Goal: Transaction & Acquisition: Book appointment/travel/reservation

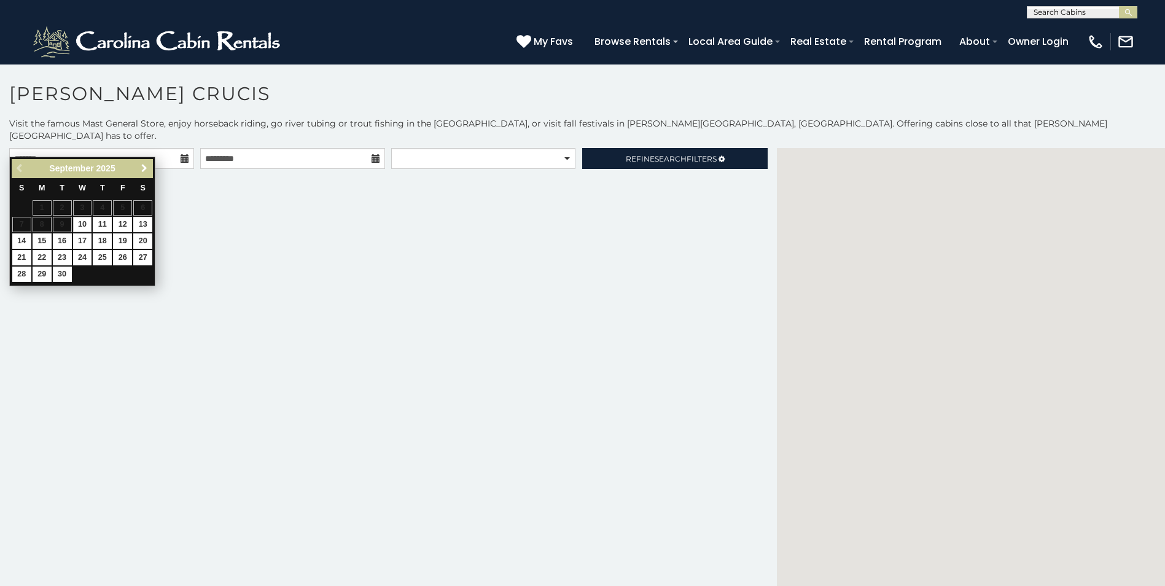
click at [147, 164] on span "Next" at bounding box center [144, 168] width 10 height 10
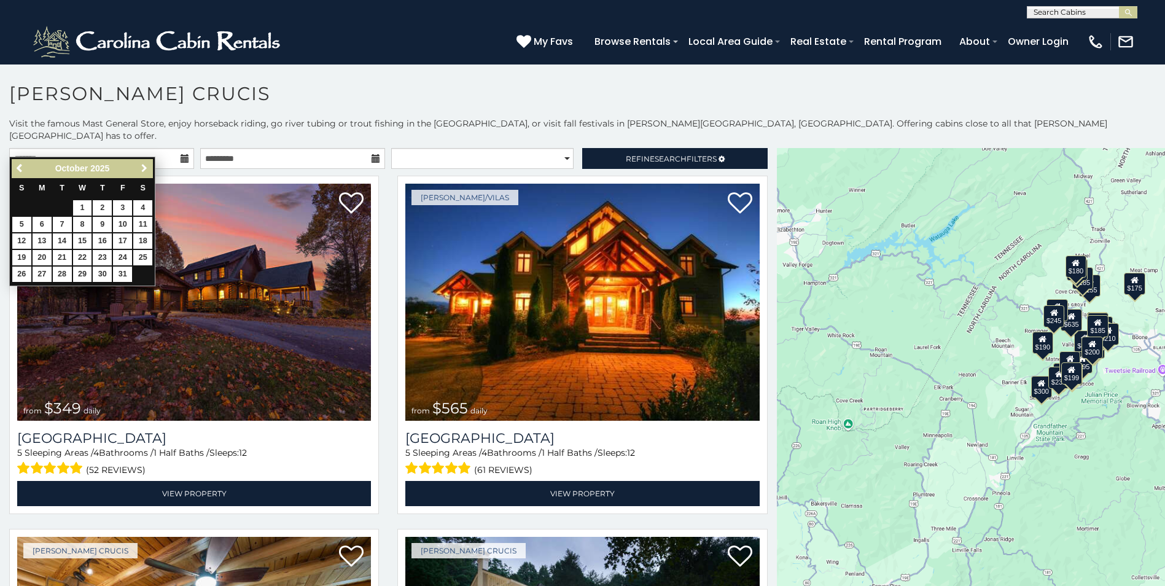
click at [147, 164] on span "Next" at bounding box center [144, 168] width 10 height 10
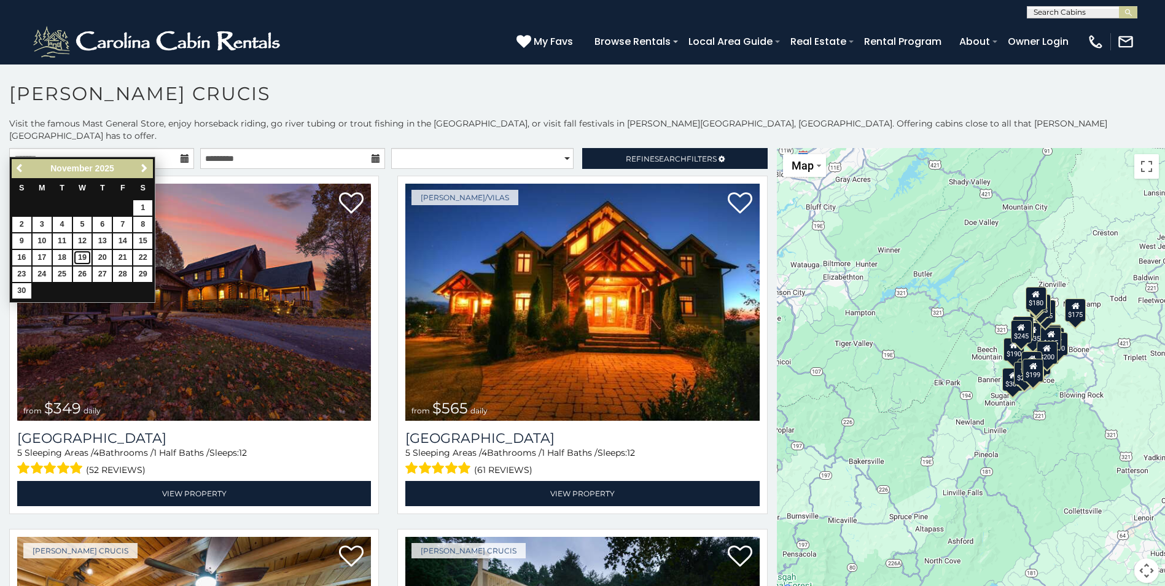
click at [79, 258] on link "19" at bounding box center [82, 257] width 19 height 15
type input "**********"
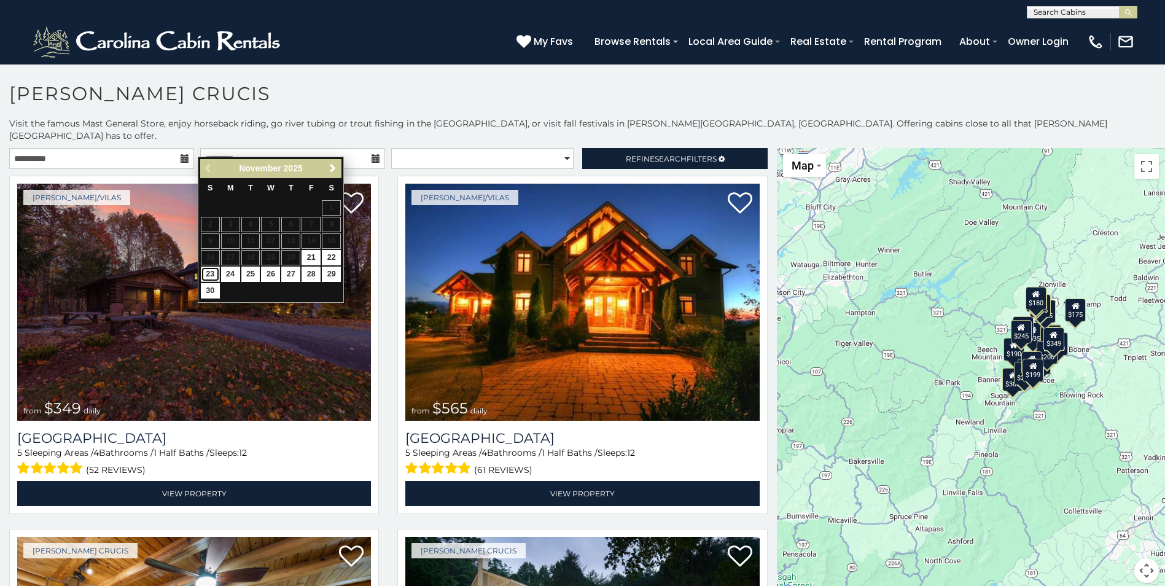
click at [208, 273] on link "23" at bounding box center [210, 273] width 19 height 15
type input "**********"
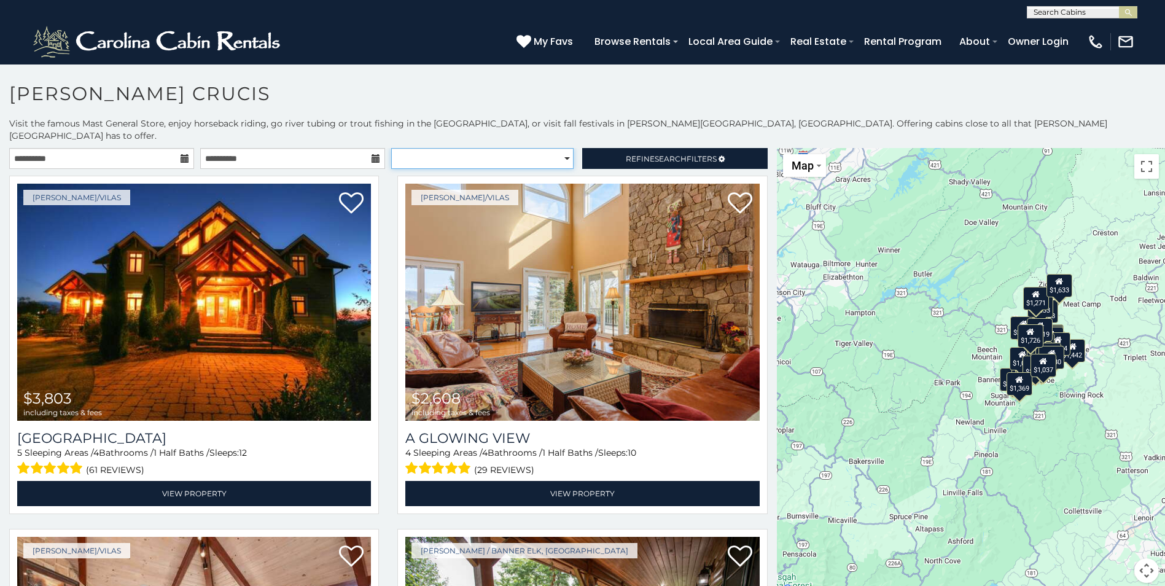
click at [550, 148] on select "**********" at bounding box center [482, 158] width 182 height 21
select select "******"
click at [391, 148] on select "**********" at bounding box center [482, 158] width 182 height 21
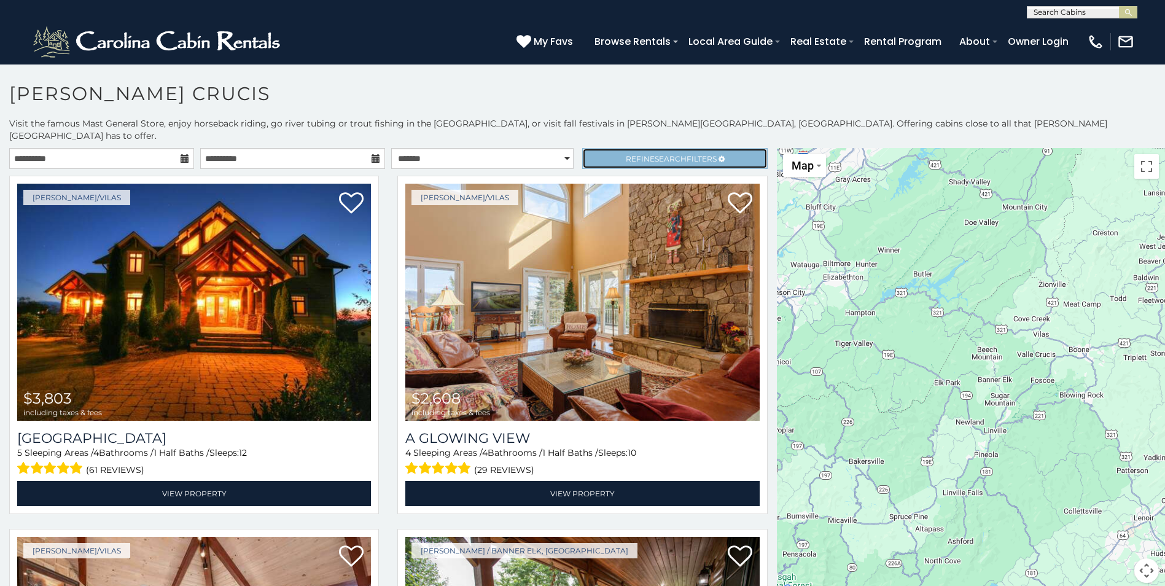
click at [626, 154] on span "Refine Search Filters" at bounding box center [671, 158] width 91 height 9
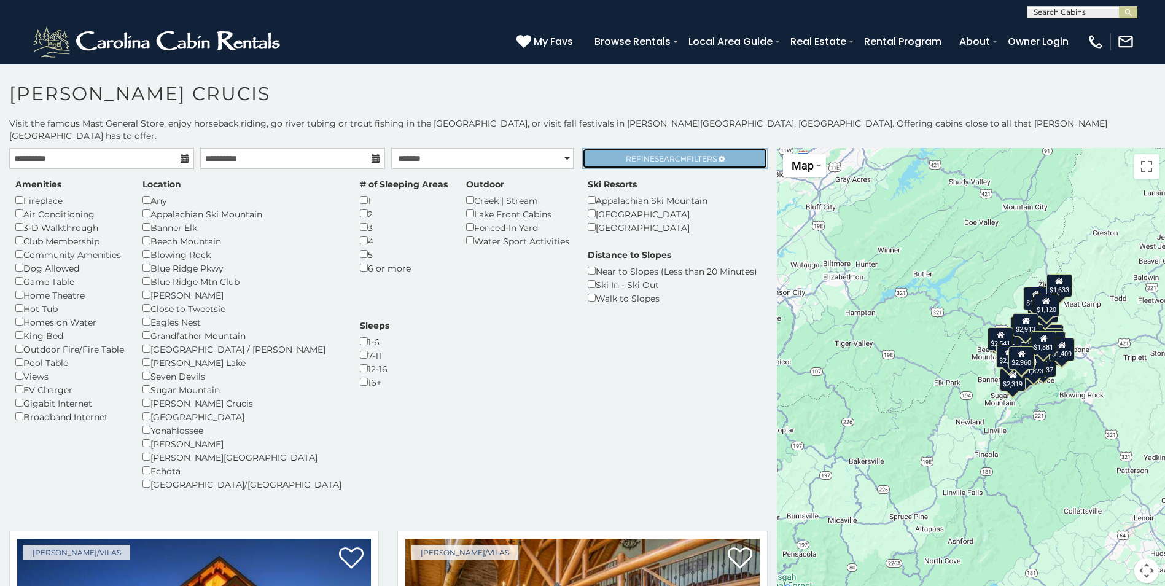
click at [658, 154] on span "Search" at bounding box center [671, 158] width 32 height 9
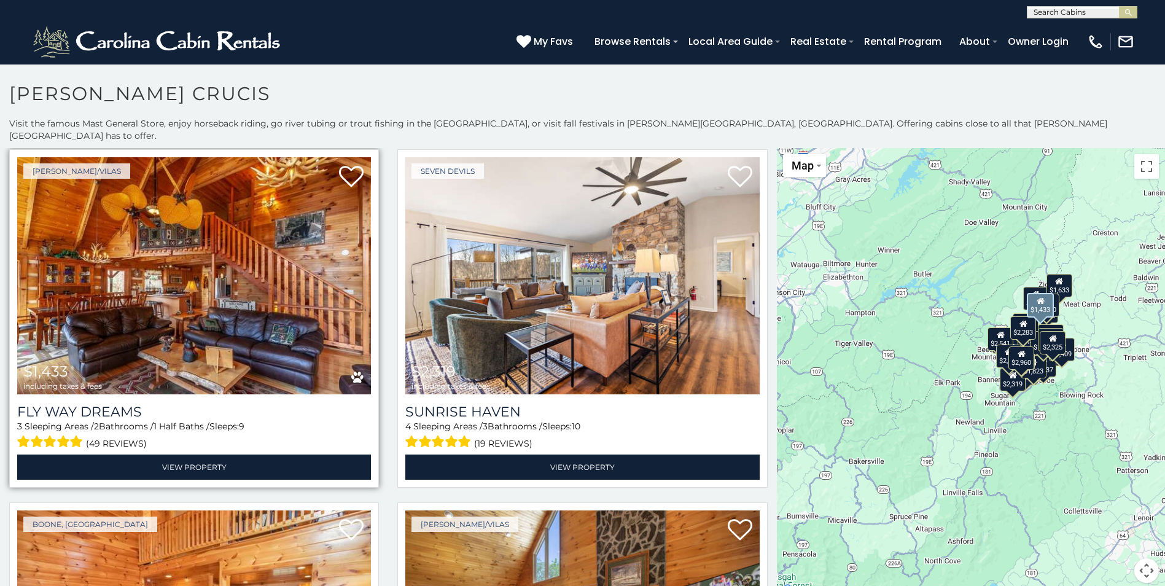
scroll to position [1105, 0]
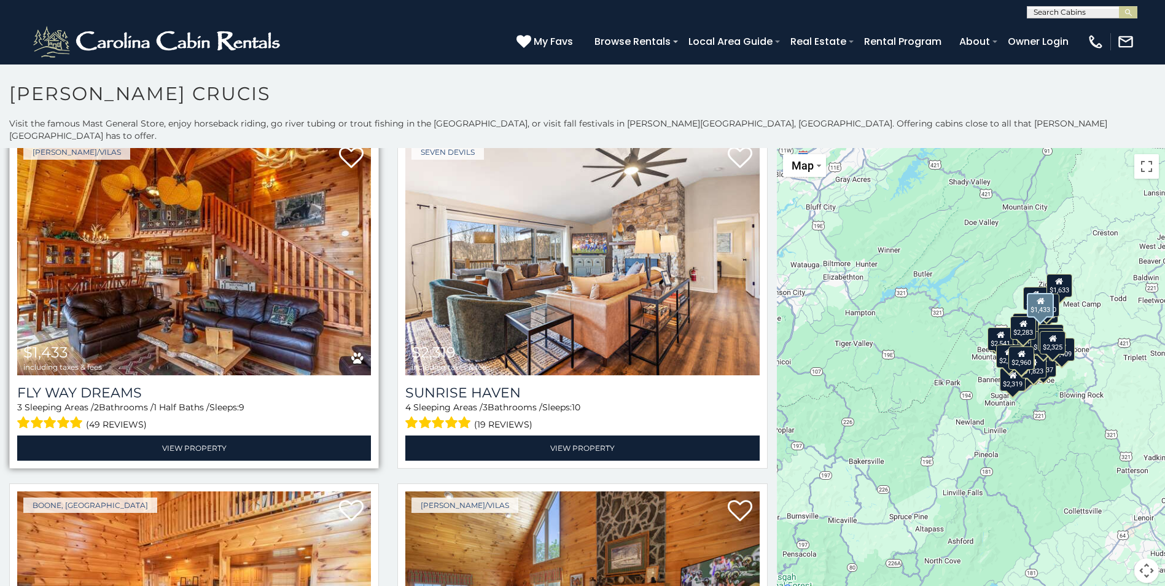
click at [292, 249] on img at bounding box center [194, 256] width 354 height 237
click at [282, 247] on img at bounding box center [194, 256] width 354 height 237
click at [230, 254] on img at bounding box center [194, 256] width 354 height 237
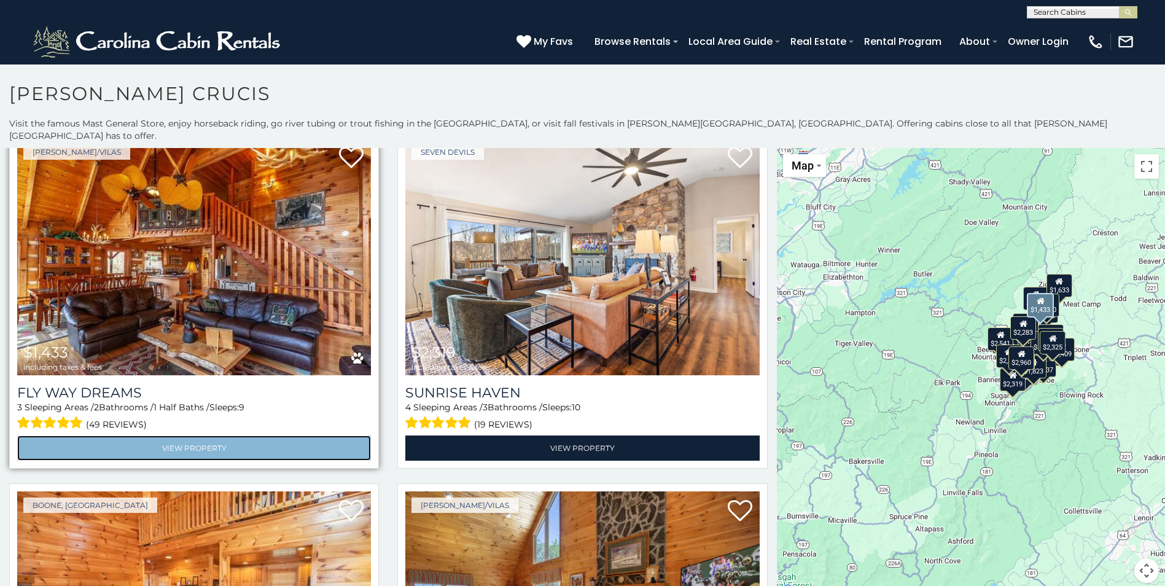
click at [195, 435] on link "View Property" at bounding box center [194, 447] width 354 height 25
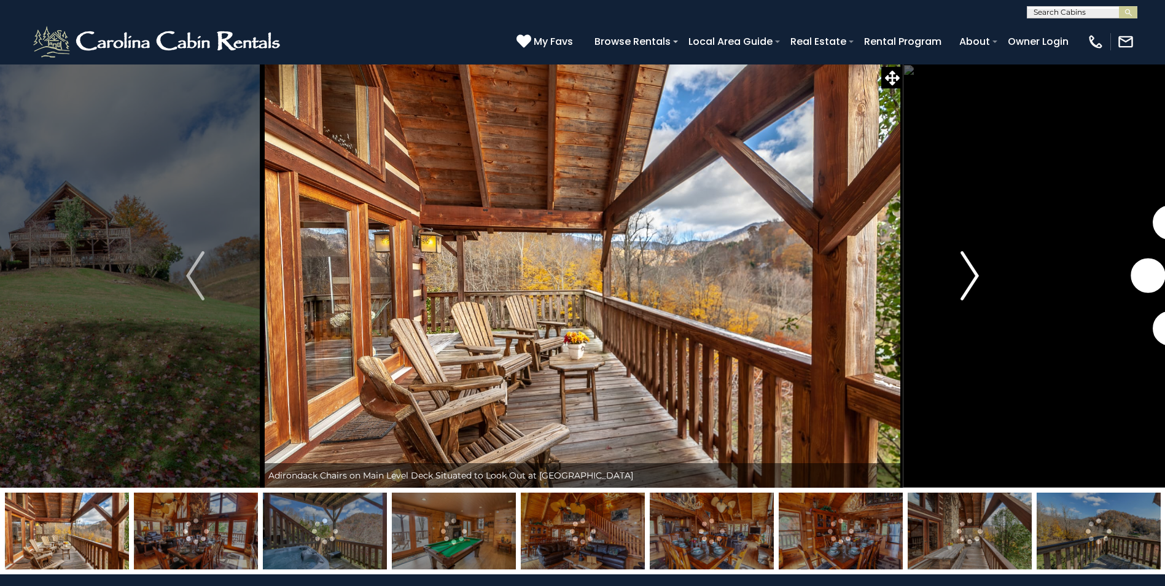
click at [981, 290] on button "Next" at bounding box center [970, 276] width 134 height 424
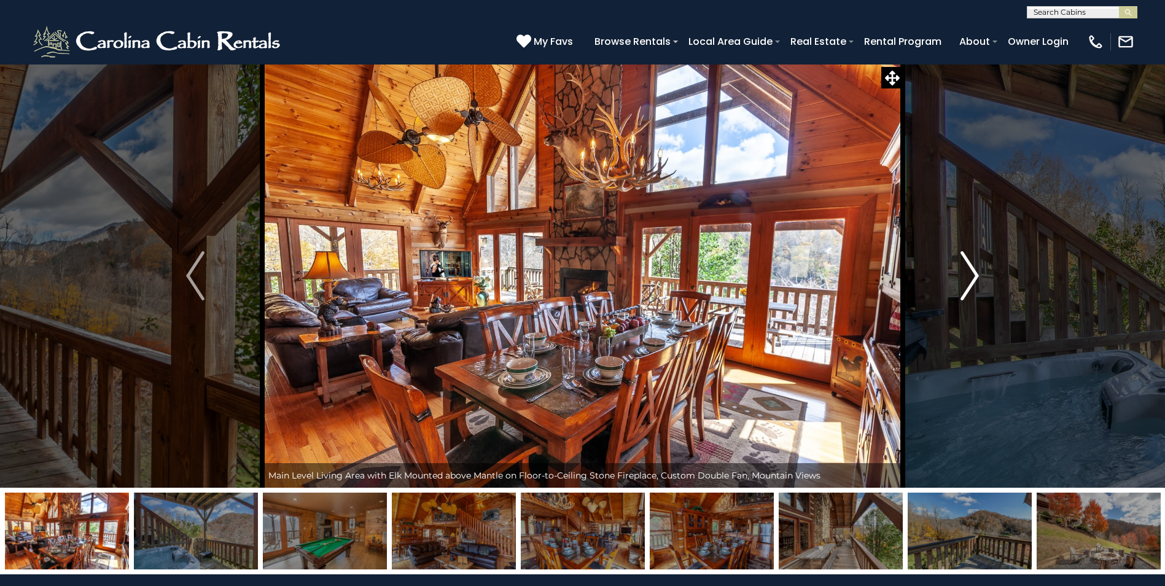
click at [981, 290] on button "Next" at bounding box center [970, 276] width 134 height 424
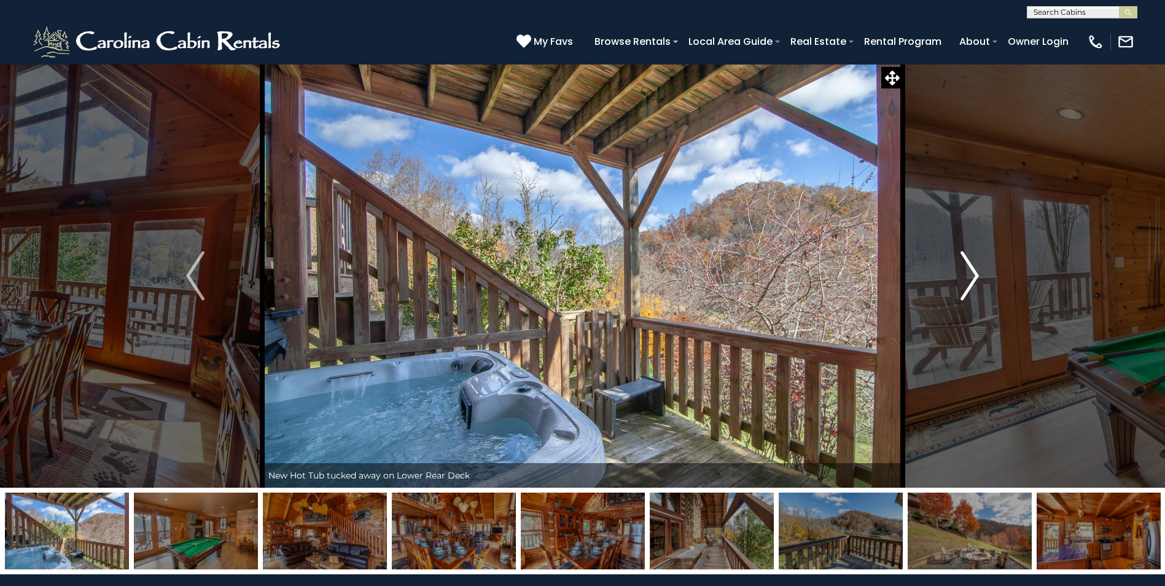
click at [981, 290] on button "Next" at bounding box center [970, 276] width 134 height 424
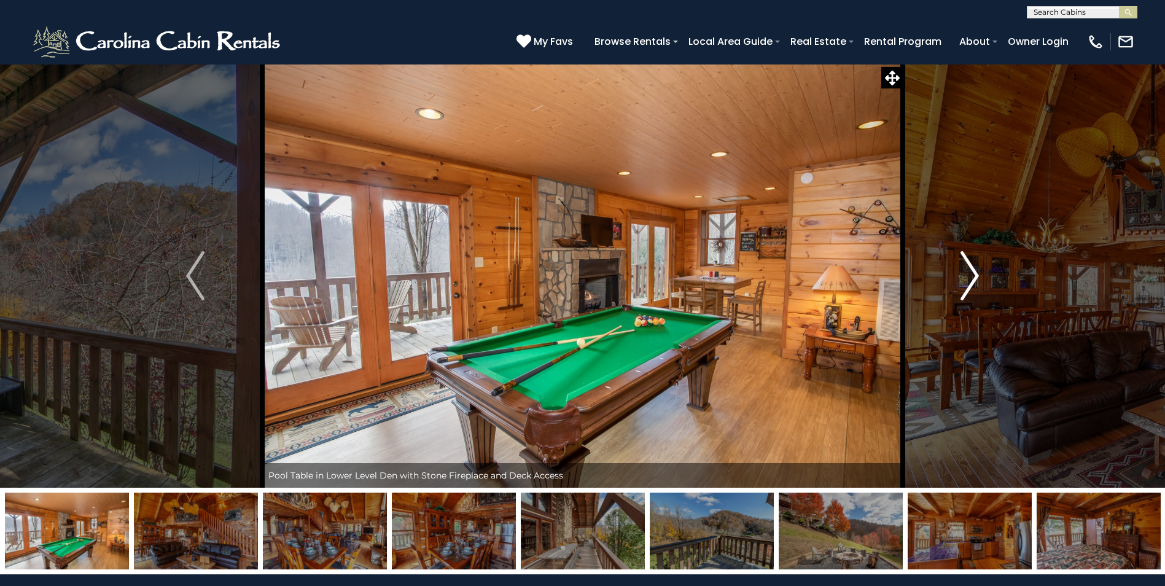
click at [981, 291] on button "Next" at bounding box center [970, 276] width 134 height 424
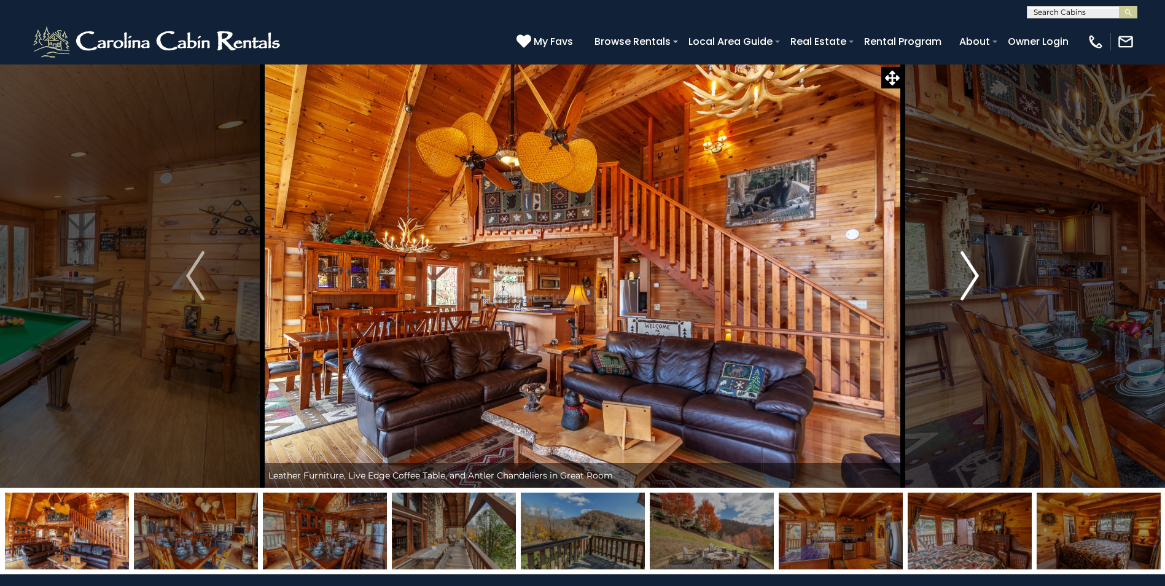
click at [982, 290] on button "Next" at bounding box center [970, 276] width 134 height 424
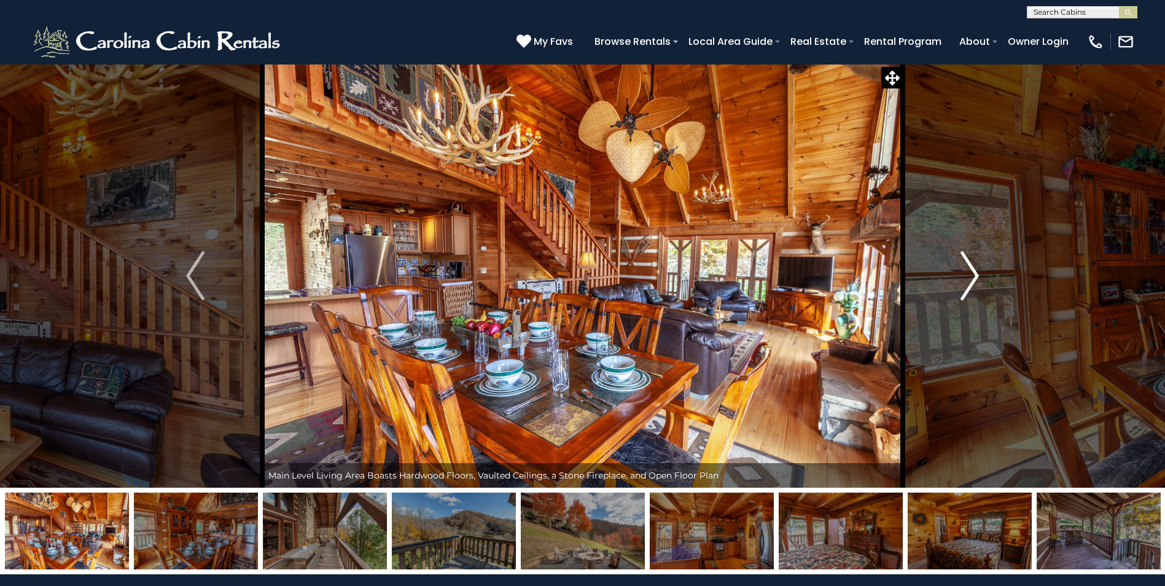
click at [982, 290] on button "Next" at bounding box center [970, 276] width 134 height 424
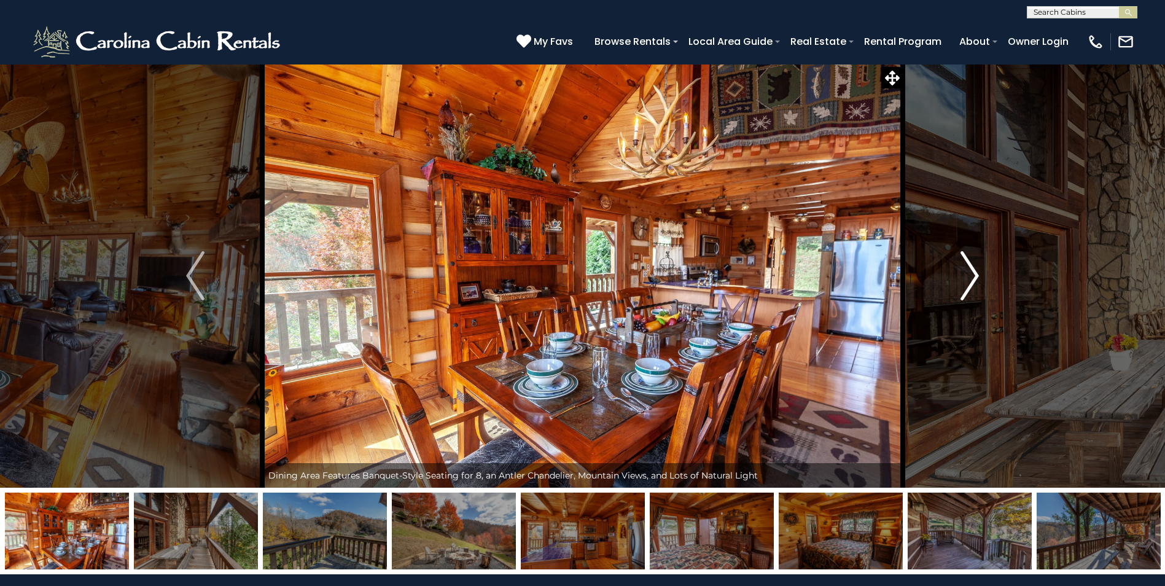
click at [982, 290] on button "Next" at bounding box center [970, 276] width 134 height 424
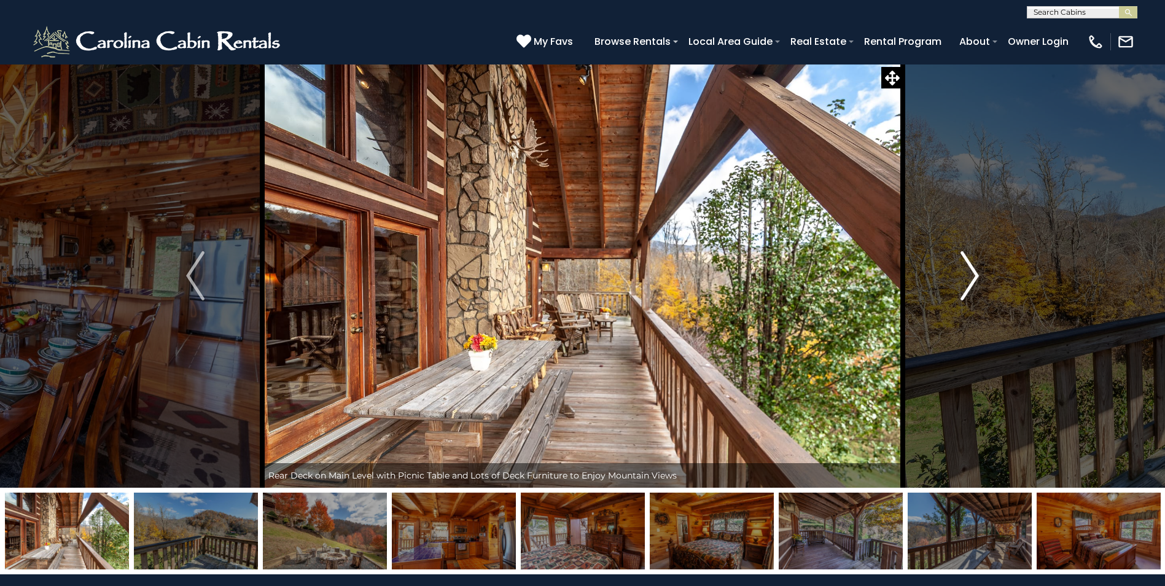
click at [982, 290] on button "Next" at bounding box center [970, 276] width 134 height 424
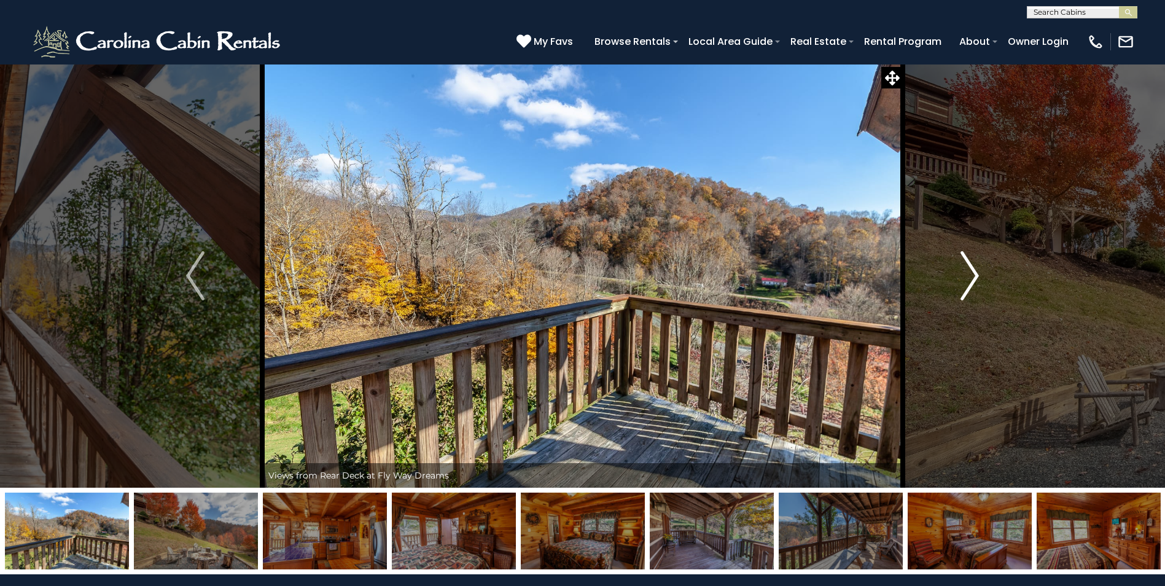
click at [982, 290] on button "Next" at bounding box center [970, 276] width 134 height 424
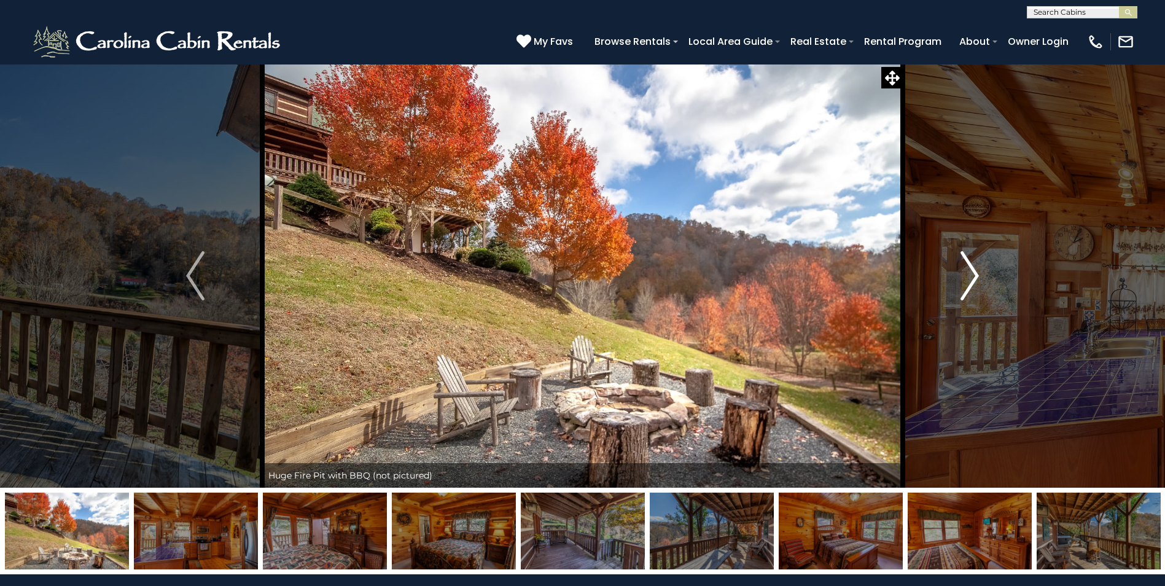
click at [984, 291] on button "Next" at bounding box center [970, 276] width 134 height 424
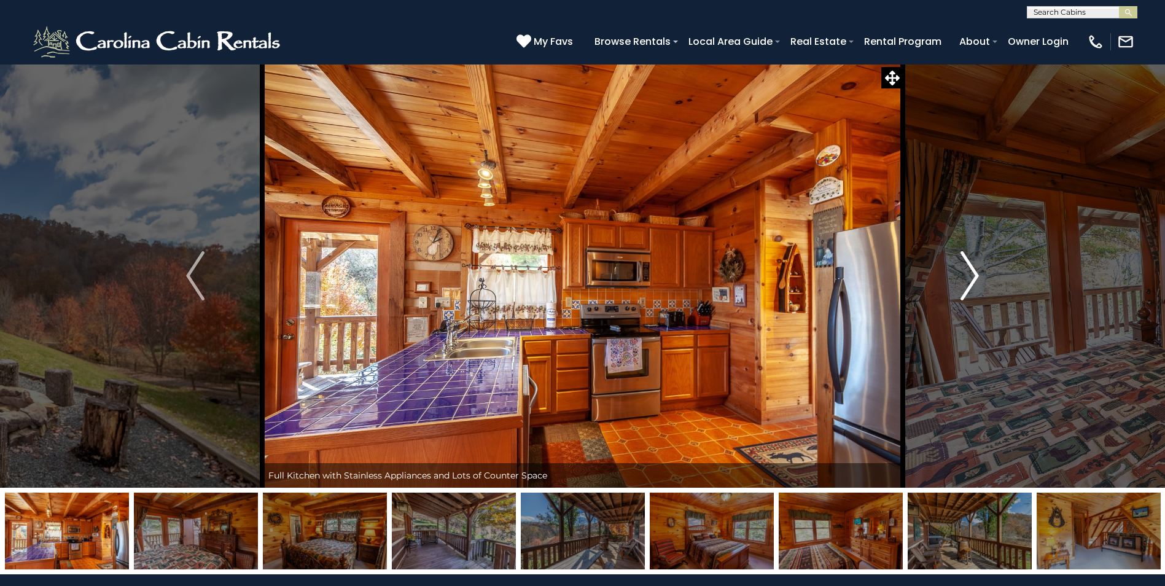
click at [984, 291] on button "Next" at bounding box center [970, 276] width 134 height 424
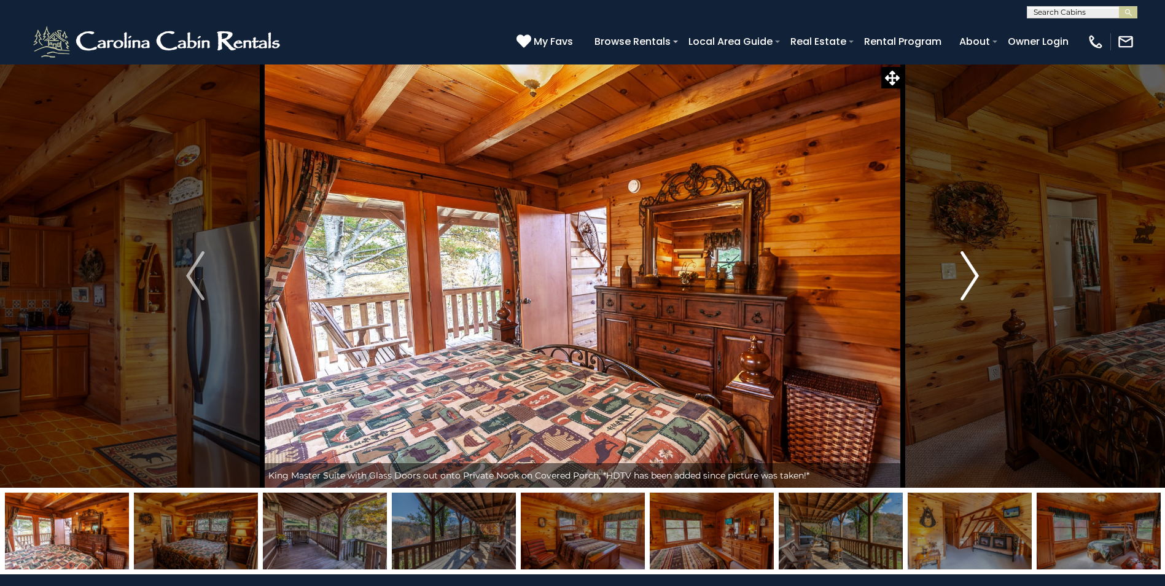
click at [984, 291] on button "Next" at bounding box center [970, 276] width 134 height 424
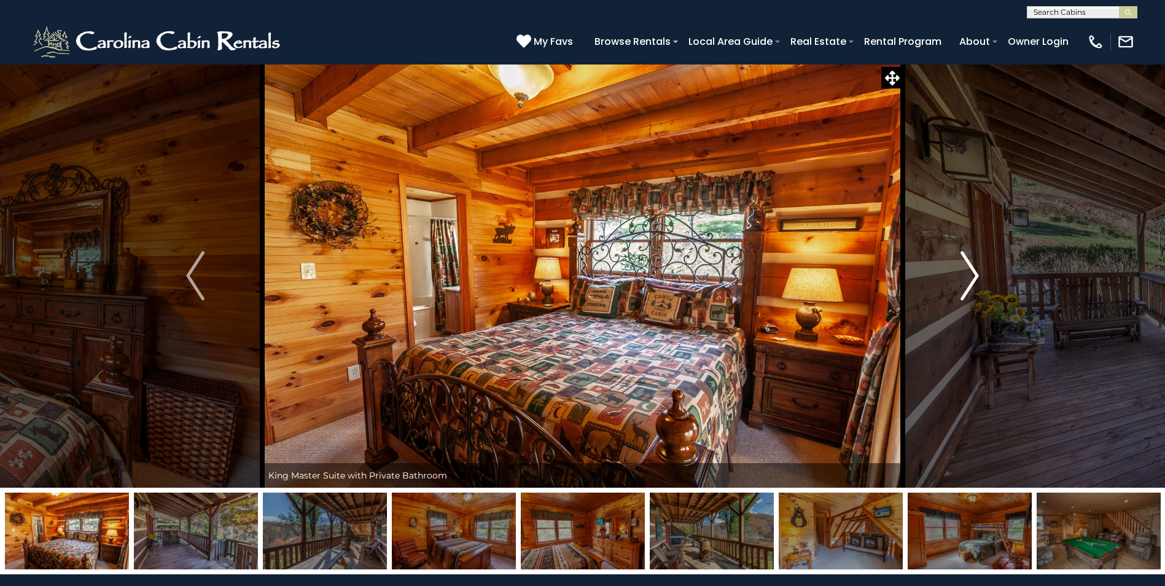
click at [984, 291] on button "Next" at bounding box center [970, 276] width 134 height 424
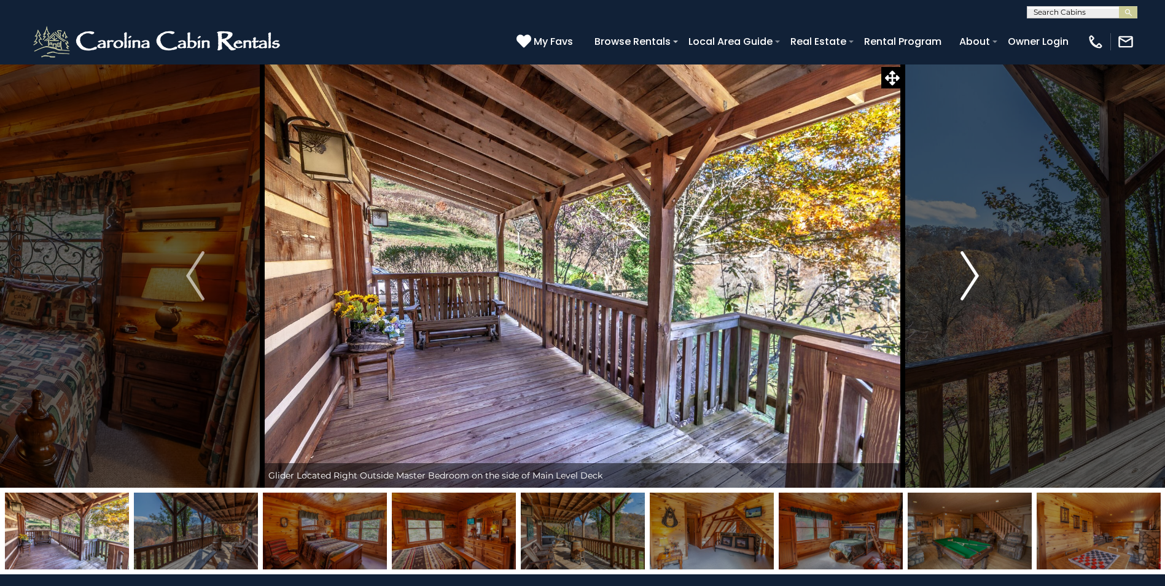
click at [984, 291] on button "Next" at bounding box center [970, 276] width 134 height 424
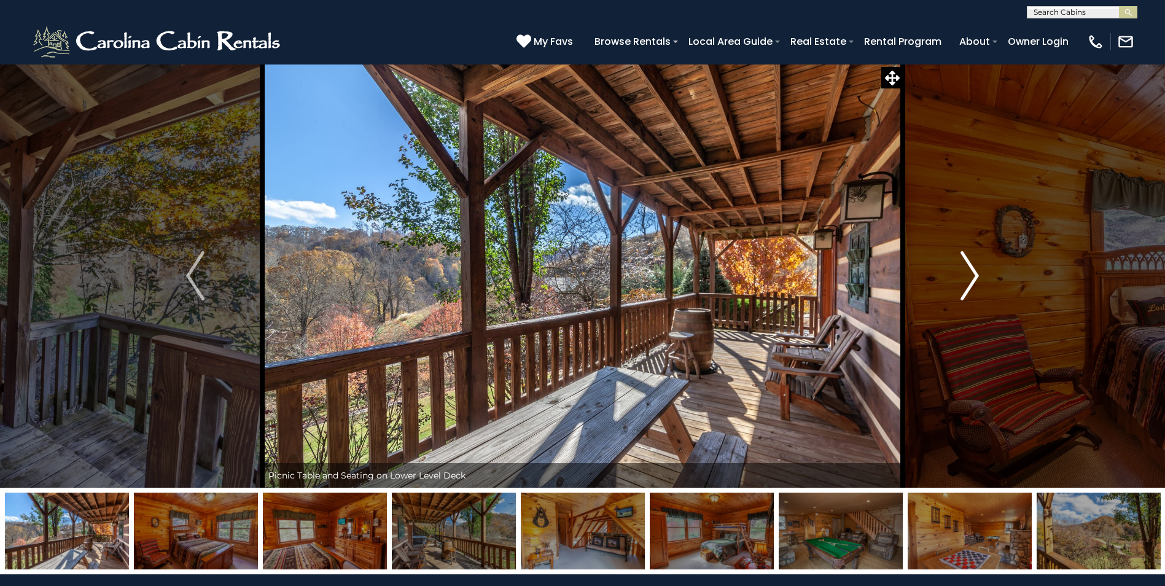
click at [984, 291] on button "Next" at bounding box center [970, 276] width 134 height 424
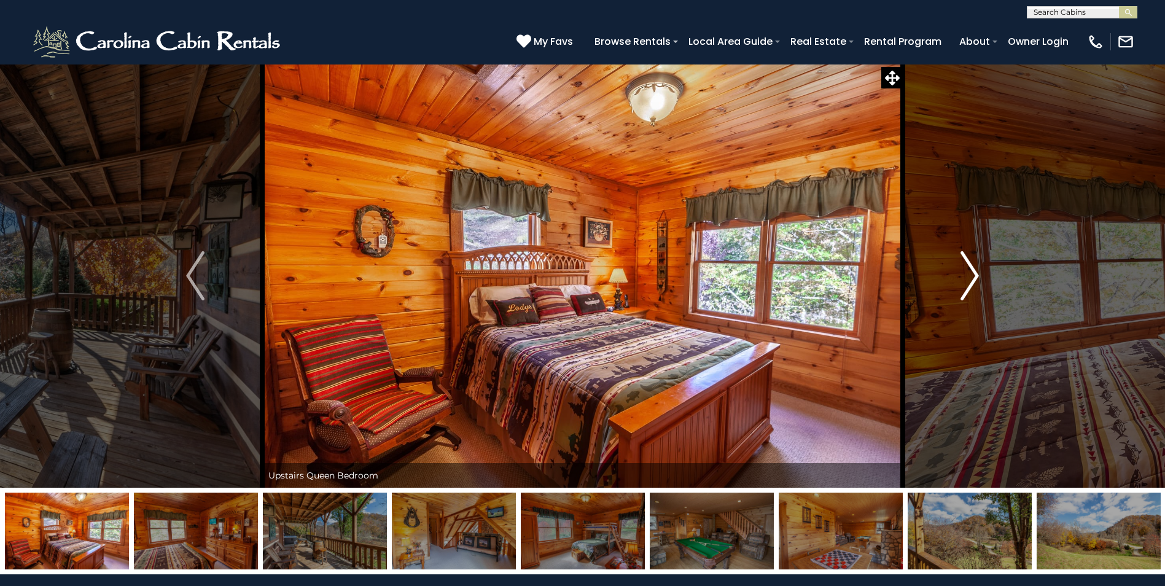
click at [984, 291] on button "Next" at bounding box center [970, 276] width 134 height 424
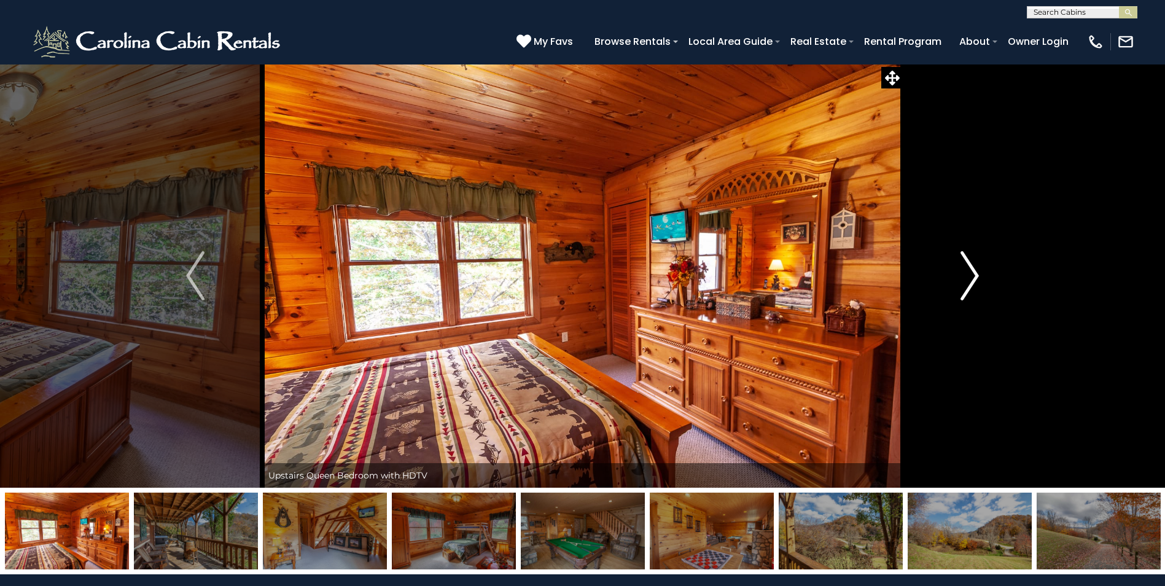
click at [984, 291] on button "Next" at bounding box center [970, 276] width 134 height 424
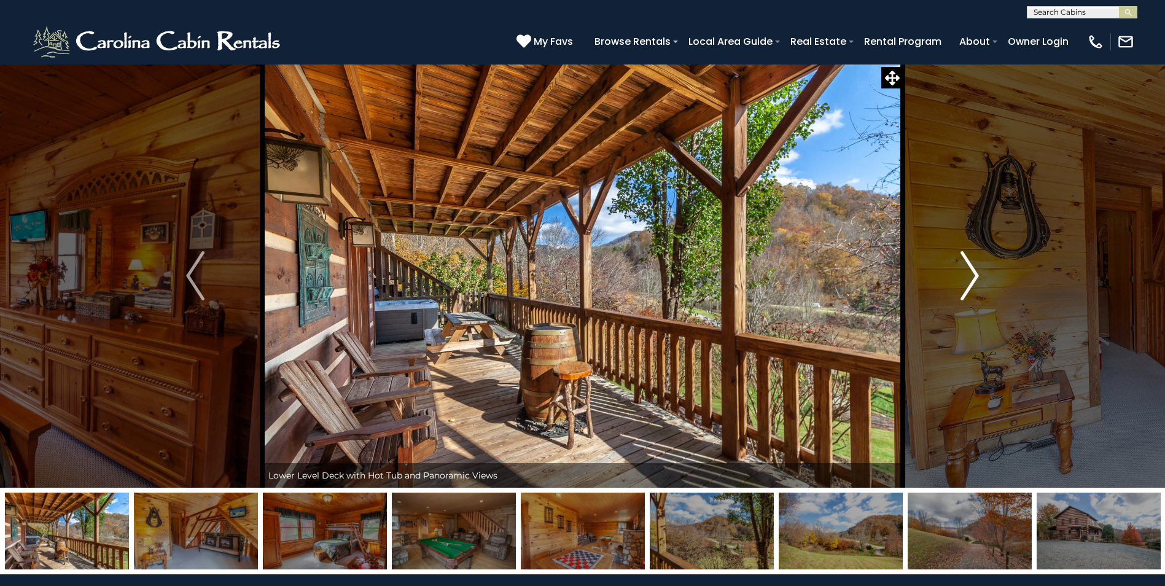
click at [984, 291] on button "Next" at bounding box center [970, 276] width 134 height 424
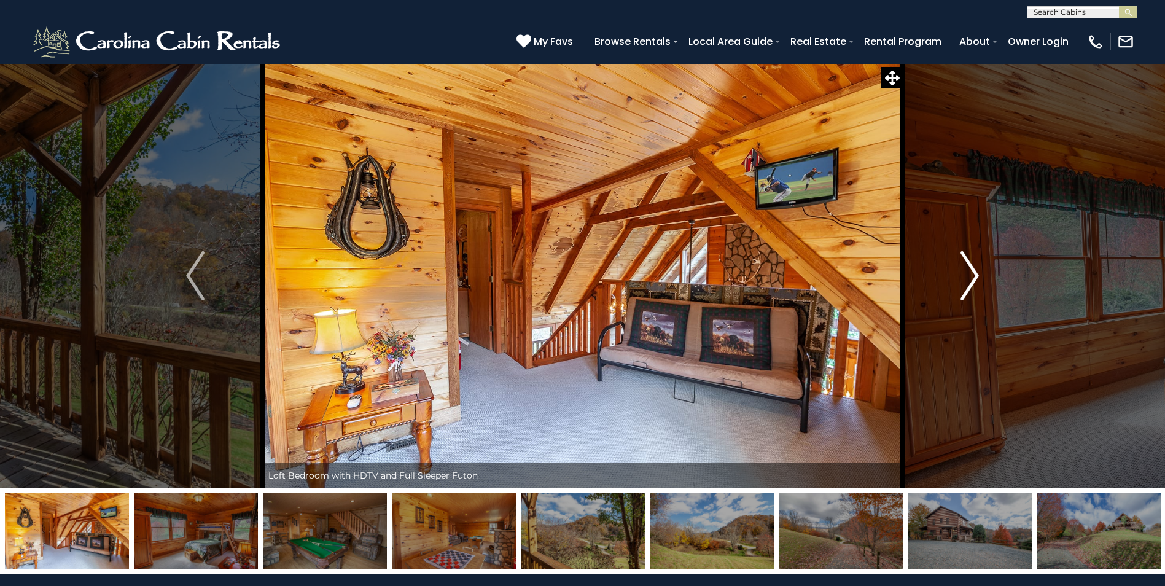
click at [984, 291] on button "Next" at bounding box center [970, 276] width 134 height 424
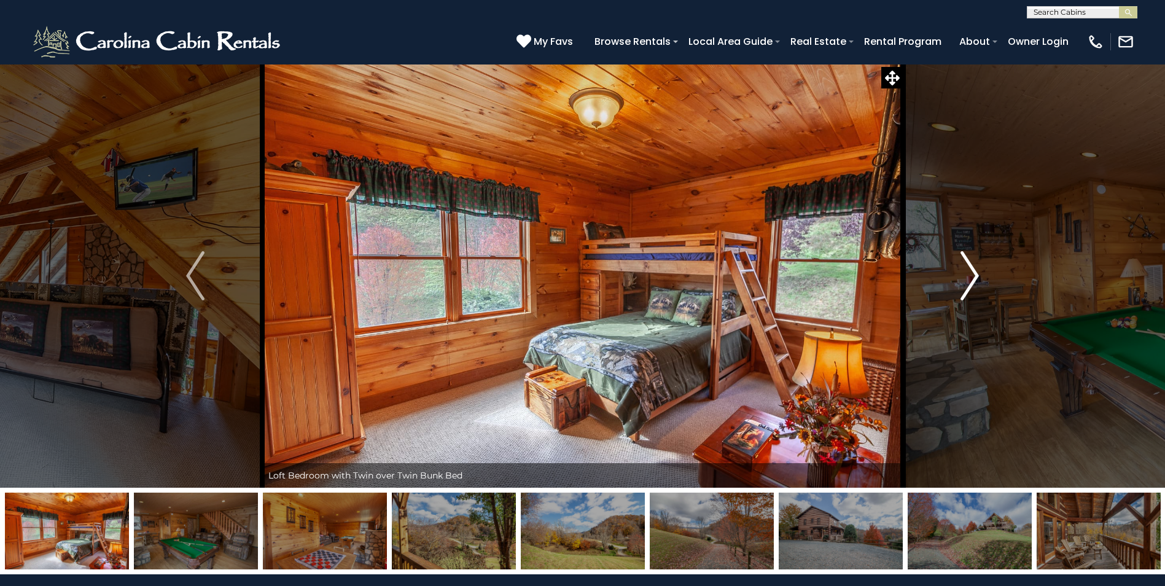
click at [984, 291] on button "Next" at bounding box center [970, 276] width 134 height 424
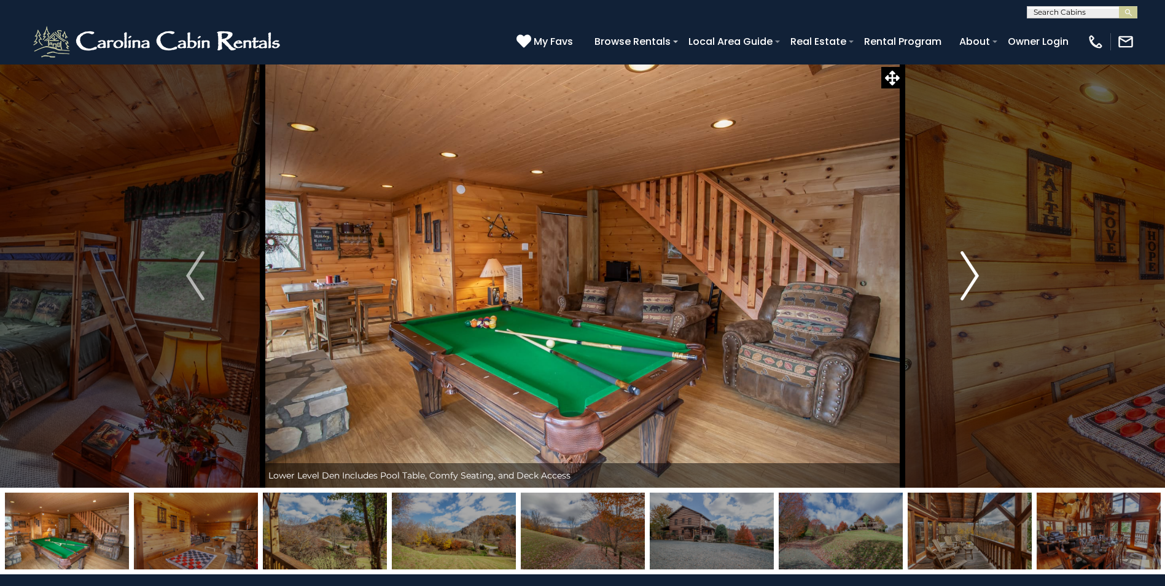
click at [984, 291] on button "Next" at bounding box center [970, 276] width 134 height 424
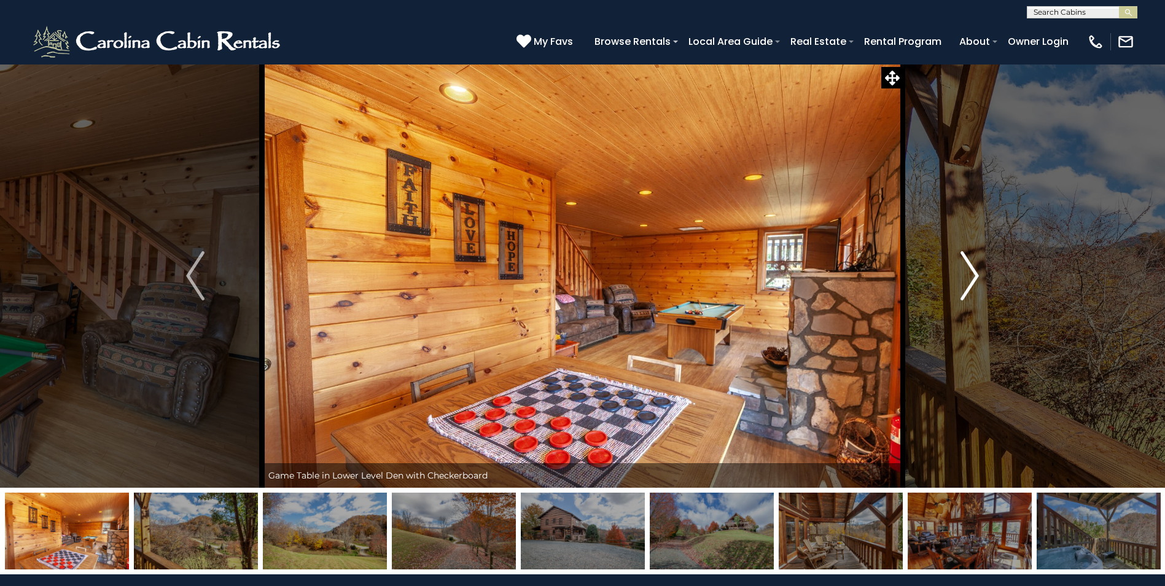
click at [984, 291] on button "Next" at bounding box center [970, 276] width 134 height 424
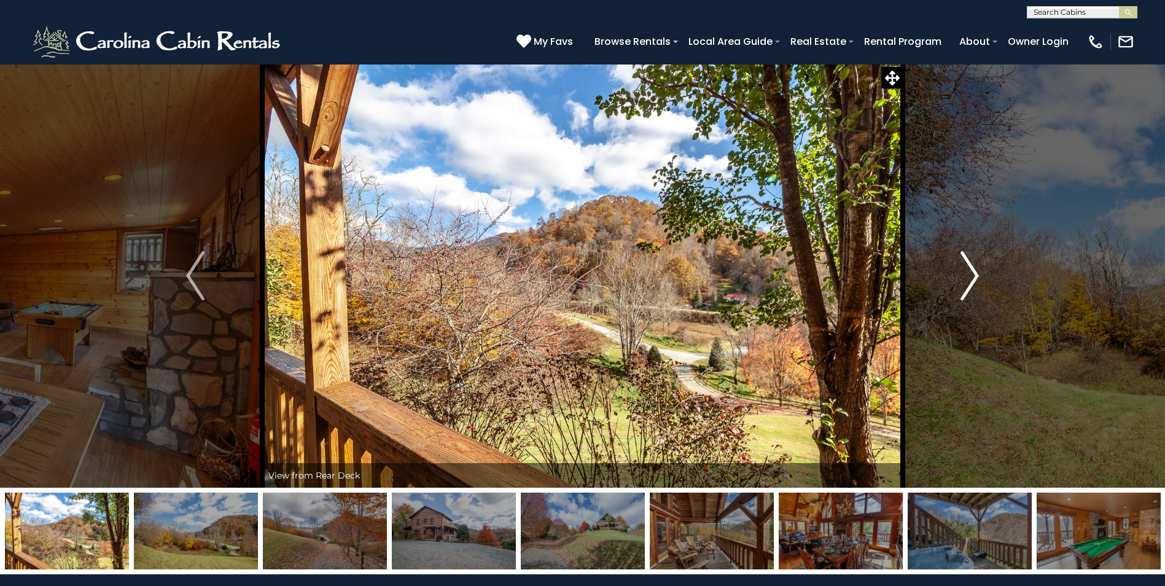
click at [984, 291] on button "Next" at bounding box center [970, 276] width 134 height 424
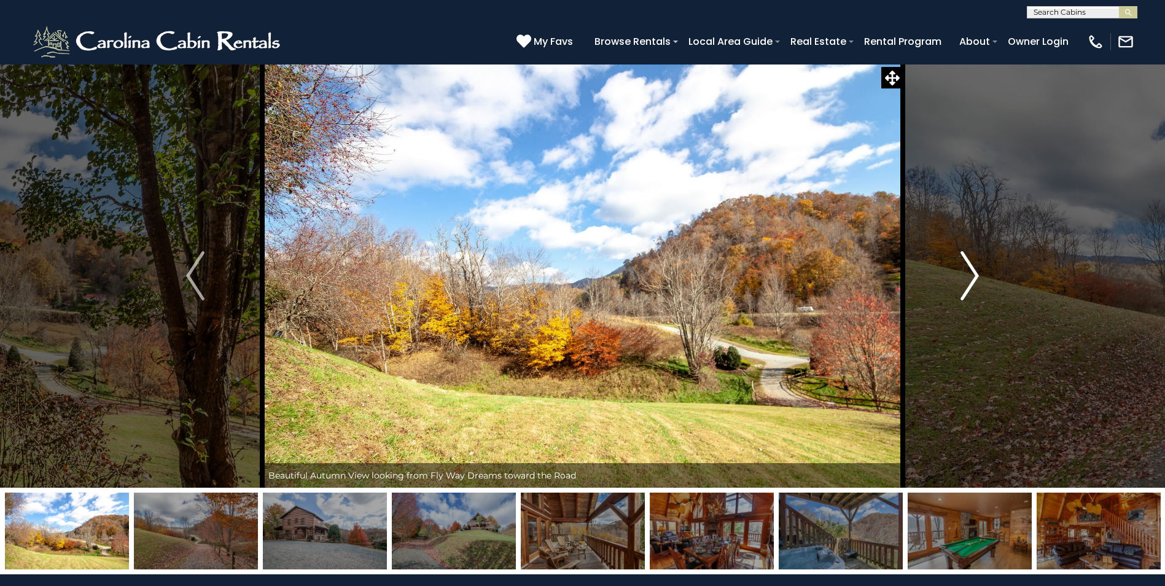
click at [984, 291] on button "Next" at bounding box center [970, 276] width 134 height 424
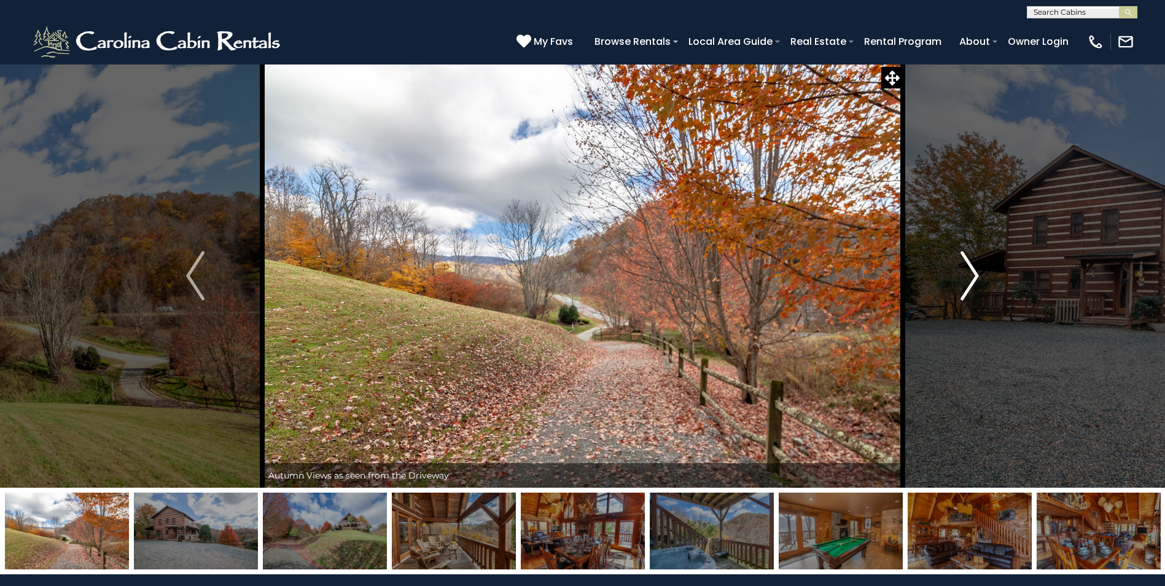
click at [984, 291] on button "Next" at bounding box center [970, 276] width 134 height 424
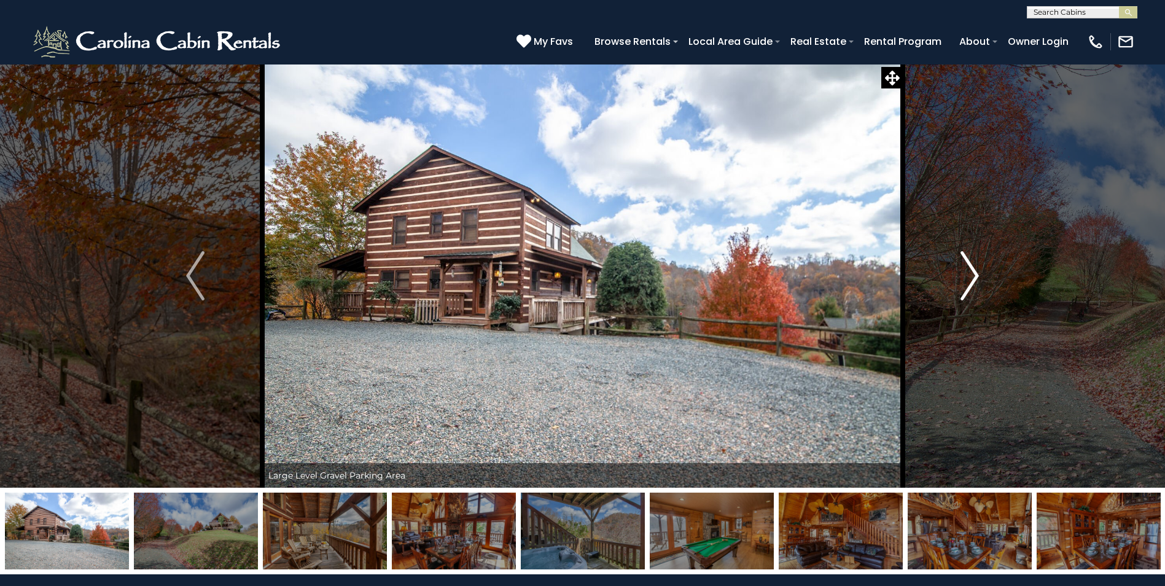
click at [984, 291] on button "Next" at bounding box center [970, 276] width 134 height 424
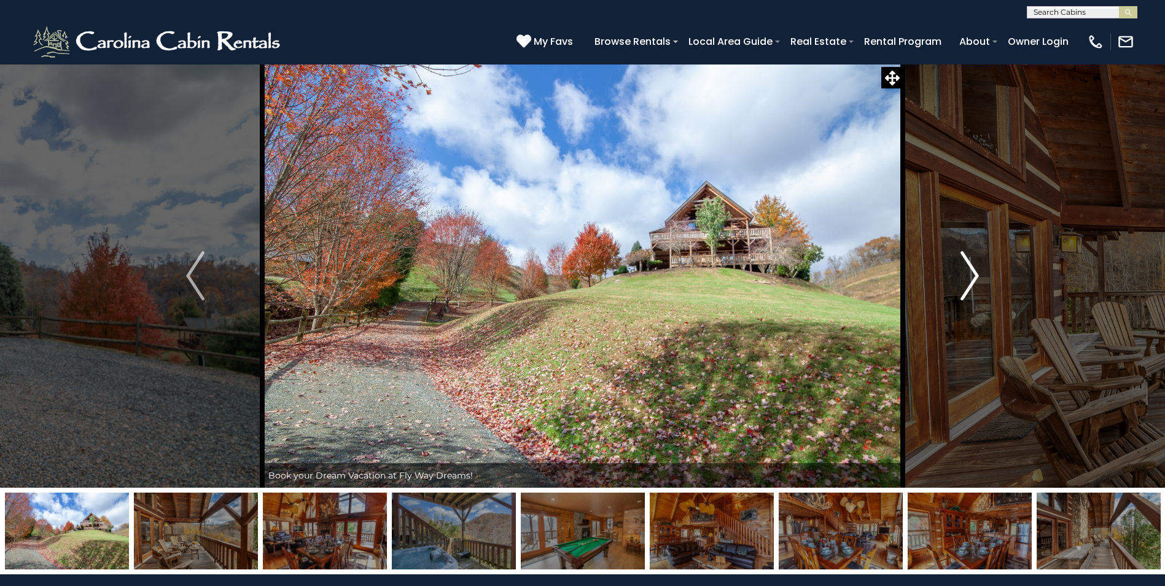
click at [984, 291] on button "Next" at bounding box center [970, 276] width 134 height 424
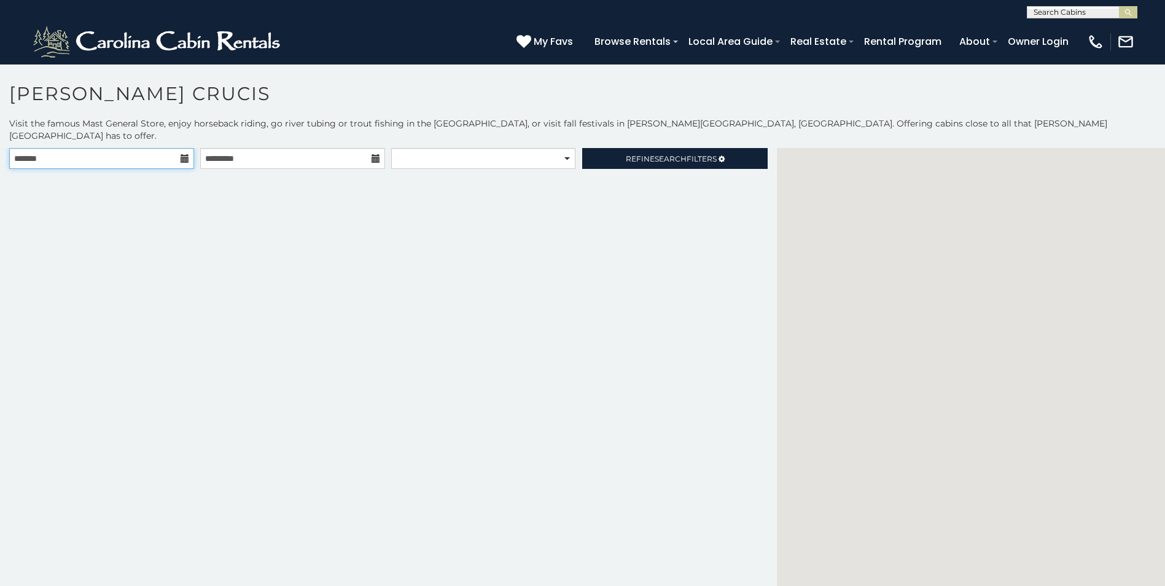
click at [179, 148] on input "text" at bounding box center [101, 158] width 185 height 21
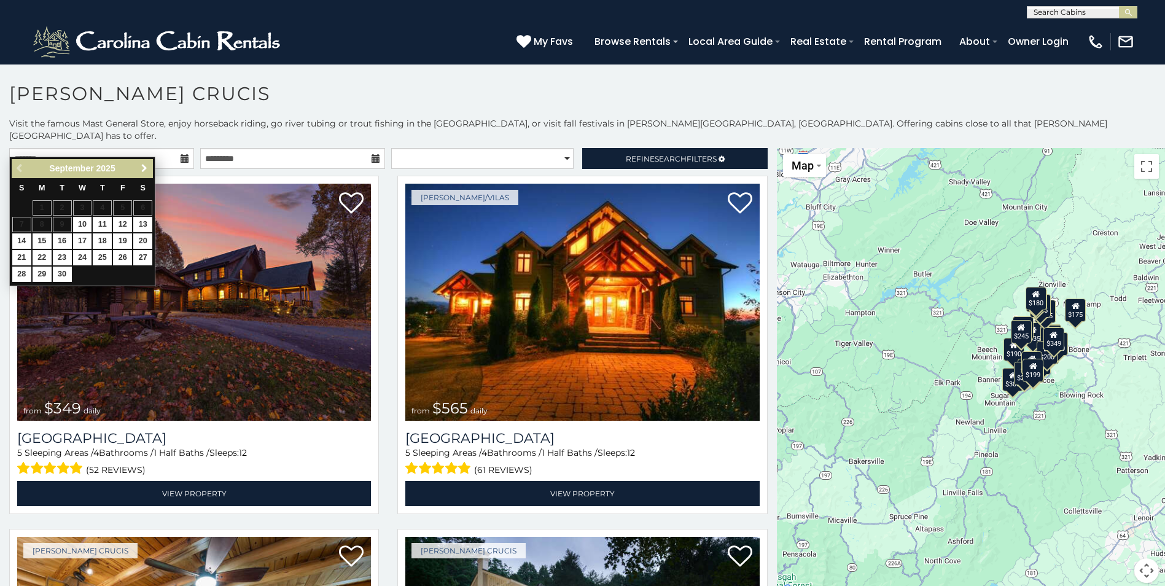
click at [143, 169] on span "Next" at bounding box center [144, 168] width 10 height 10
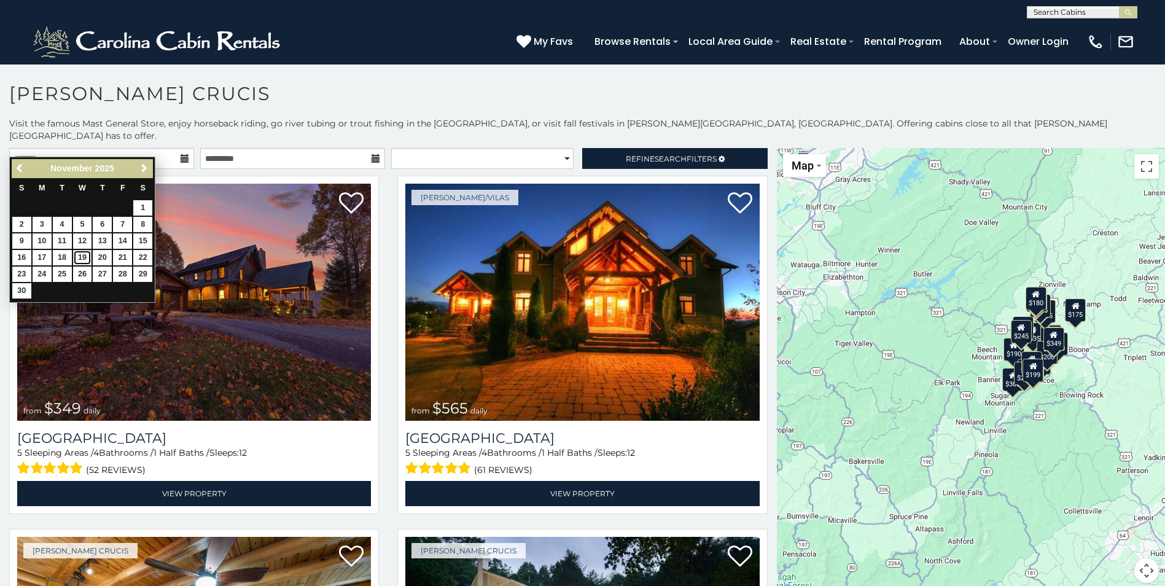
click at [78, 255] on link "19" at bounding box center [82, 257] width 19 height 15
type input "**********"
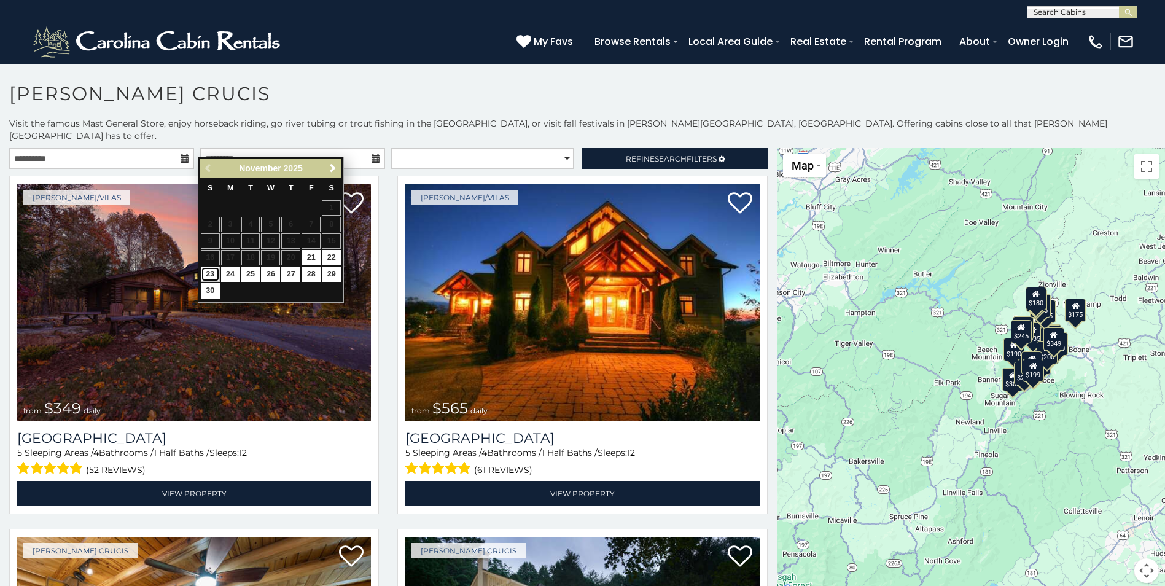
click at [208, 274] on link "23" at bounding box center [210, 273] width 19 height 15
type input "**********"
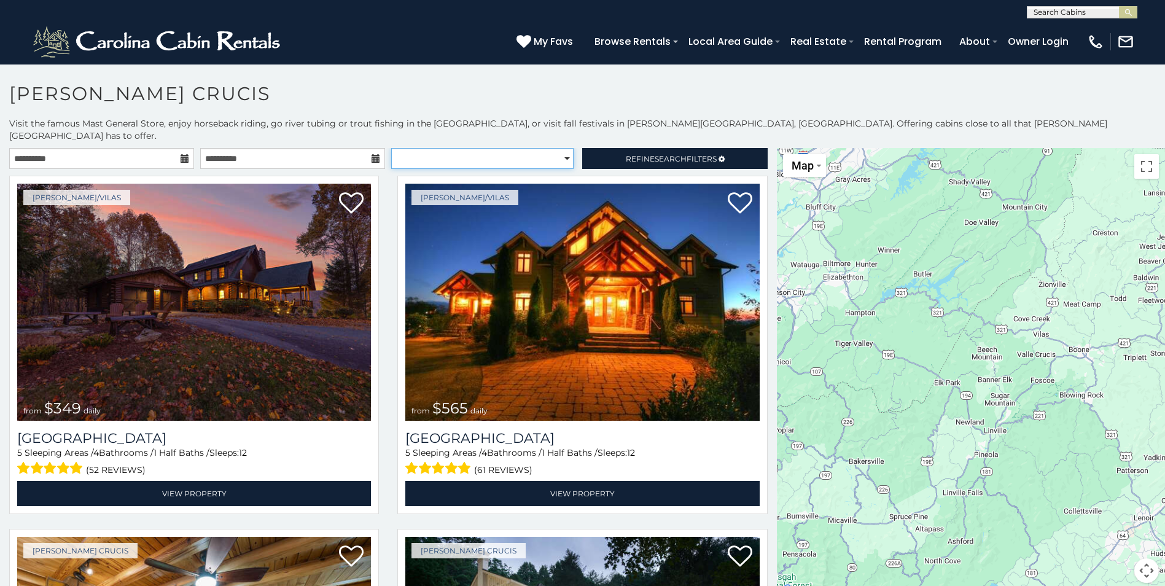
click at [503, 148] on select "**********" at bounding box center [482, 158] width 182 height 21
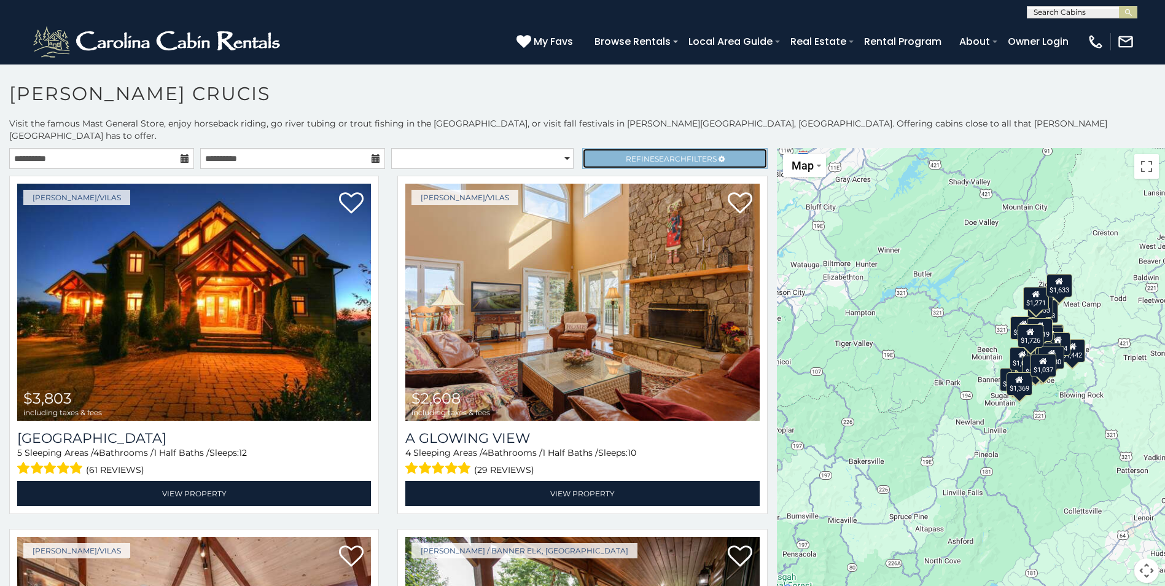
click at [631, 154] on span "Refine Search Filters" at bounding box center [671, 158] width 91 height 9
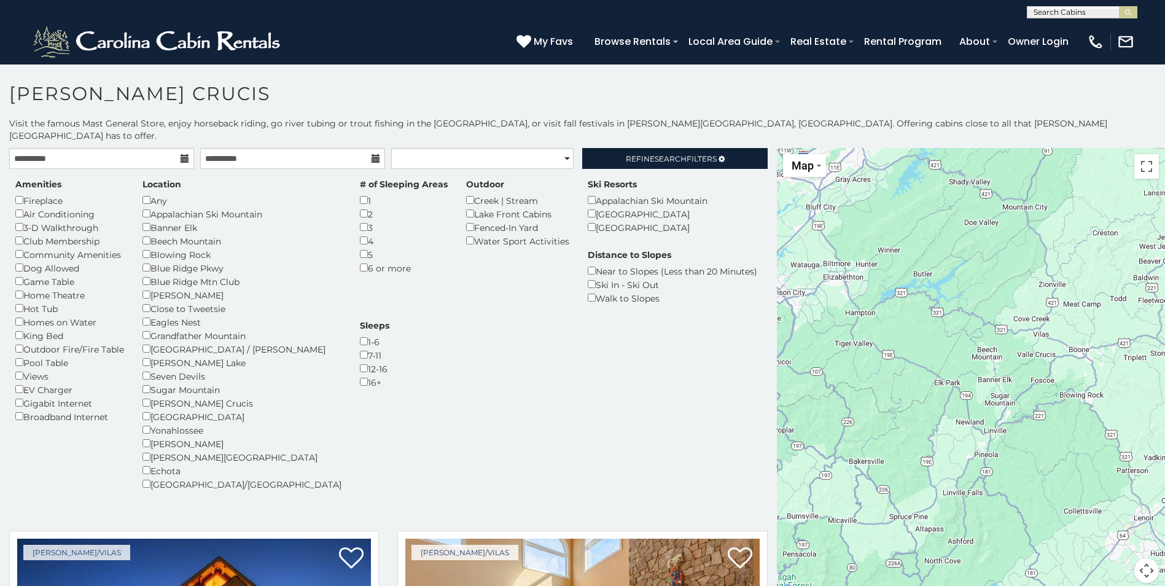
click at [21, 301] on div "Hot Tub" at bounding box center [69, 308] width 109 height 14
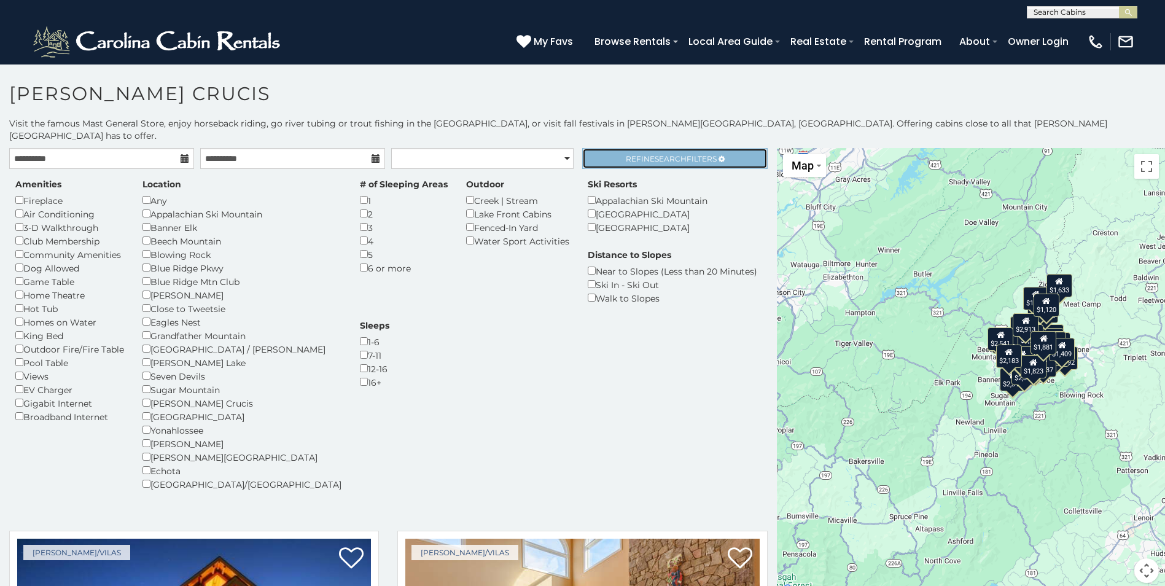
click at [627, 154] on span "Refine Search Filters" at bounding box center [671, 158] width 91 height 9
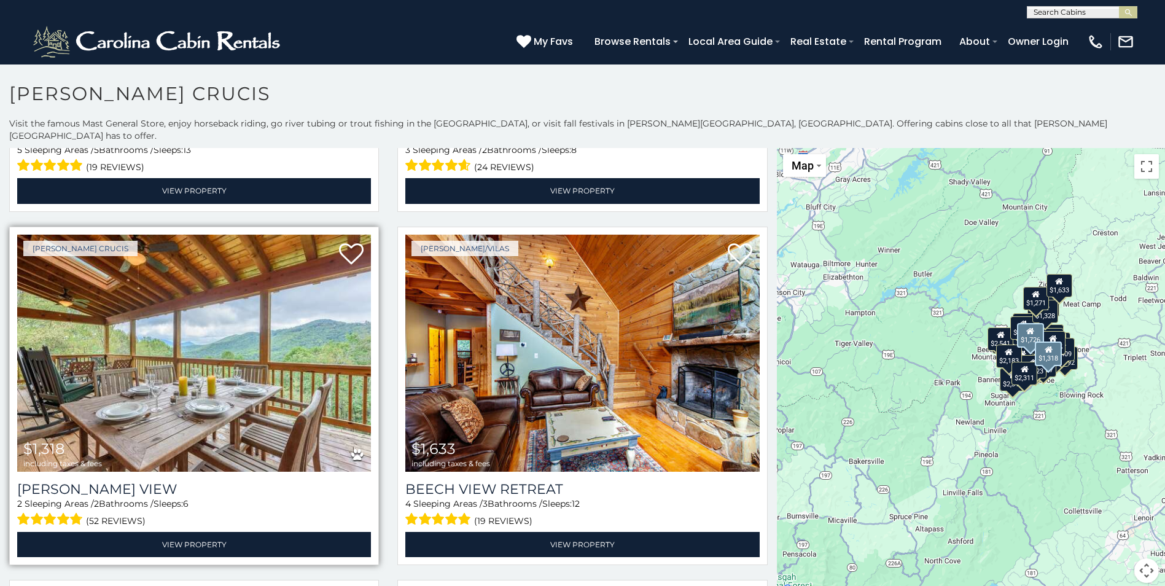
scroll to position [2088, 0]
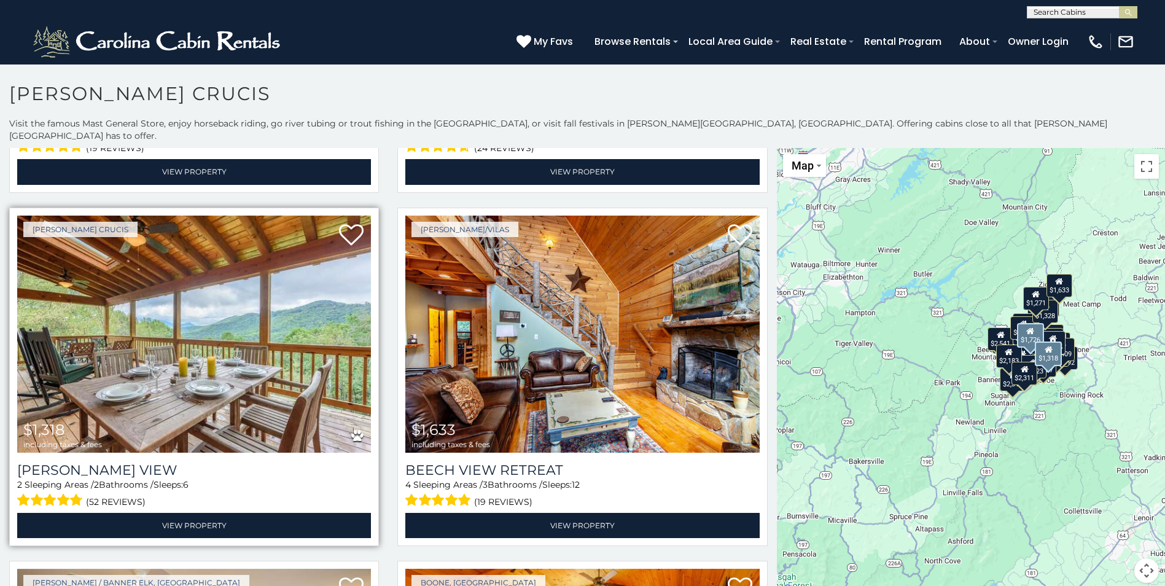
click at [135, 345] on img at bounding box center [194, 334] width 354 height 237
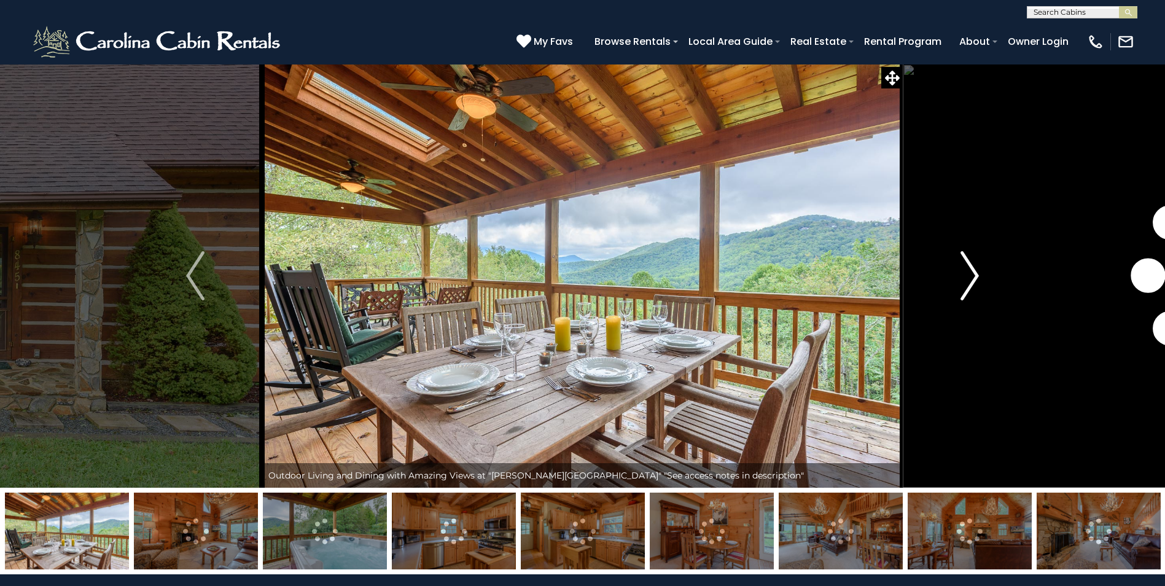
click at [962, 278] on img "Next" at bounding box center [969, 275] width 18 height 49
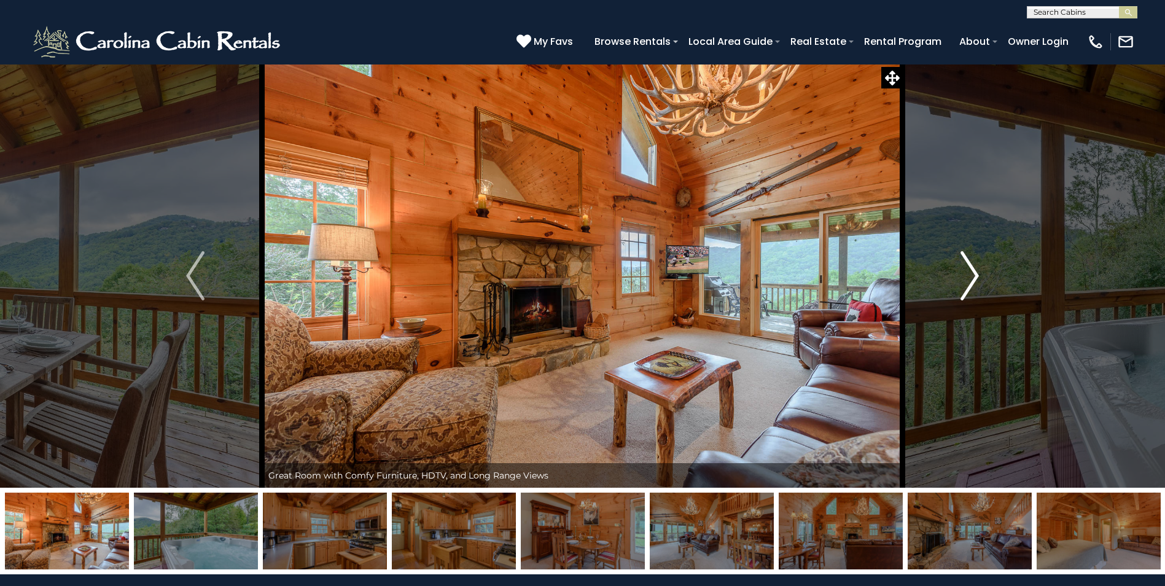
click at [962, 278] on img "Next" at bounding box center [969, 275] width 18 height 49
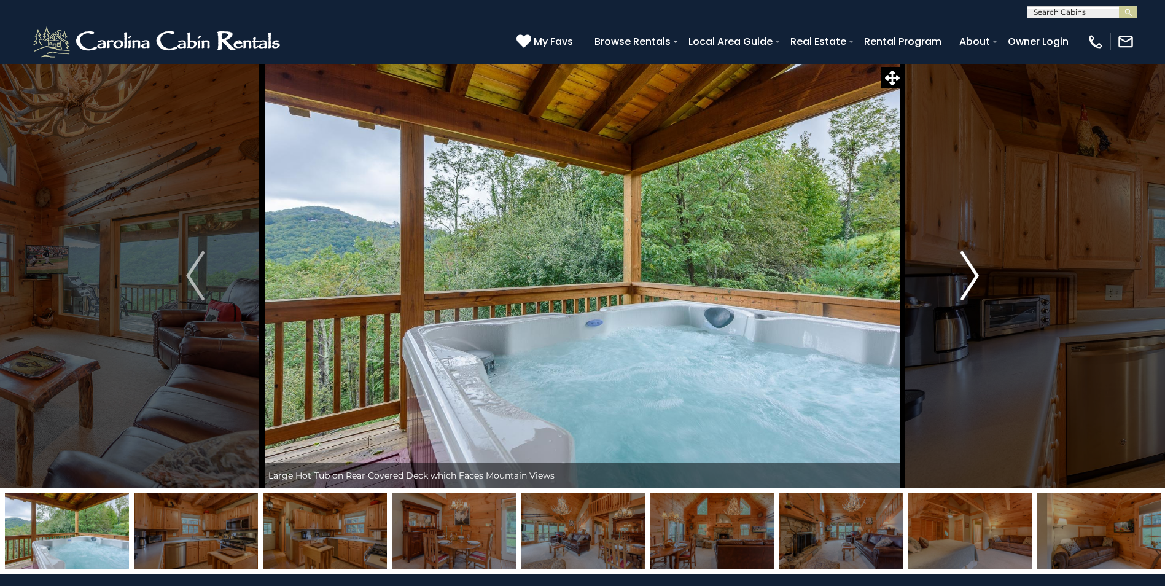
click at [962, 278] on img "Next" at bounding box center [969, 275] width 18 height 49
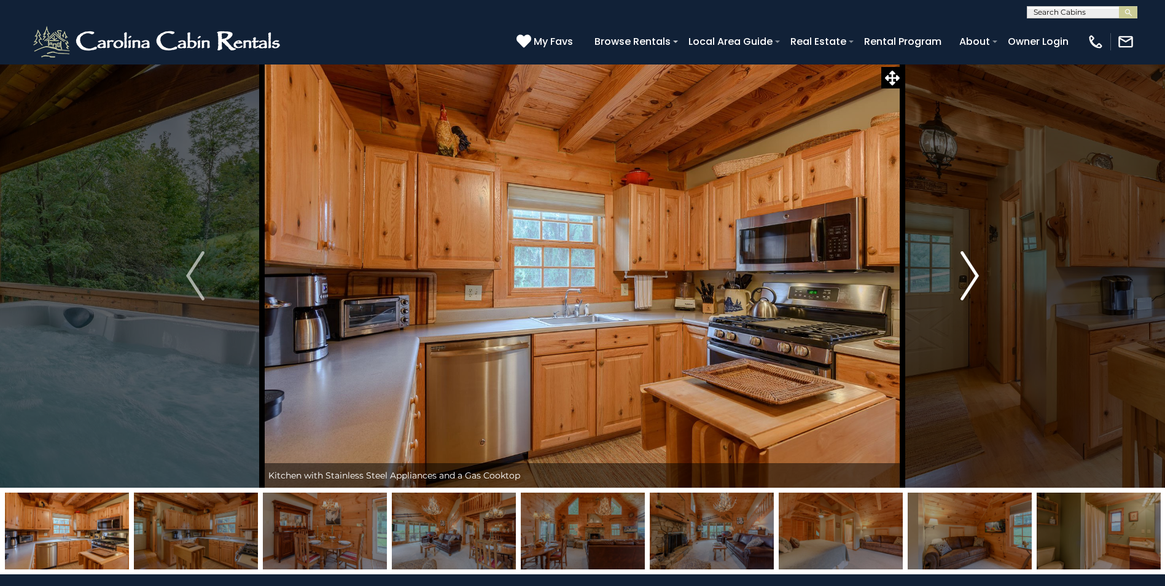
click at [962, 278] on img "Next" at bounding box center [969, 275] width 18 height 49
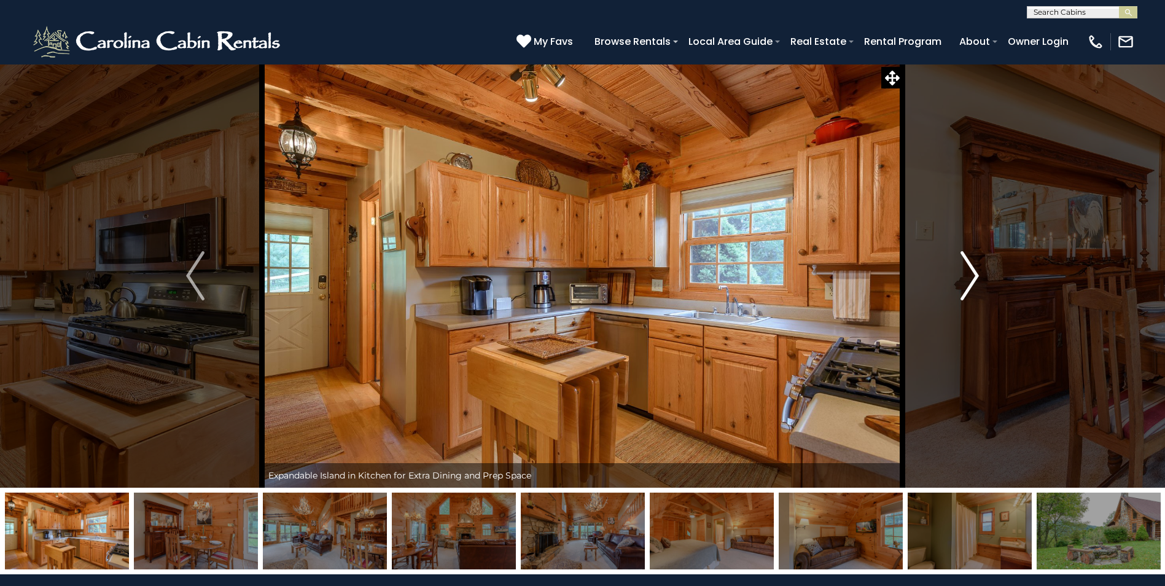
click at [962, 278] on img "Next" at bounding box center [969, 275] width 18 height 49
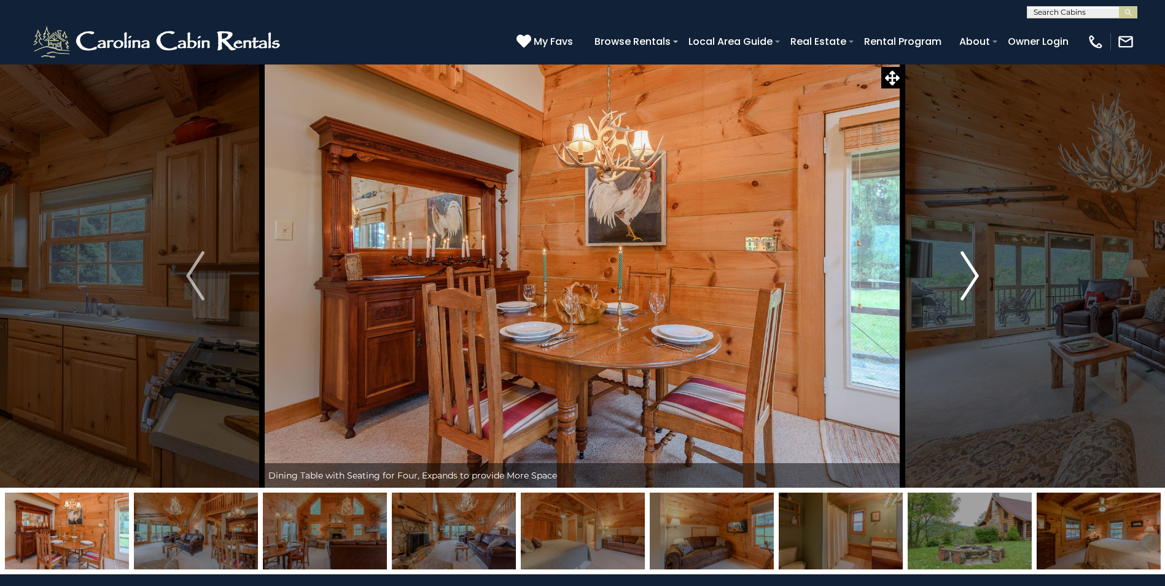
click at [962, 278] on img "Next" at bounding box center [969, 275] width 18 height 49
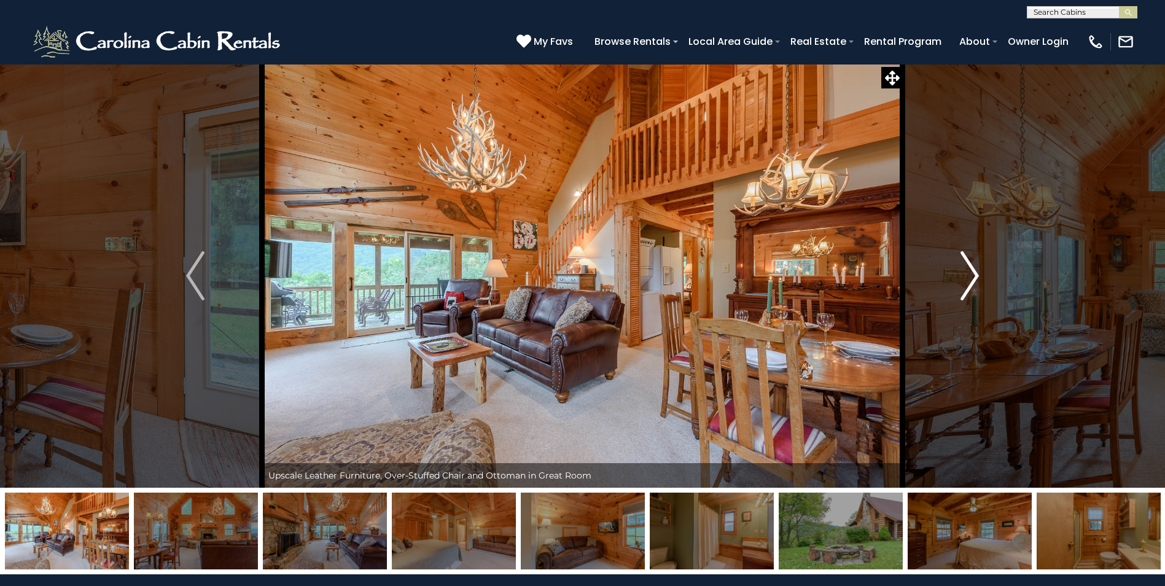
click at [962, 278] on img "Next" at bounding box center [969, 275] width 18 height 49
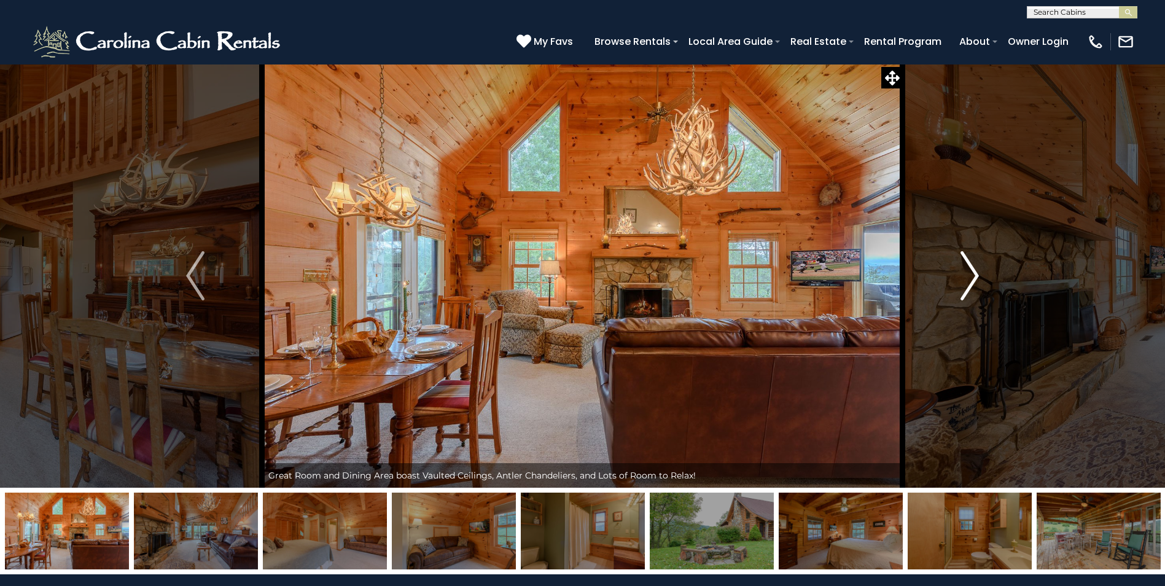
click at [962, 278] on img "Next" at bounding box center [969, 275] width 18 height 49
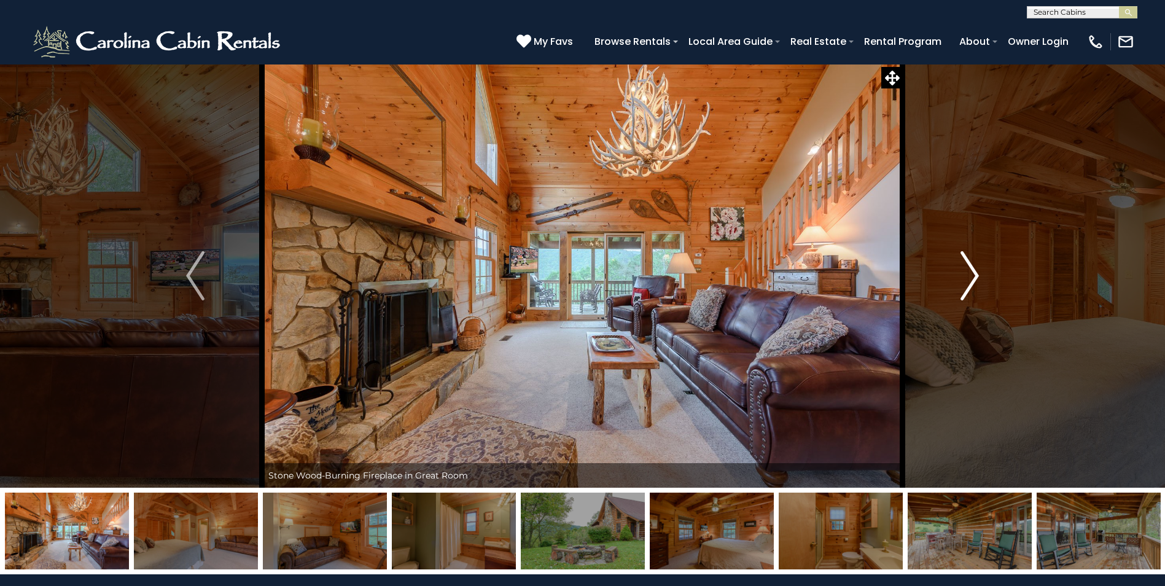
click at [962, 278] on img "Next" at bounding box center [969, 275] width 18 height 49
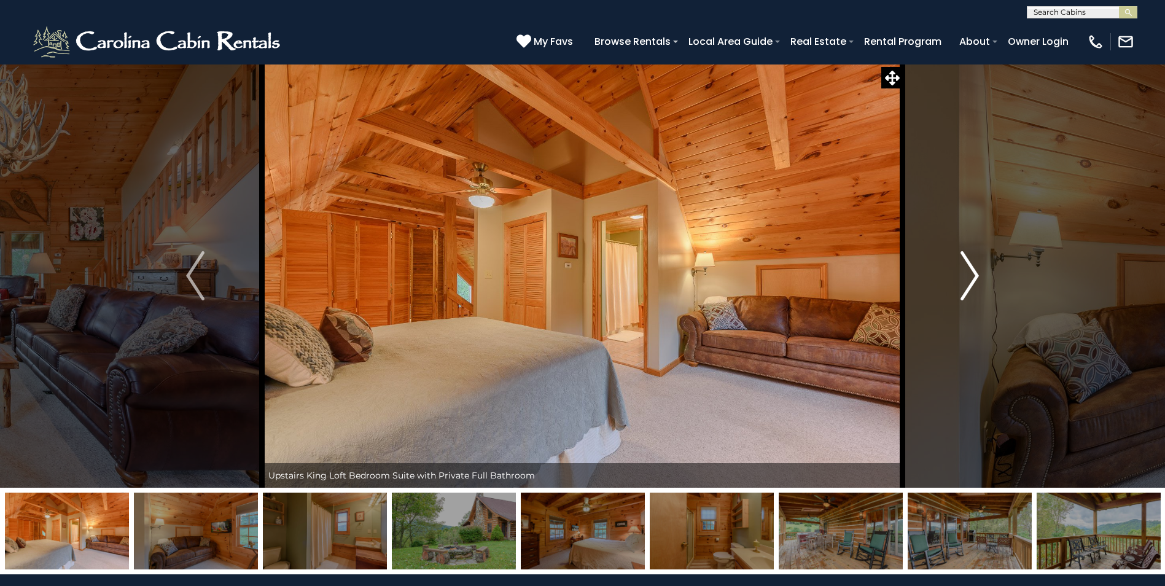
click at [962, 278] on img "Next" at bounding box center [969, 275] width 18 height 49
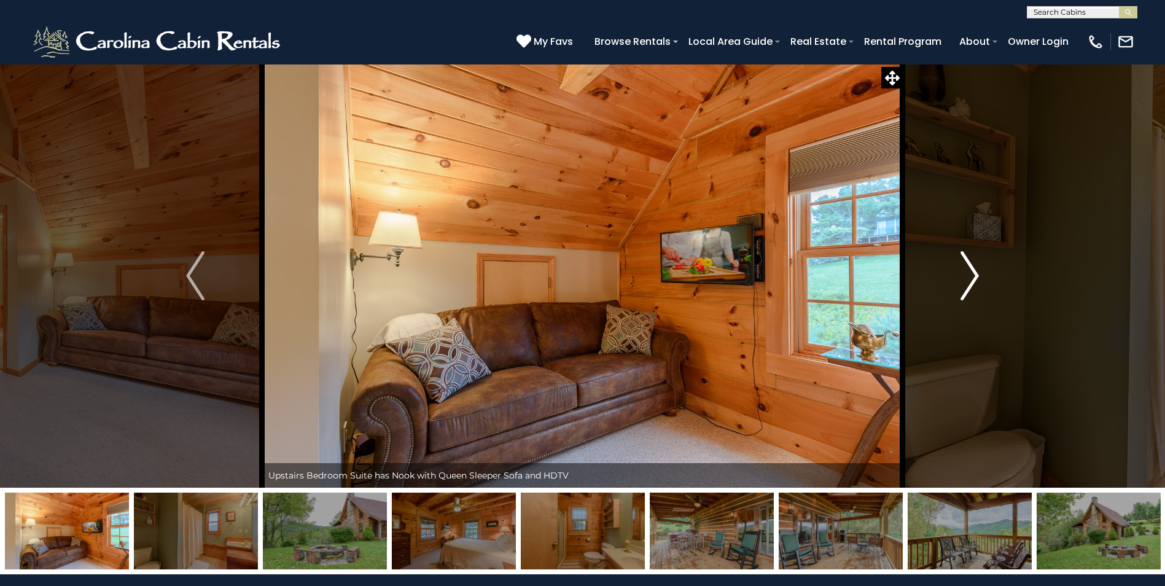
click at [962, 278] on img "Next" at bounding box center [969, 275] width 18 height 49
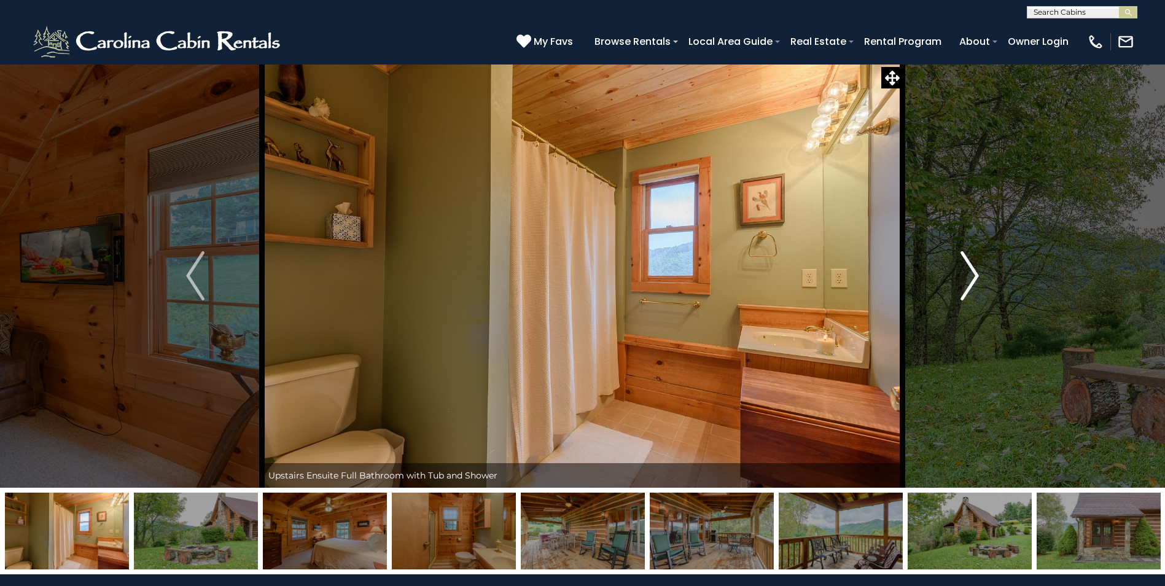
click at [962, 278] on img "Next" at bounding box center [969, 275] width 18 height 49
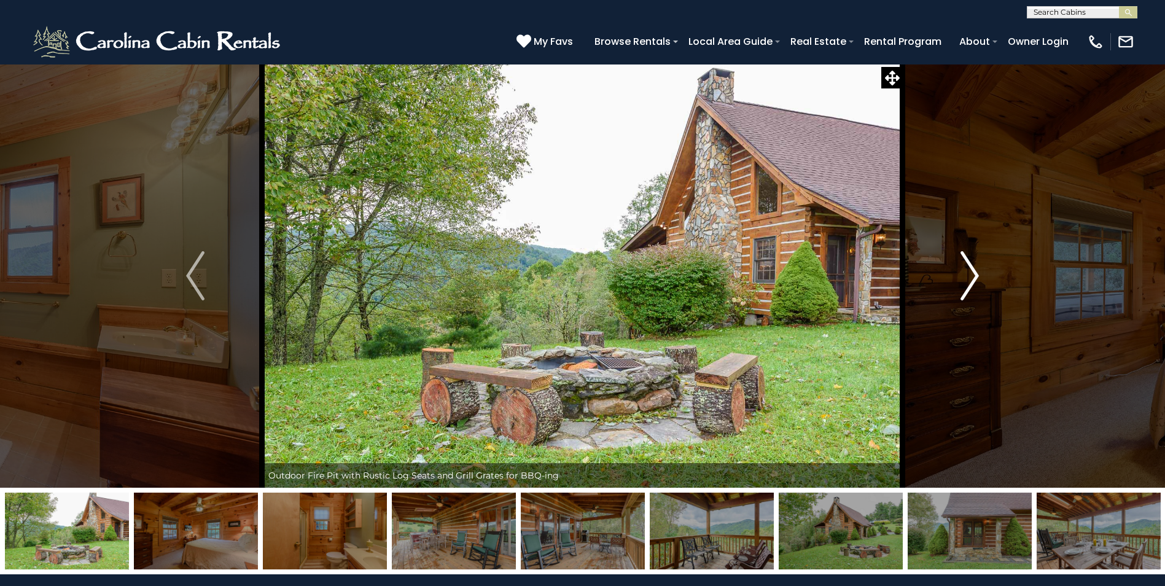
click at [962, 278] on img "Next" at bounding box center [969, 275] width 18 height 49
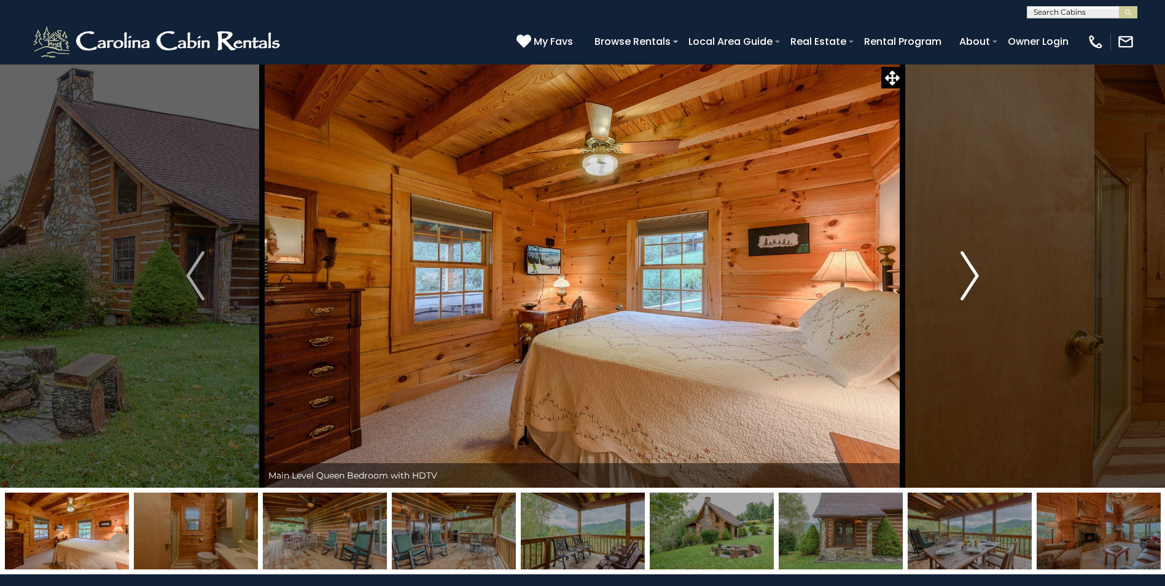
click at [962, 278] on img "Next" at bounding box center [969, 275] width 18 height 49
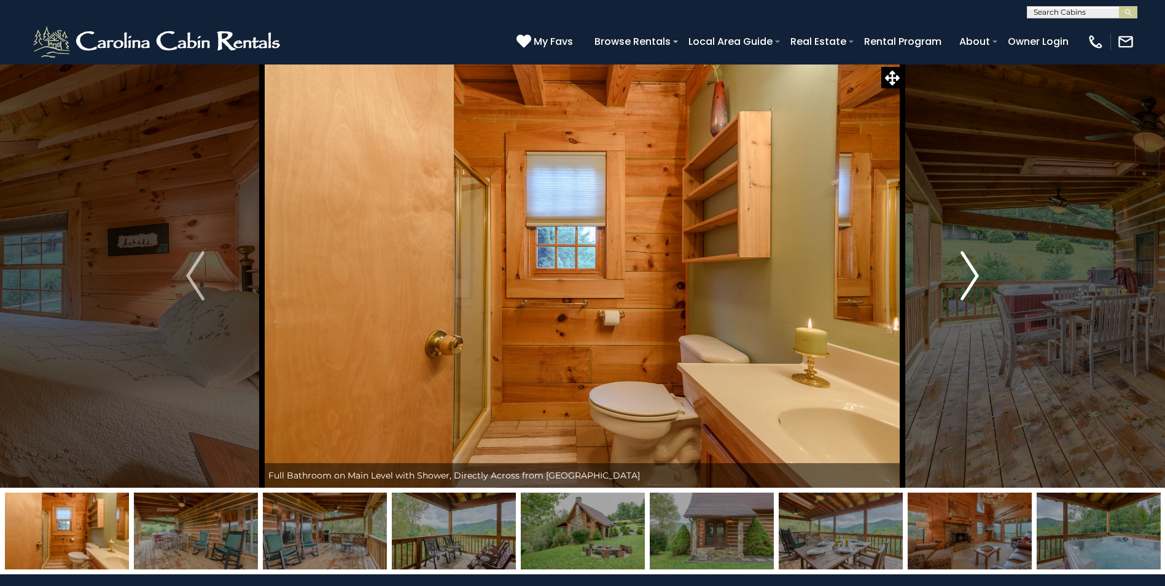
click at [962, 278] on img "Next" at bounding box center [969, 275] width 18 height 49
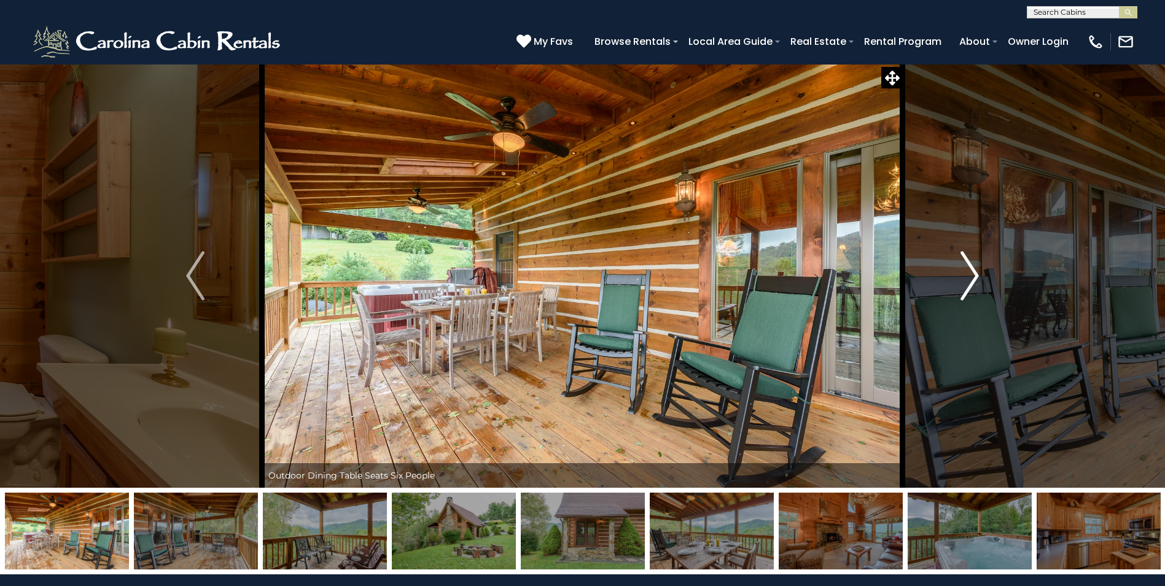
click at [962, 278] on img "Next" at bounding box center [969, 275] width 18 height 49
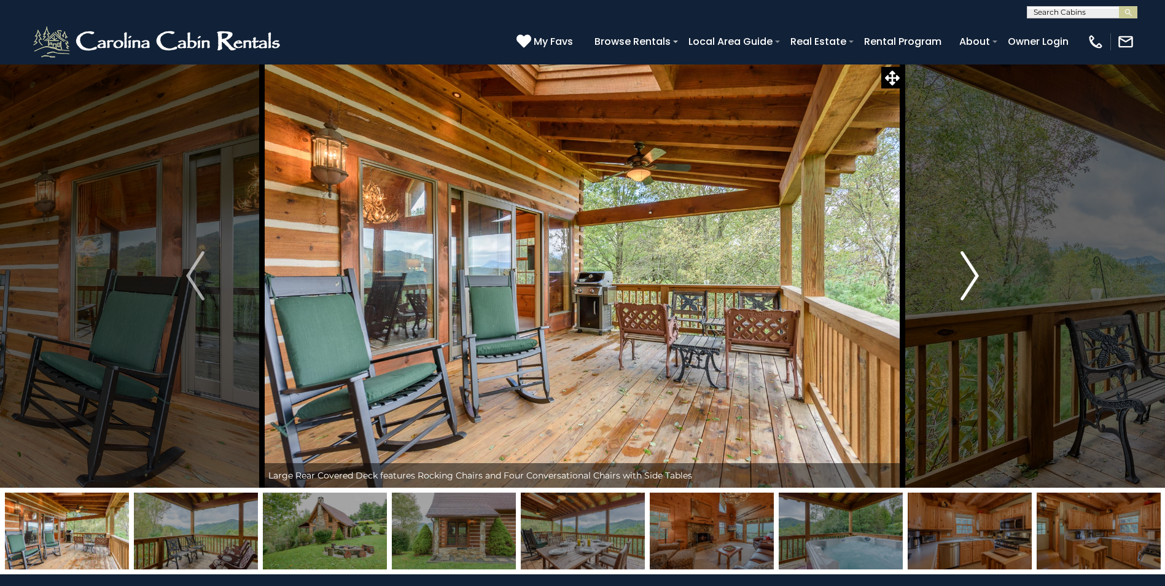
click at [962, 278] on img "Next" at bounding box center [969, 275] width 18 height 49
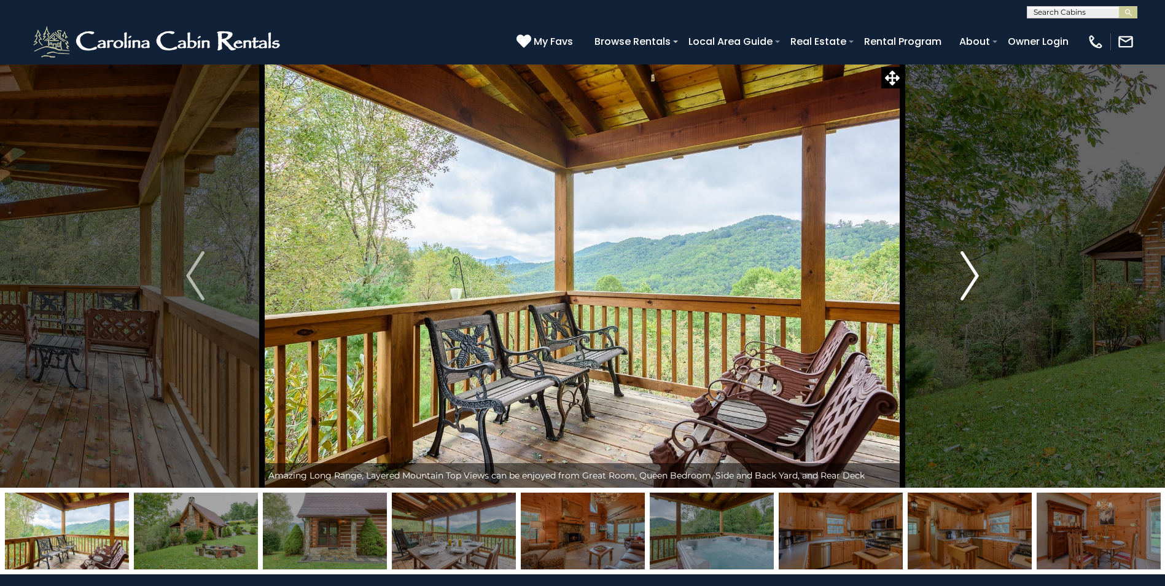
click at [962, 278] on img "Next" at bounding box center [969, 275] width 18 height 49
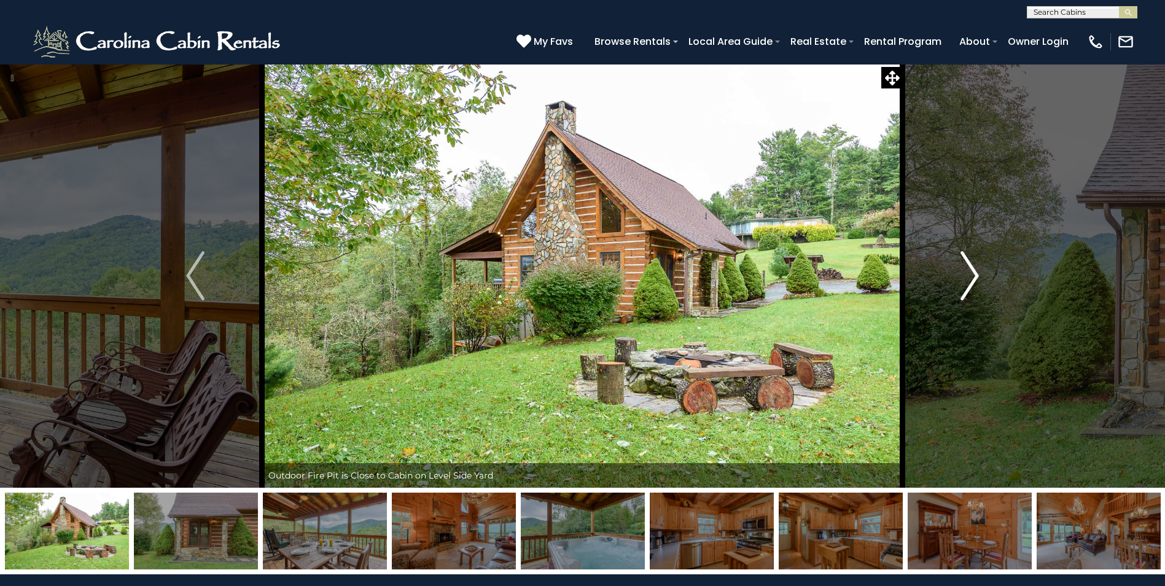
click at [962, 278] on img "Next" at bounding box center [969, 275] width 18 height 49
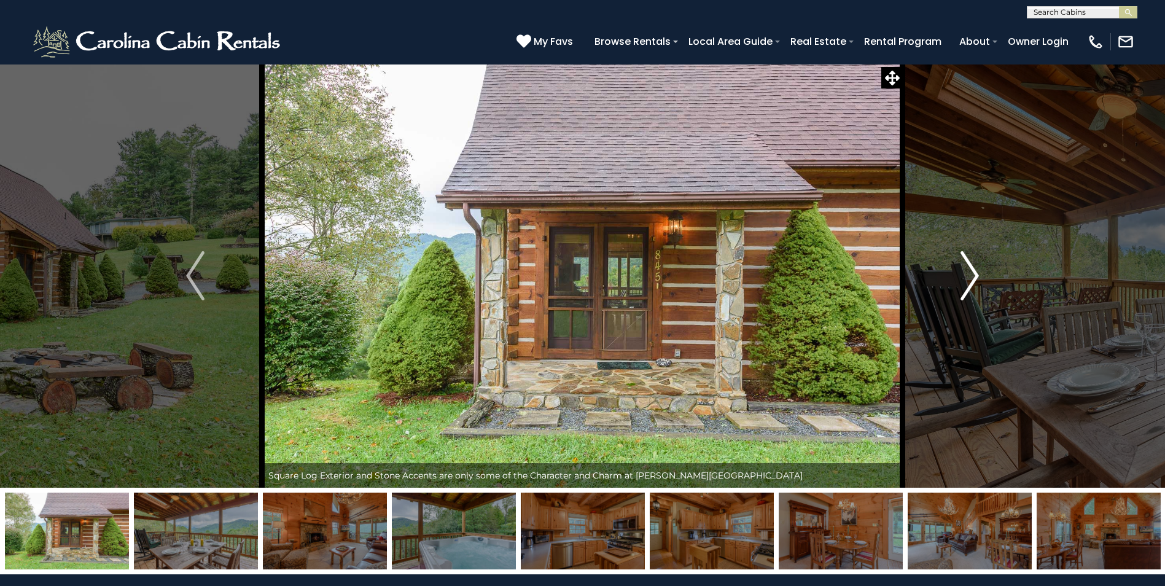
click at [962, 278] on img "Next" at bounding box center [969, 275] width 18 height 49
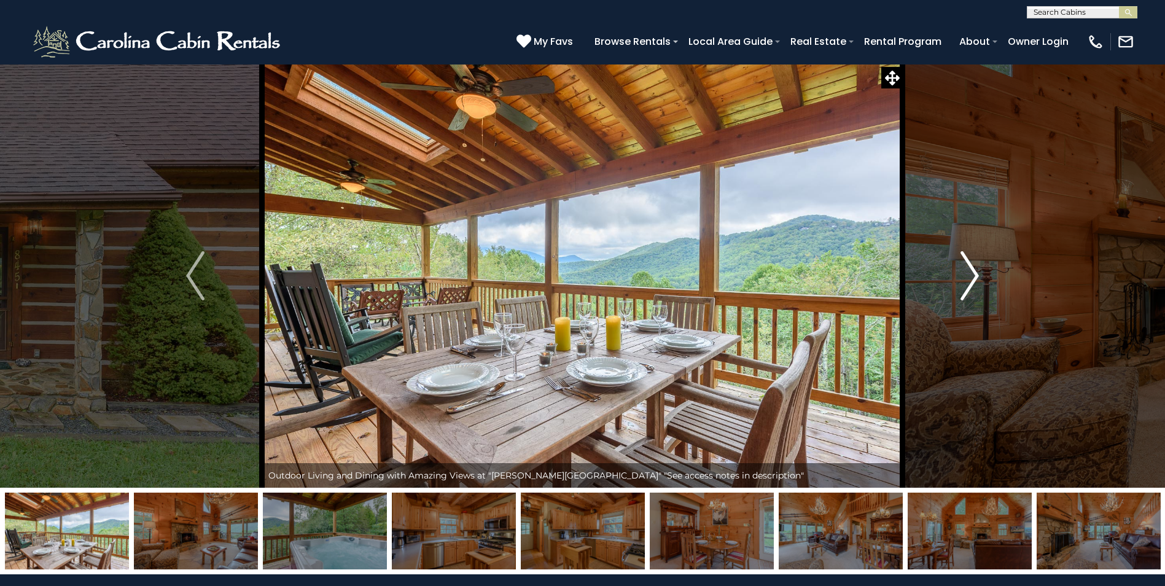
click at [962, 278] on img "Next" at bounding box center [969, 275] width 18 height 49
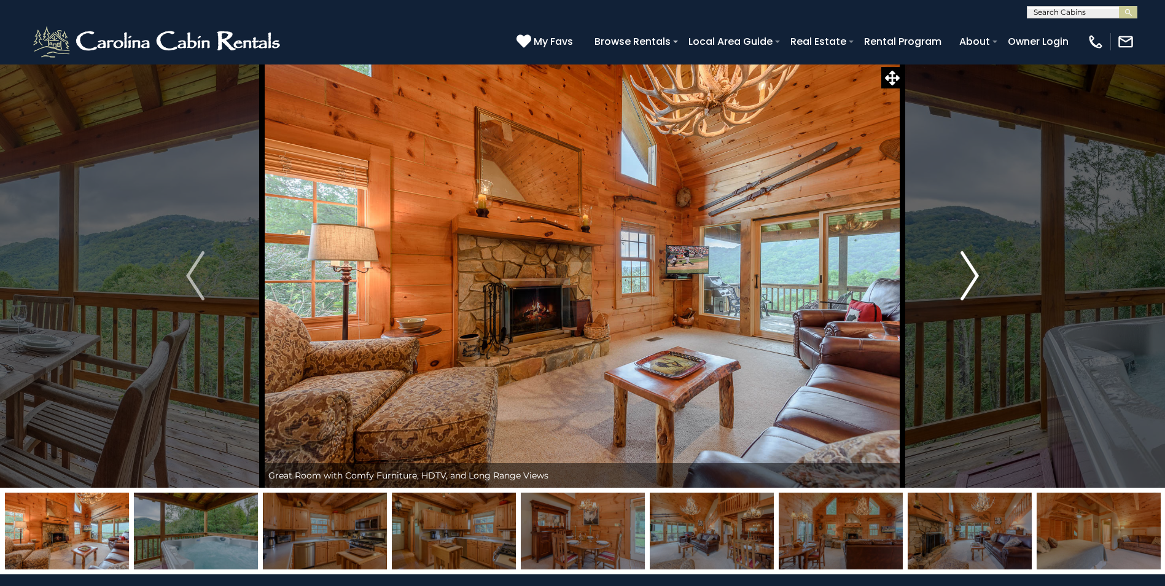
click at [962, 278] on img "Next" at bounding box center [969, 275] width 18 height 49
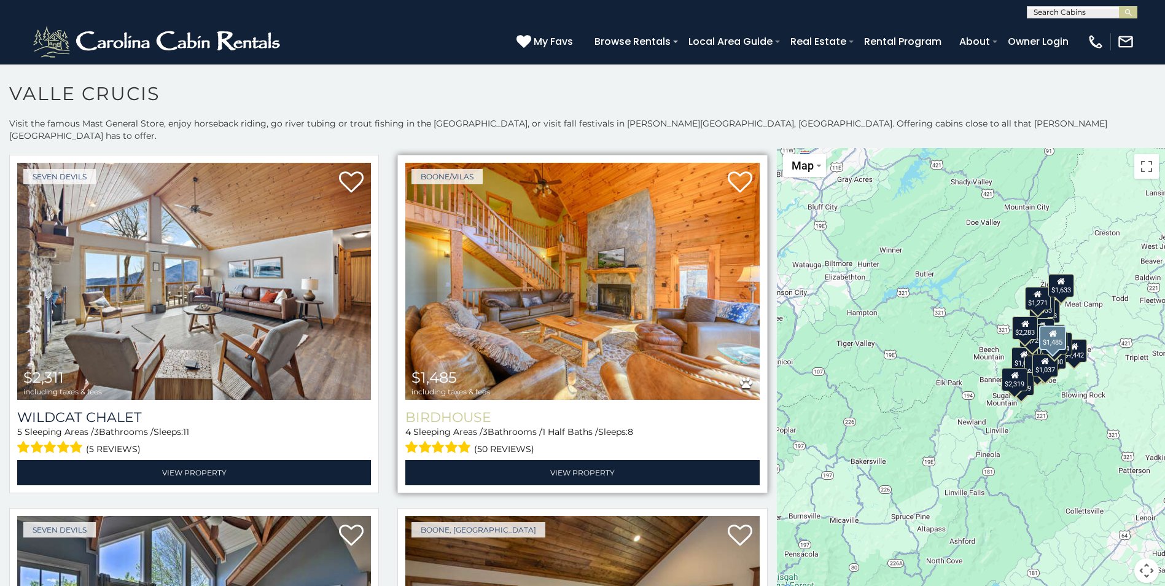
scroll to position [1412, 0]
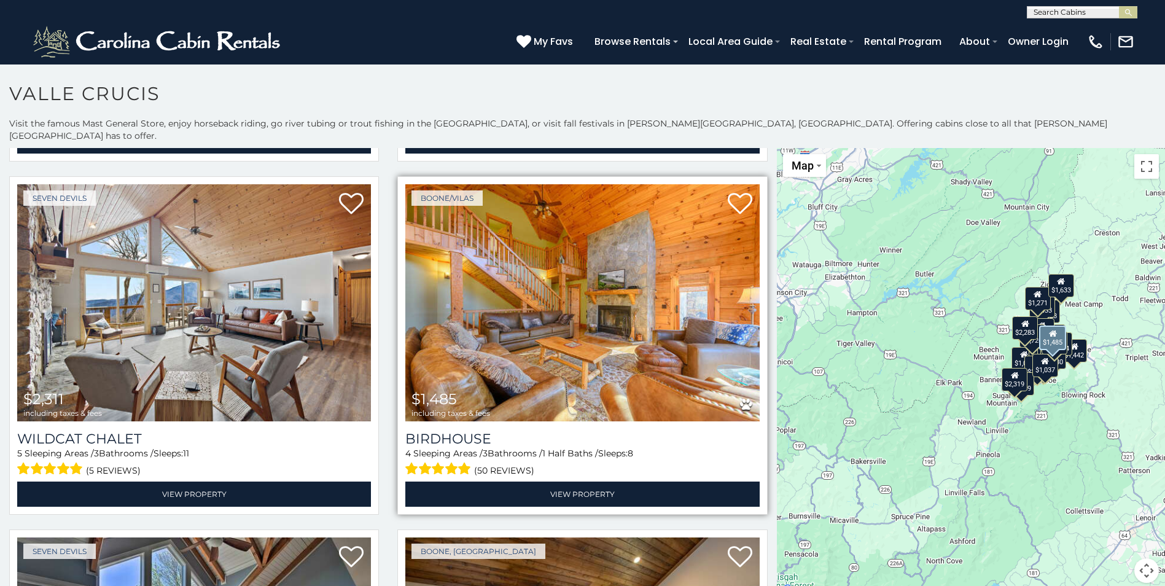
click at [557, 284] on img at bounding box center [582, 302] width 354 height 237
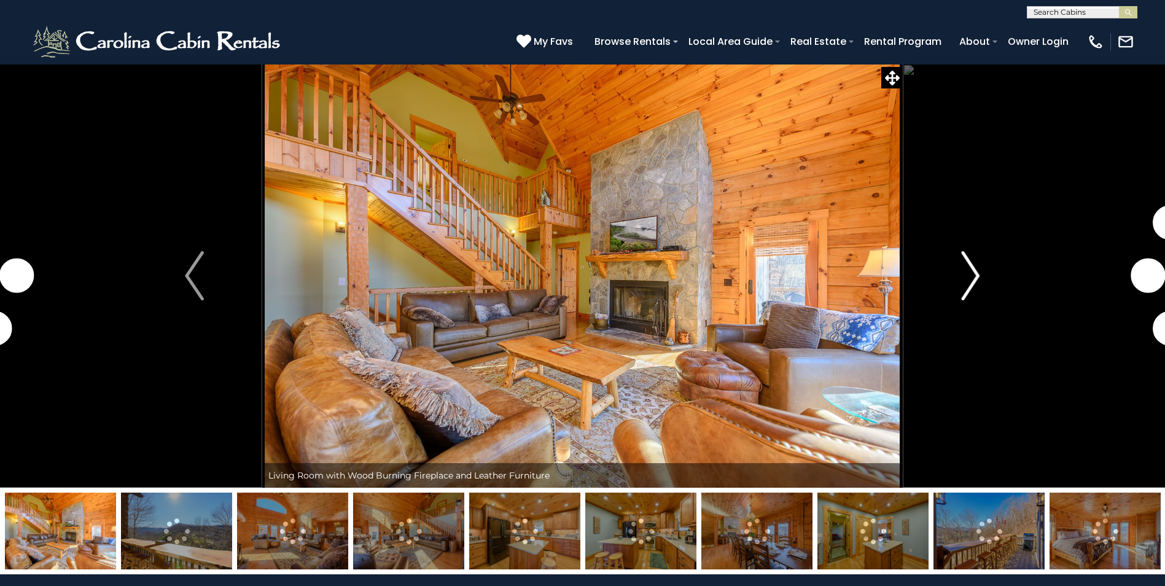
click at [973, 279] on img "Next" at bounding box center [970, 275] width 18 height 49
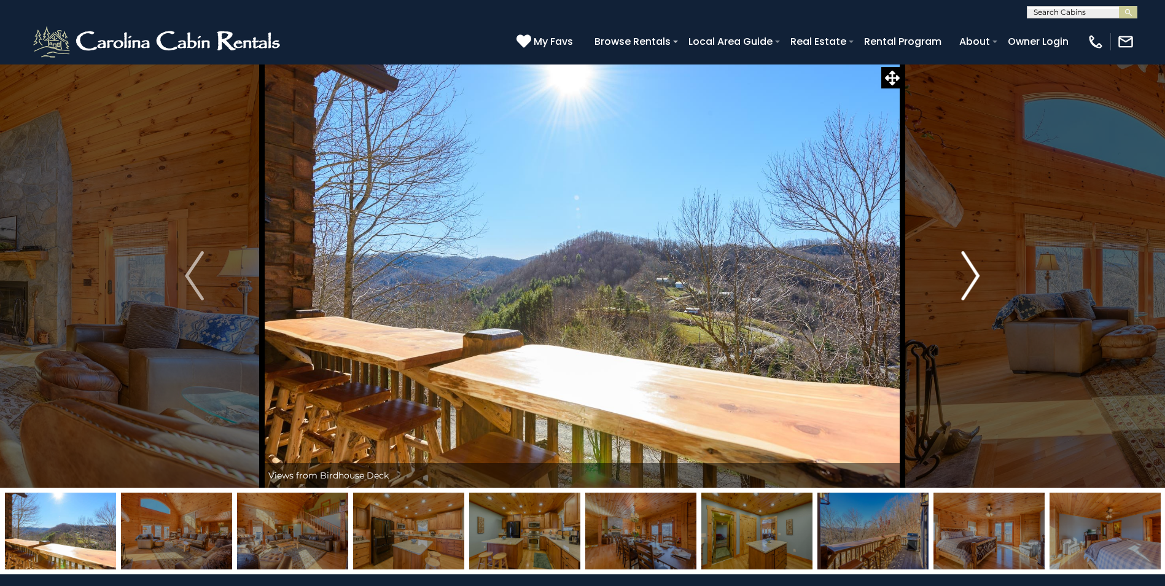
click at [973, 281] on img "Next" at bounding box center [970, 275] width 18 height 49
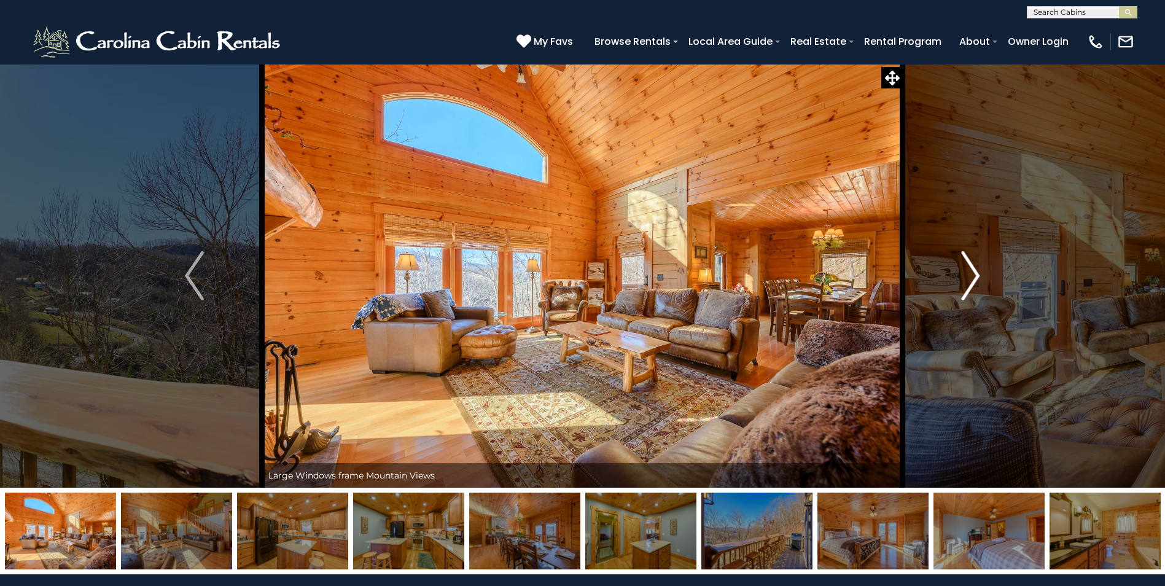
click at [973, 281] on img "Next" at bounding box center [970, 275] width 18 height 49
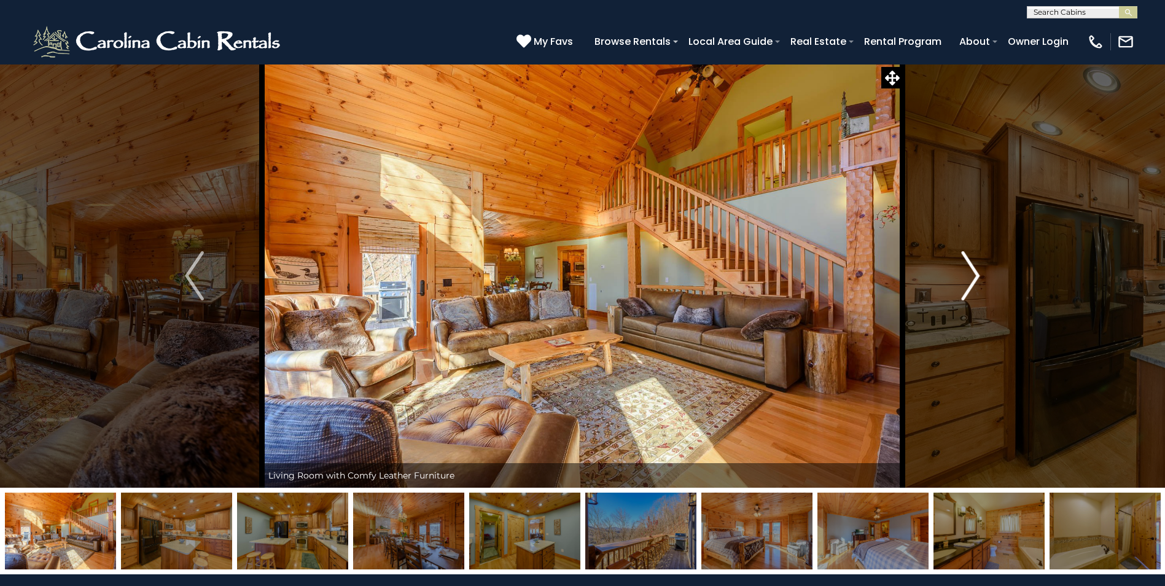
click at [973, 281] on img "Next" at bounding box center [970, 275] width 18 height 49
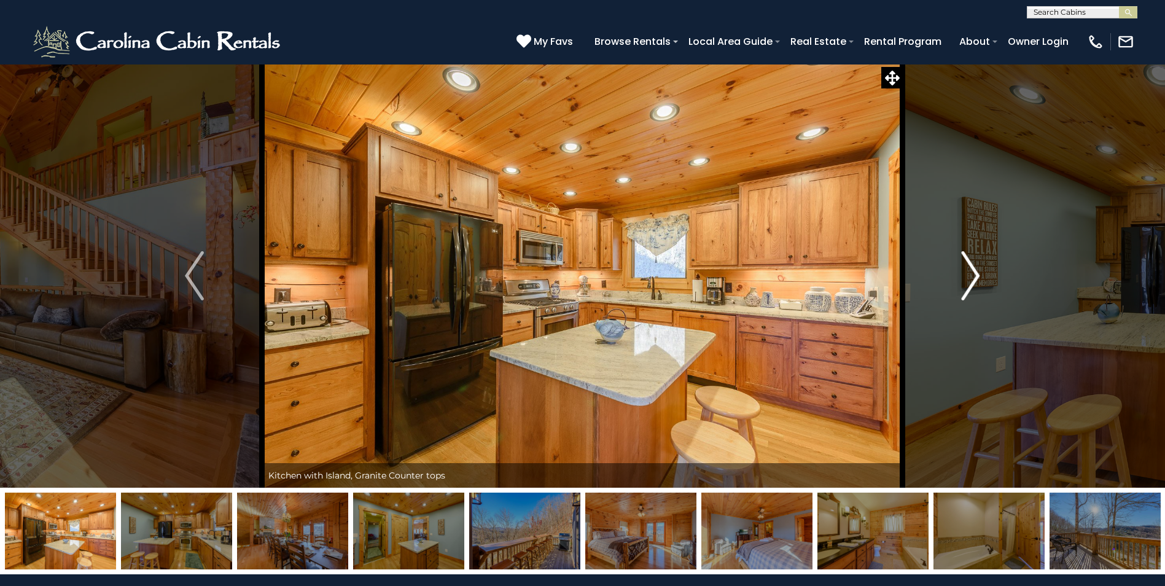
click at [973, 281] on img "Next" at bounding box center [970, 275] width 18 height 49
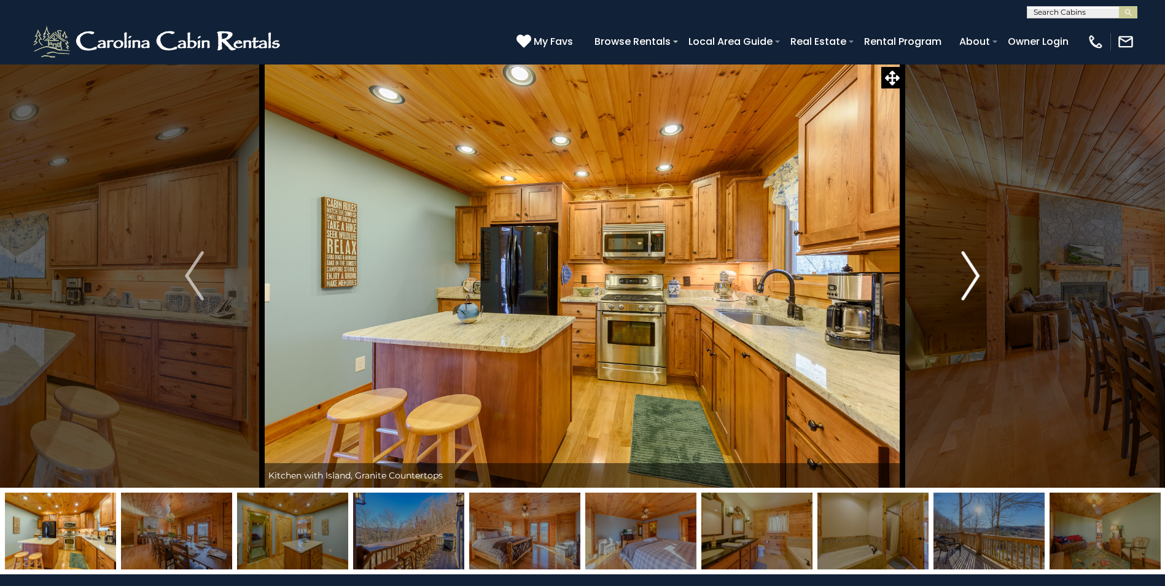
click at [973, 281] on img "Next" at bounding box center [970, 275] width 18 height 49
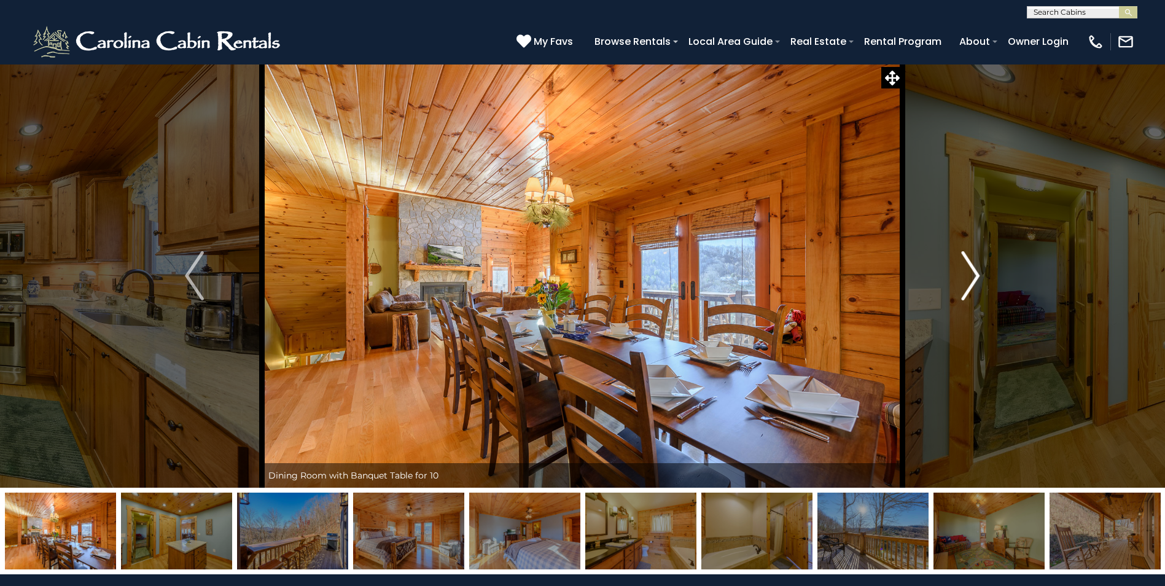
click at [973, 281] on img "Next" at bounding box center [970, 275] width 18 height 49
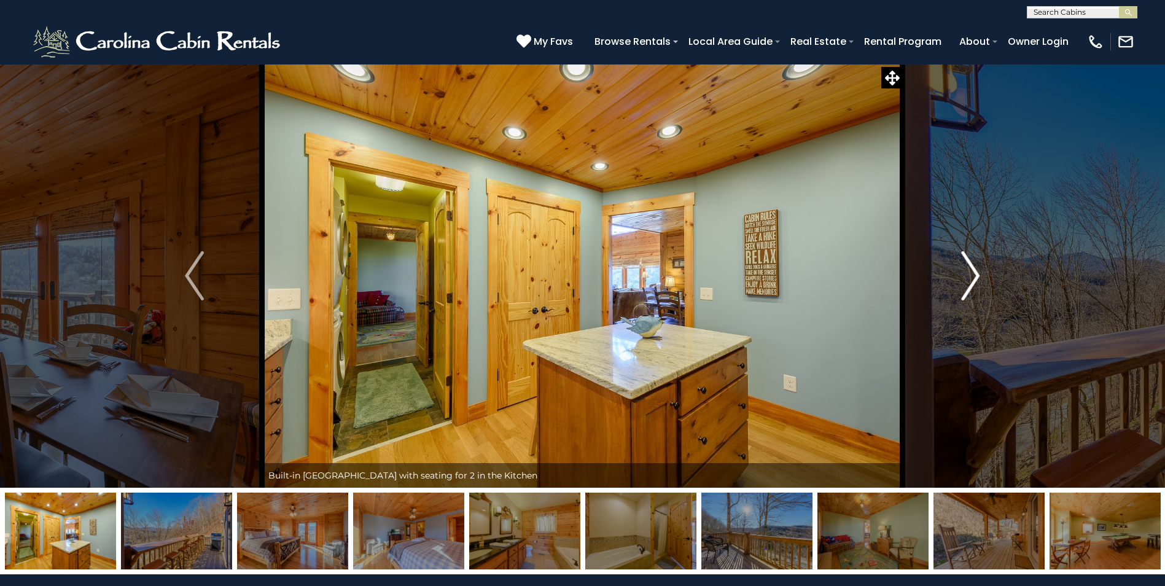
click at [973, 281] on img "Next" at bounding box center [970, 275] width 18 height 49
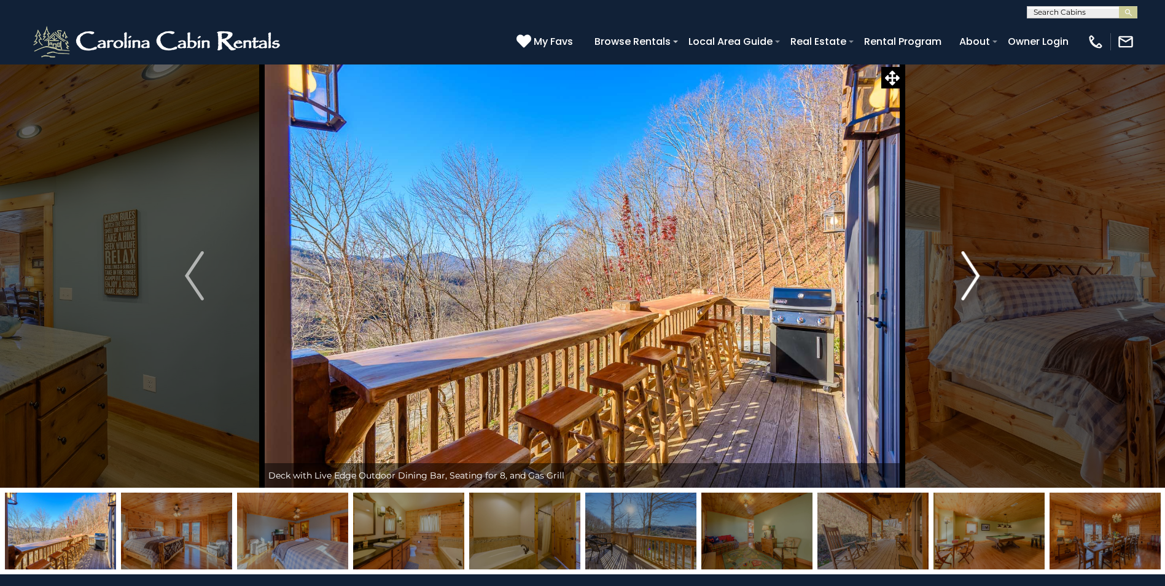
click at [973, 281] on img "Next" at bounding box center [970, 275] width 18 height 49
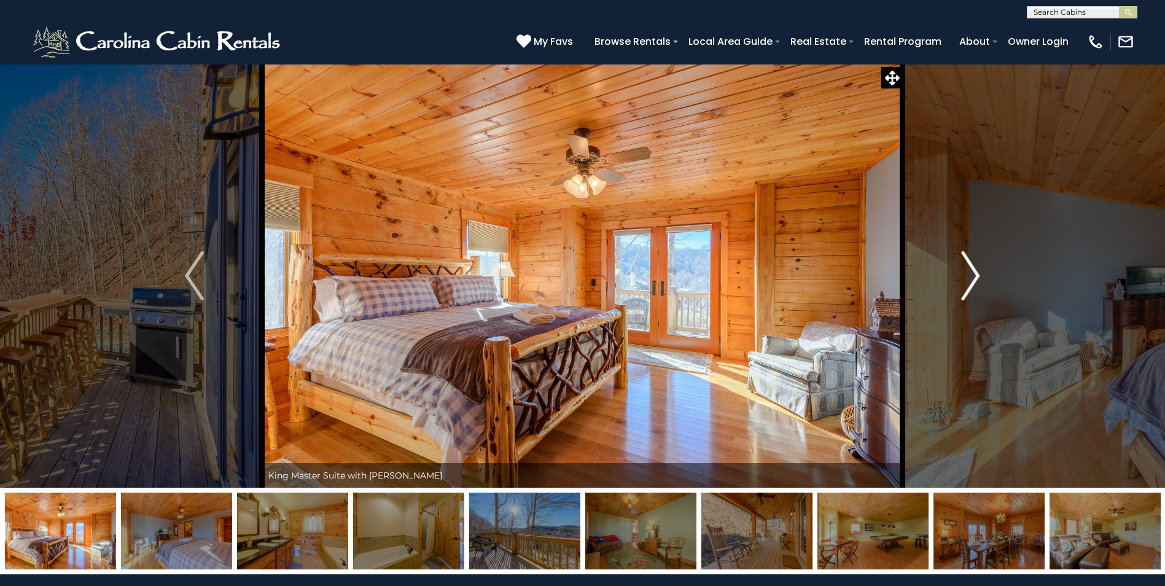
click at [973, 281] on img "Next" at bounding box center [970, 275] width 18 height 49
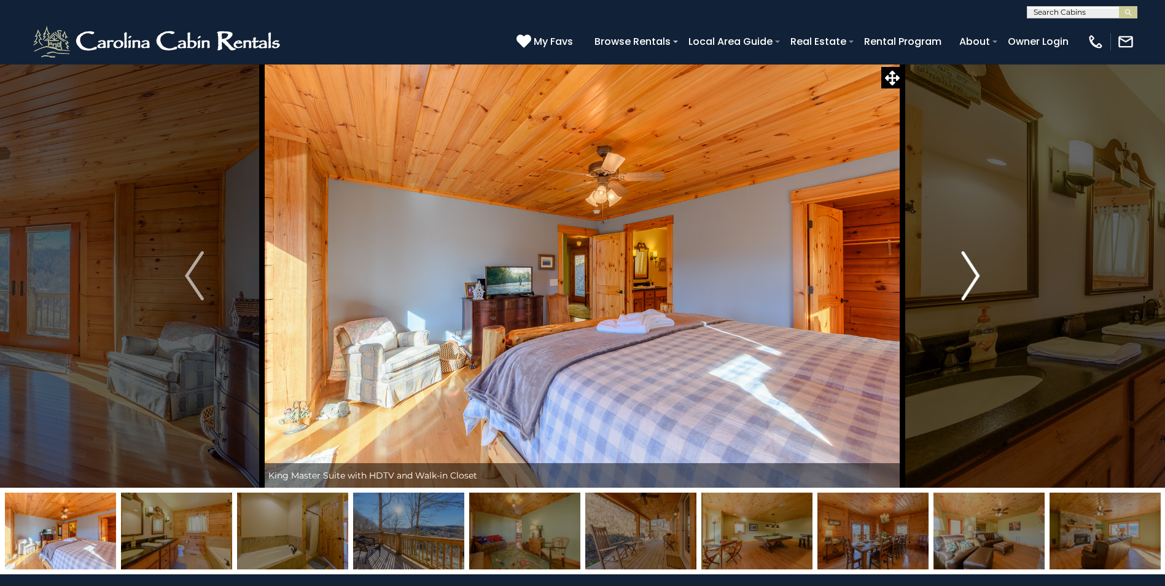
click at [973, 281] on img "Next" at bounding box center [970, 275] width 18 height 49
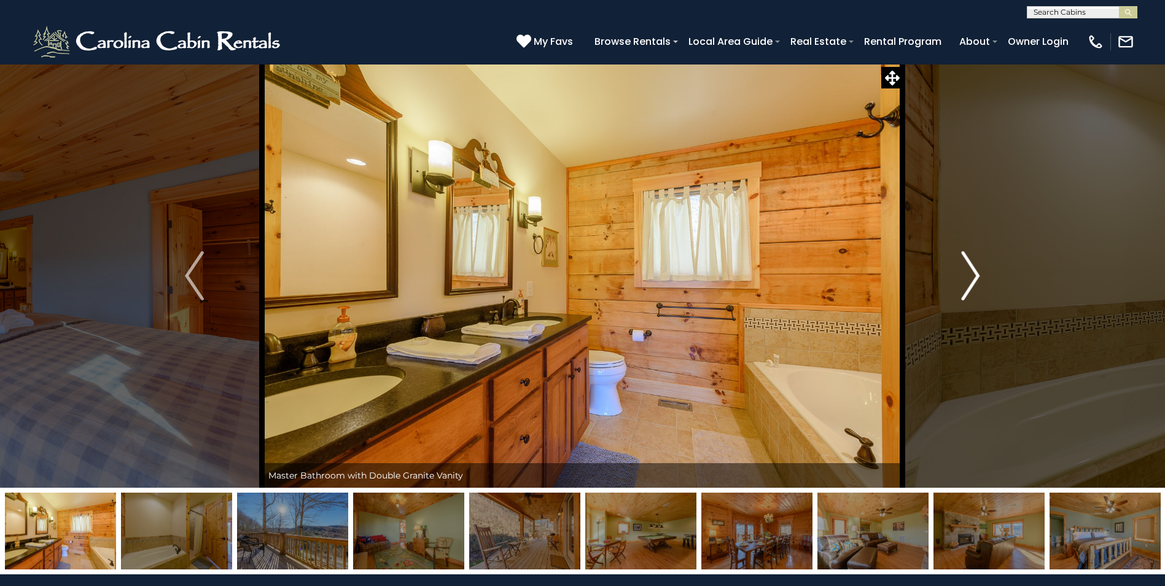
click at [973, 281] on img "Next" at bounding box center [970, 275] width 18 height 49
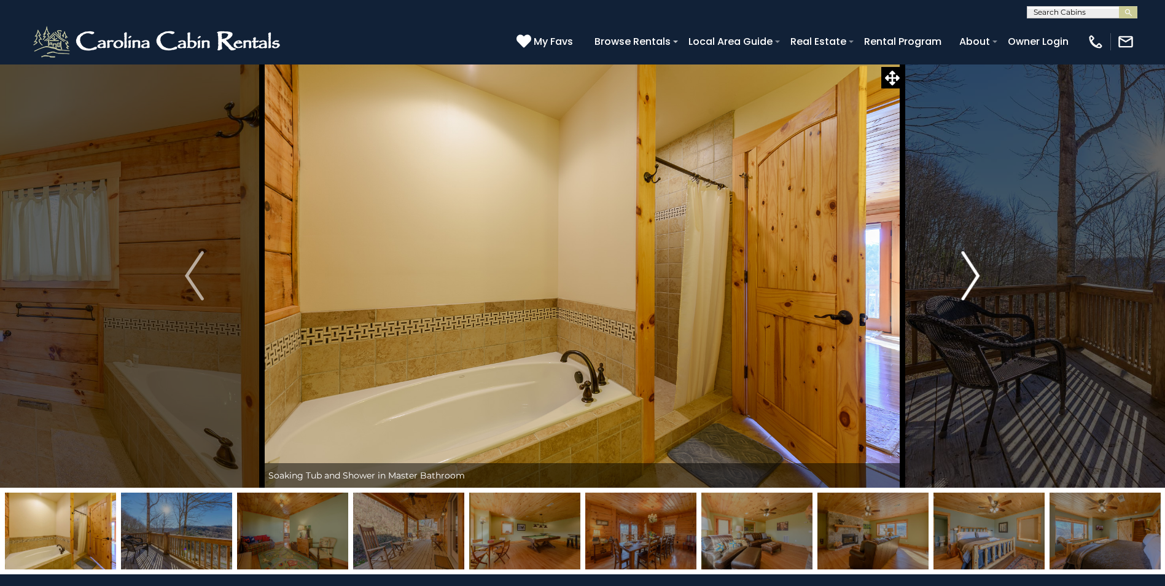
click at [973, 281] on img "Next" at bounding box center [970, 275] width 18 height 49
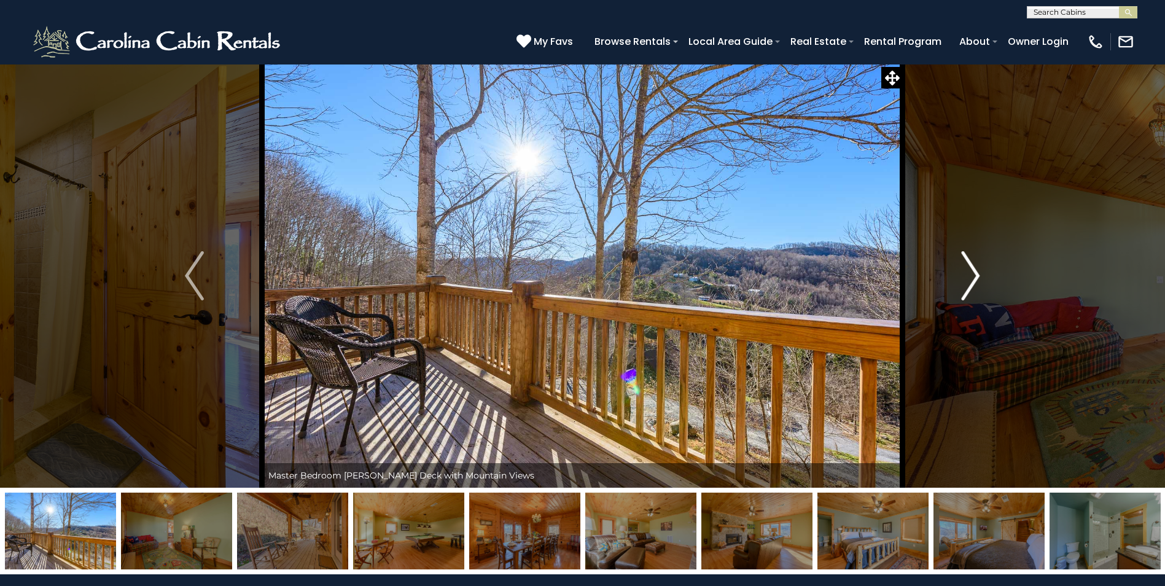
click at [973, 281] on img "Next" at bounding box center [970, 275] width 18 height 49
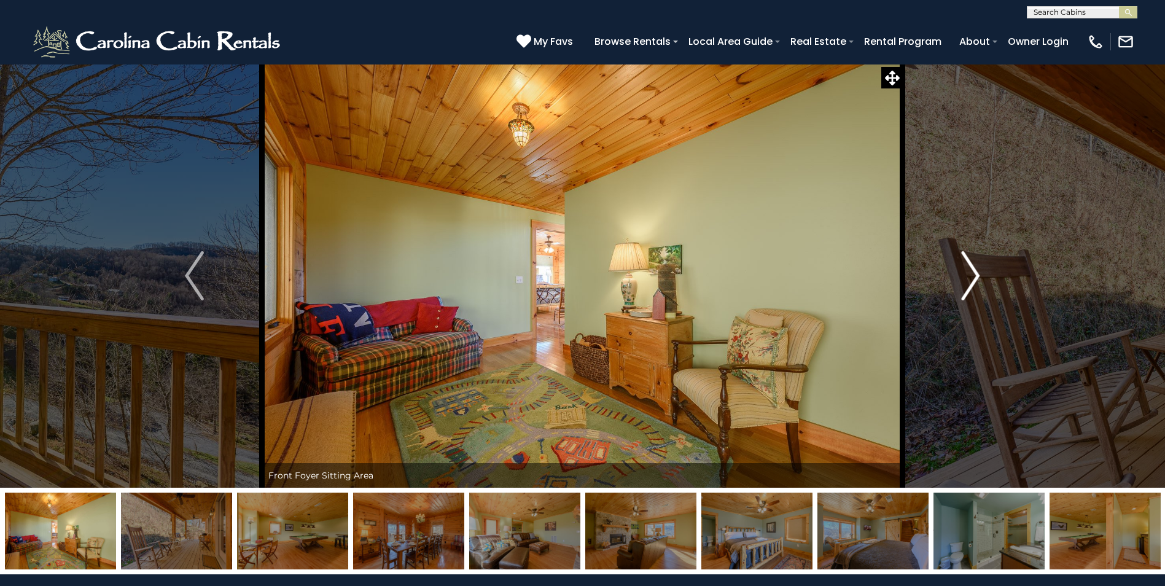
click at [973, 281] on img "Next" at bounding box center [970, 275] width 18 height 49
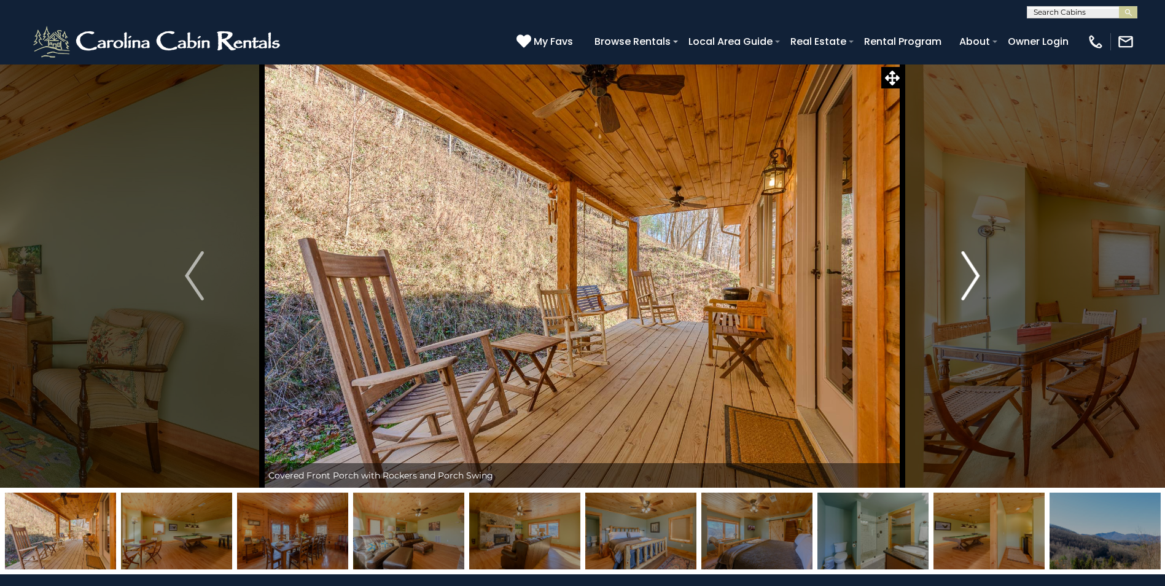
click at [973, 281] on img "Next" at bounding box center [970, 275] width 18 height 49
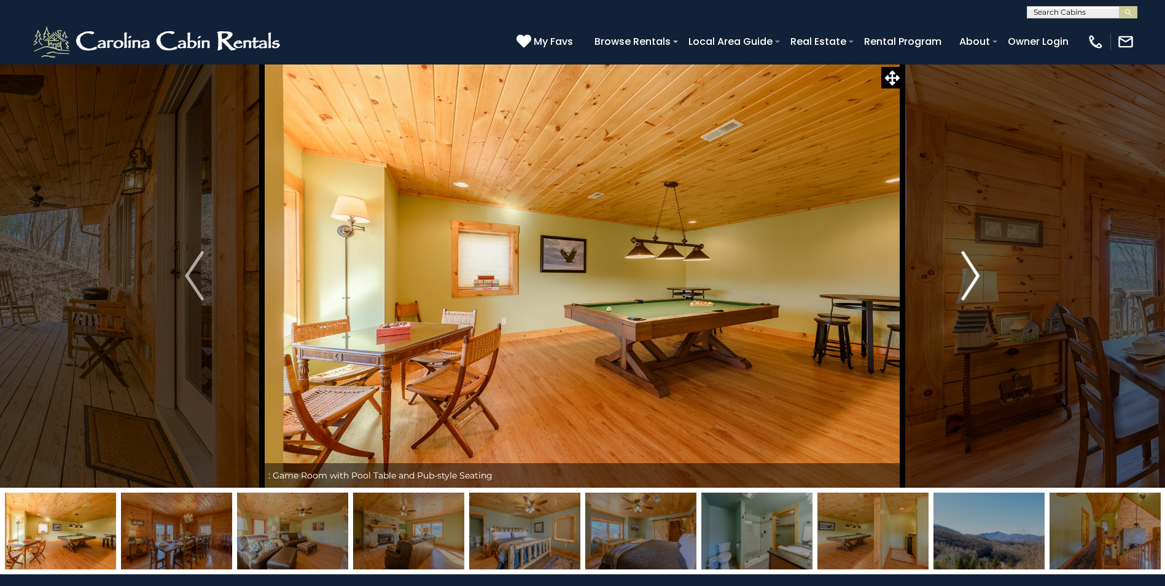
click at [973, 281] on img "Next" at bounding box center [970, 275] width 18 height 49
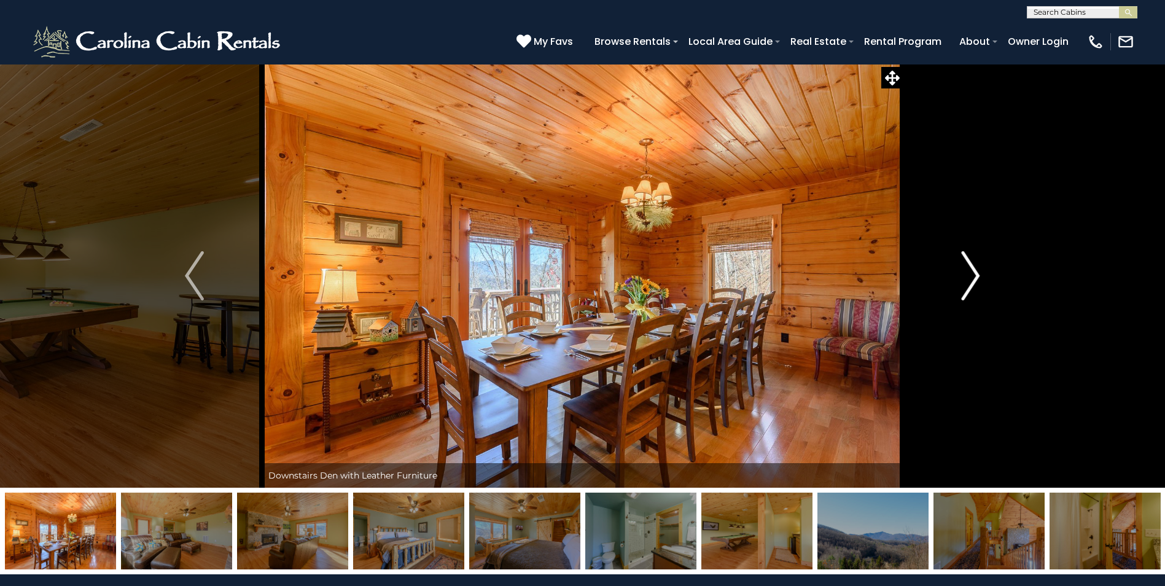
click at [973, 281] on img "Next" at bounding box center [970, 275] width 18 height 49
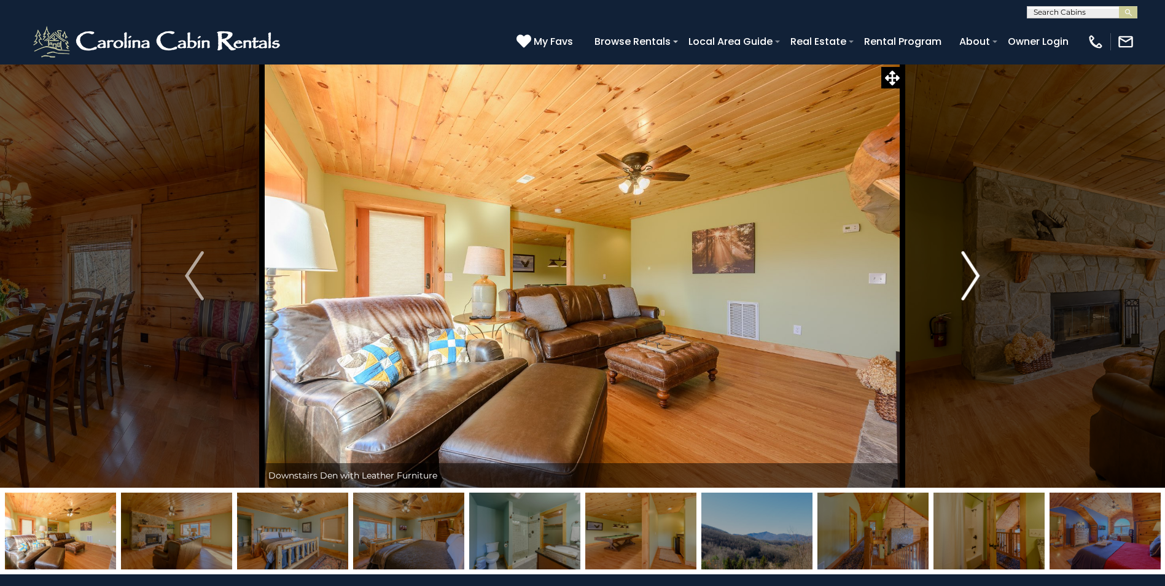
click at [973, 281] on img "Next" at bounding box center [970, 275] width 18 height 49
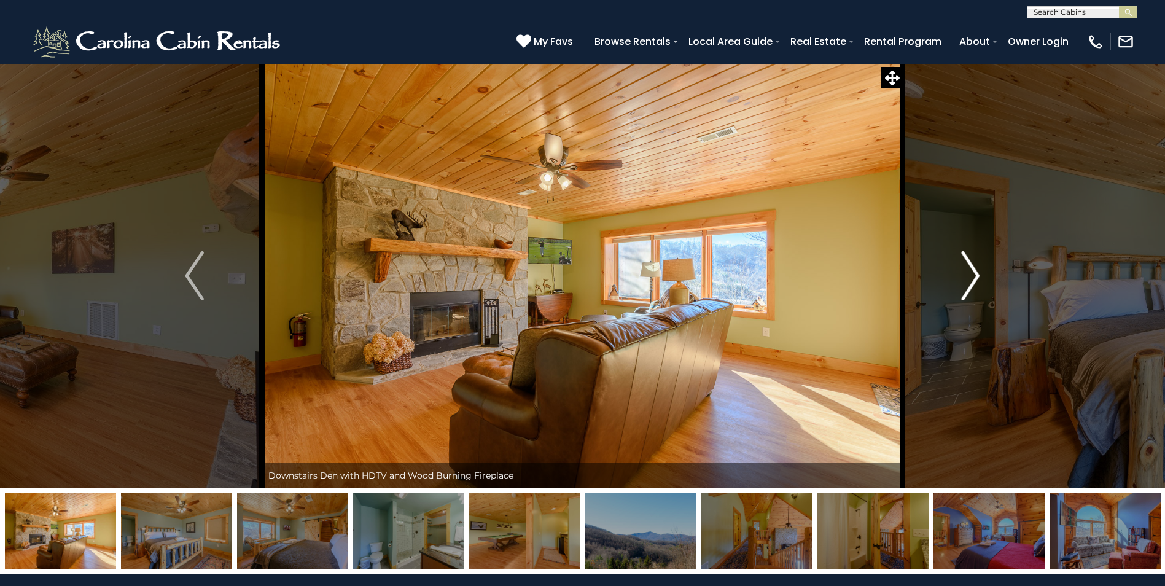
click at [973, 281] on img "Next" at bounding box center [970, 275] width 18 height 49
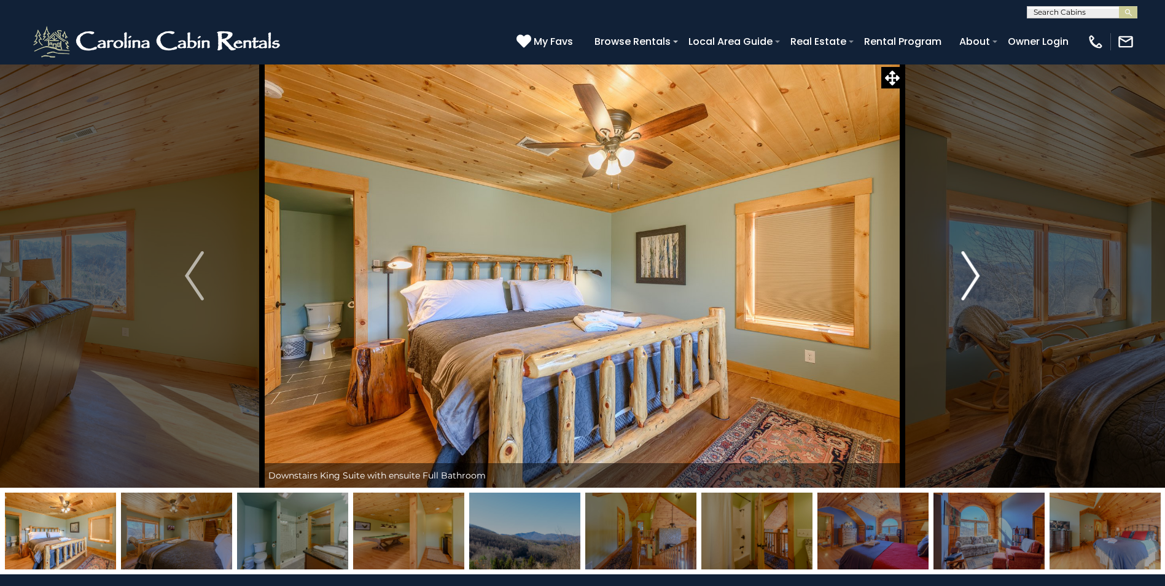
click at [973, 281] on img "Next" at bounding box center [970, 275] width 18 height 49
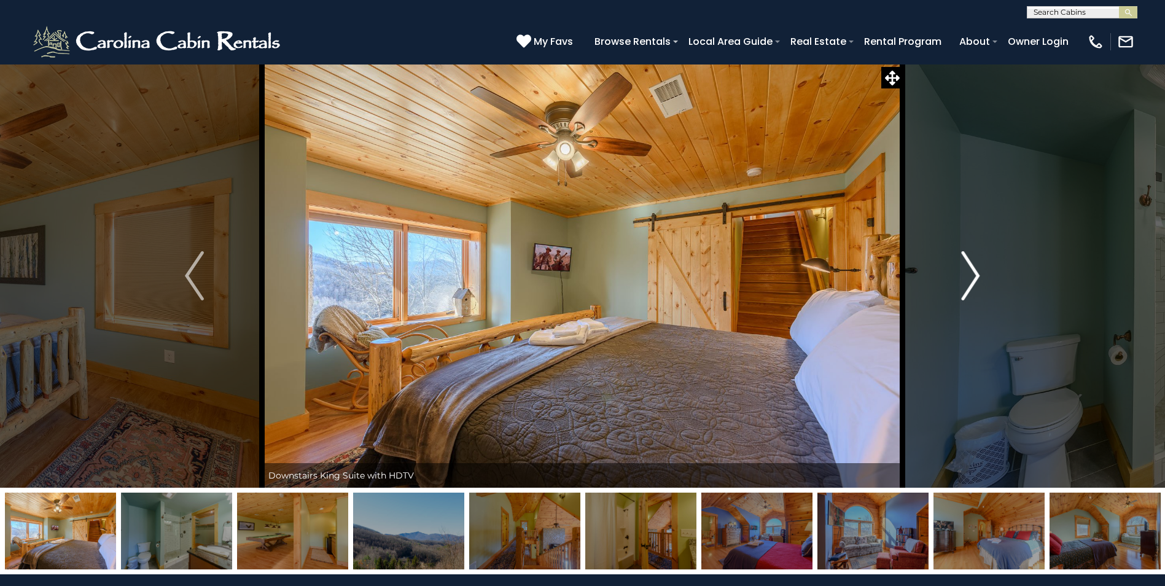
click at [973, 281] on img "Next" at bounding box center [970, 275] width 18 height 49
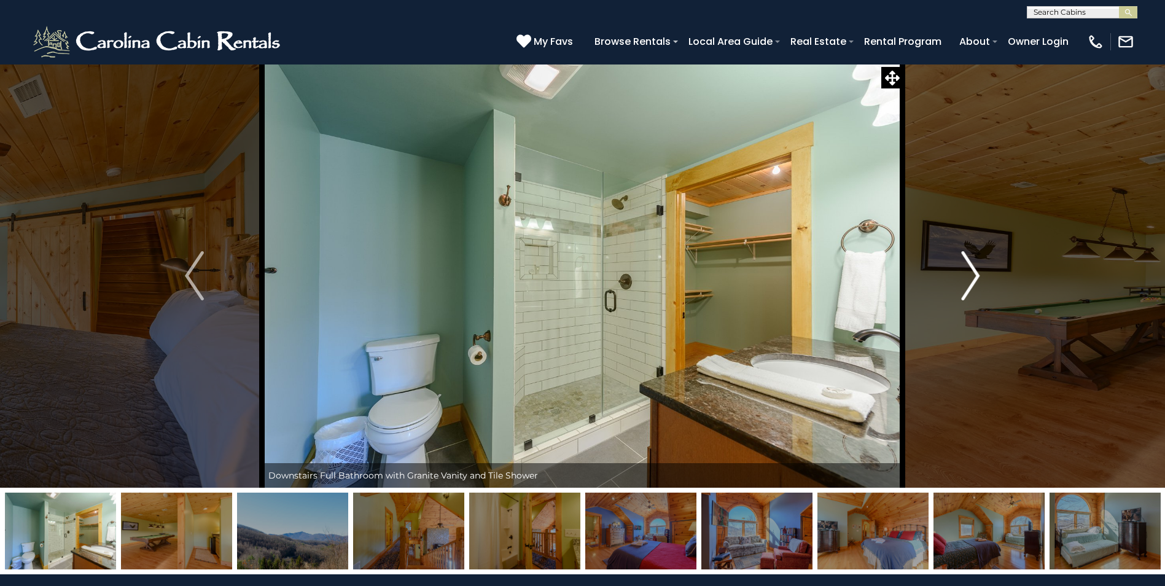
click at [973, 281] on img "Next" at bounding box center [970, 275] width 18 height 49
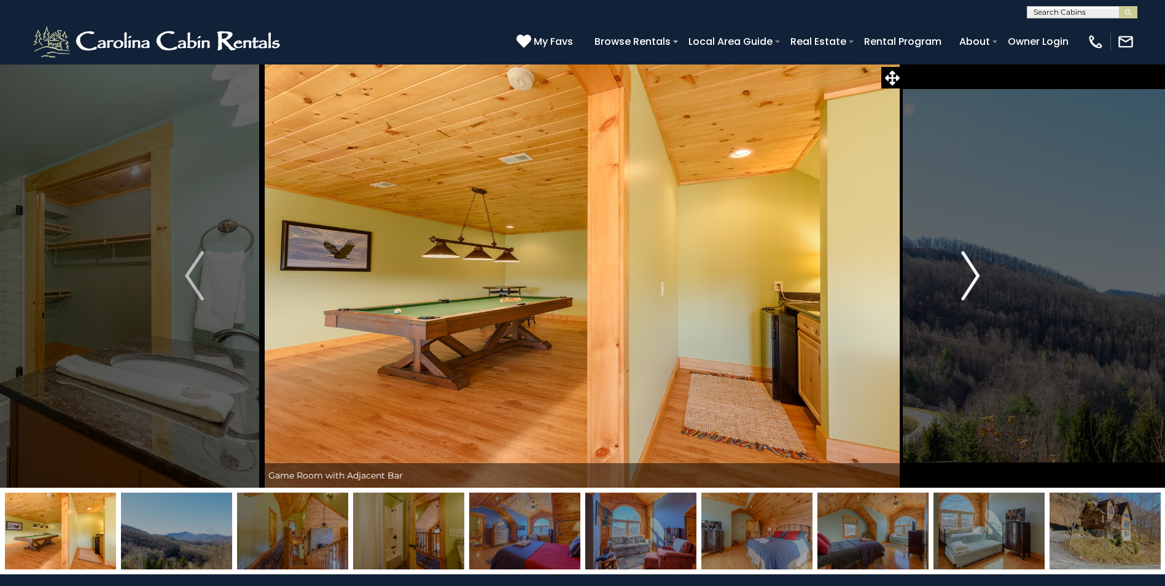
click at [973, 281] on img "Next" at bounding box center [970, 275] width 18 height 49
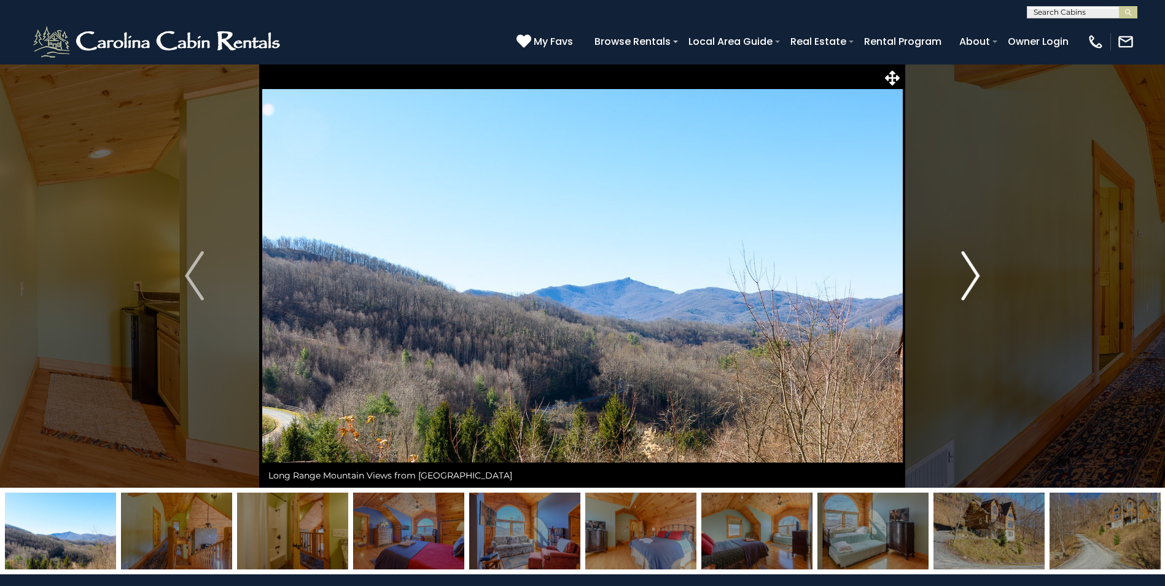
click at [973, 281] on img "Next" at bounding box center [970, 275] width 18 height 49
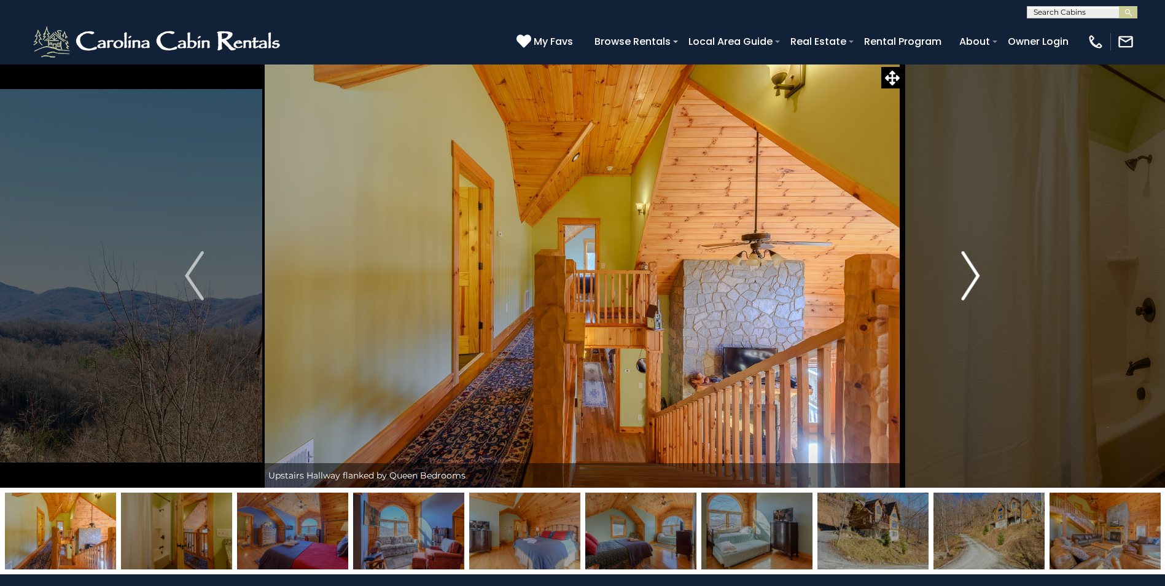
click at [973, 281] on img "Next" at bounding box center [970, 275] width 18 height 49
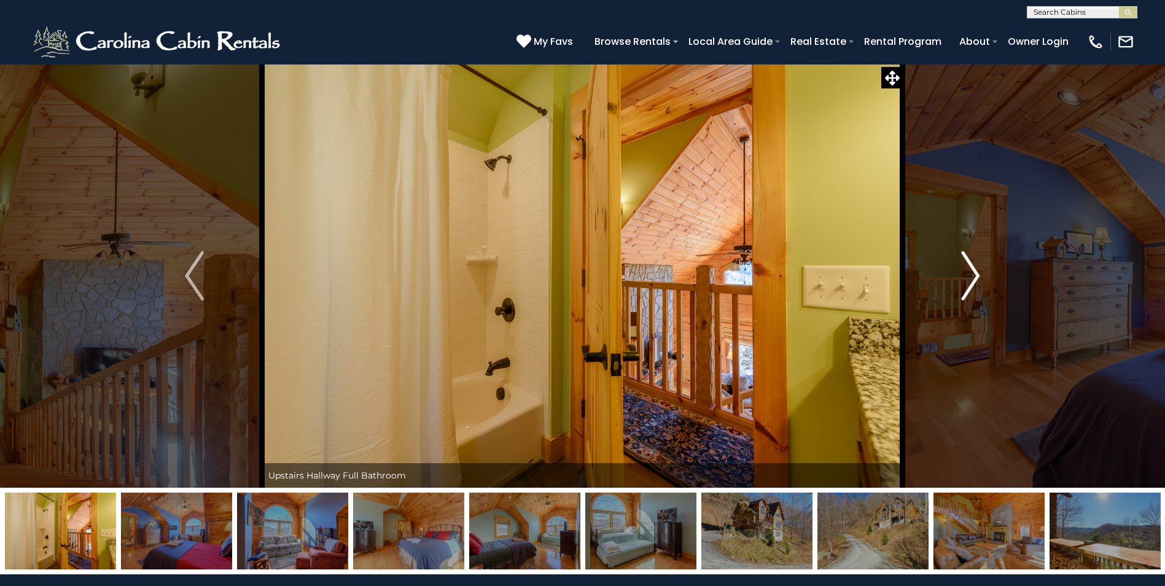
click at [973, 281] on img "Next" at bounding box center [970, 275] width 18 height 49
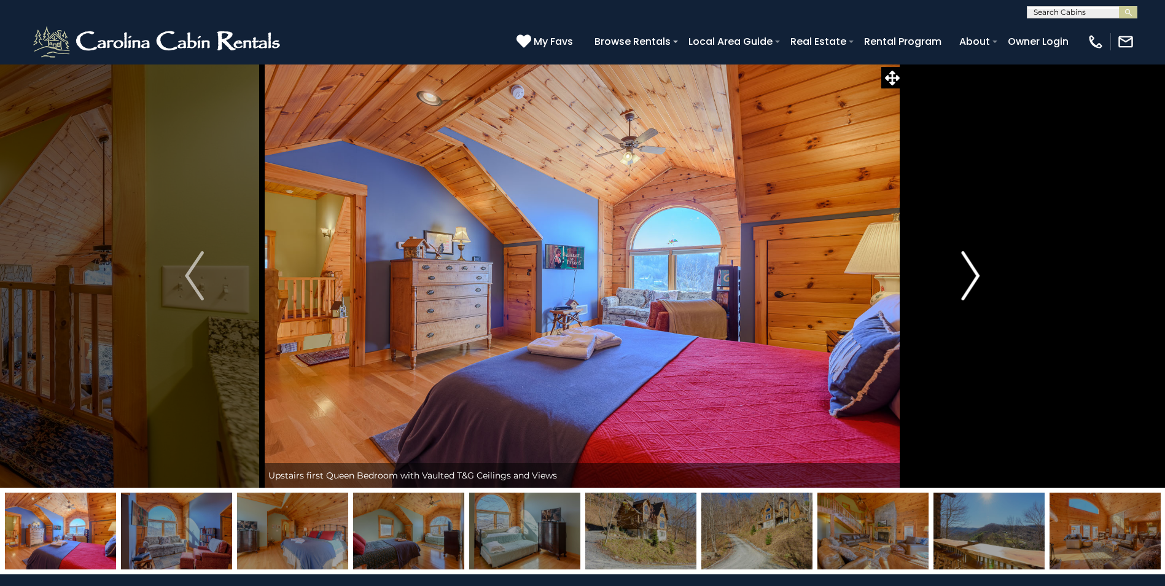
click at [973, 281] on img "Next" at bounding box center [970, 275] width 18 height 49
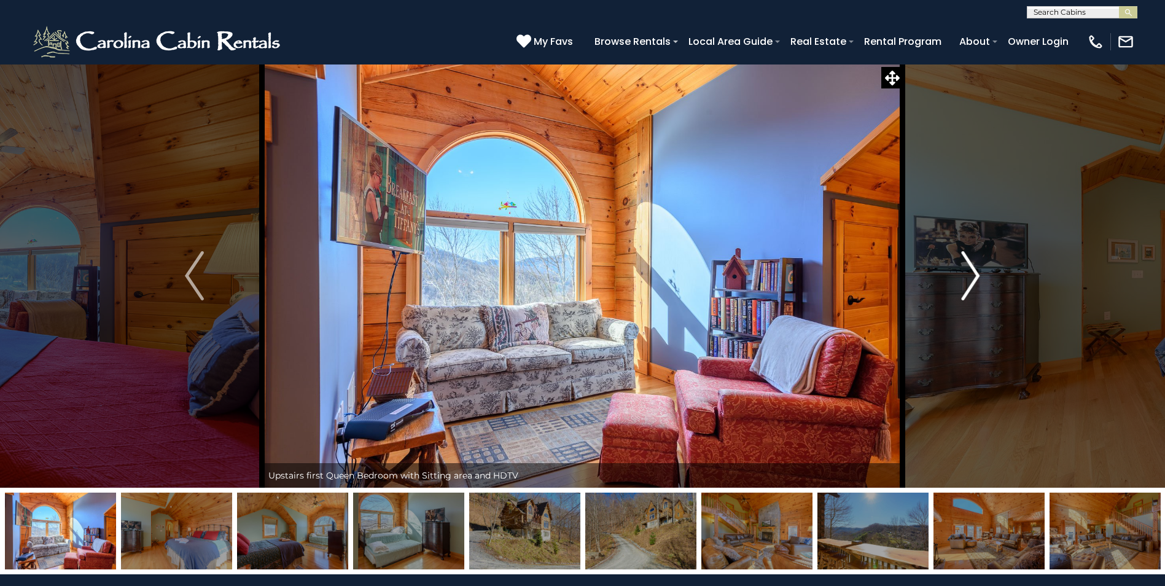
click at [973, 281] on img "Next" at bounding box center [970, 275] width 18 height 49
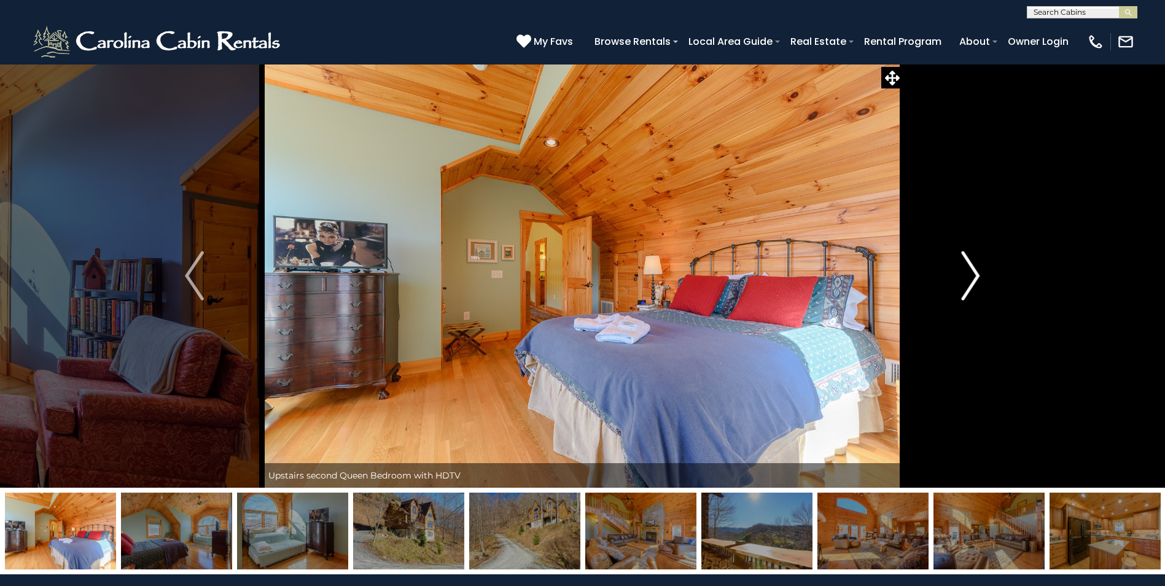
click at [973, 281] on img "Next" at bounding box center [970, 275] width 18 height 49
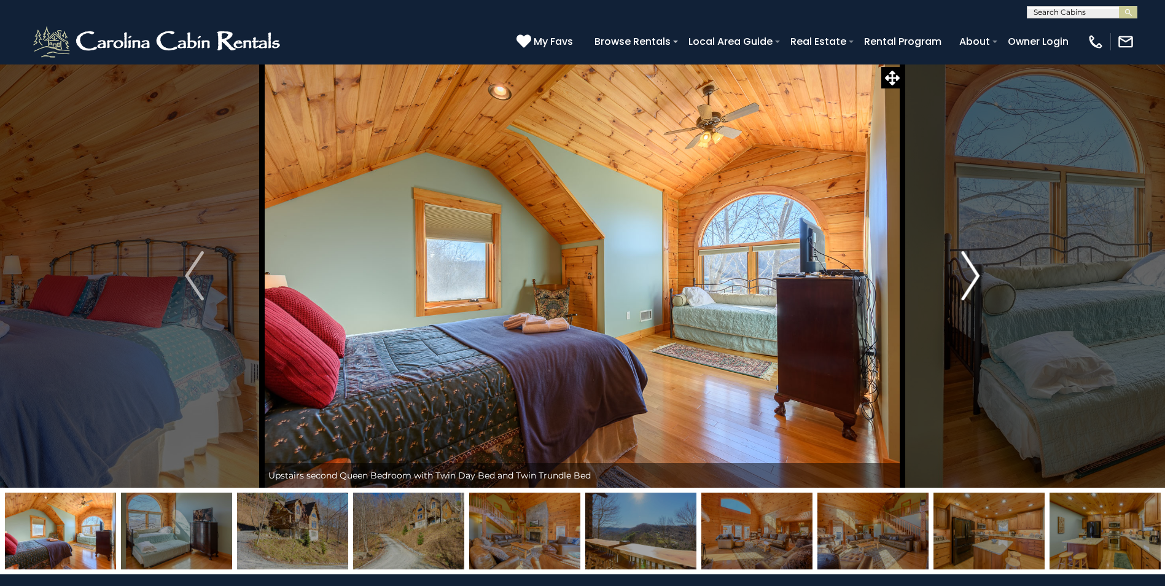
click at [973, 281] on img "Next" at bounding box center [970, 275] width 18 height 49
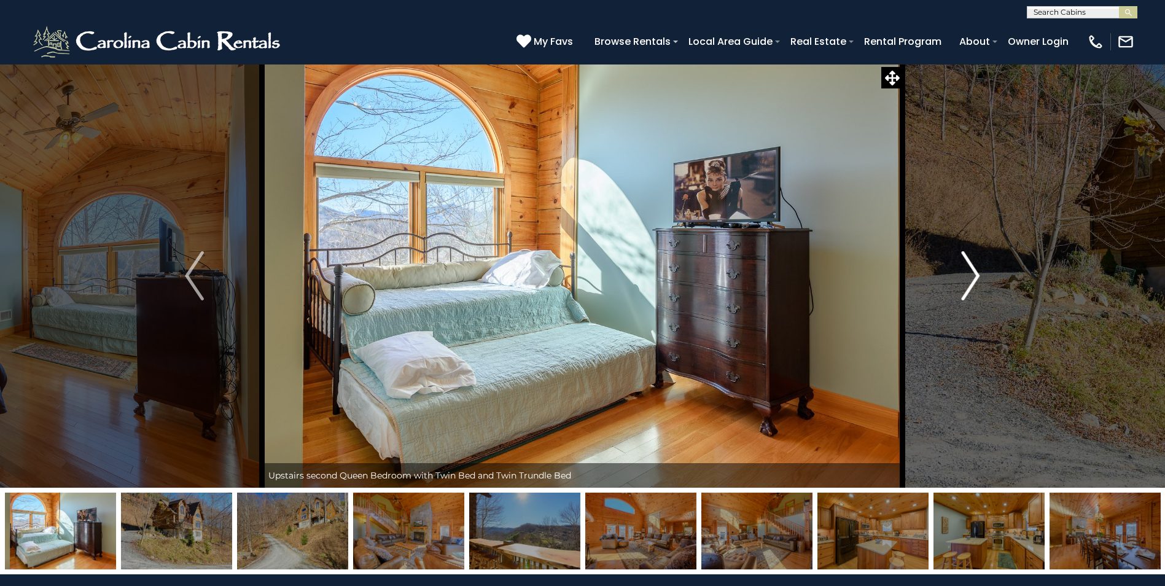
click at [973, 281] on img "Next" at bounding box center [970, 275] width 18 height 49
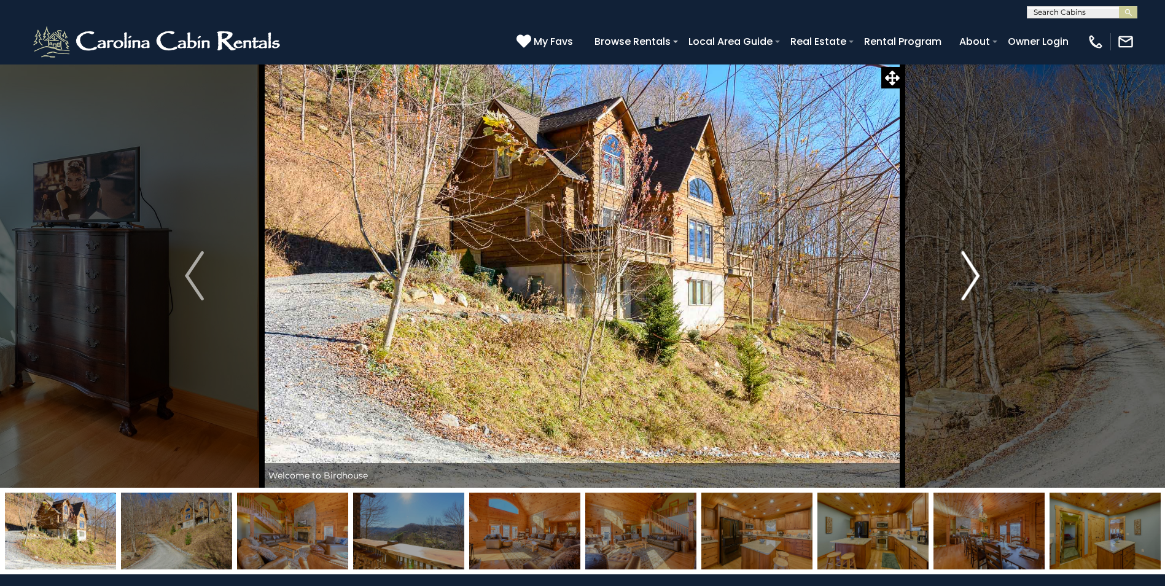
click at [973, 281] on img "Next" at bounding box center [970, 275] width 18 height 49
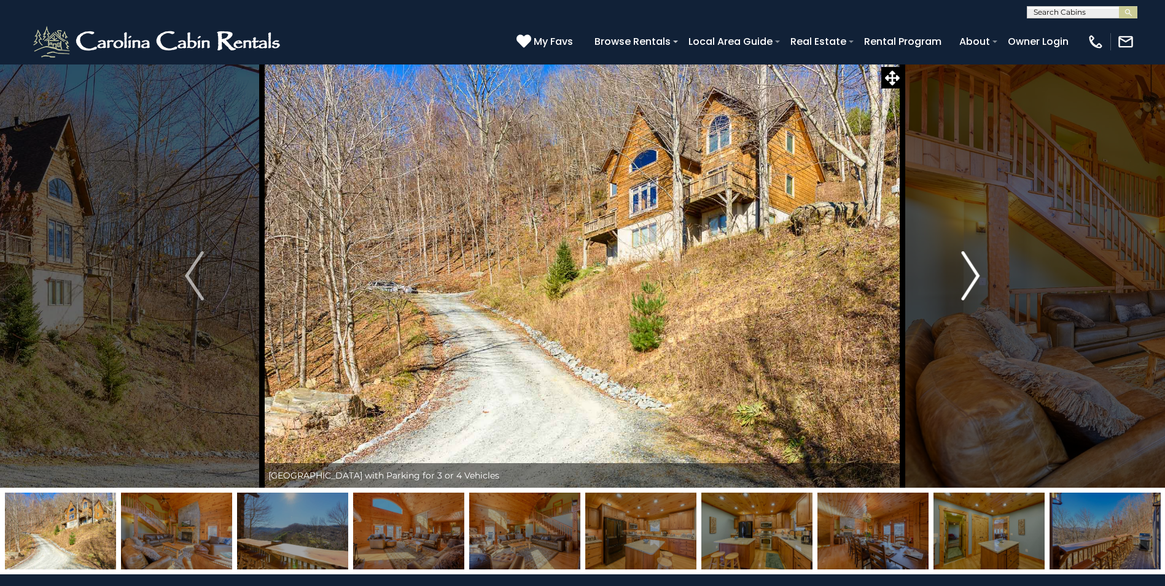
click at [973, 281] on img "Next" at bounding box center [970, 275] width 18 height 49
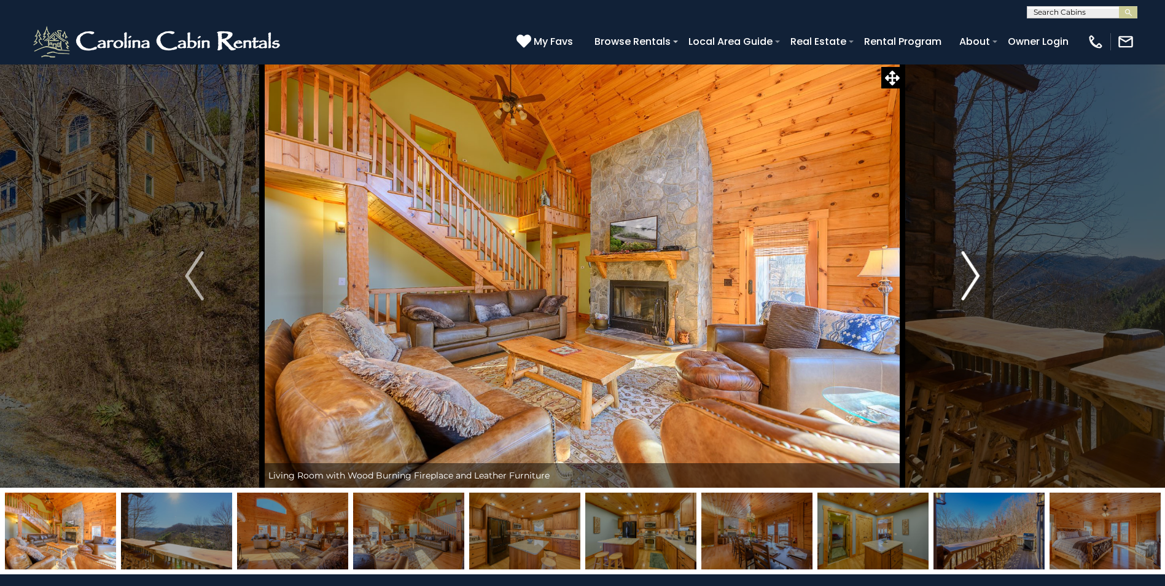
click at [973, 281] on img "Next" at bounding box center [970, 275] width 18 height 49
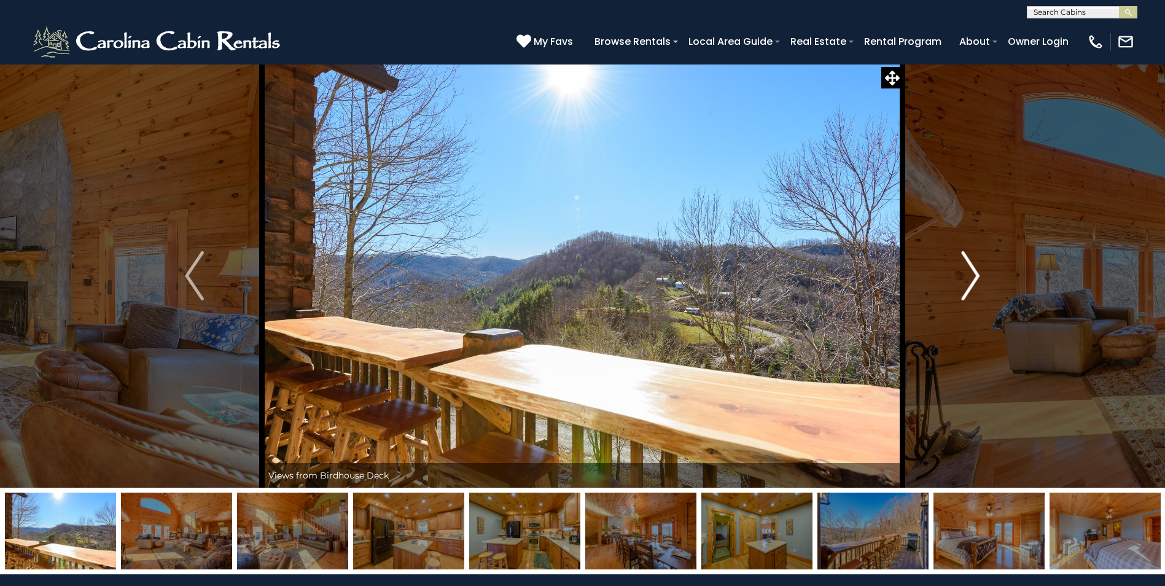
click at [973, 281] on img "Next" at bounding box center [970, 275] width 18 height 49
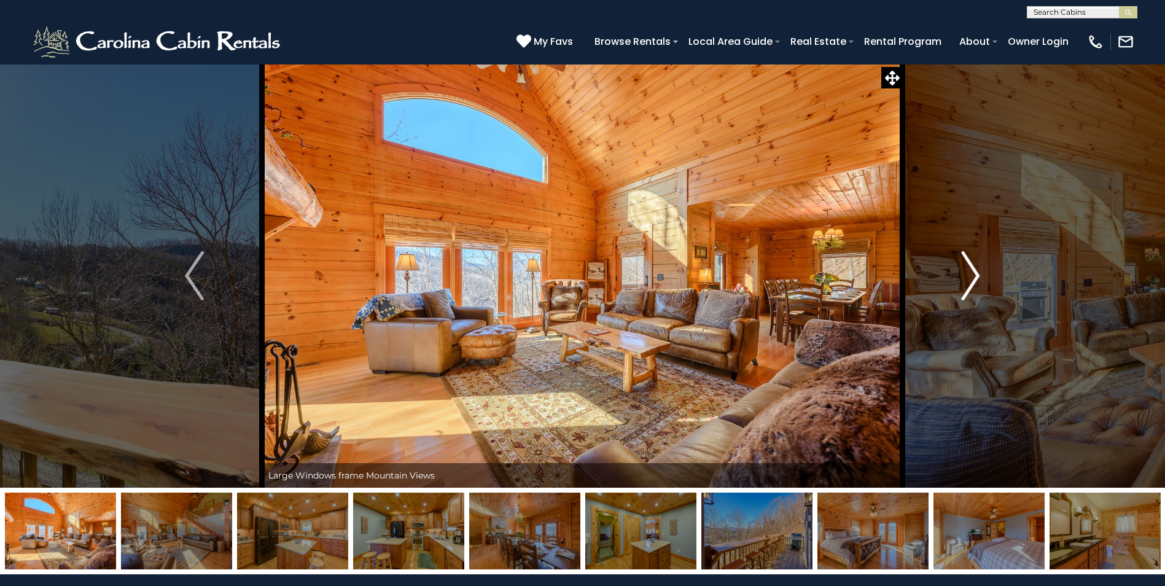
click at [973, 281] on img "Next" at bounding box center [970, 275] width 18 height 49
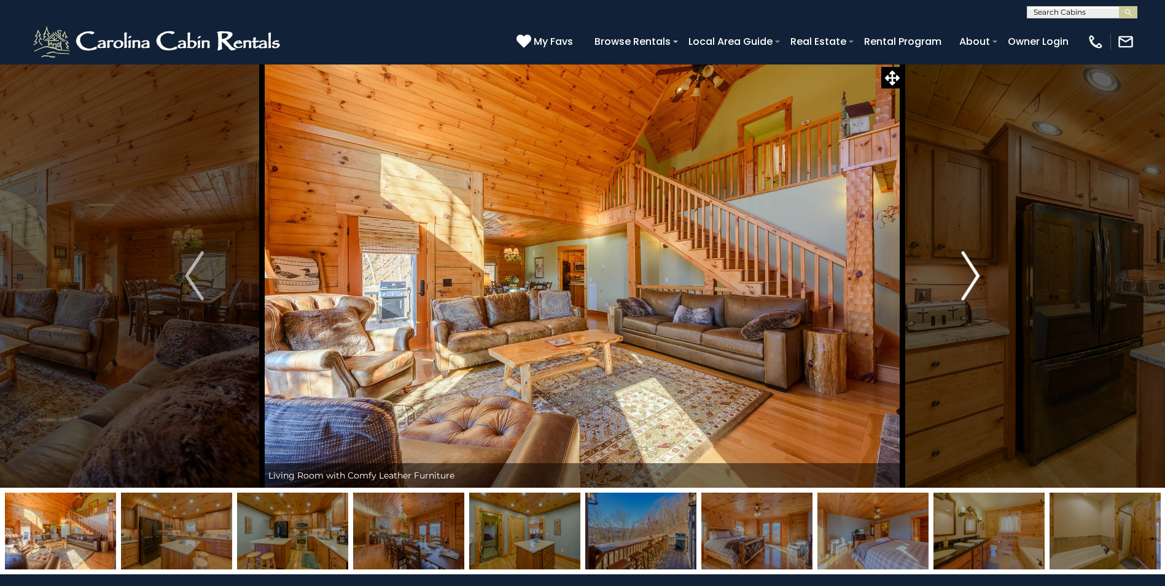
click at [973, 281] on img "Next" at bounding box center [970, 275] width 18 height 49
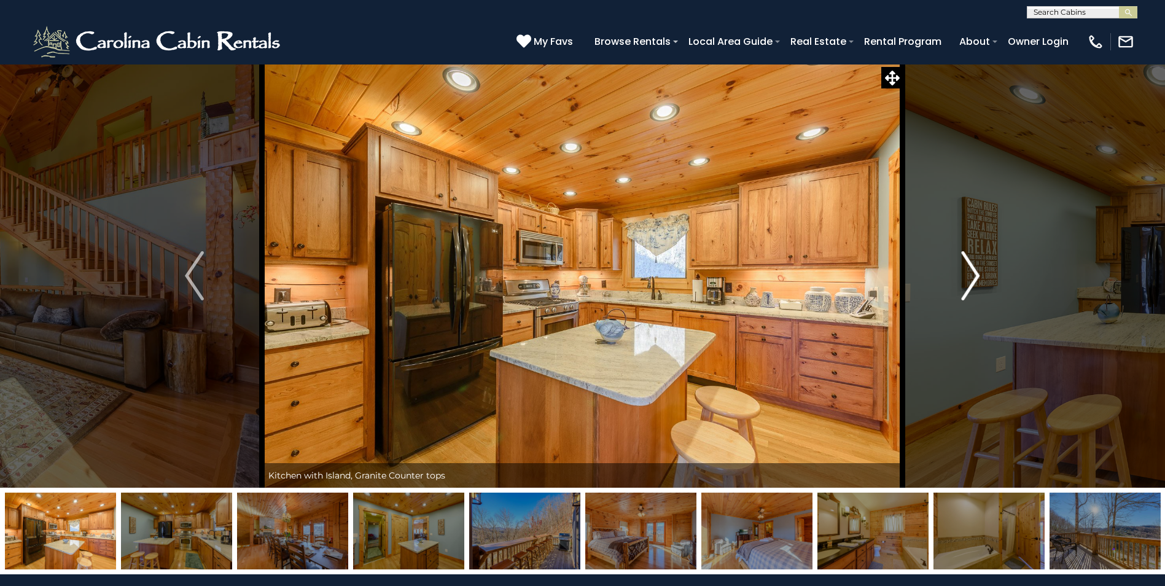
click at [973, 281] on img "Next" at bounding box center [970, 275] width 18 height 49
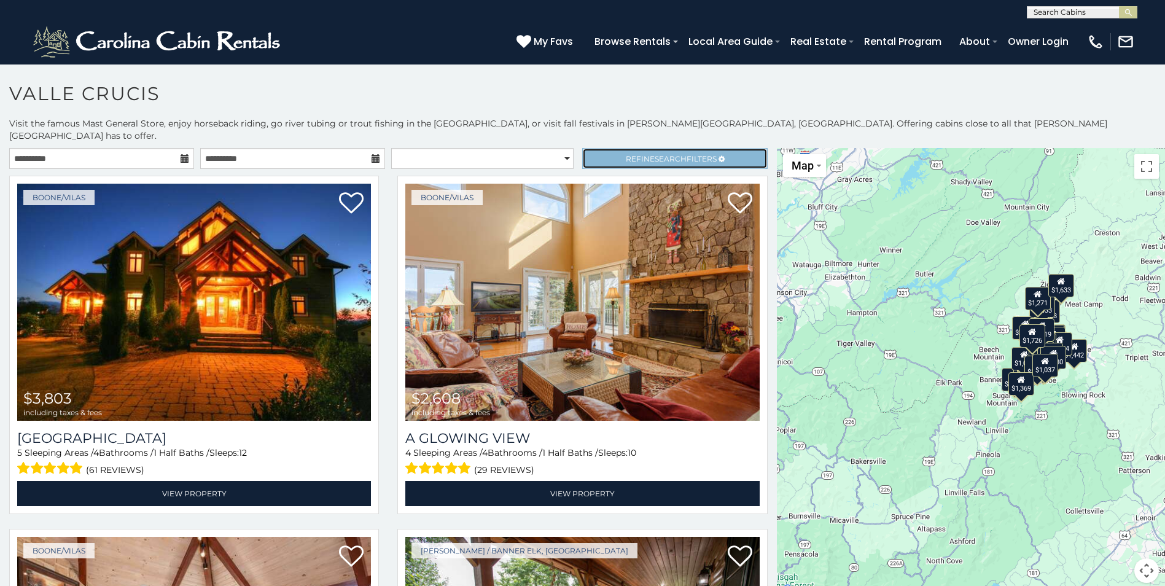
click at [686, 154] on span "Refine Search Filters" at bounding box center [671, 158] width 91 height 9
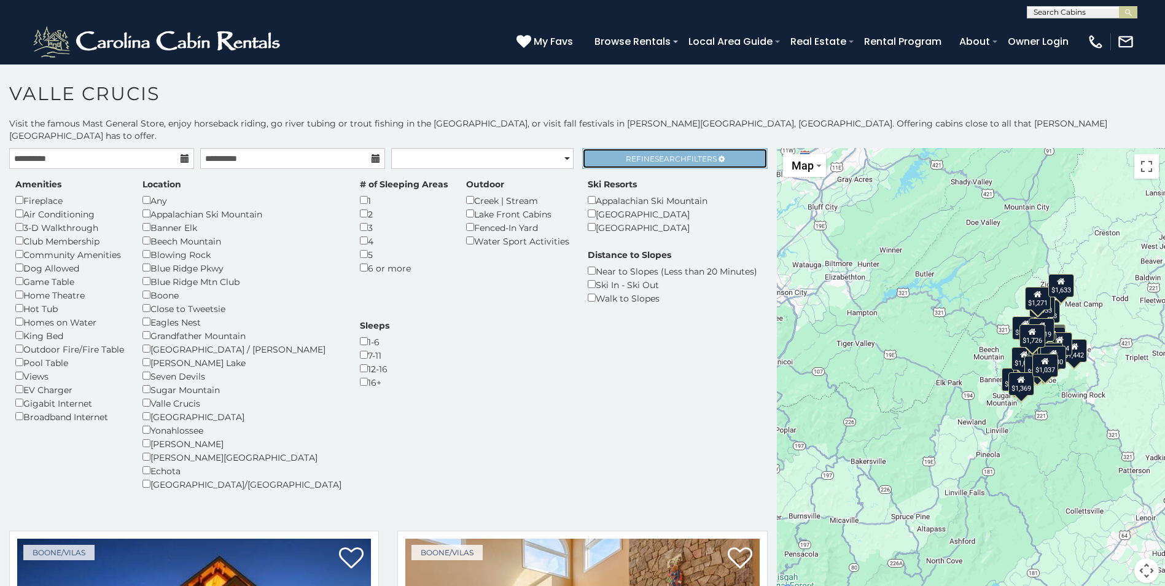
click at [700, 154] on span "Refine Search Filters" at bounding box center [671, 158] width 91 height 9
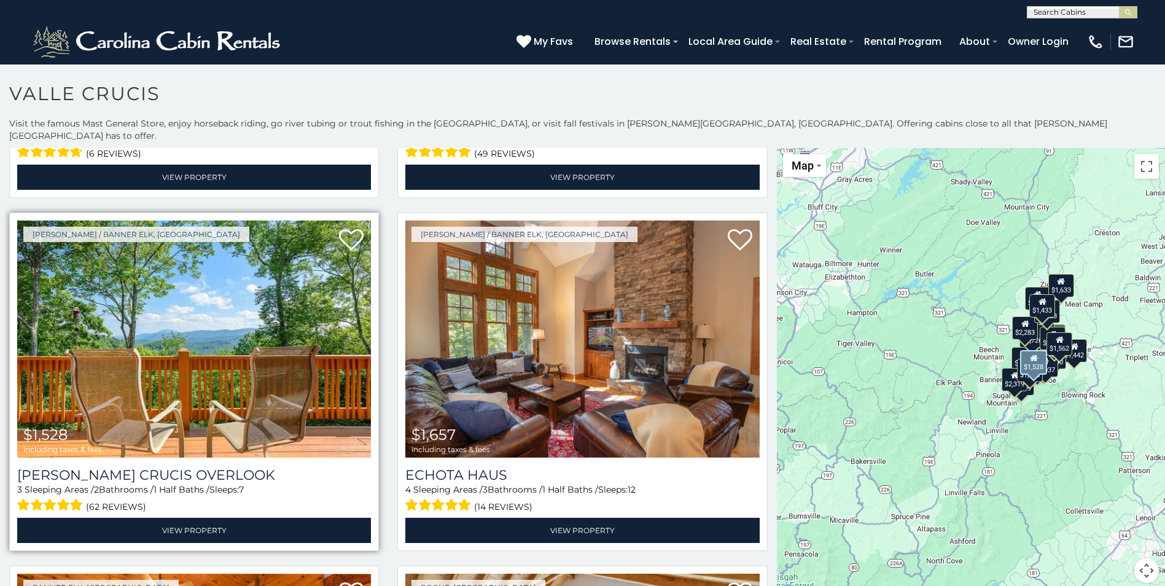
scroll to position [2456, 0]
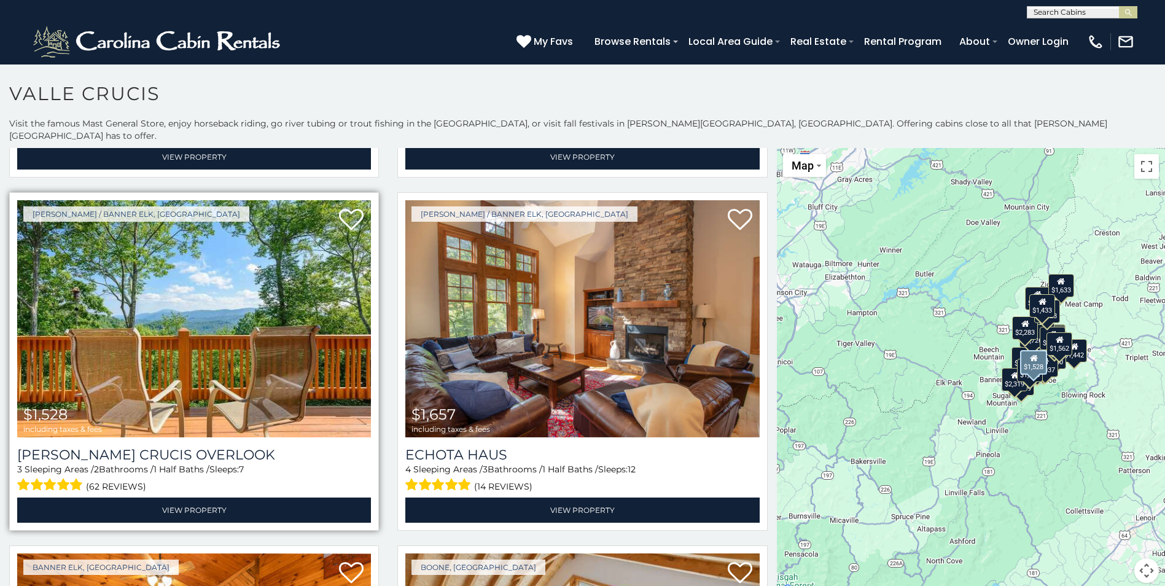
click at [214, 290] on img at bounding box center [194, 318] width 354 height 237
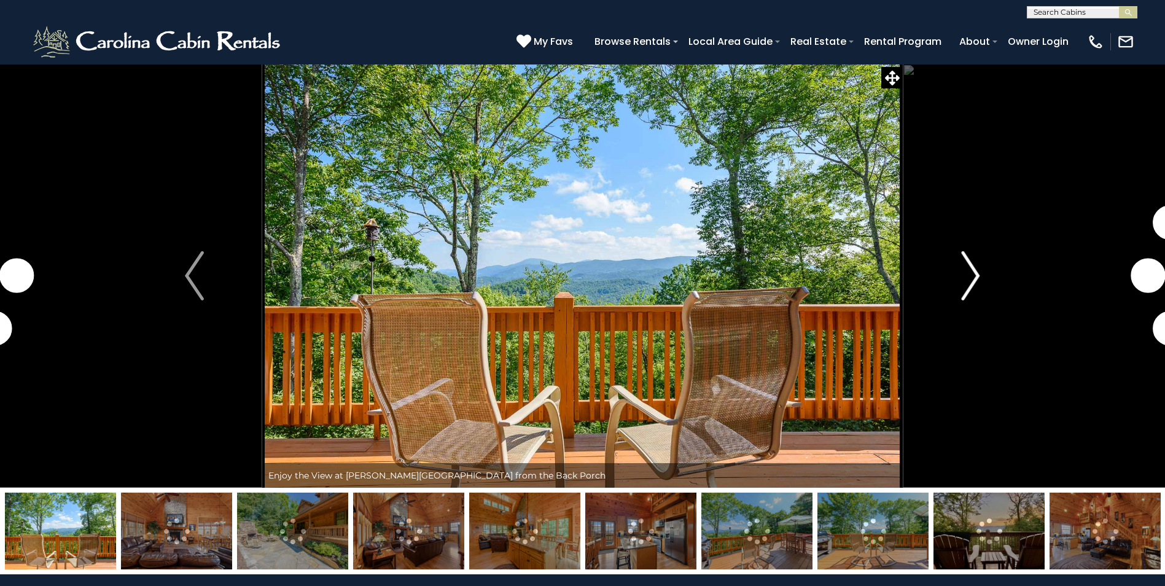
click at [970, 273] on img "Next" at bounding box center [970, 275] width 18 height 49
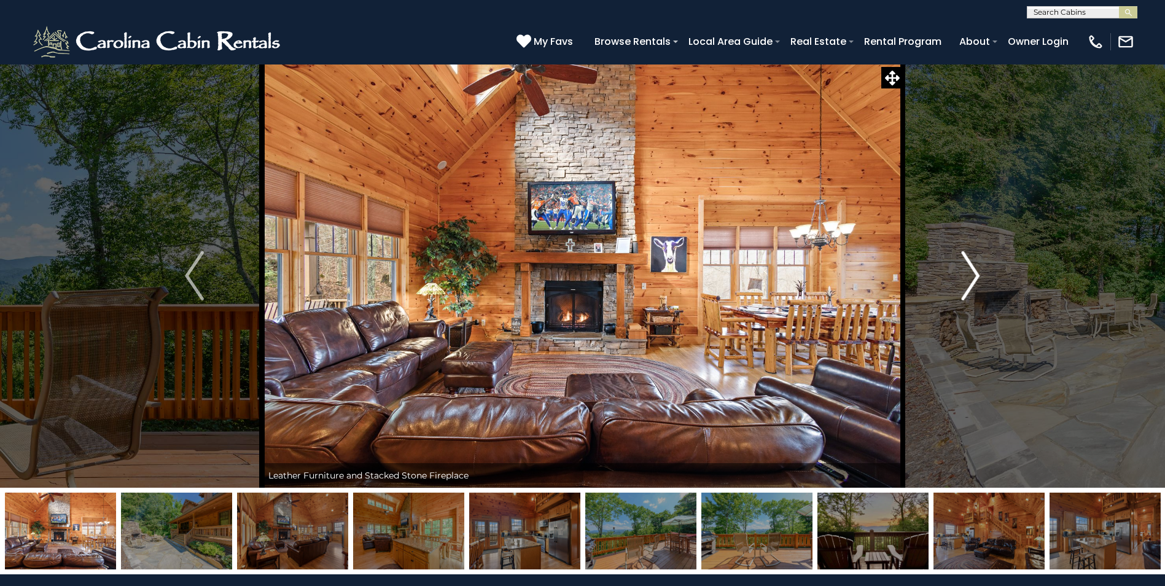
click at [965, 276] on img "Next" at bounding box center [970, 275] width 18 height 49
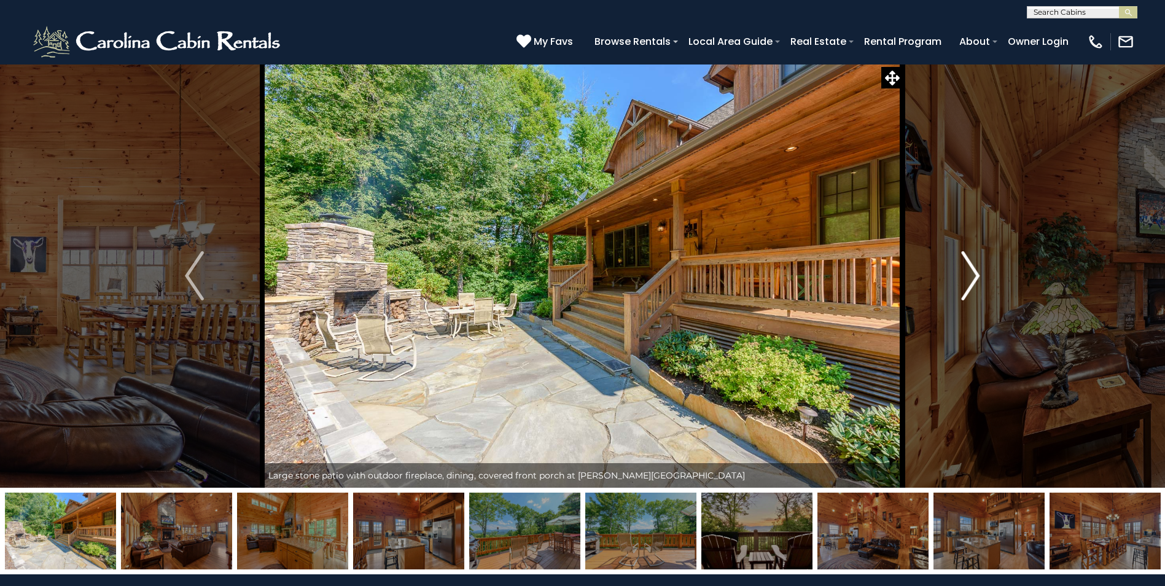
click at [965, 276] on img "Next" at bounding box center [970, 275] width 18 height 49
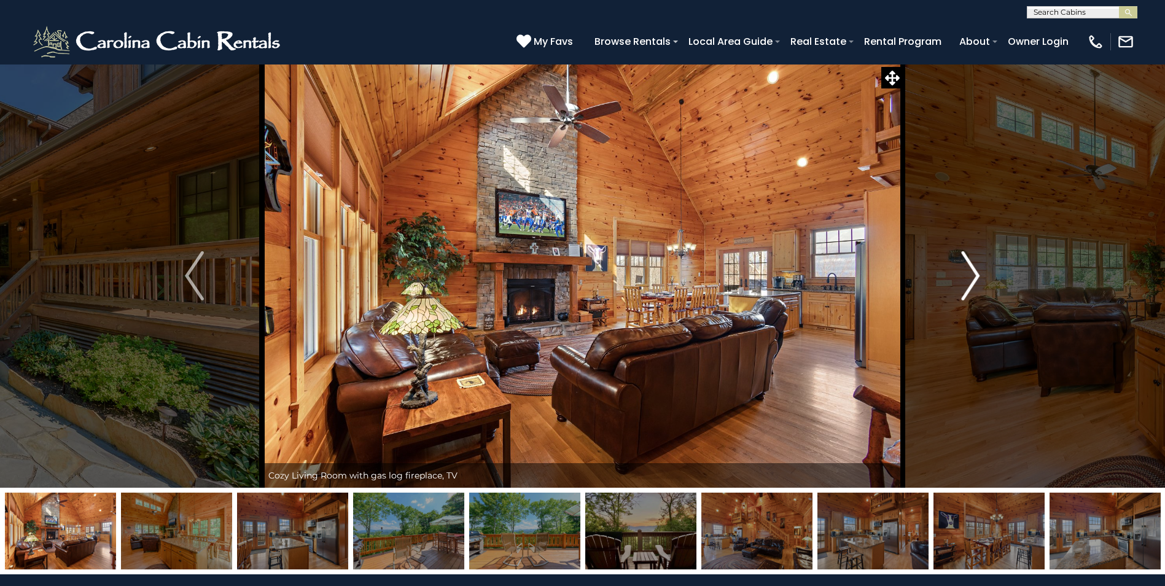
click at [965, 276] on img "Next" at bounding box center [970, 275] width 18 height 49
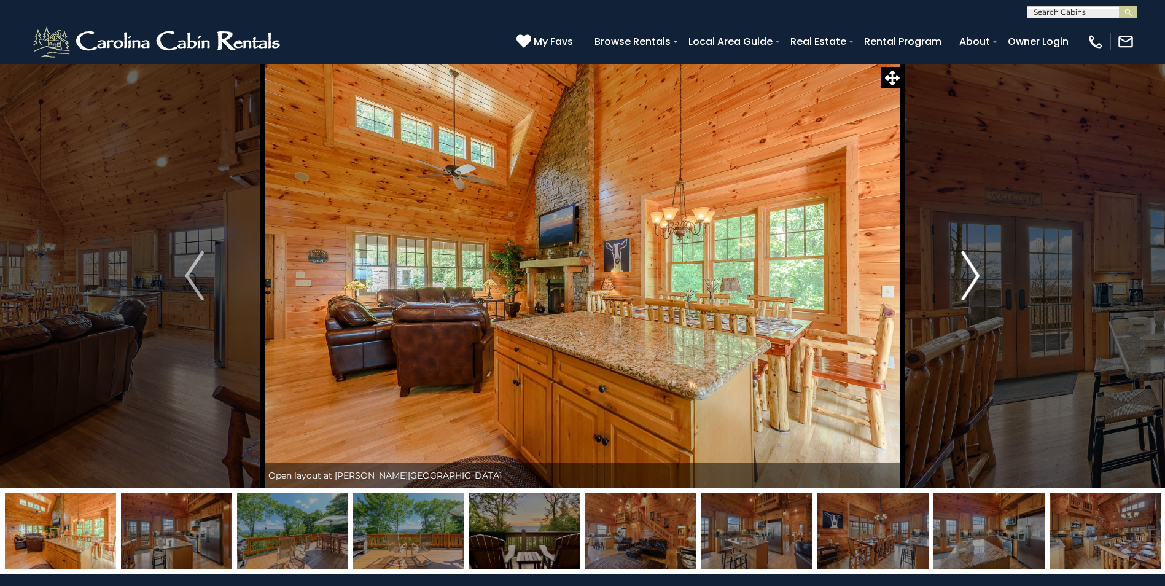
click at [965, 276] on img "Next" at bounding box center [970, 275] width 18 height 49
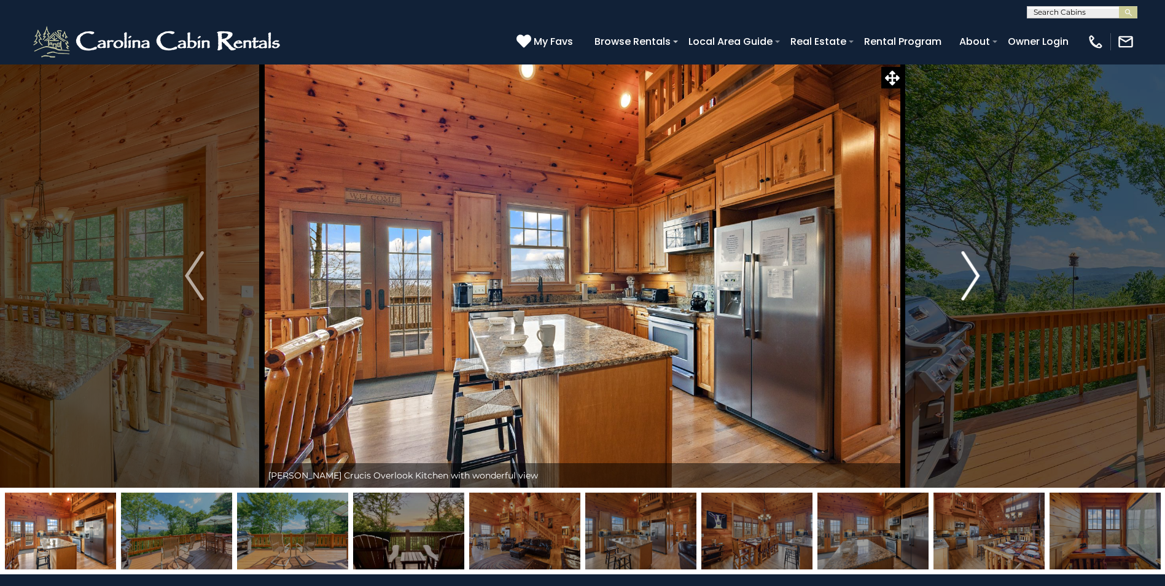
click at [965, 276] on img "Next" at bounding box center [970, 275] width 18 height 49
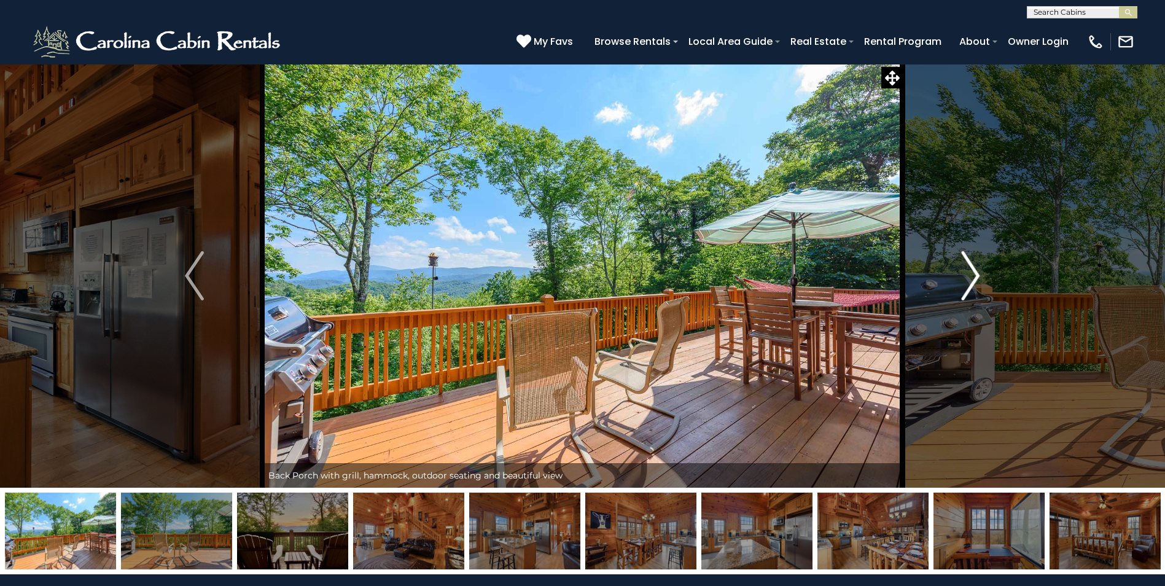
click at [965, 276] on img "Next" at bounding box center [970, 275] width 18 height 49
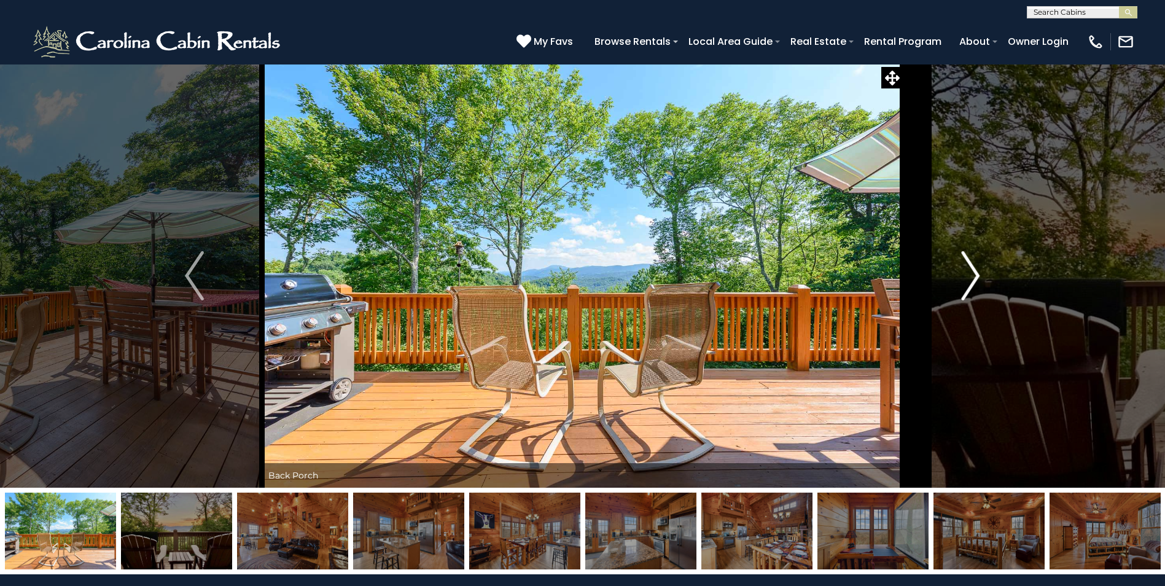
click at [965, 276] on img "Next" at bounding box center [970, 275] width 18 height 49
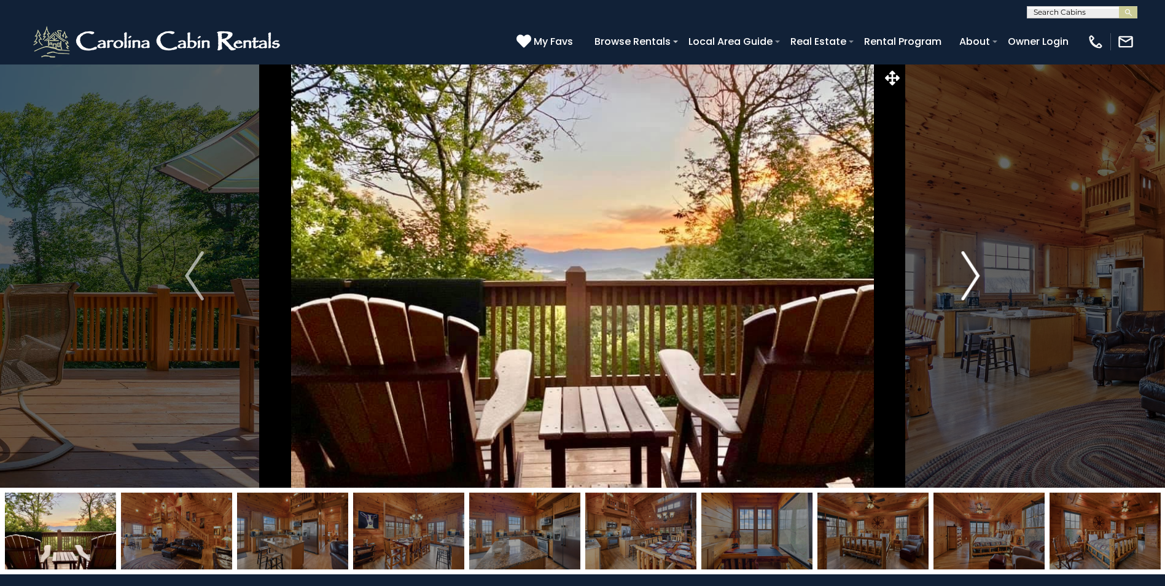
click at [965, 276] on img "Next" at bounding box center [970, 275] width 18 height 49
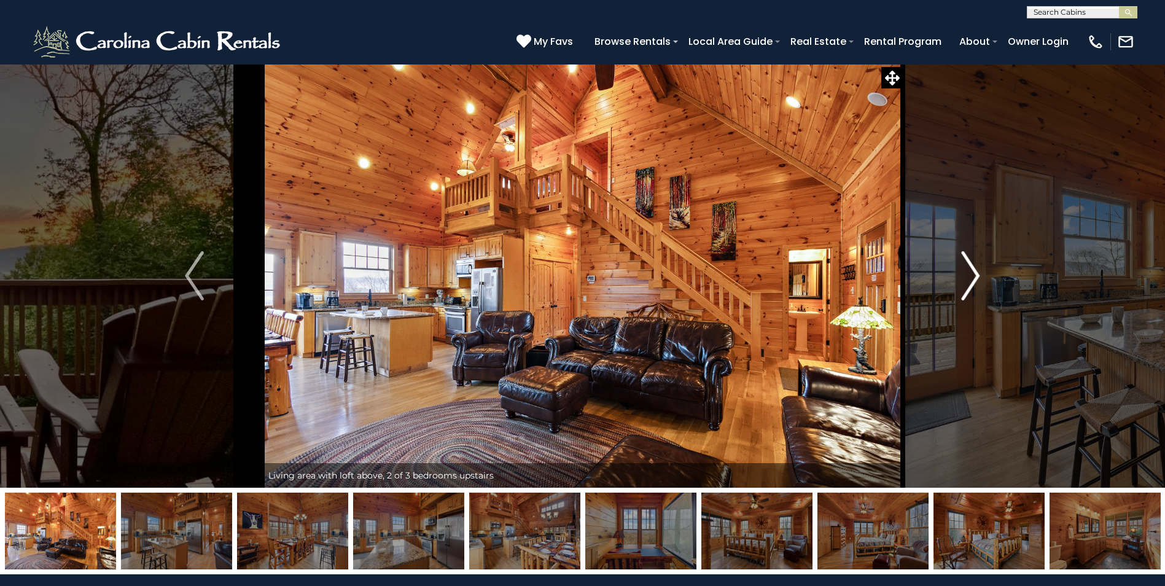
click at [965, 276] on img "Next" at bounding box center [970, 275] width 18 height 49
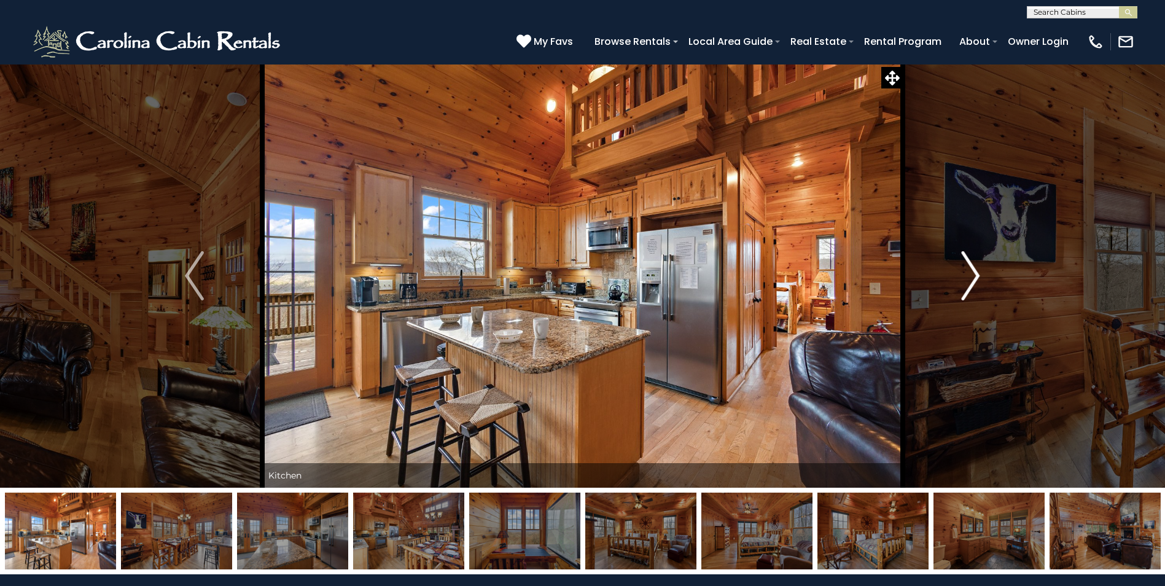
click at [965, 276] on img "Next" at bounding box center [970, 275] width 18 height 49
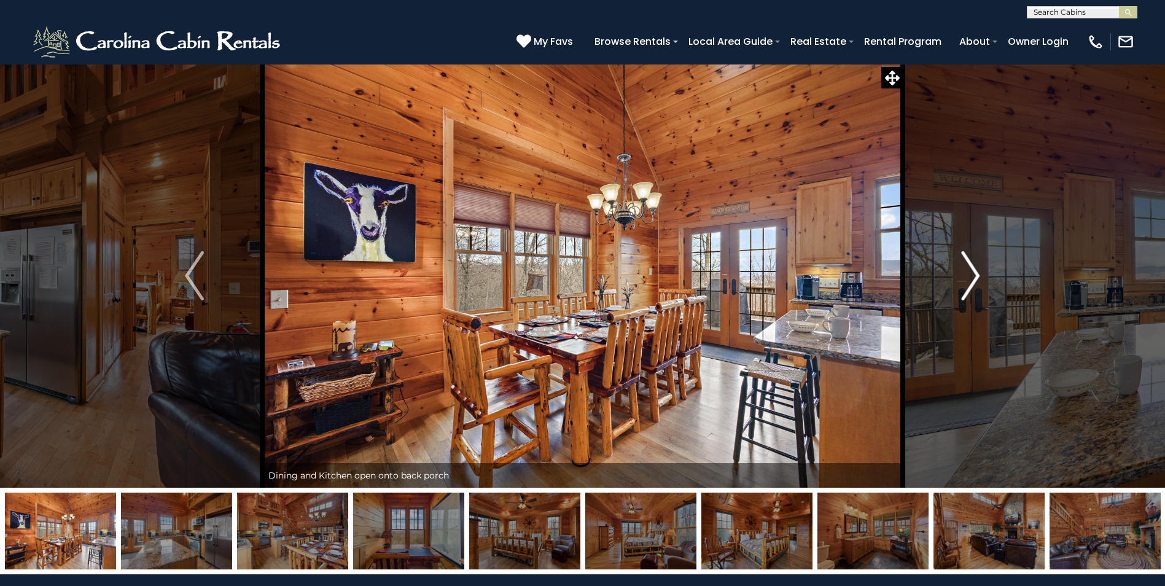
click at [965, 276] on img "Next" at bounding box center [970, 275] width 18 height 49
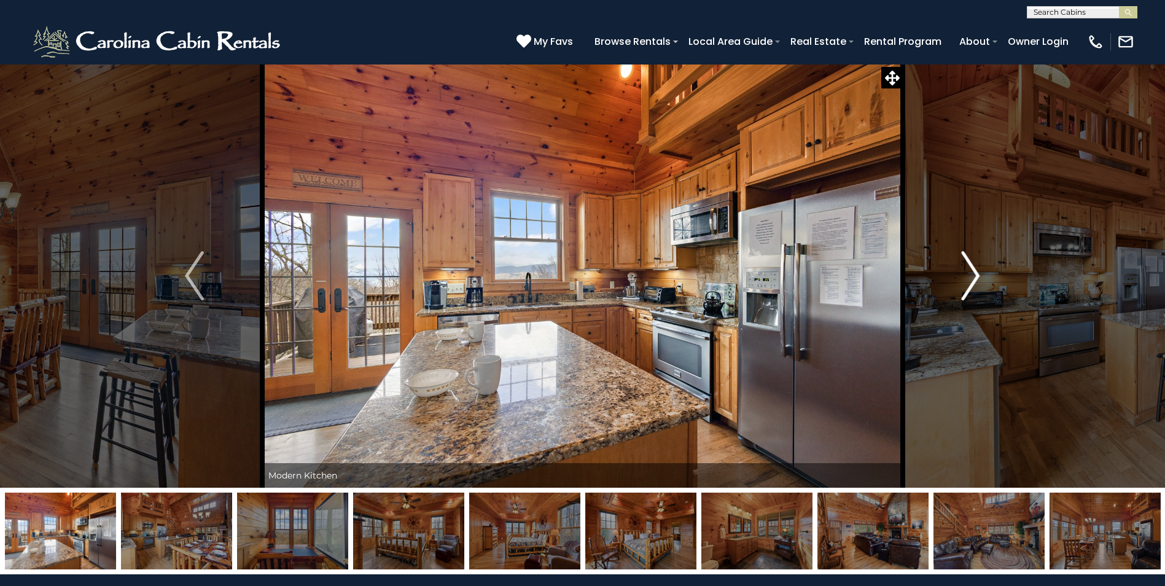
click at [965, 276] on img "Next" at bounding box center [970, 275] width 18 height 49
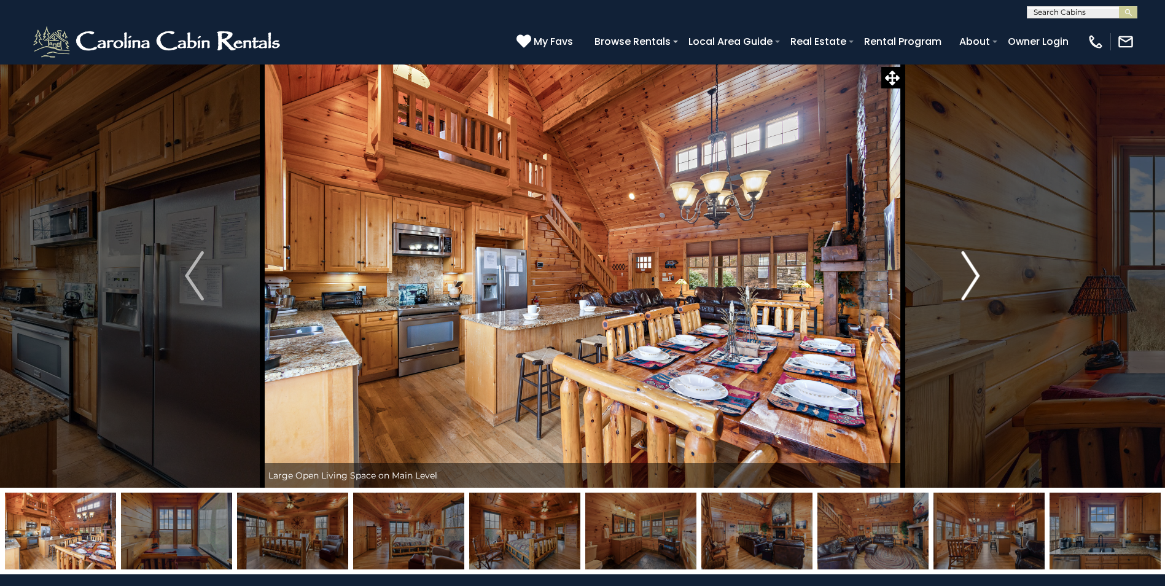
click at [965, 276] on img "Next" at bounding box center [970, 275] width 18 height 49
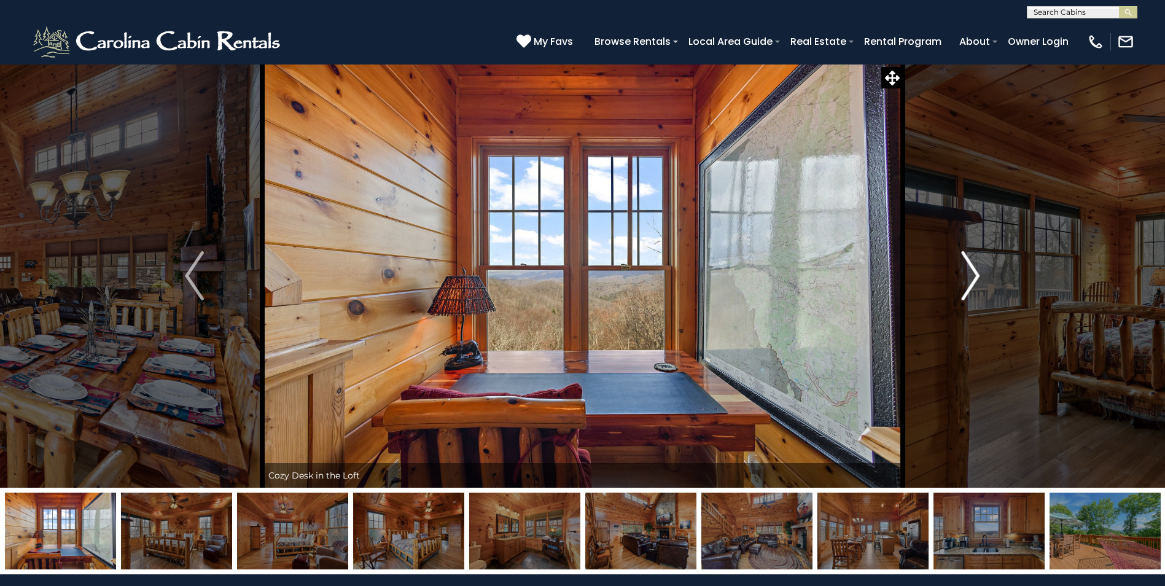
click at [965, 276] on img "Next" at bounding box center [970, 275] width 18 height 49
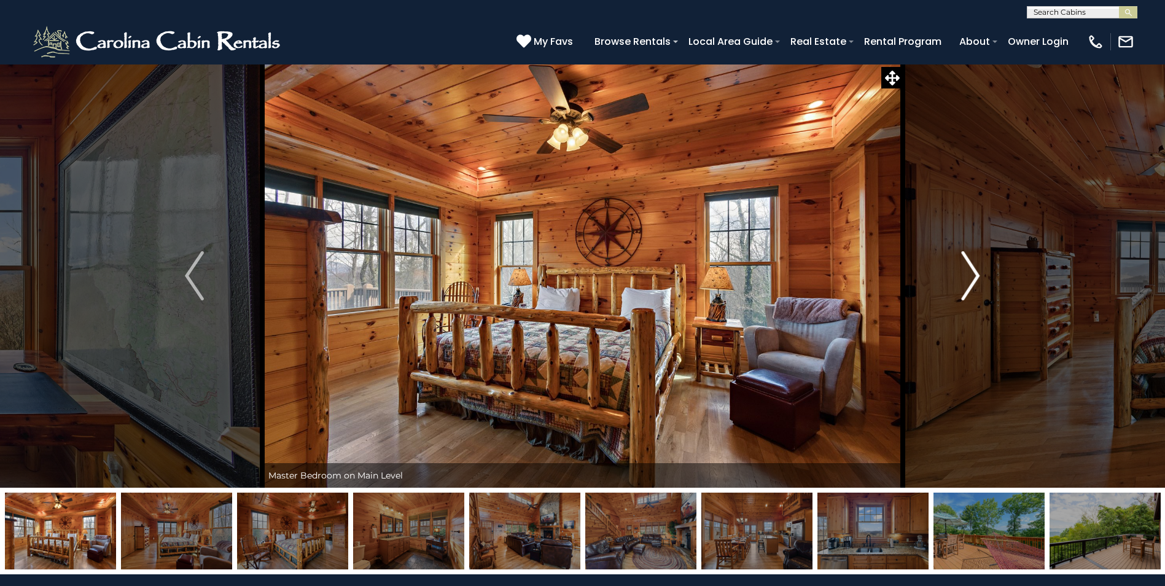
click at [965, 276] on img "Next" at bounding box center [970, 275] width 18 height 49
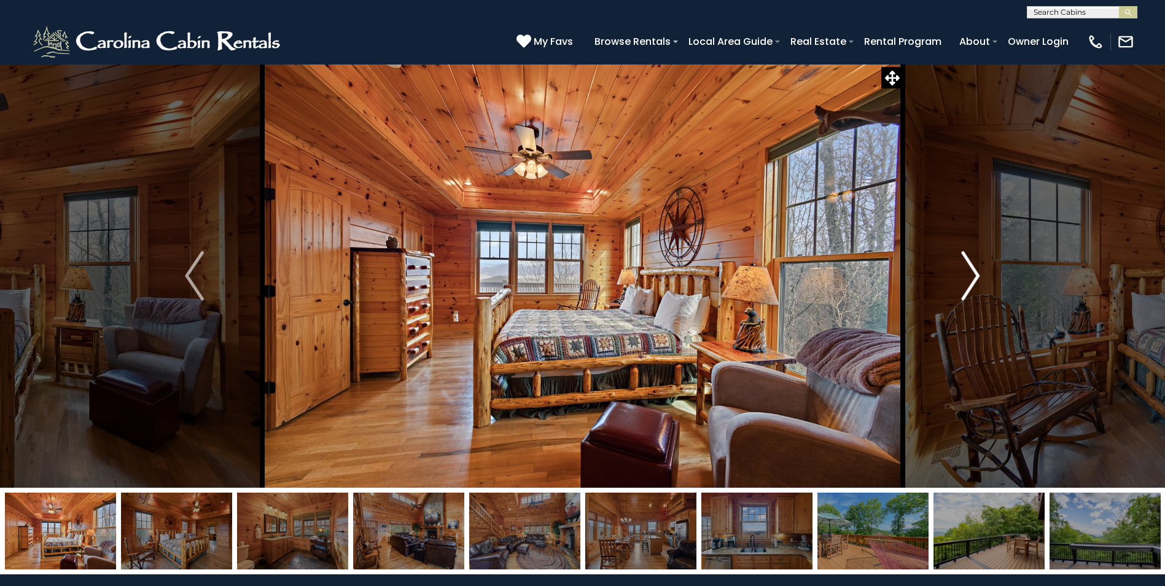
click at [965, 276] on img "Next" at bounding box center [970, 275] width 18 height 49
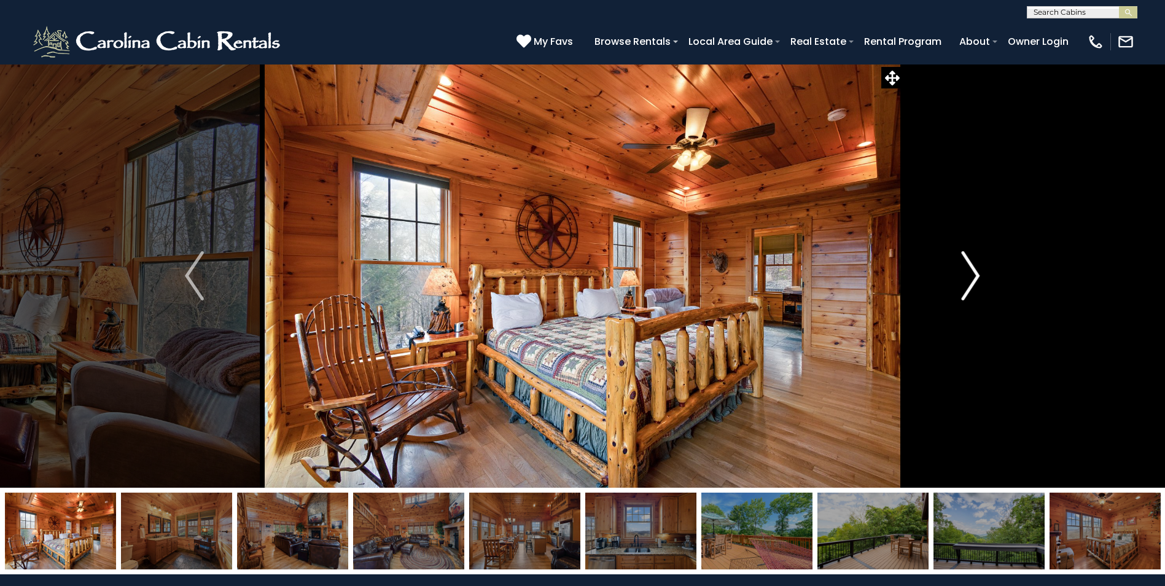
click at [965, 276] on img "Next" at bounding box center [970, 275] width 18 height 49
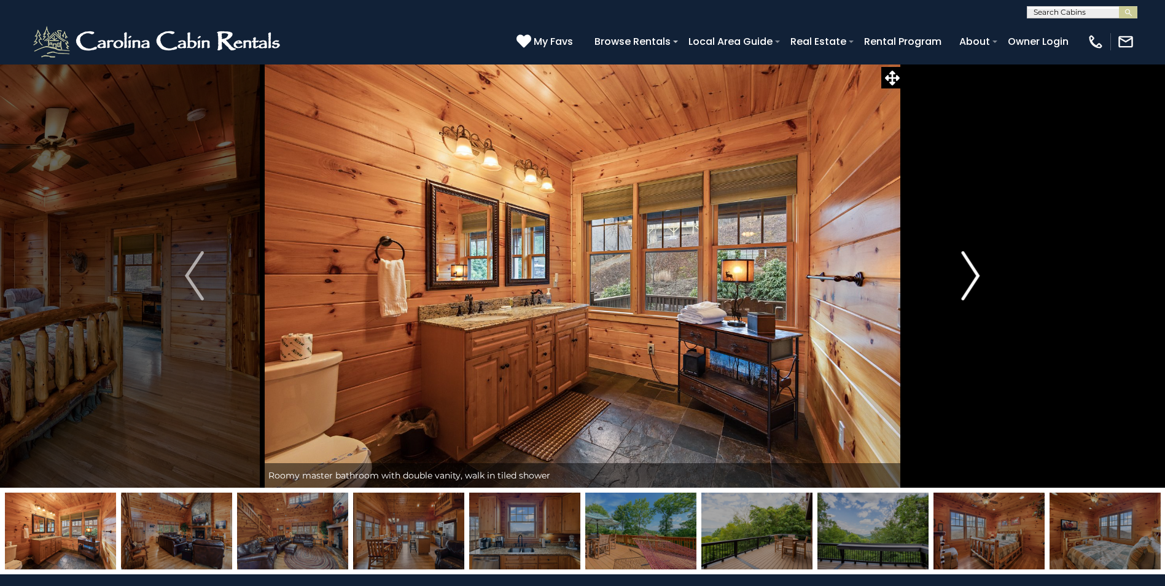
click at [965, 276] on img "Next" at bounding box center [970, 275] width 18 height 49
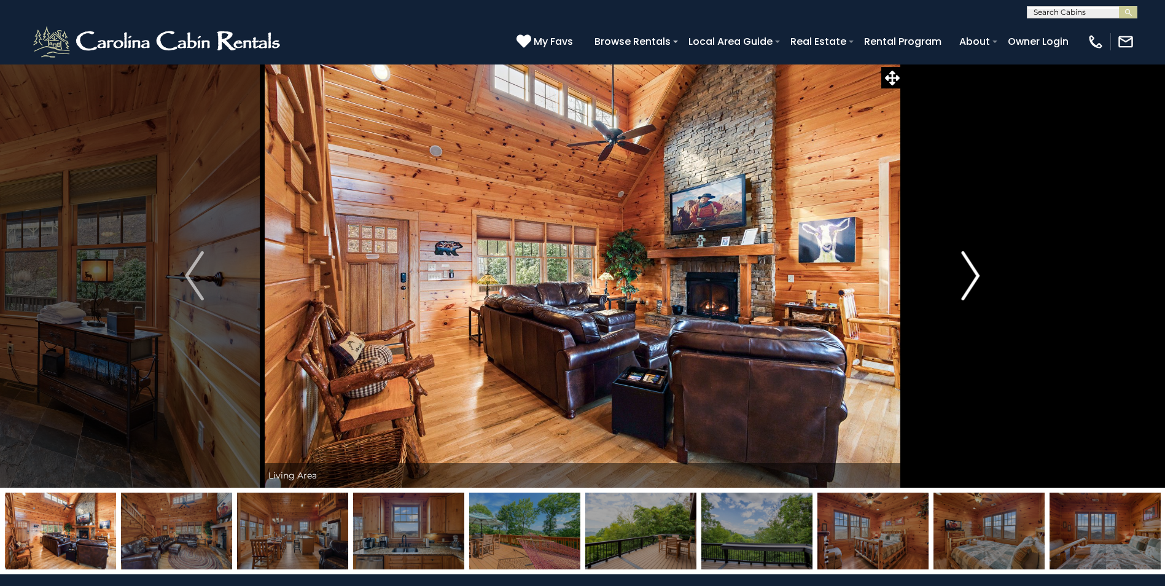
click at [965, 276] on img "Next" at bounding box center [970, 275] width 18 height 49
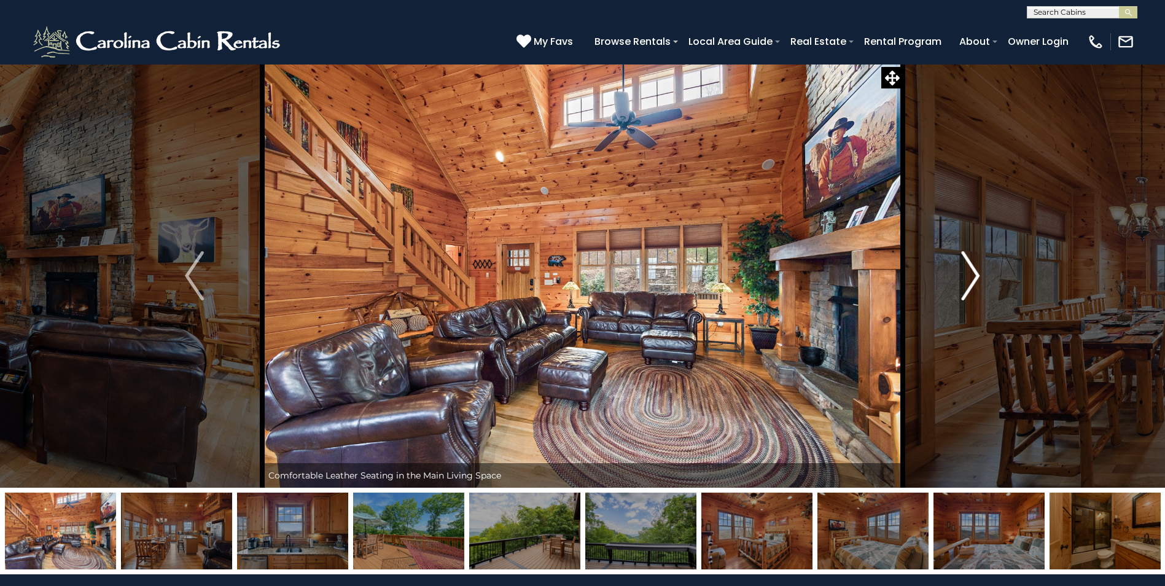
click at [965, 276] on img "Next" at bounding box center [970, 275] width 18 height 49
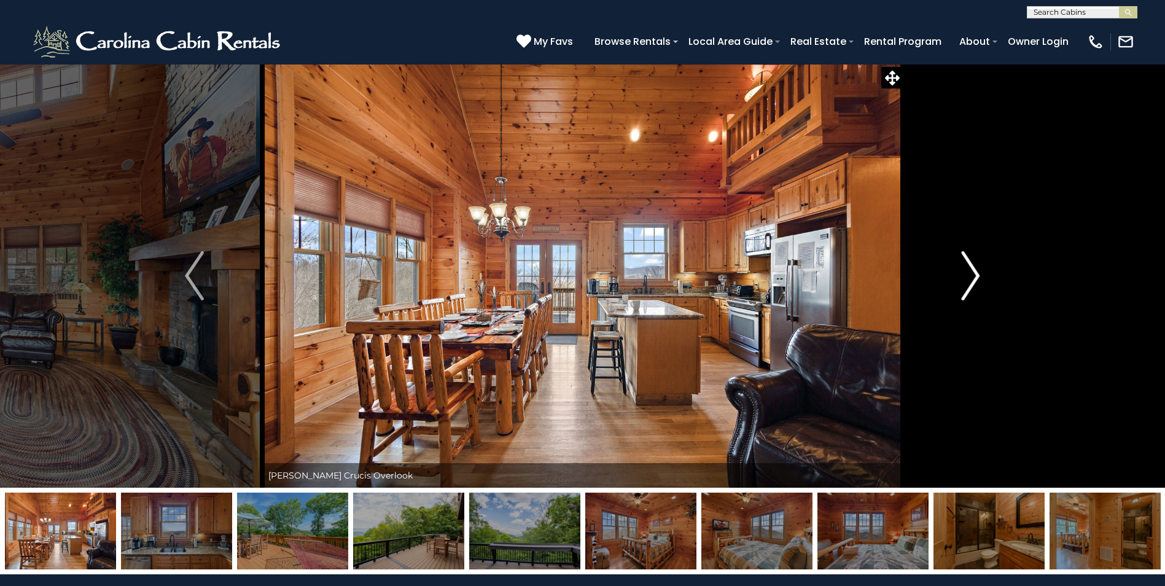
click at [965, 276] on img "Next" at bounding box center [970, 275] width 18 height 49
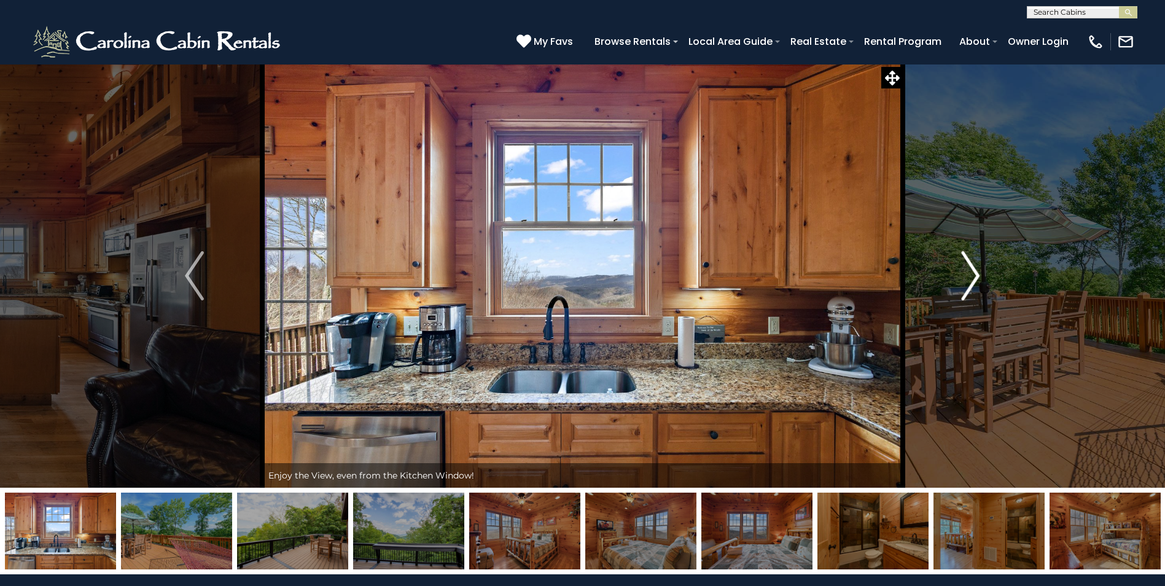
click at [965, 276] on img "Next" at bounding box center [970, 275] width 18 height 49
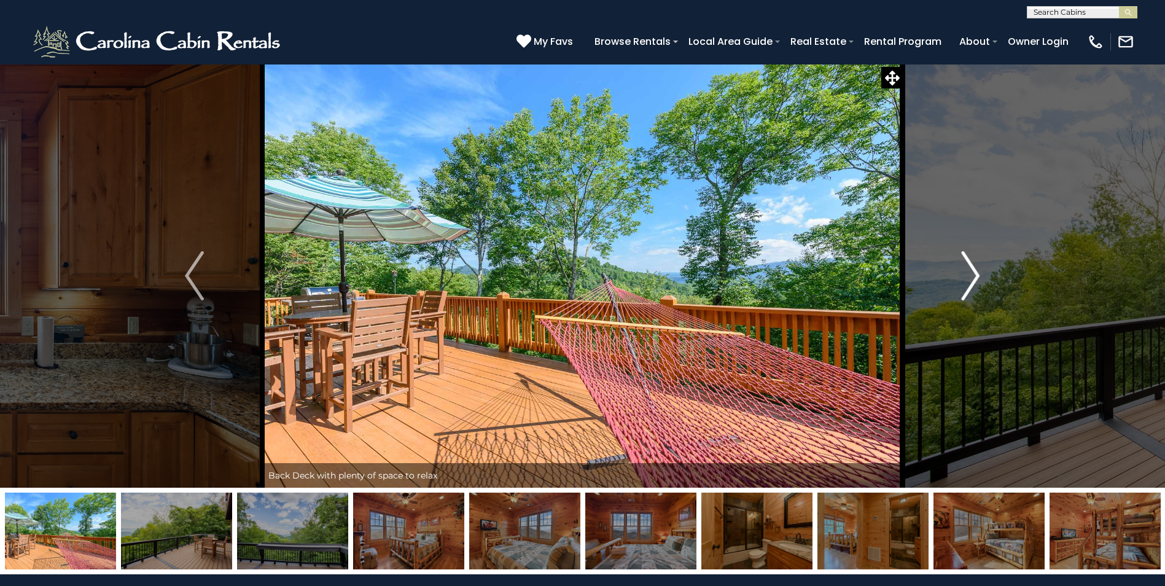
click at [965, 276] on img "Next" at bounding box center [970, 275] width 18 height 49
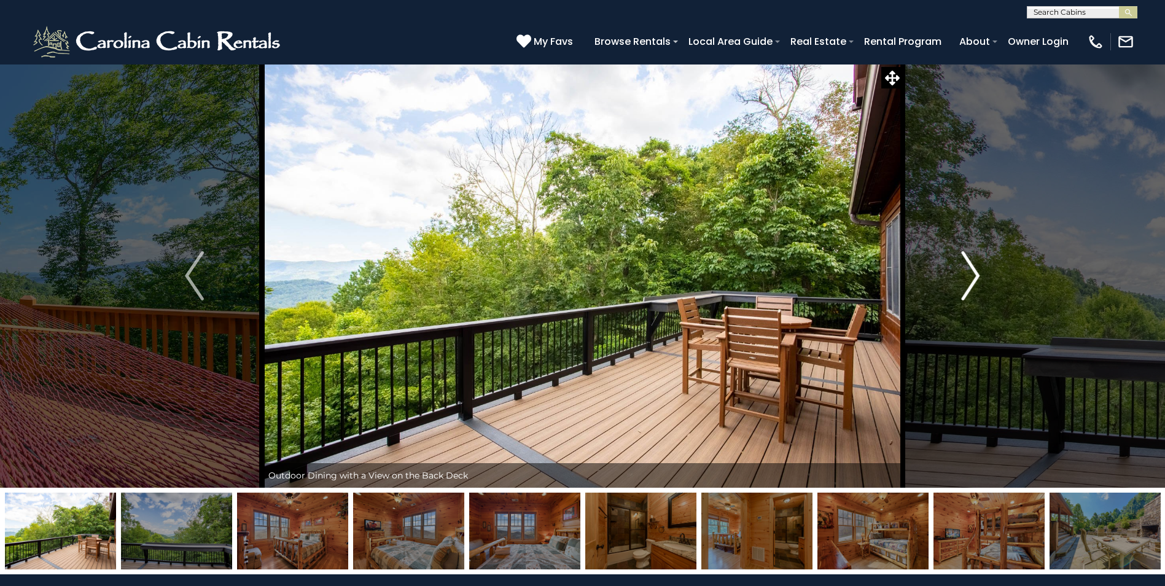
click at [965, 276] on img "Next" at bounding box center [970, 275] width 18 height 49
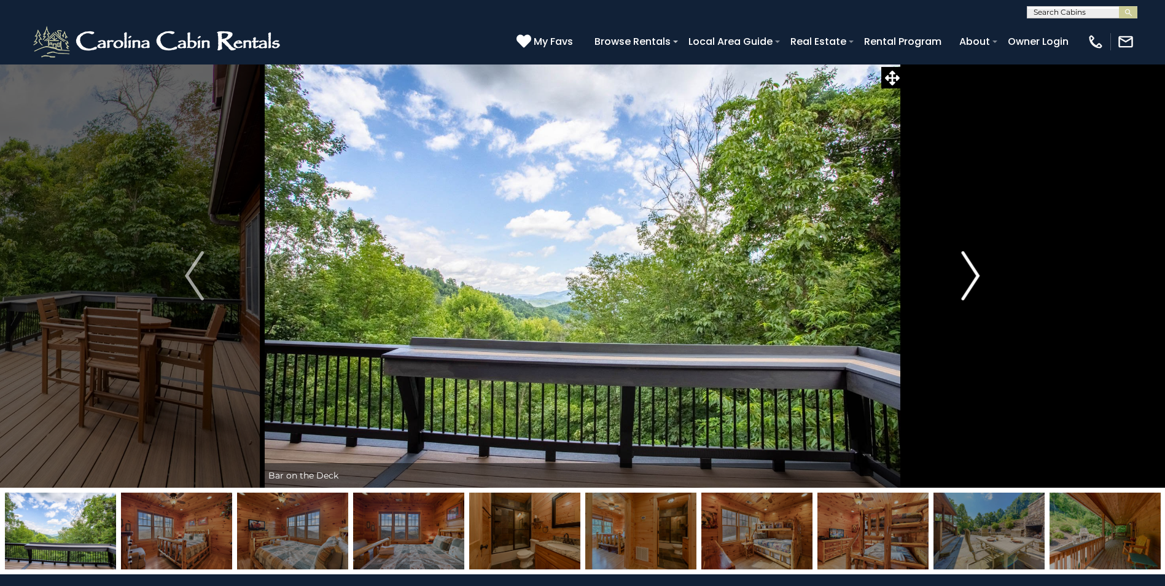
click at [965, 276] on img "Next" at bounding box center [970, 275] width 18 height 49
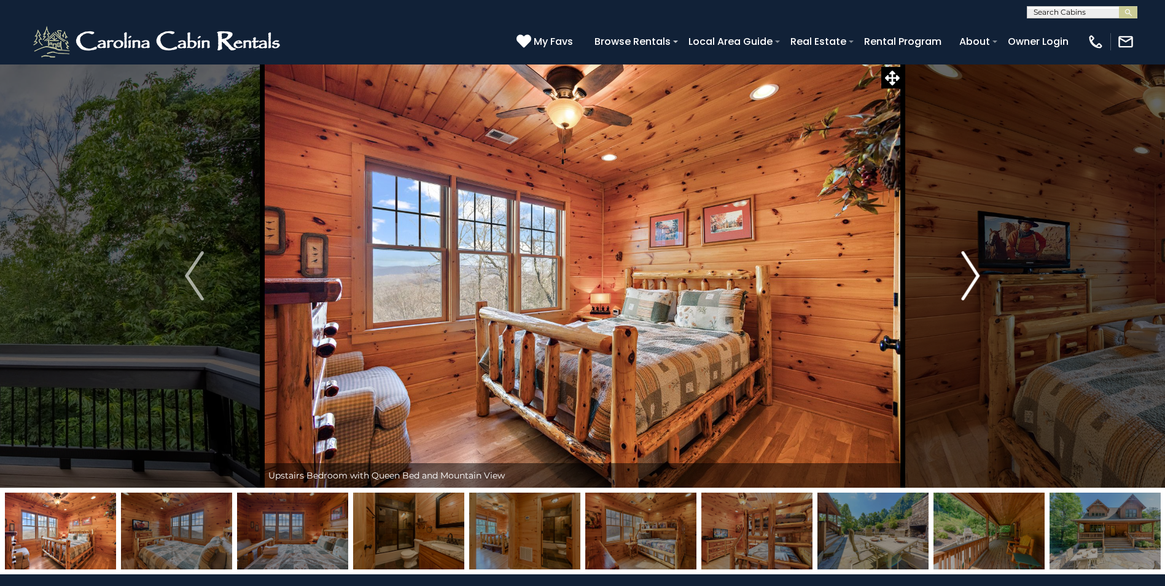
click at [965, 276] on img "Next" at bounding box center [970, 275] width 18 height 49
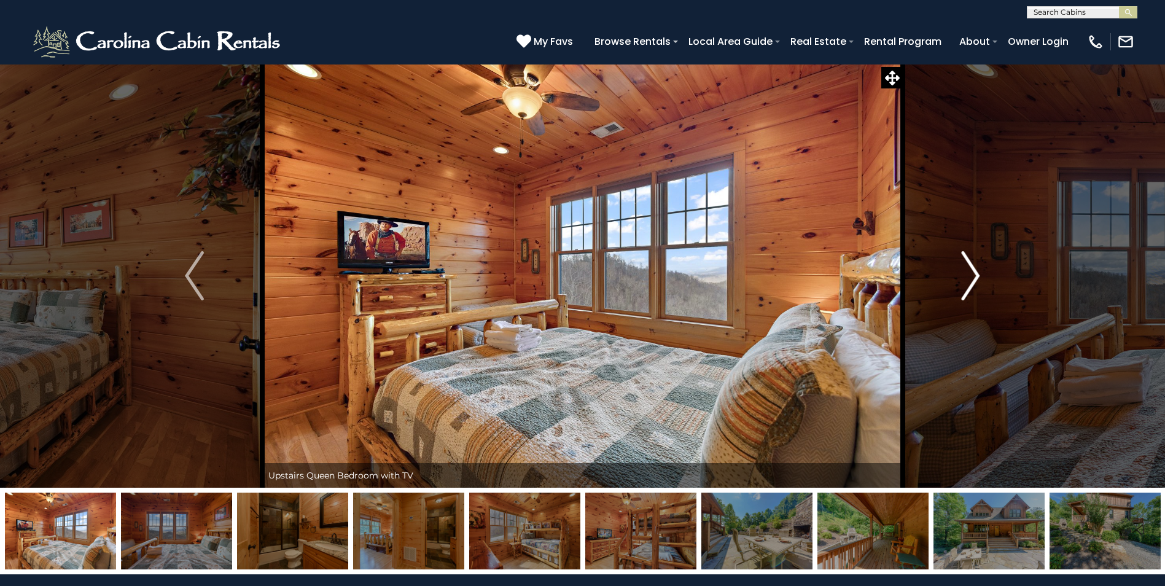
click at [965, 276] on img "Next" at bounding box center [970, 275] width 18 height 49
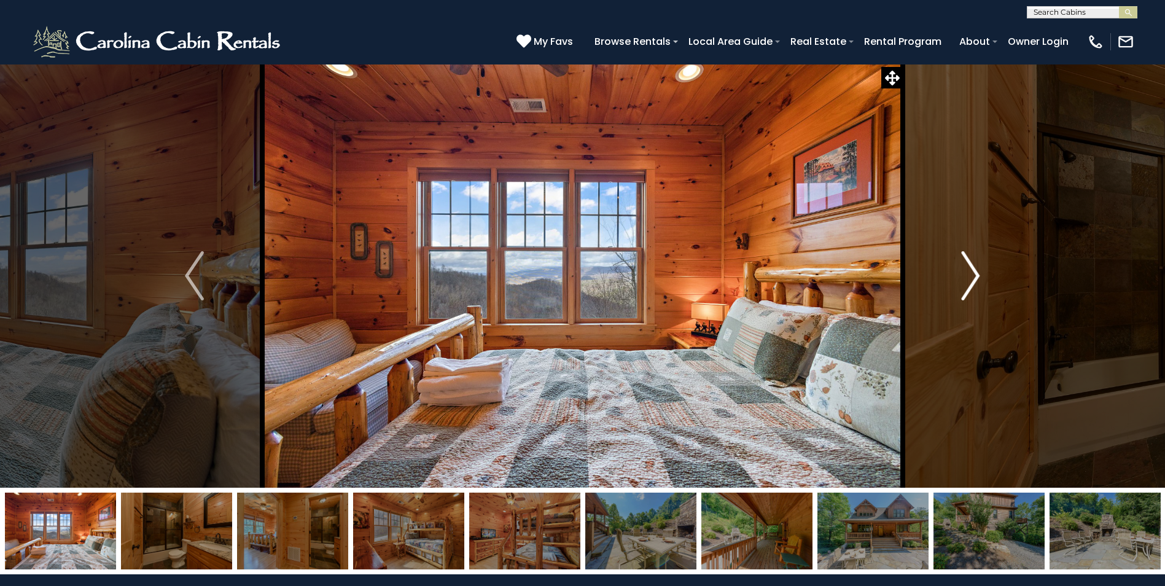
click at [965, 276] on img "Next" at bounding box center [970, 275] width 18 height 49
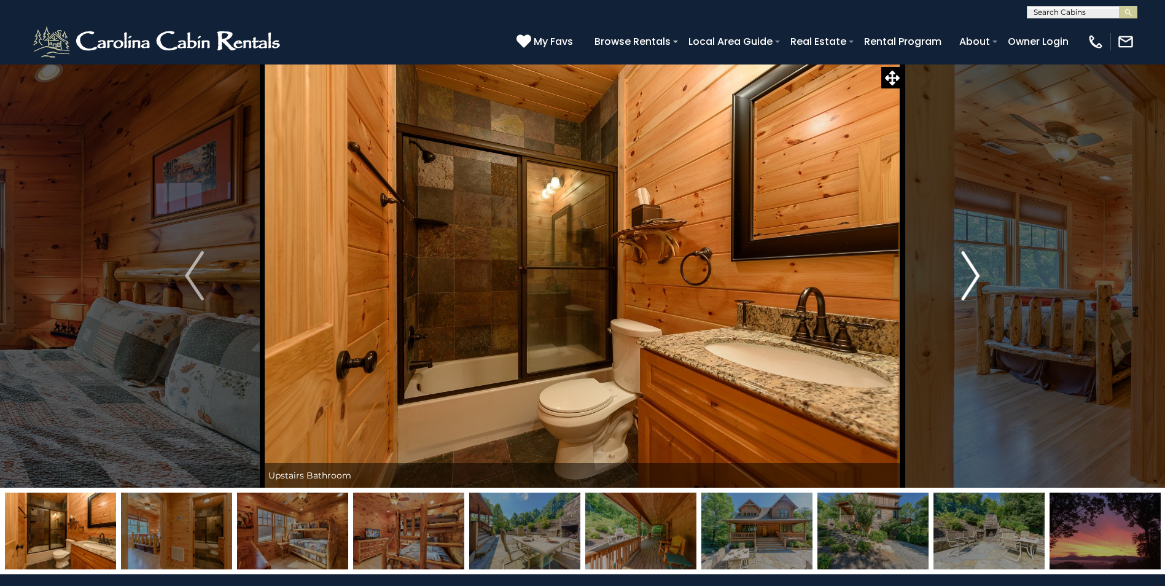
click at [965, 276] on img "Next" at bounding box center [970, 275] width 18 height 49
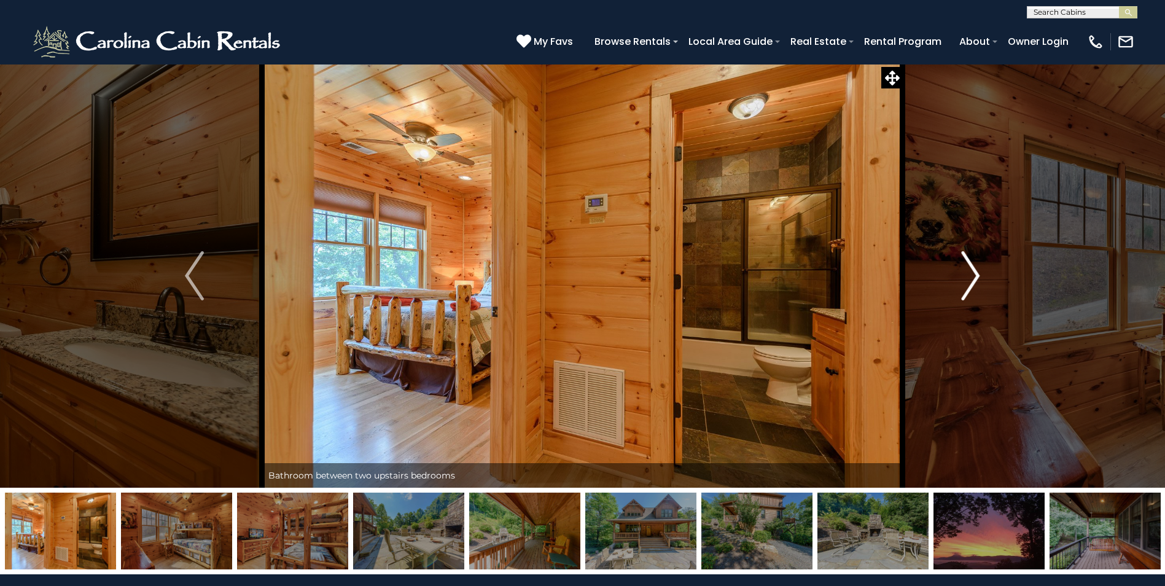
click at [965, 276] on img "Next" at bounding box center [970, 275] width 18 height 49
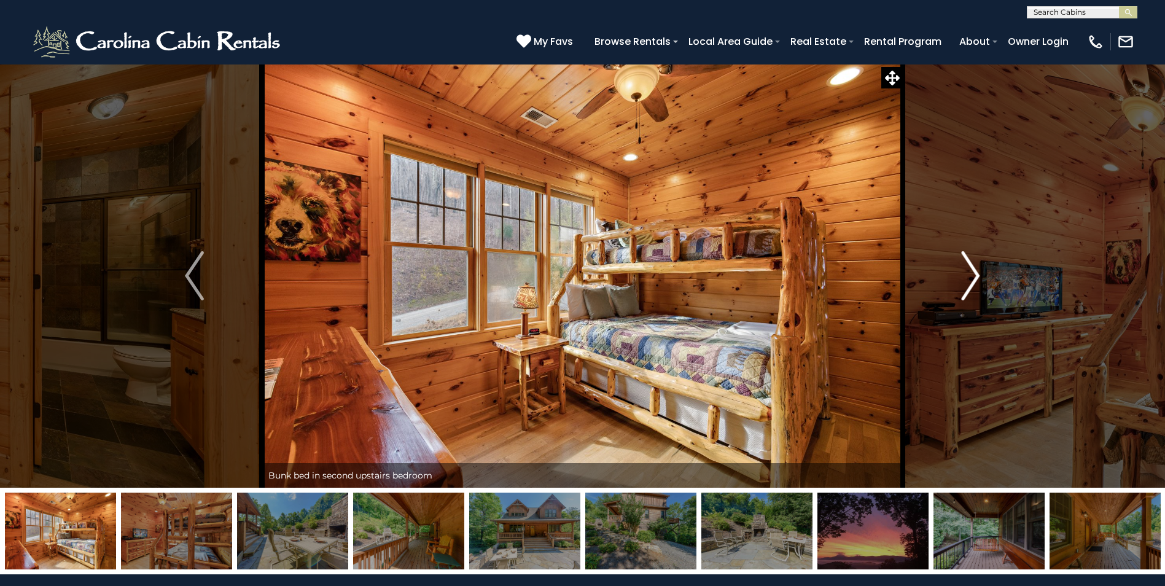
click at [965, 276] on img "Next" at bounding box center [970, 275] width 18 height 49
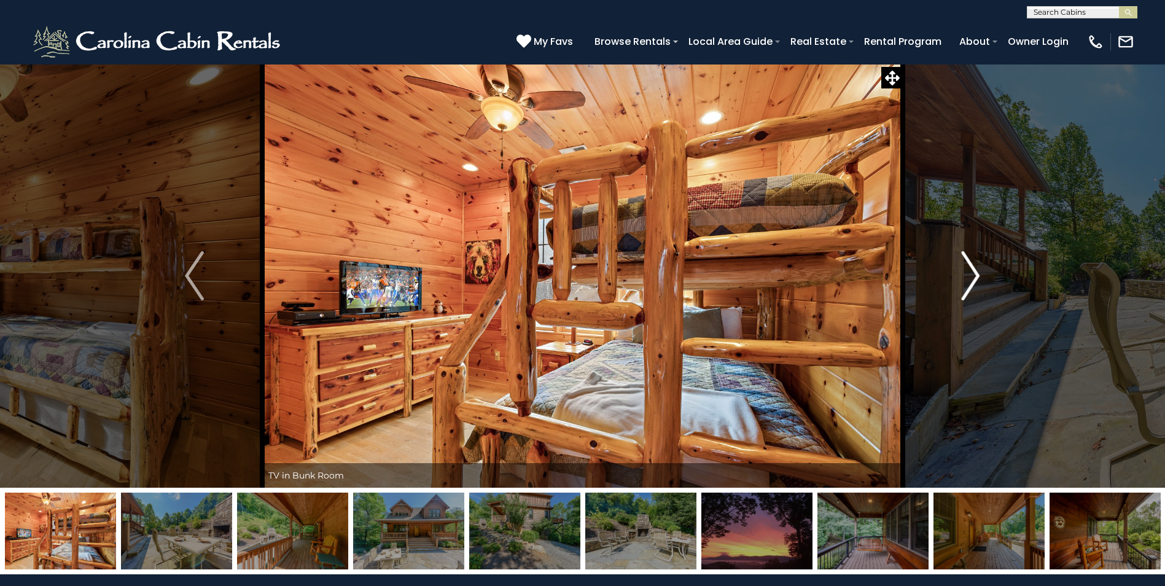
click at [965, 276] on img "Next" at bounding box center [970, 275] width 18 height 49
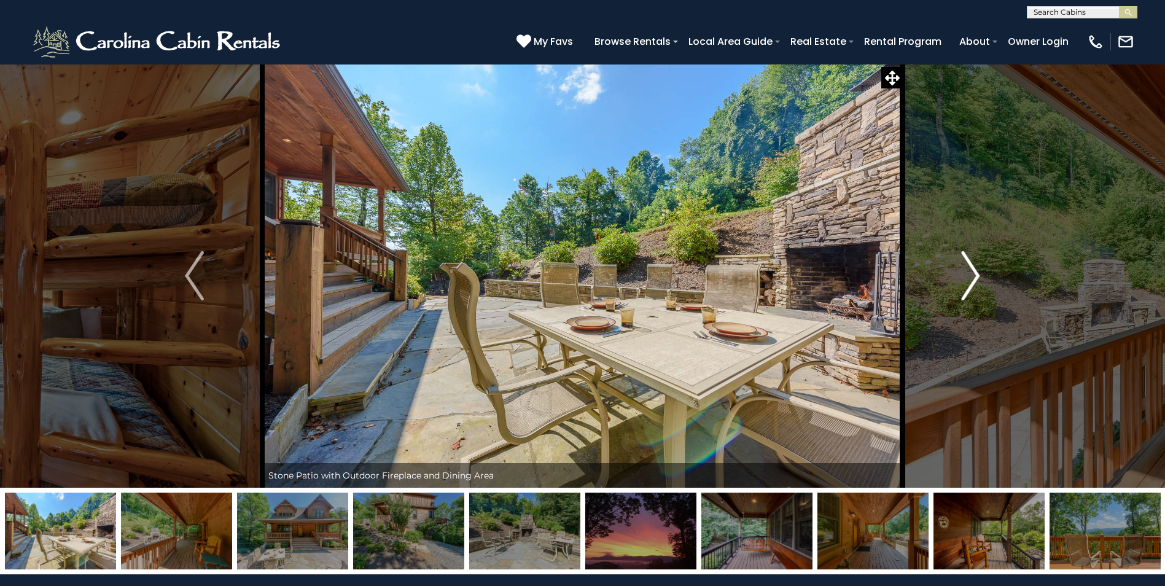
click at [965, 276] on img "Next" at bounding box center [970, 275] width 18 height 49
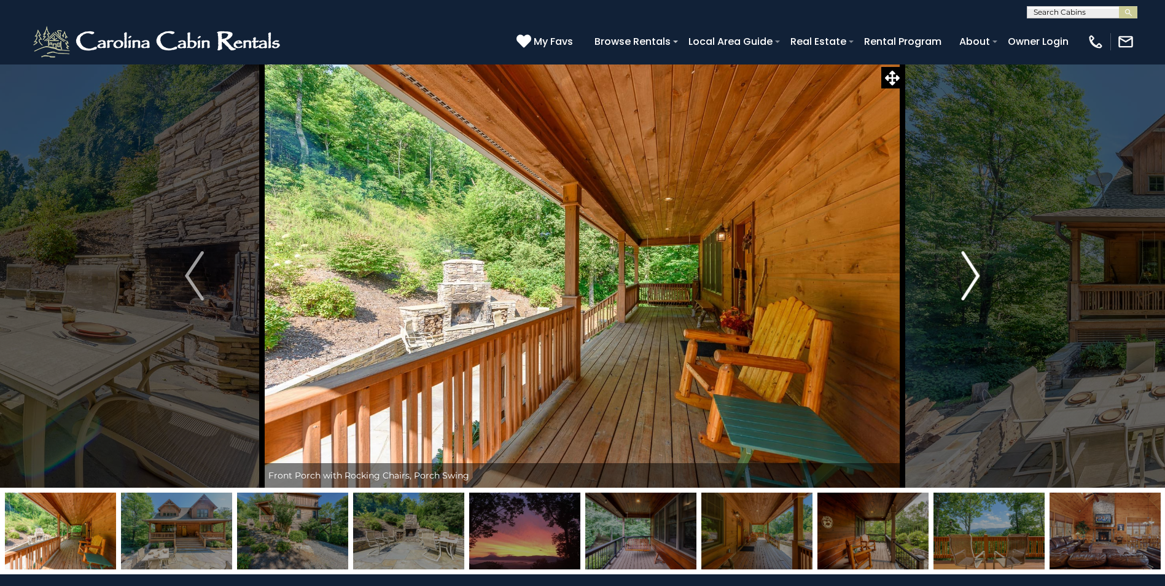
click at [965, 276] on img "Next" at bounding box center [970, 275] width 18 height 49
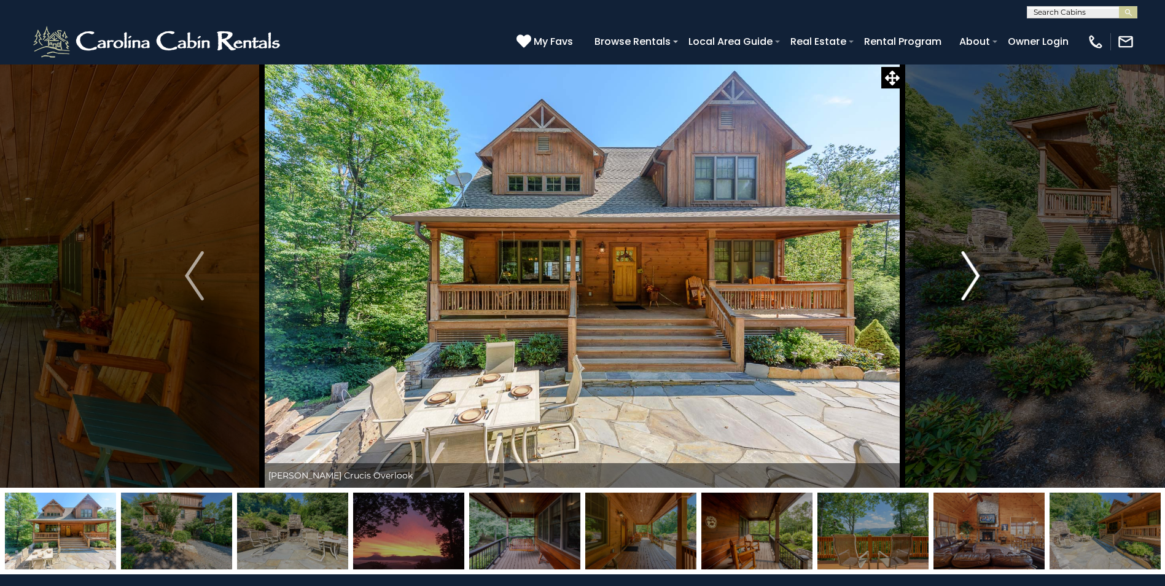
click at [965, 276] on img "Next" at bounding box center [970, 275] width 18 height 49
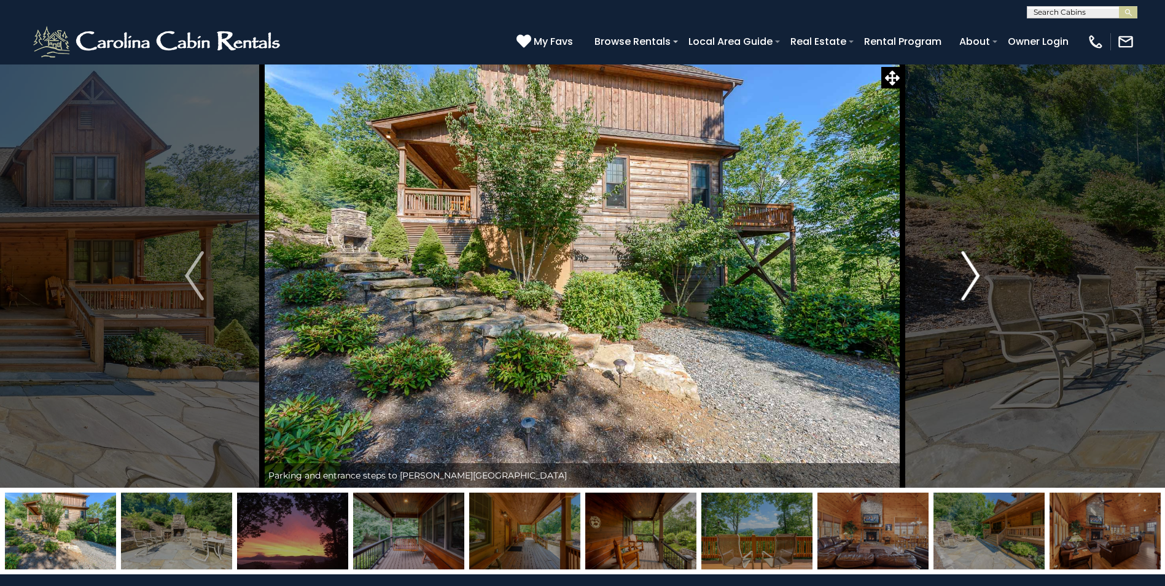
click at [965, 276] on img "Next" at bounding box center [970, 275] width 18 height 49
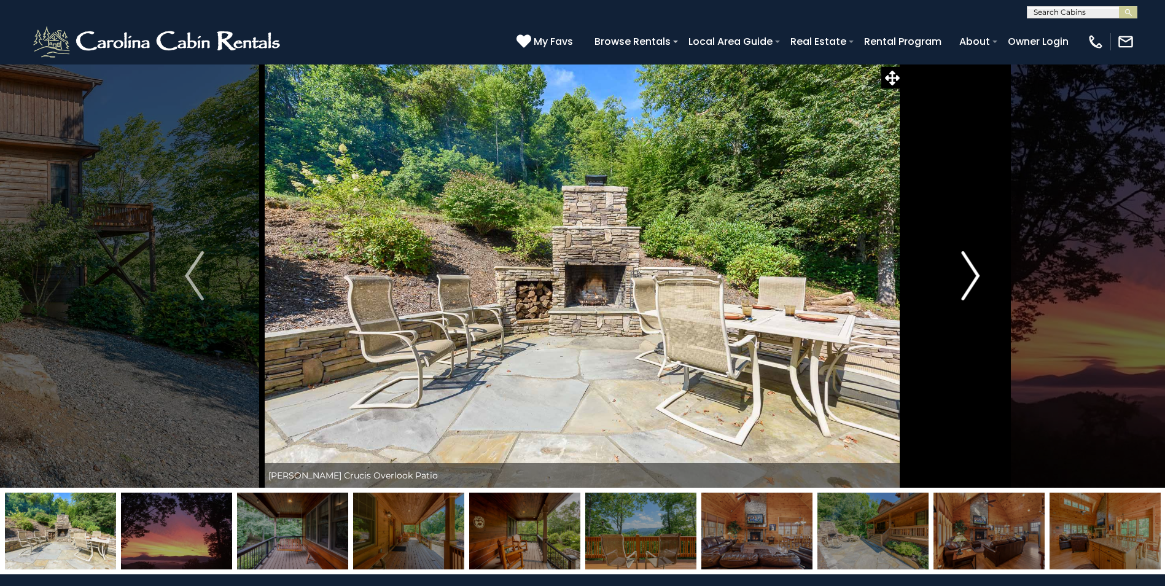
click at [965, 276] on img "Next" at bounding box center [970, 275] width 18 height 49
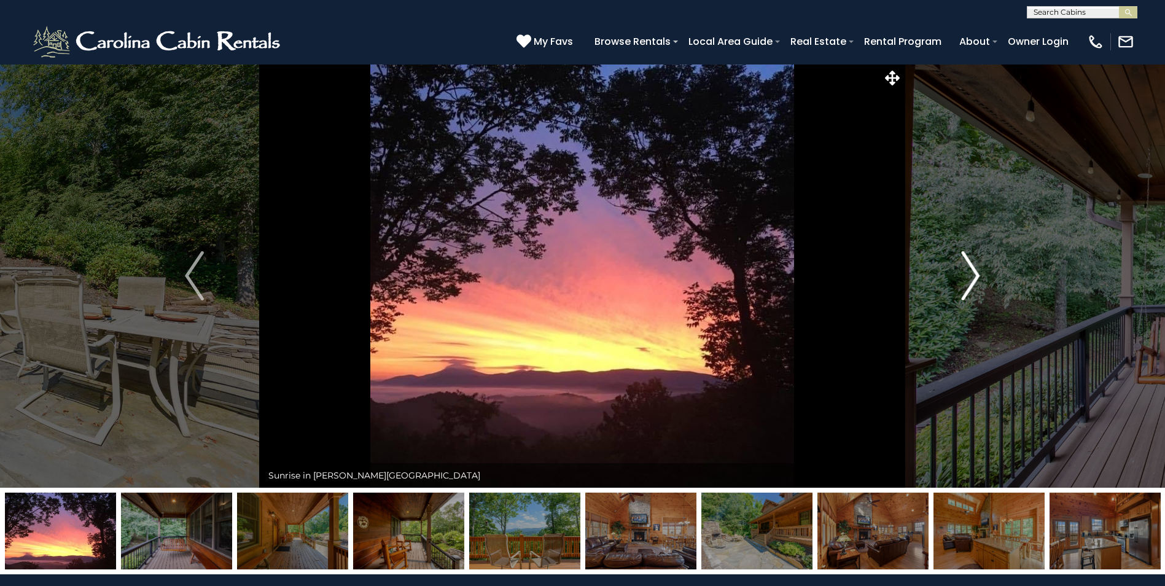
click at [965, 276] on img "Next" at bounding box center [970, 275] width 18 height 49
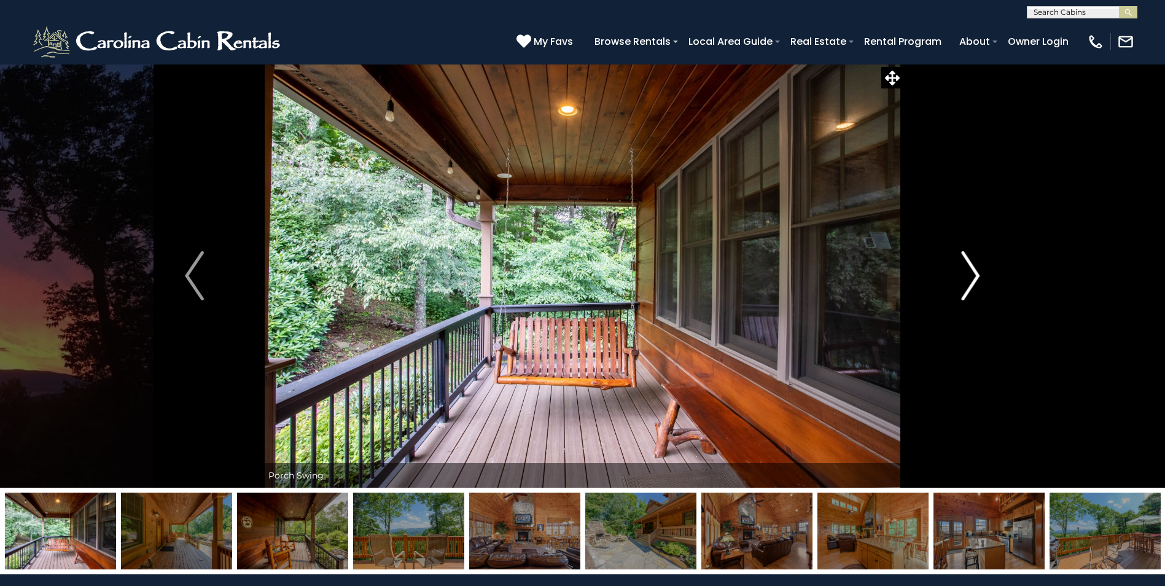
click at [965, 276] on img "Next" at bounding box center [970, 275] width 18 height 49
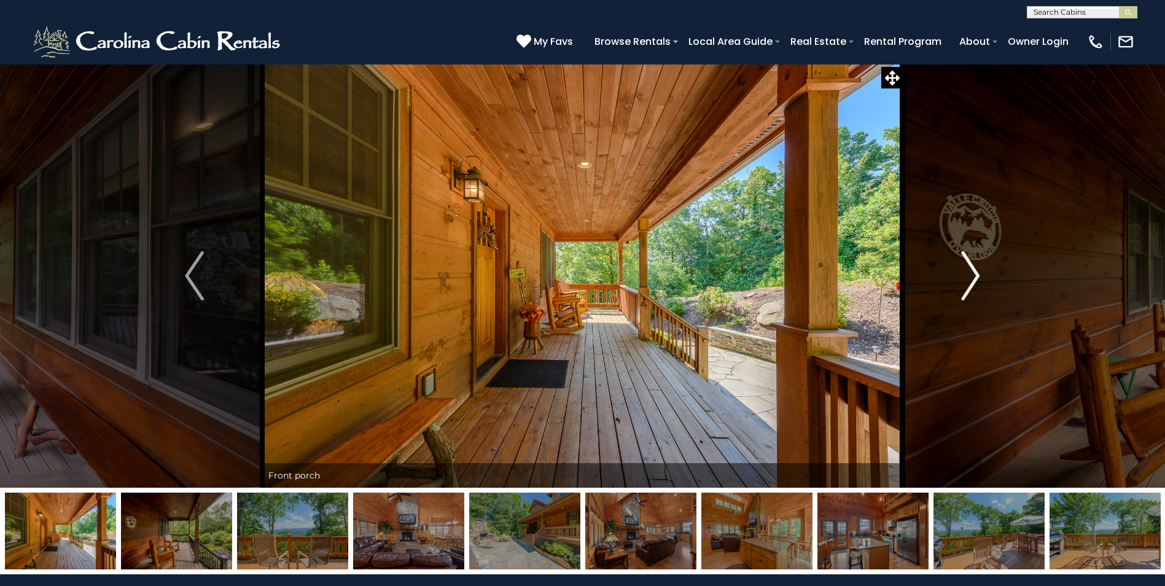
click at [965, 276] on img "Next" at bounding box center [970, 275] width 18 height 49
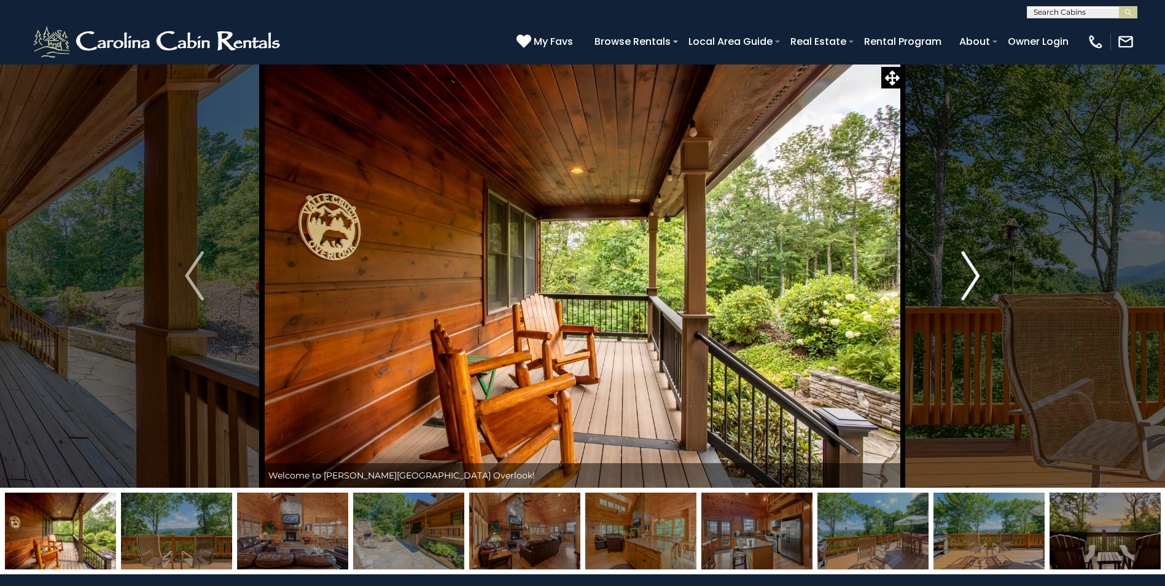
click at [965, 276] on img "Next" at bounding box center [970, 275] width 18 height 49
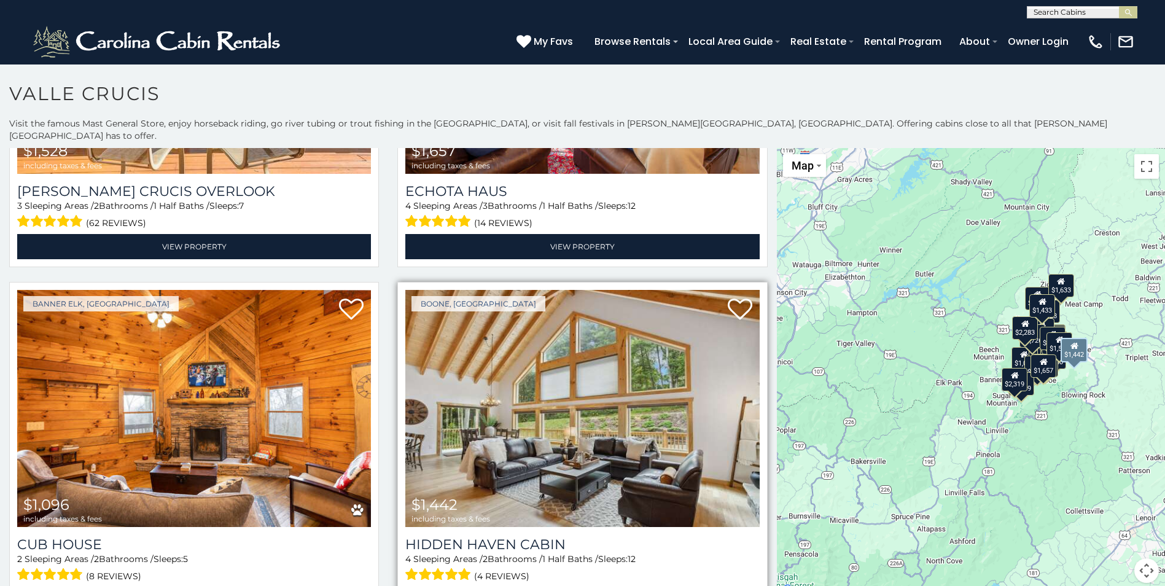
scroll to position [2824, 0]
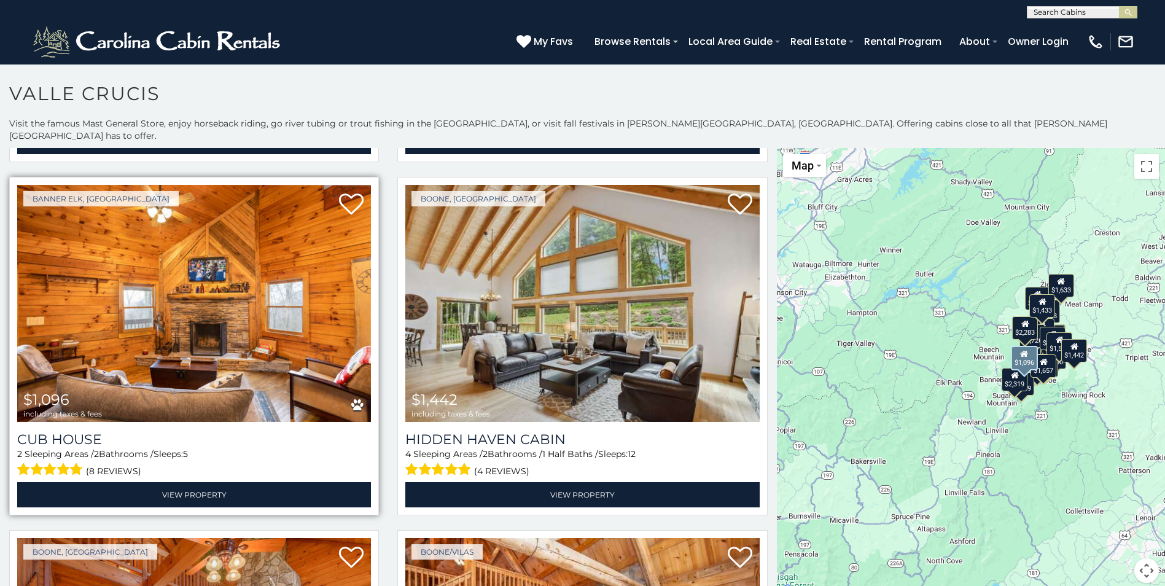
click at [211, 247] on img at bounding box center [194, 303] width 354 height 237
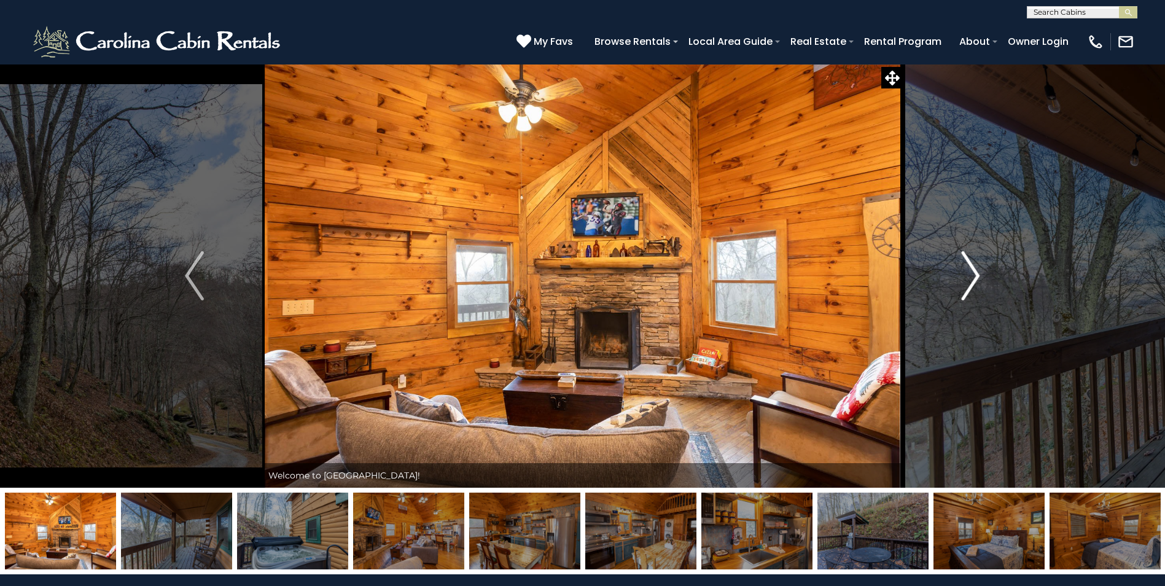
click at [955, 270] on button "Next" at bounding box center [970, 276] width 135 height 424
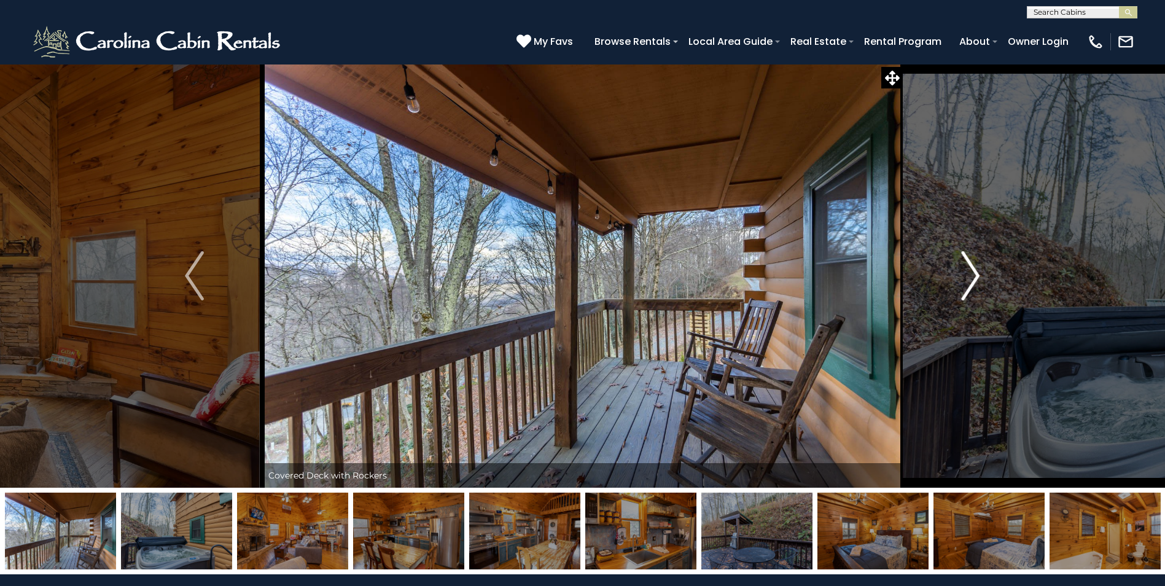
click at [949, 271] on button "Next" at bounding box center [970, 276] width 135 height 424
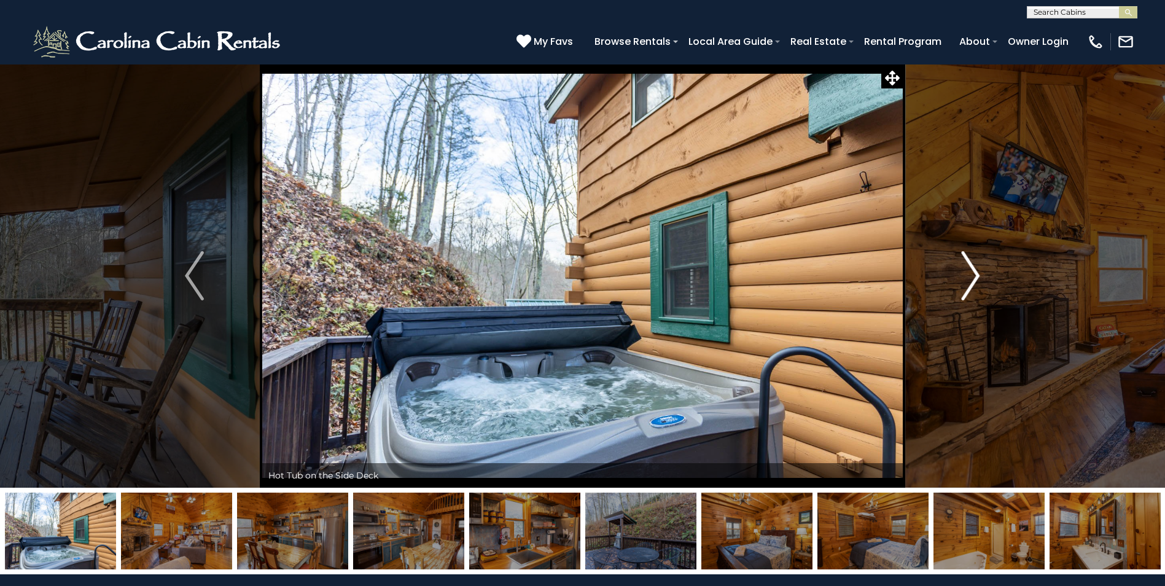
click at [946, 271] on button "Next" at bounding box center [970, 276] width 135 height 424
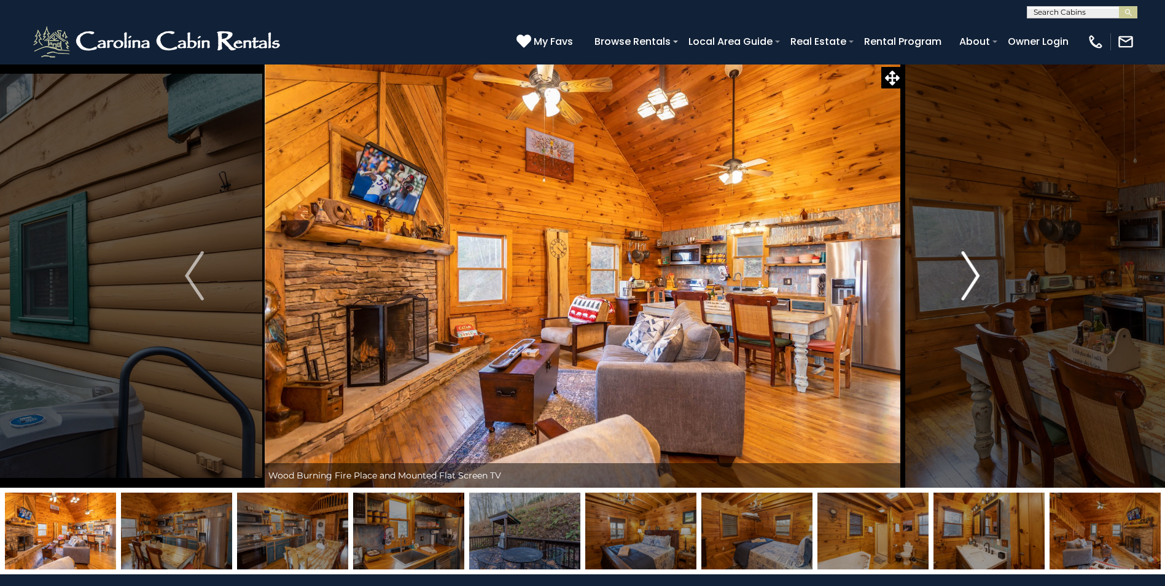
click at [946, 271] on button "Next" at bounding box center [970, 276] width 135 height 424
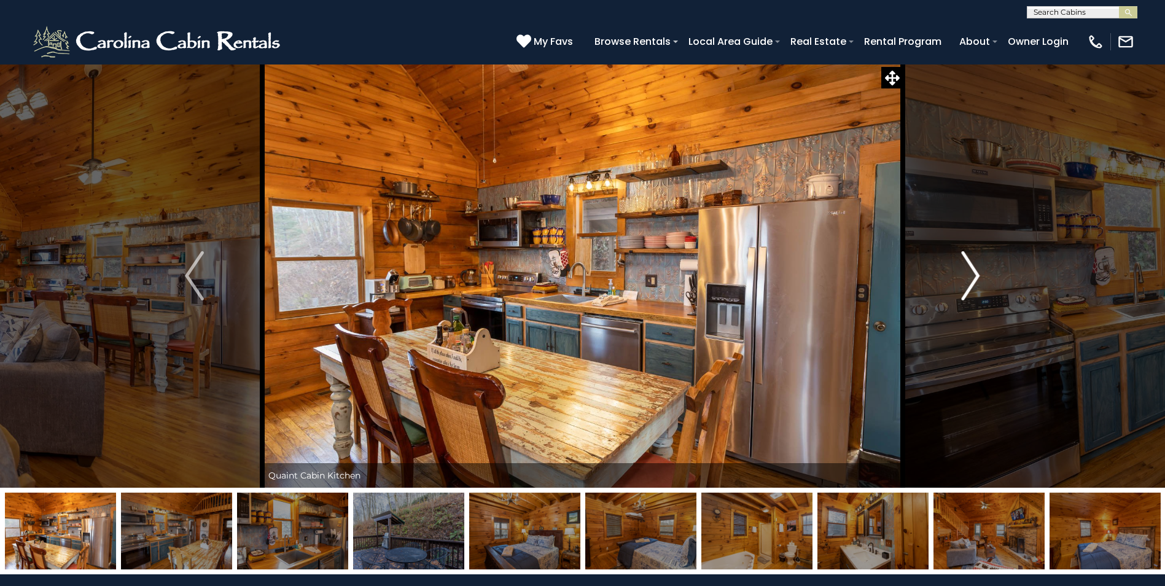
click at [946, 271] on button "Next" at bounding box center [970, 276] width 135 height 424
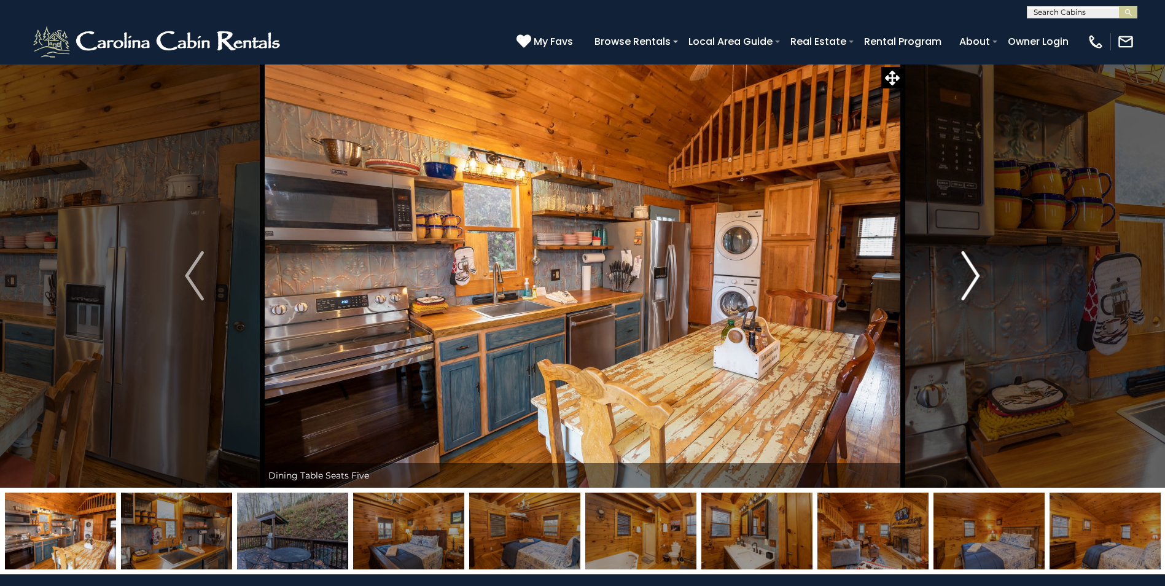
click at [946, 271] on button "Next" at bounding box center [970, 276] width 135 height 424
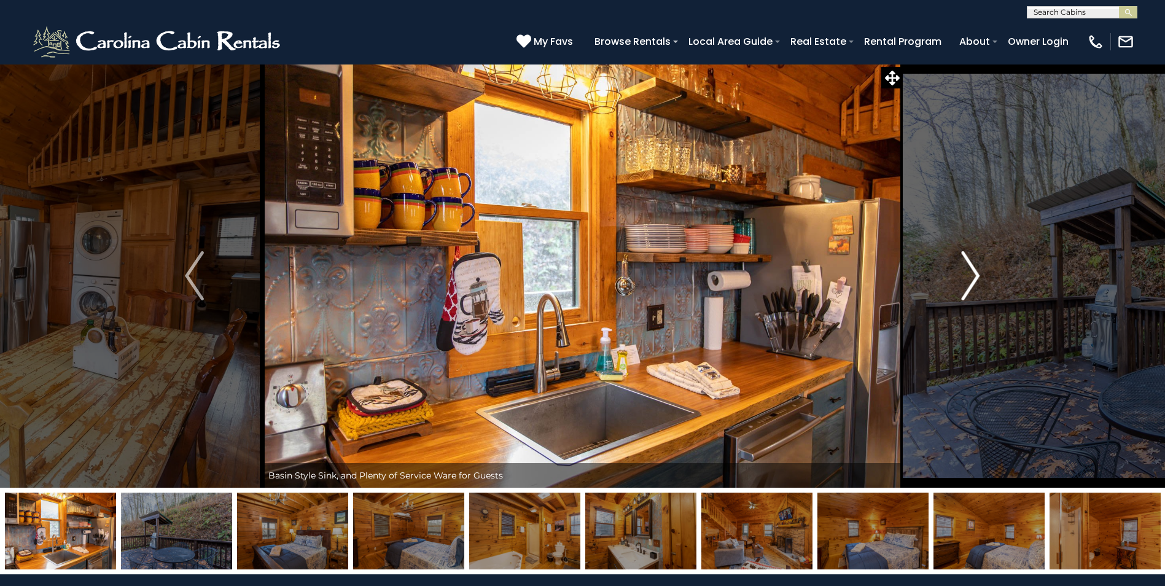
click at [946, 271] on button "Next" at bounding box center [970, 276] width 135 height 424
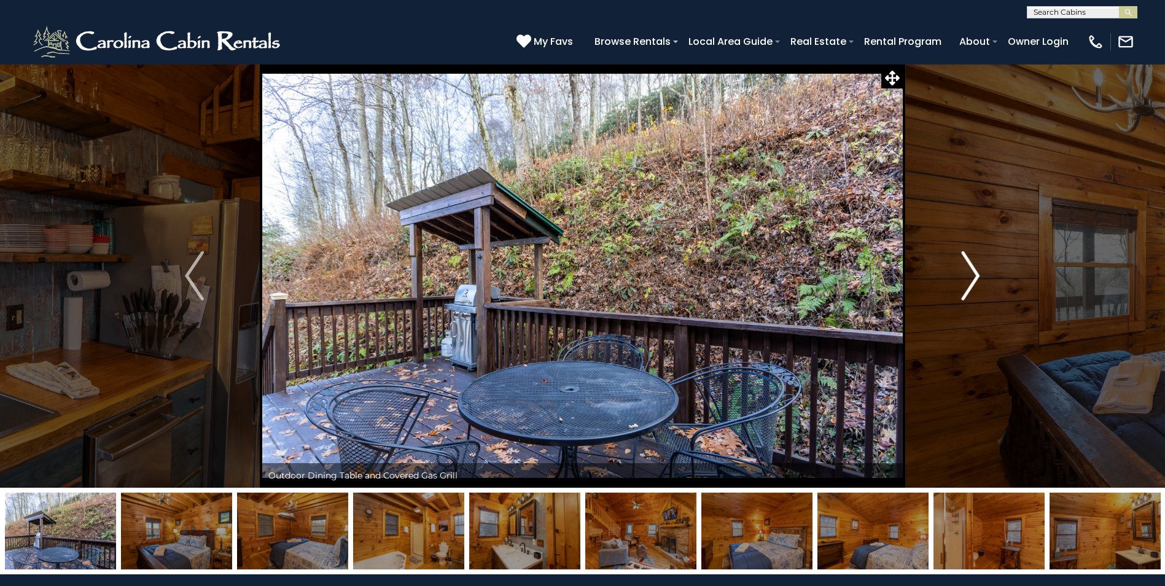
click at [946, 271] on button "Next" at bounding box center [970, 276] width 135 height 424
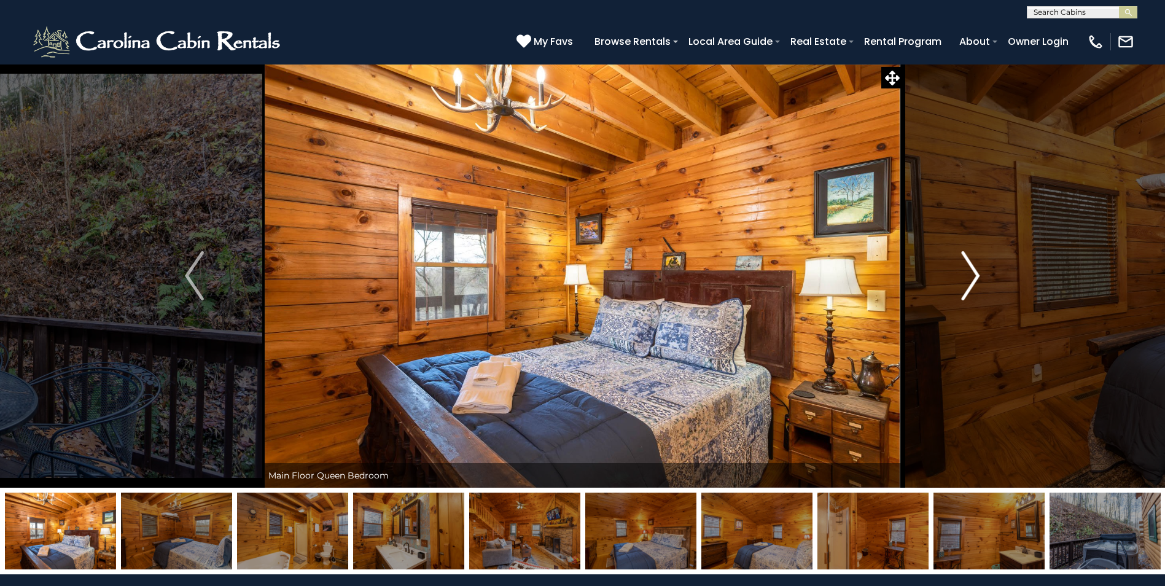
click at [946, 271] on button "Next" at bounding box center [970, 276] width 135 height 424
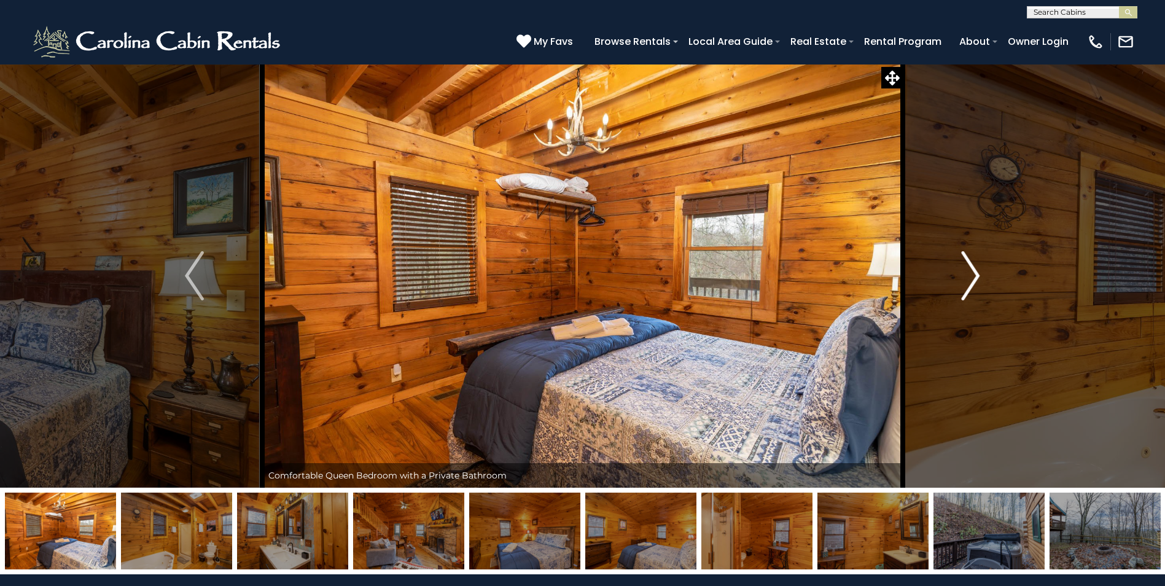
click at [946, 271] on button "Next" at bounding box center [970, 276] width 135 height 424
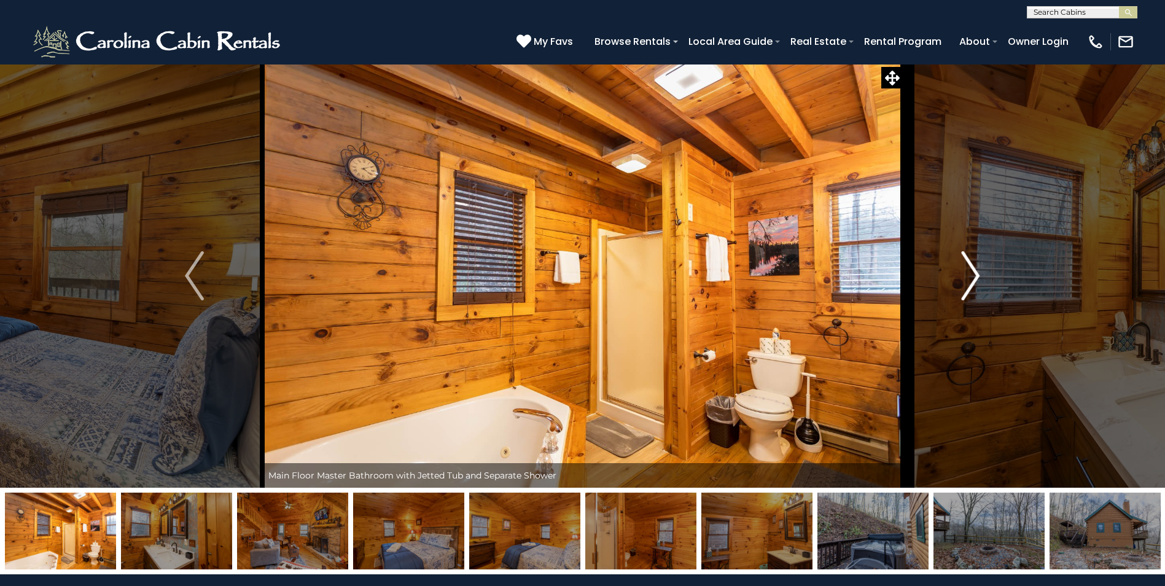
click at [946, 271] on button "Next" at bounding box center [970, 276] width 135 height 424
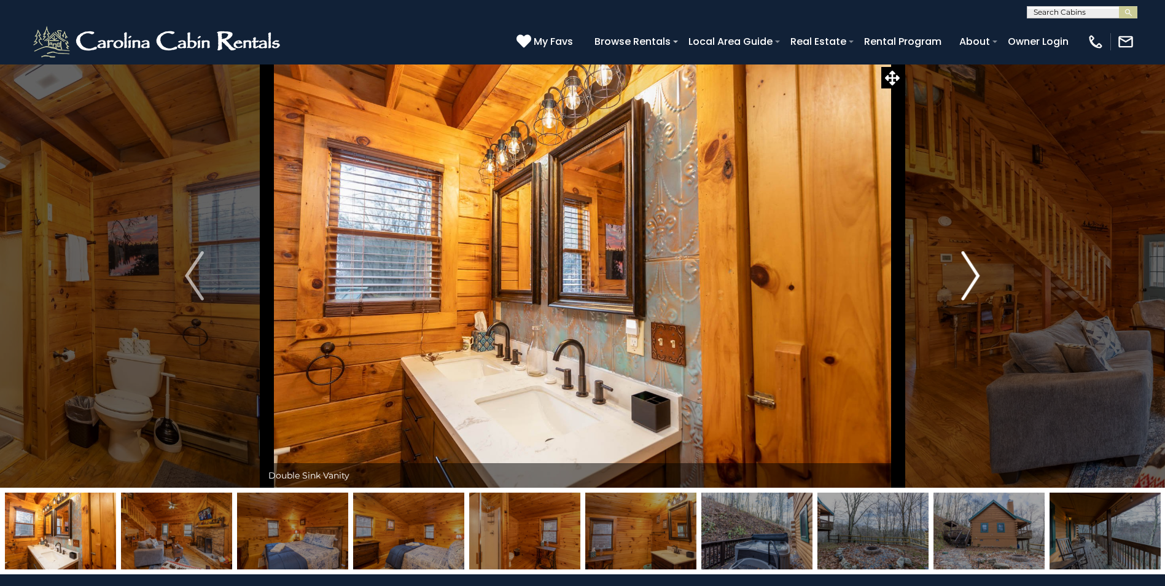
click at [946, 271] on button "Next" at bounding box center [970, 276] width 135 height 424
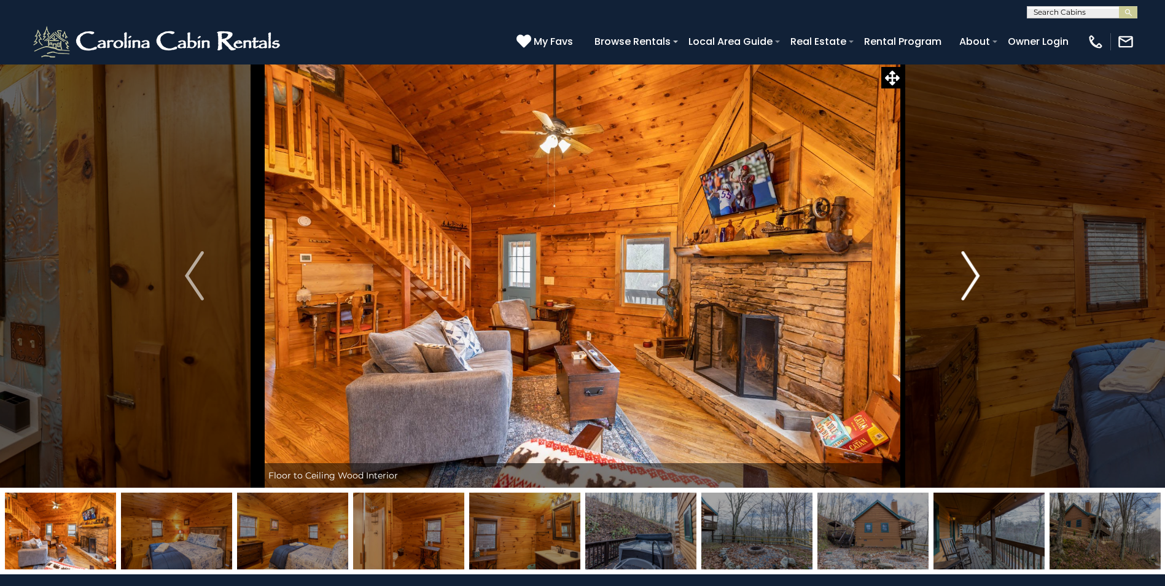
click at [946, 271] on button "Next" at bounding box center [970, 276] width 135 height 424
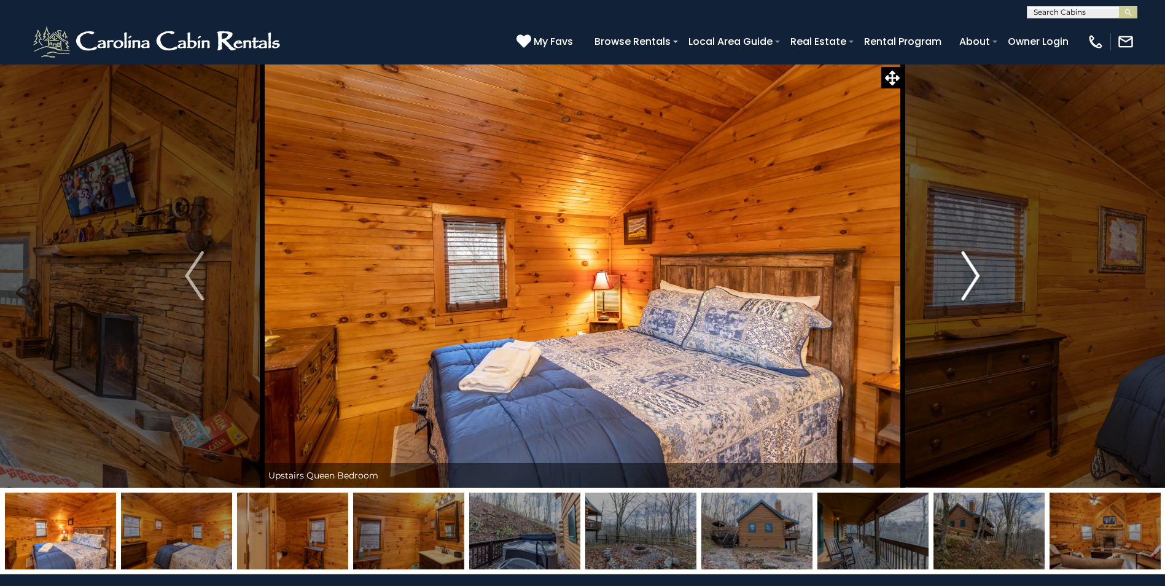
click at [946, 271] on button "Next" at bounding box center [970, 276] width 135 height 424
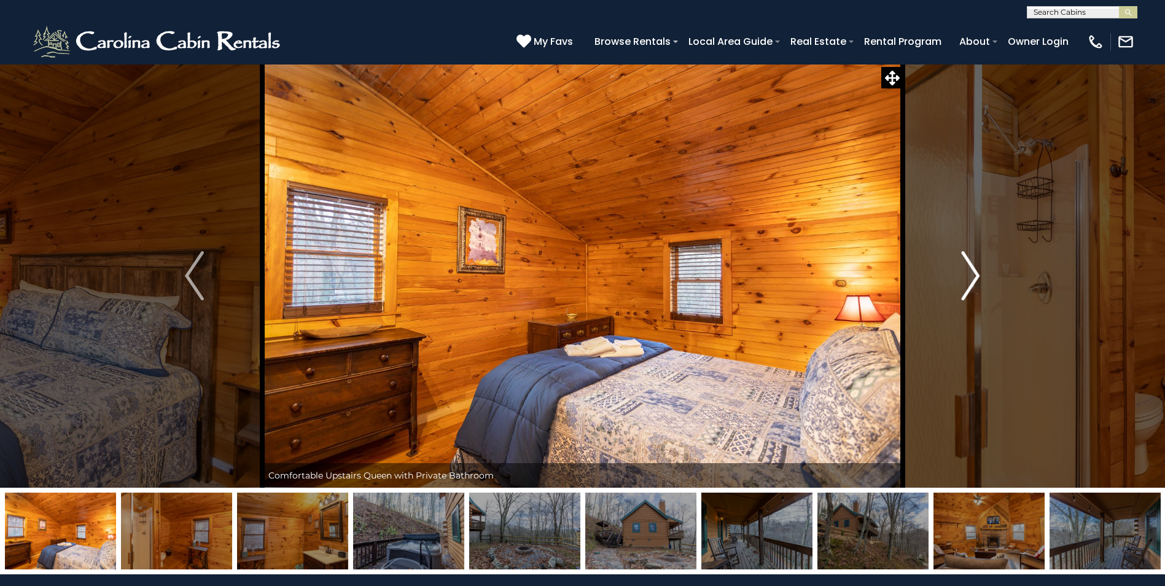
click at [946, 271] on button "Next" at bounding box center [970, 276] width 135 height 424
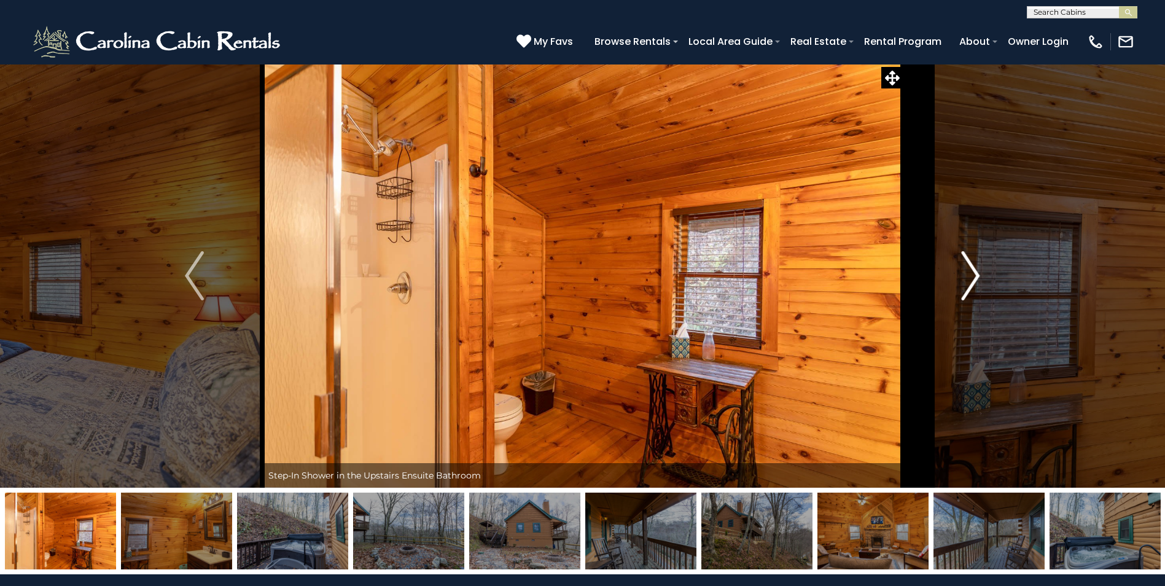
click at [946, 271] on button "Next" at bounding box center [970, 276] width 135 height 424
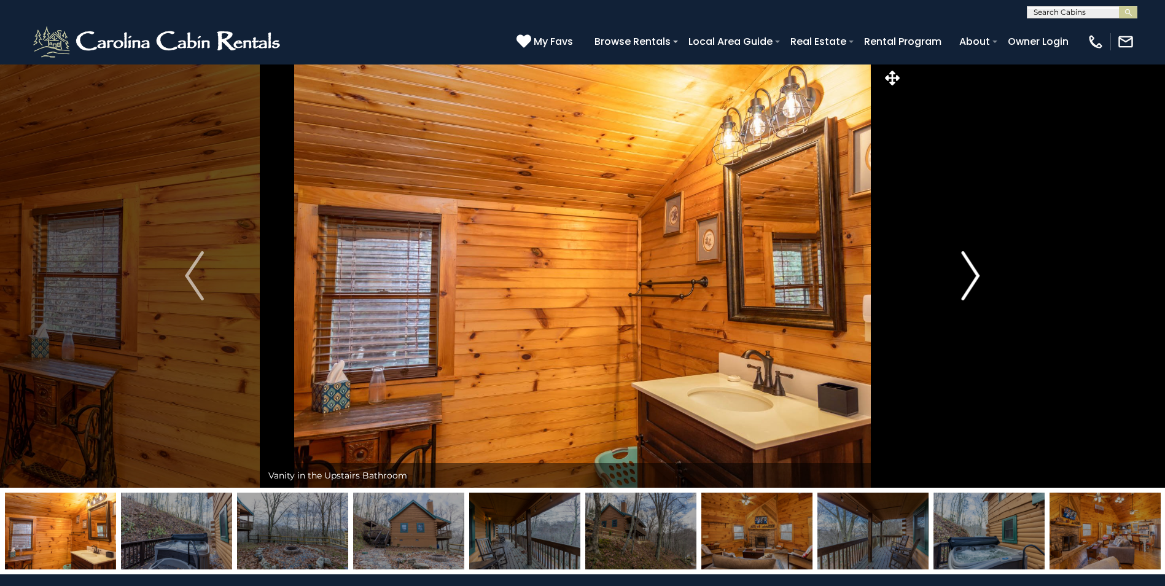
click at [946, 271] on button "Next" at bounding box center [970, 276] width 135 height 424
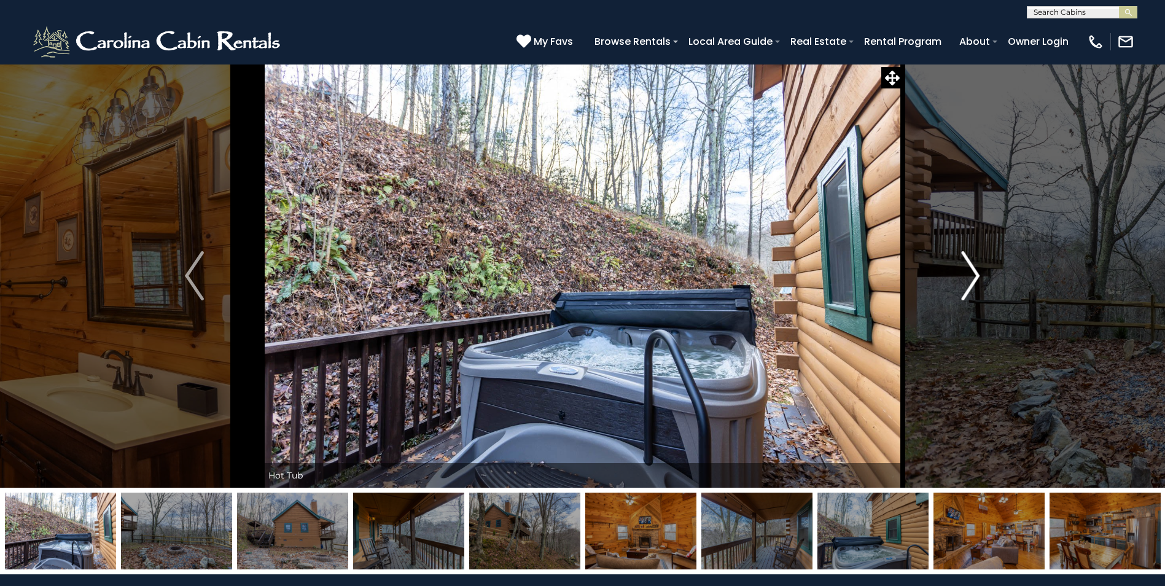
click at [946, 271] on button "Next" at bounding box center [970, 276] width 135 height 424
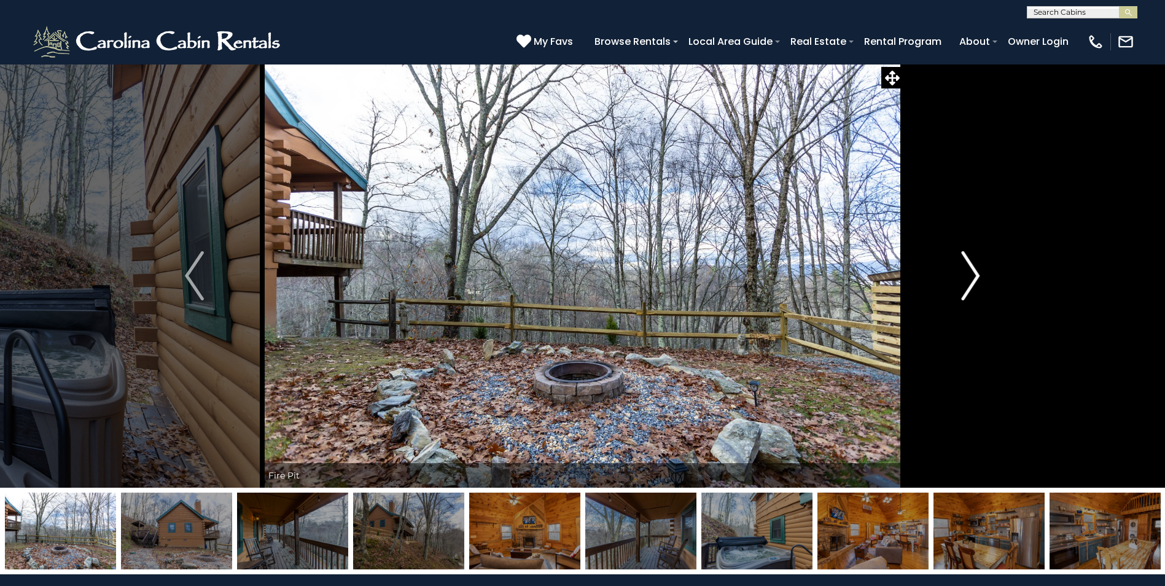
click at [946, 271] on button "Next" at bounding box center [970, 276] width 135 height 424
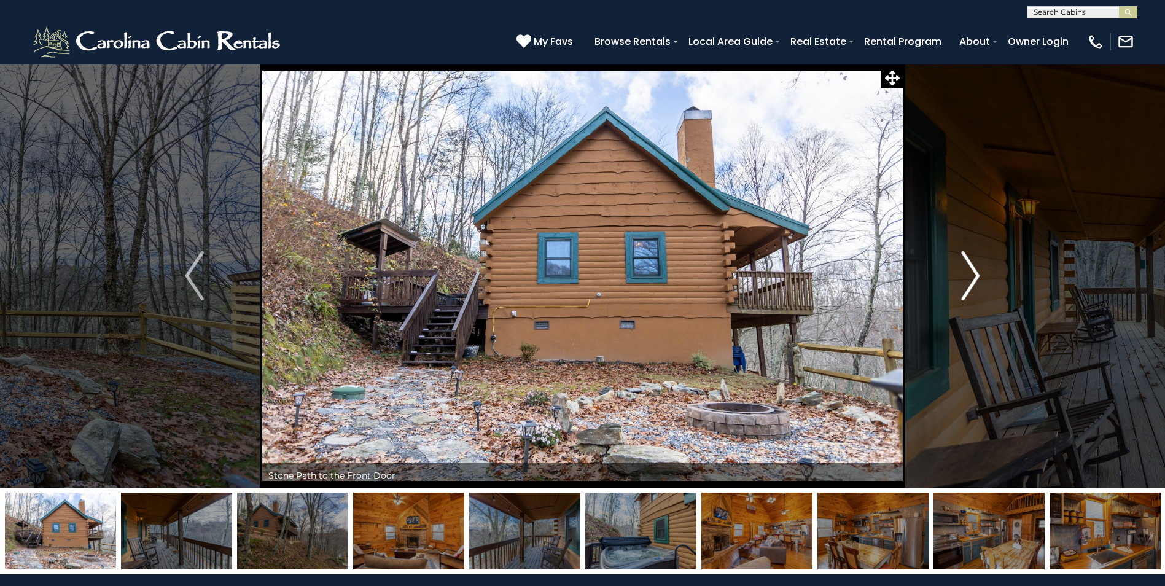
click at [946, 271] on button "Next" at bounding box center [970, 276] width 135 height 424
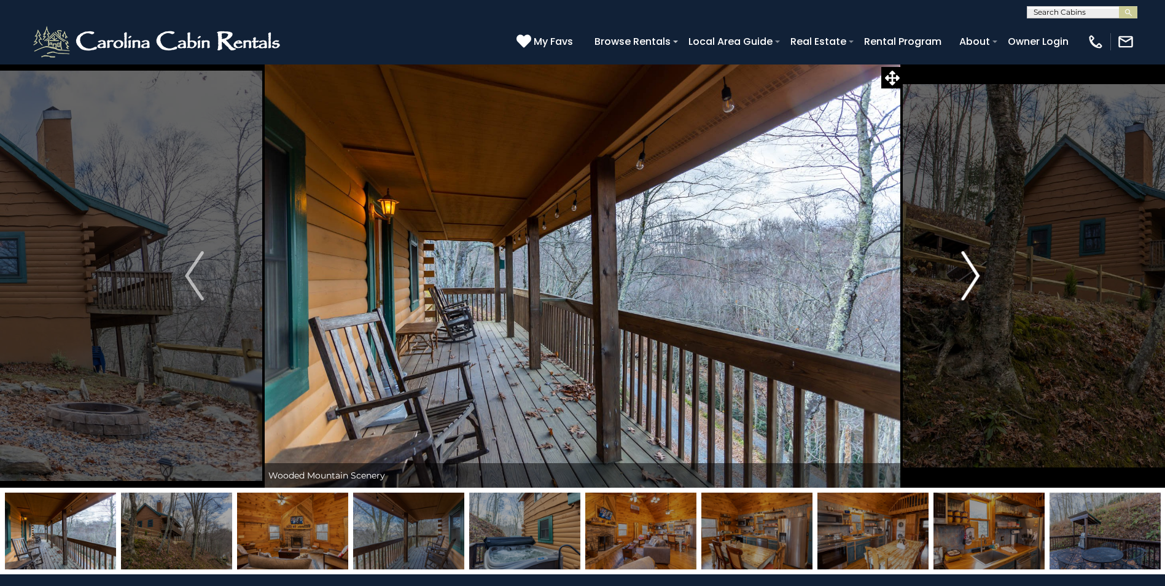
click at [946, 271] on button "Next" at bounding box center [970, 276] width 135 height 424
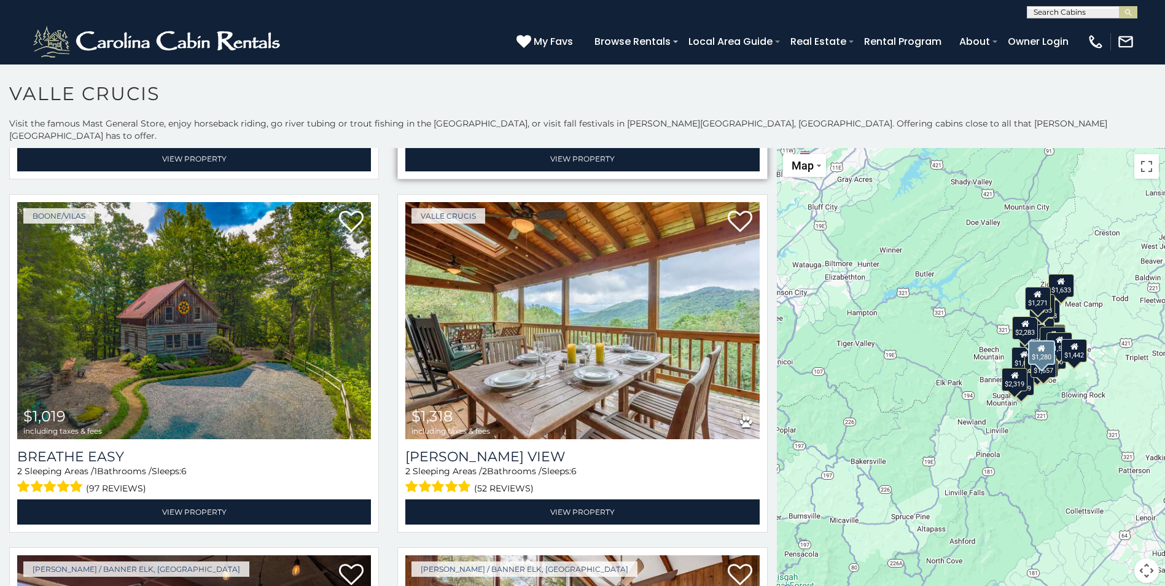
scroll to position [3868, 0]
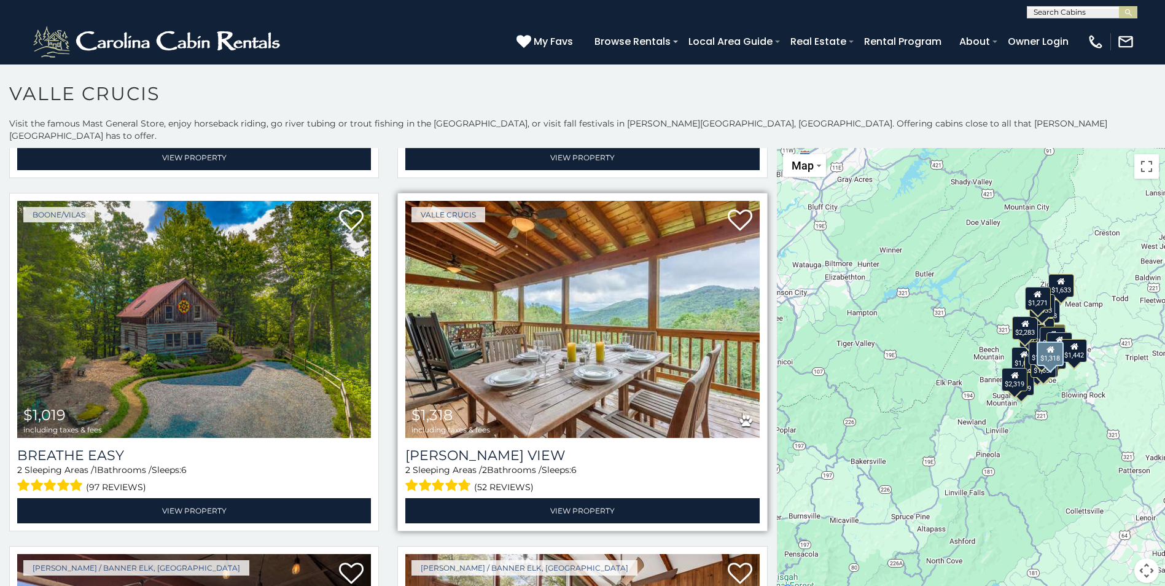
click at [585, 274] on img at bounding box center [582, 319] width 354 height 237
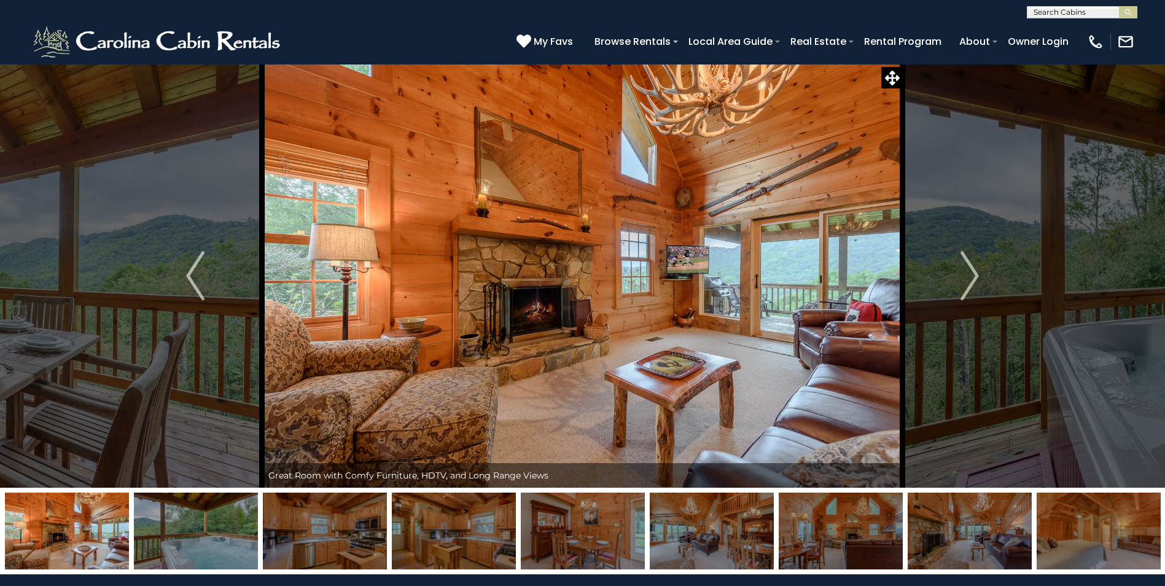
click at [976, 278] on img "Next" at bounding box center [969, 275] width 18 height 49
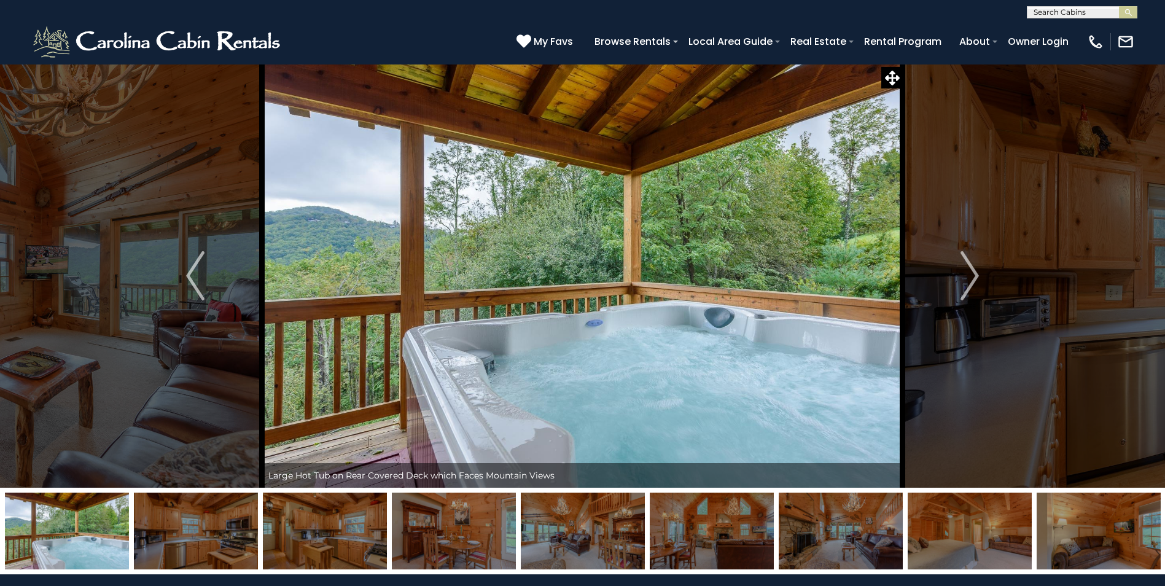
click at [976, 278] on img "Next" at bounding box center [969, 275] width 18 height 49
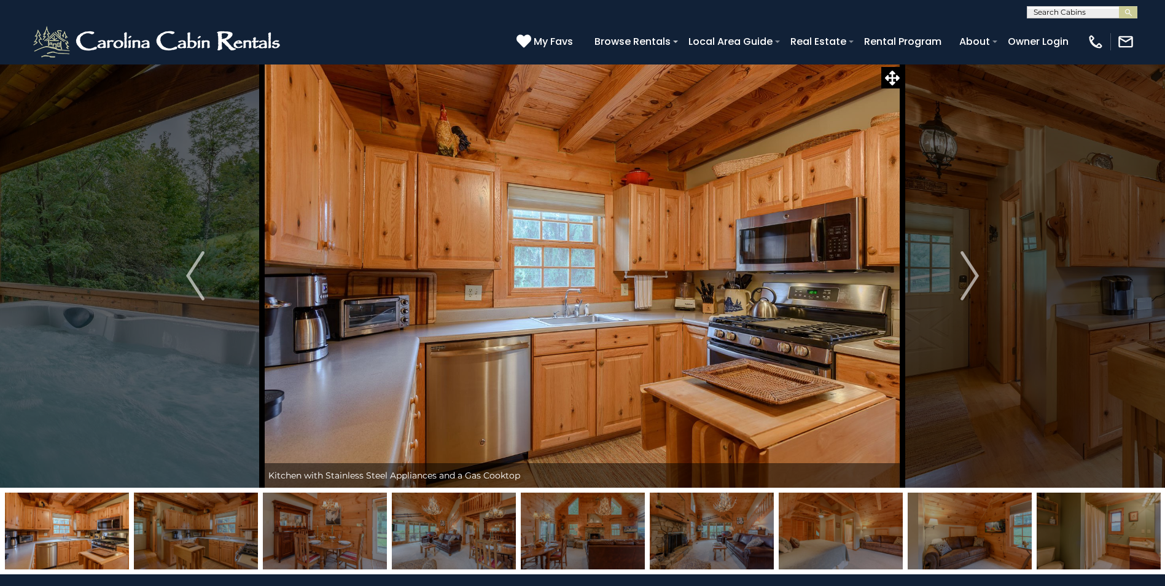
click at [976, 278] on img "Next" at bounding box center [969, 275] width 18 height 49
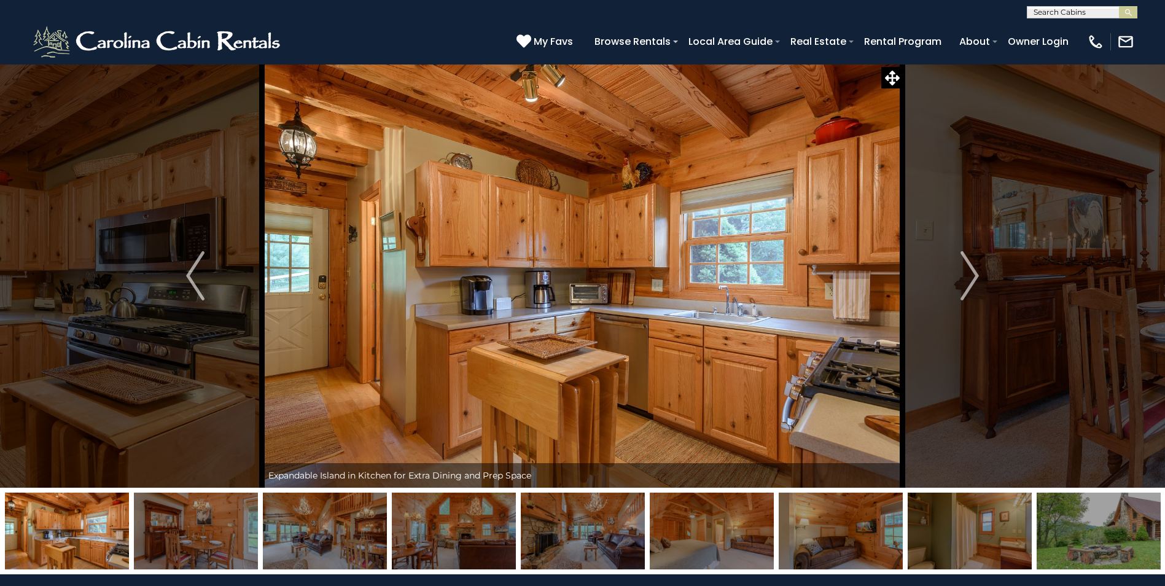
click at [976, 278] on img "Next" at bounding box center [969, 275] width 18 height 49
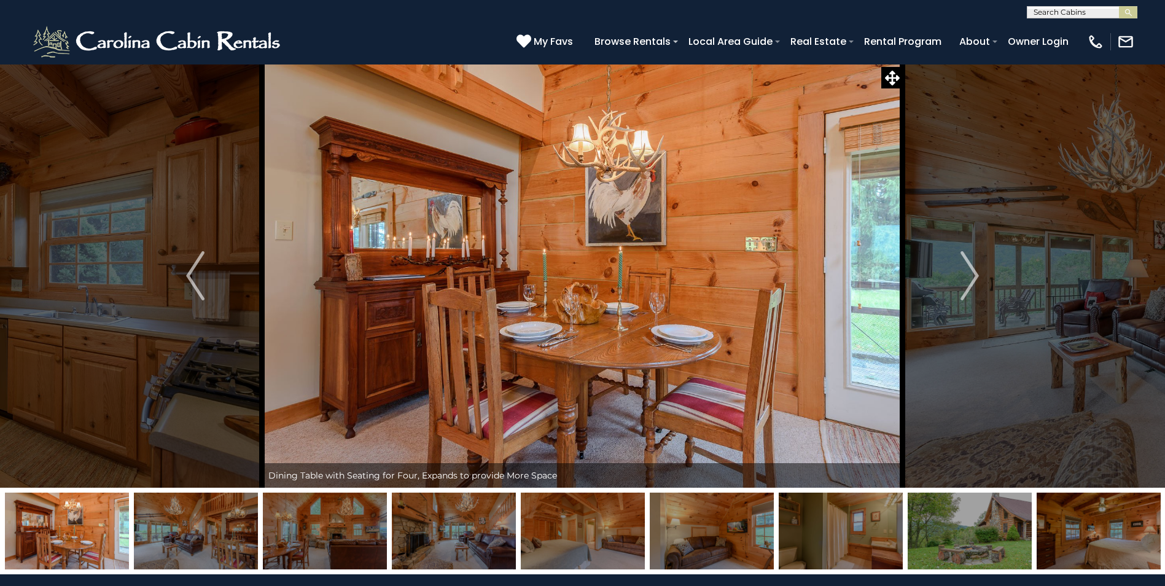
click at [976, 278] on img "Next" at bounding box center [969, 275] width 18 height 49
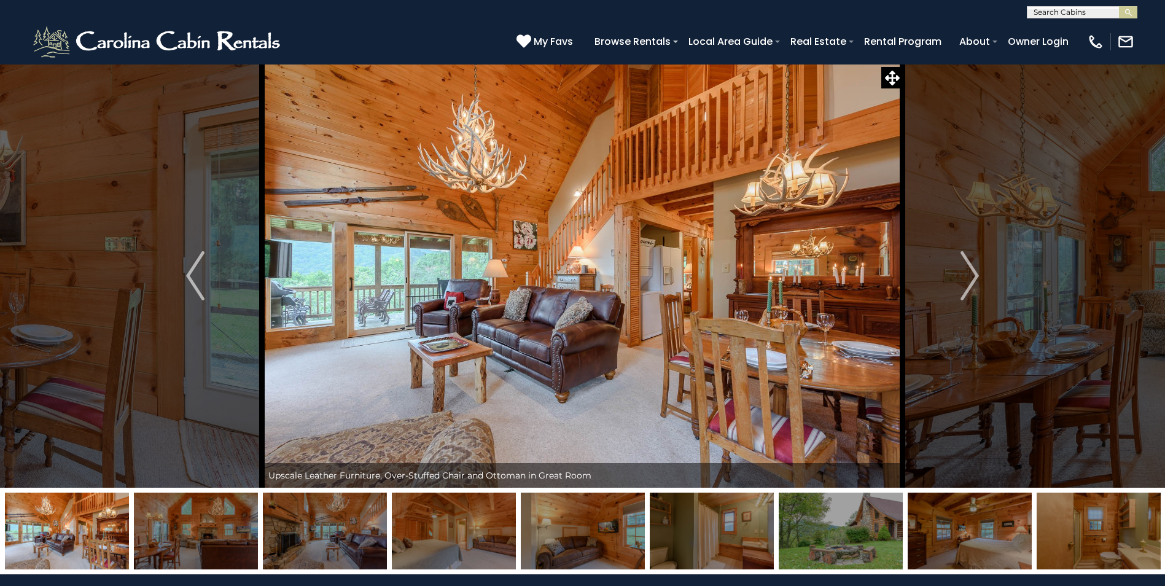
click at [976, 278] on img "Next" at bounding box center [969, 275] width 18 height 49
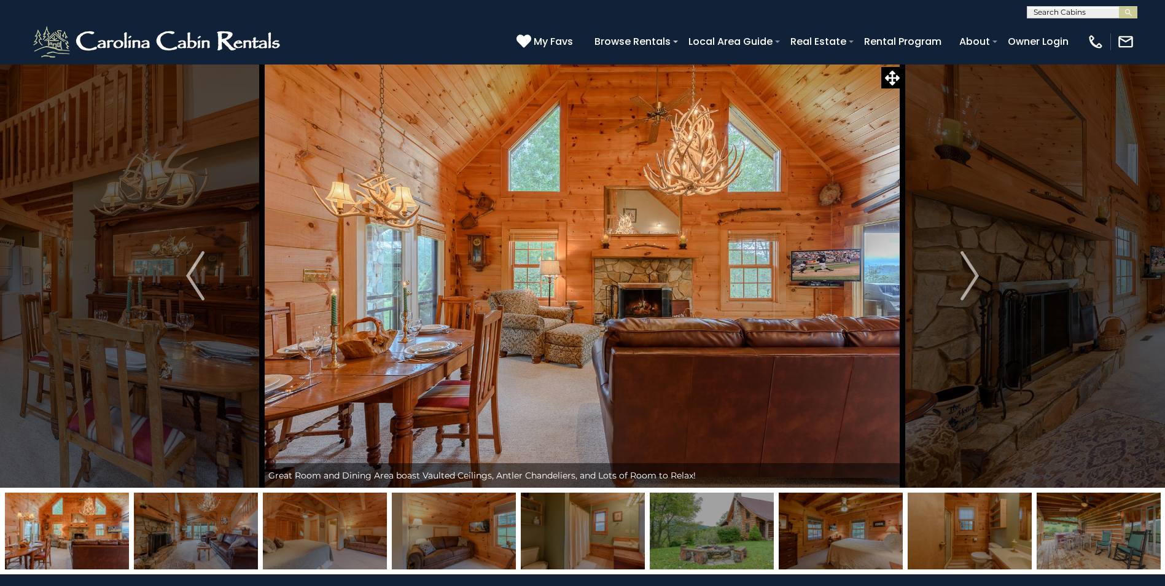
click at [976, 278] on img "Next" at bounding box center [969, 275] width 18 height 49
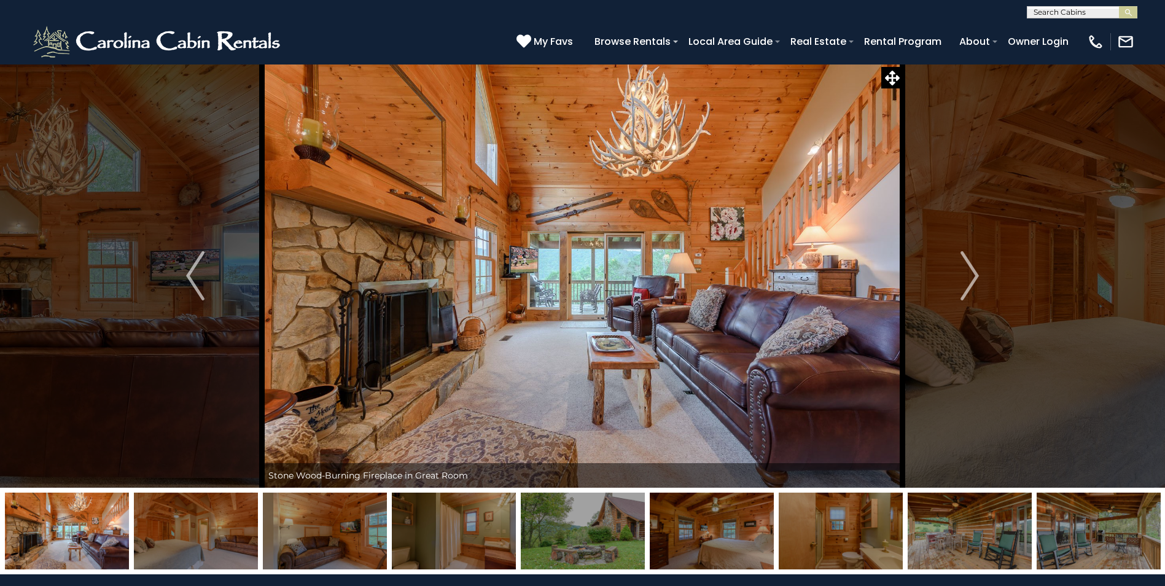
click at [976, 278] on img "Next" at bounding box center [969, 275] width 18 height 49
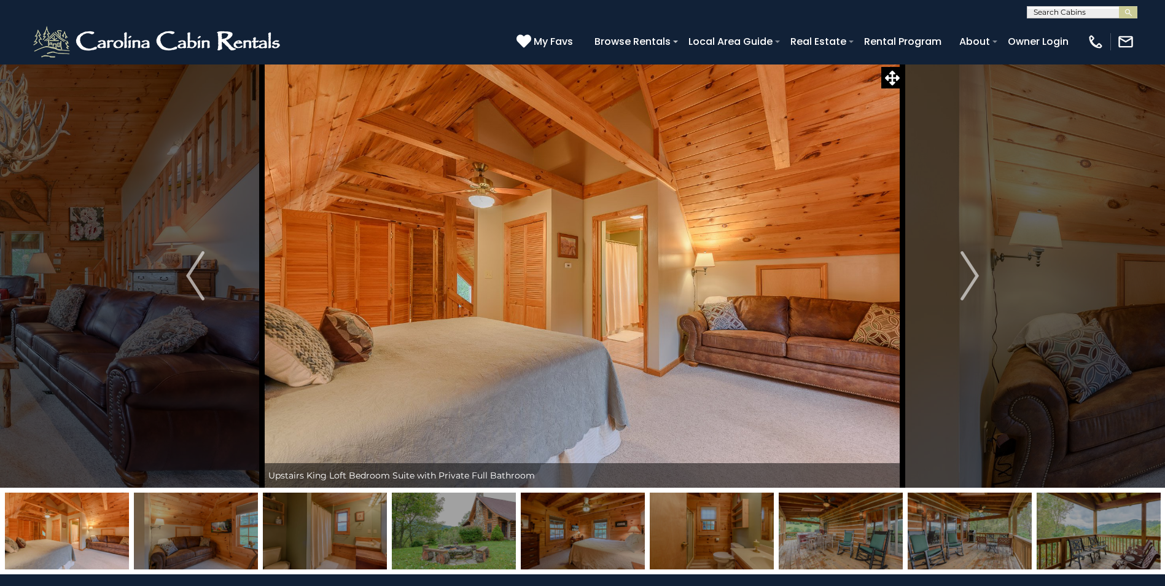
click at [976, 278] on img "Next" at bounding box center [969, 275] width 18 height 49
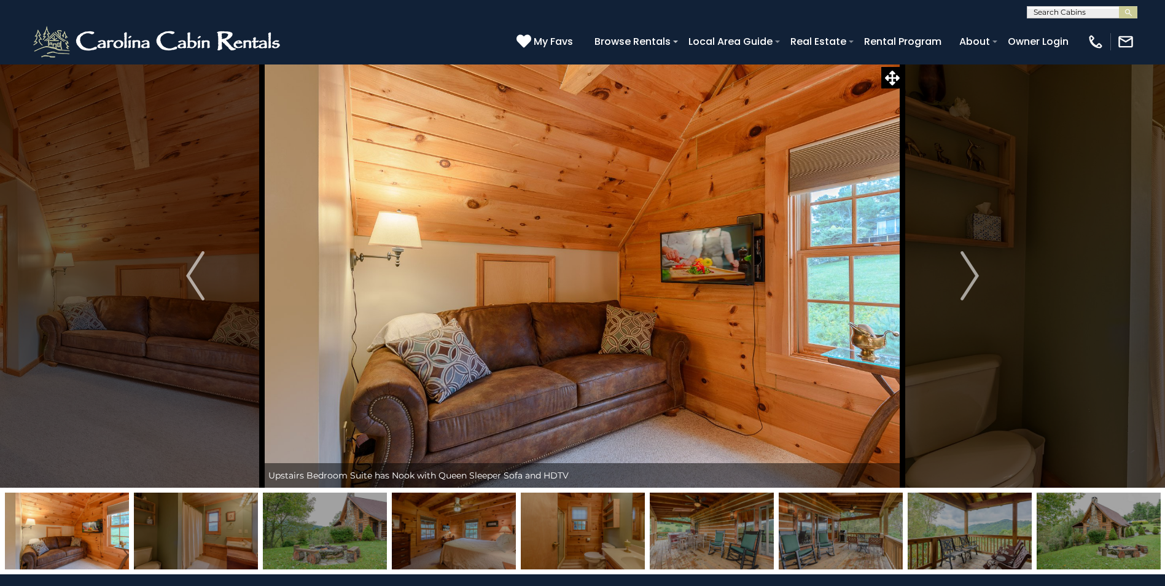
click at [976, 278] on img "Next" at bounding box center [969, 275] width 18 height 49
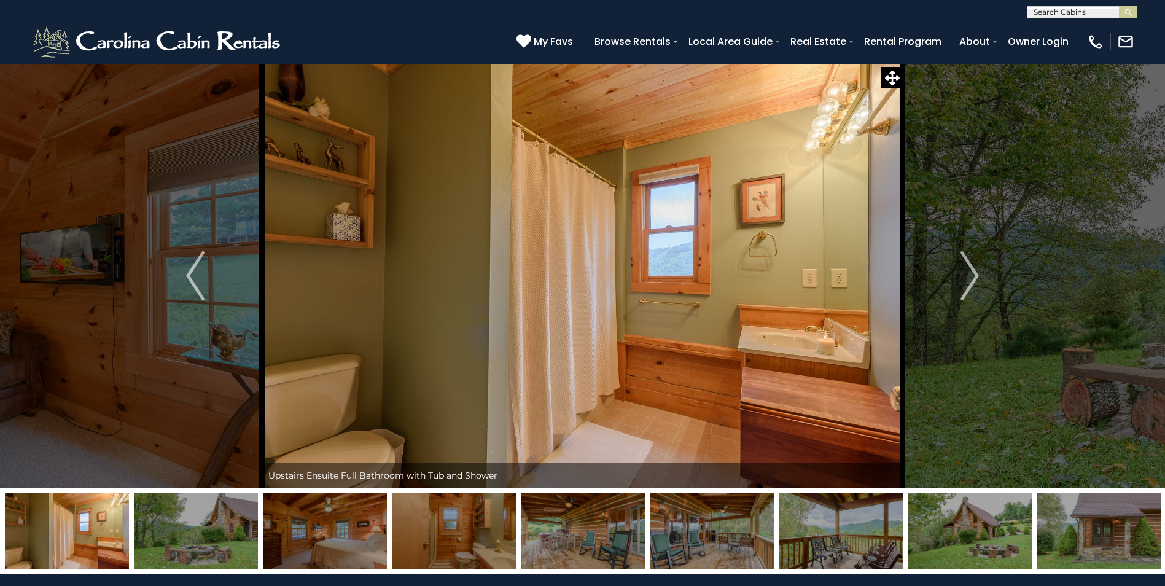
click at [976, 278] on img "Next" at bounding box center [969, 275] width 18 height 49
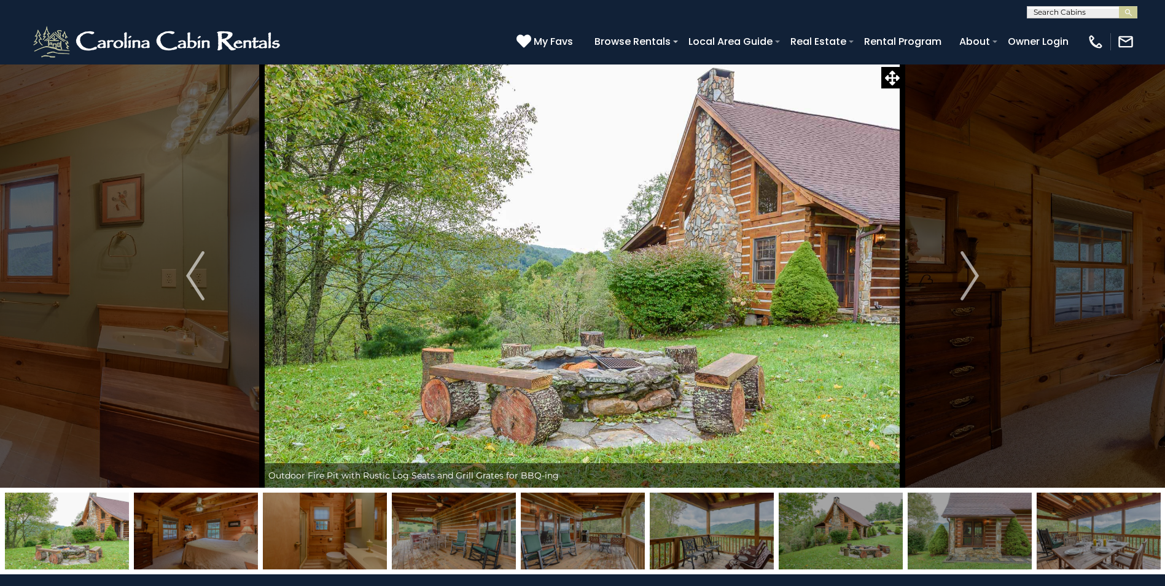
click at [976, 278] on img "Next" at bounding box center [969, 275] width 18 height 49
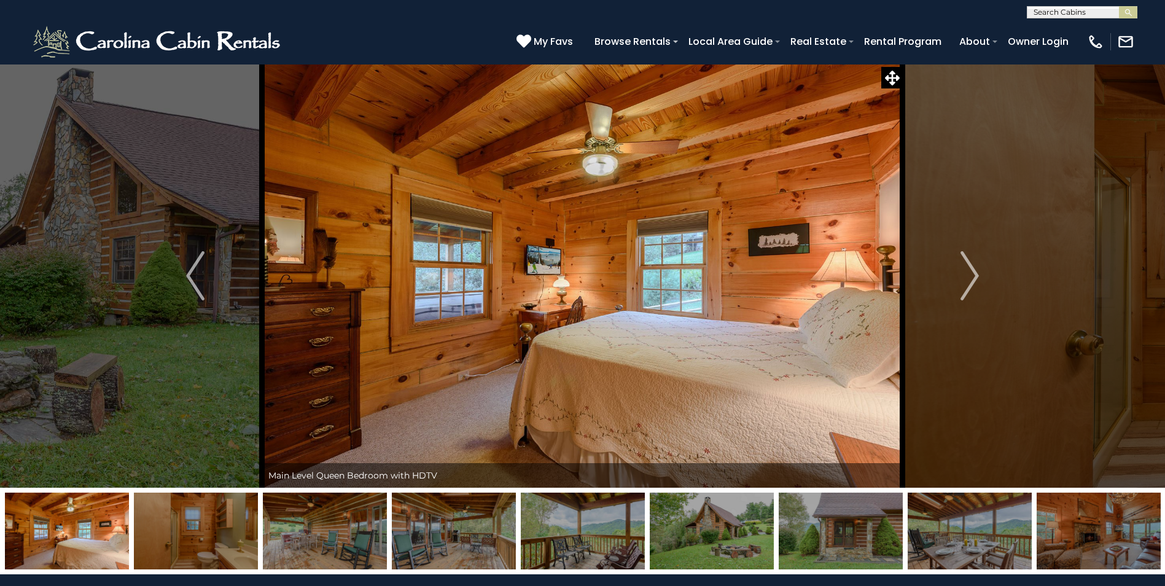
click at [976, 278] on img "Next" at bounding box center [969, 275] width 18 height 49
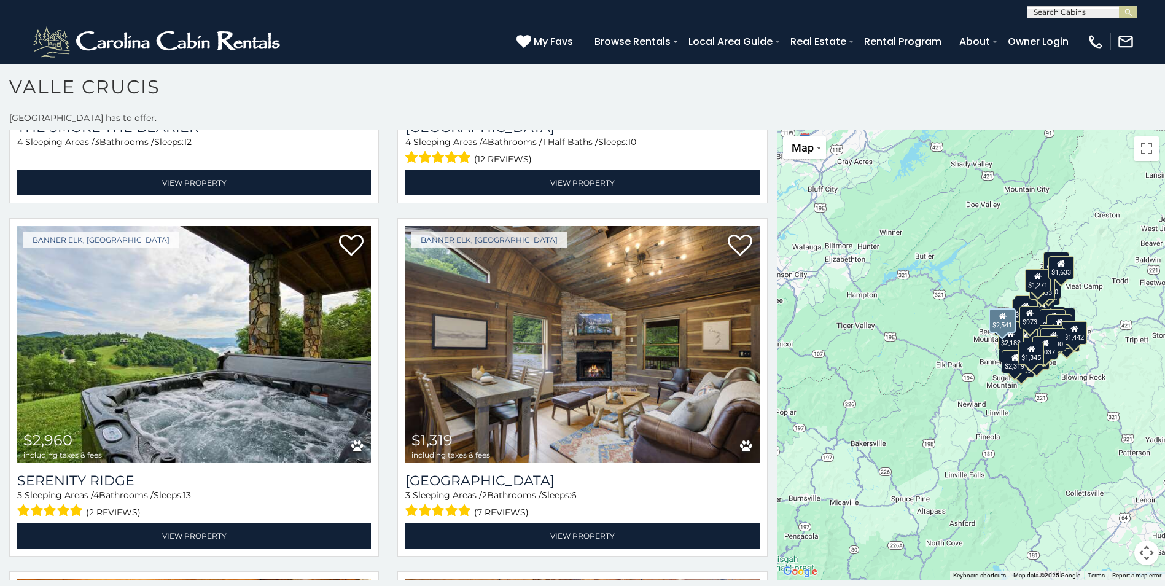
scroll to position [6298, 0]
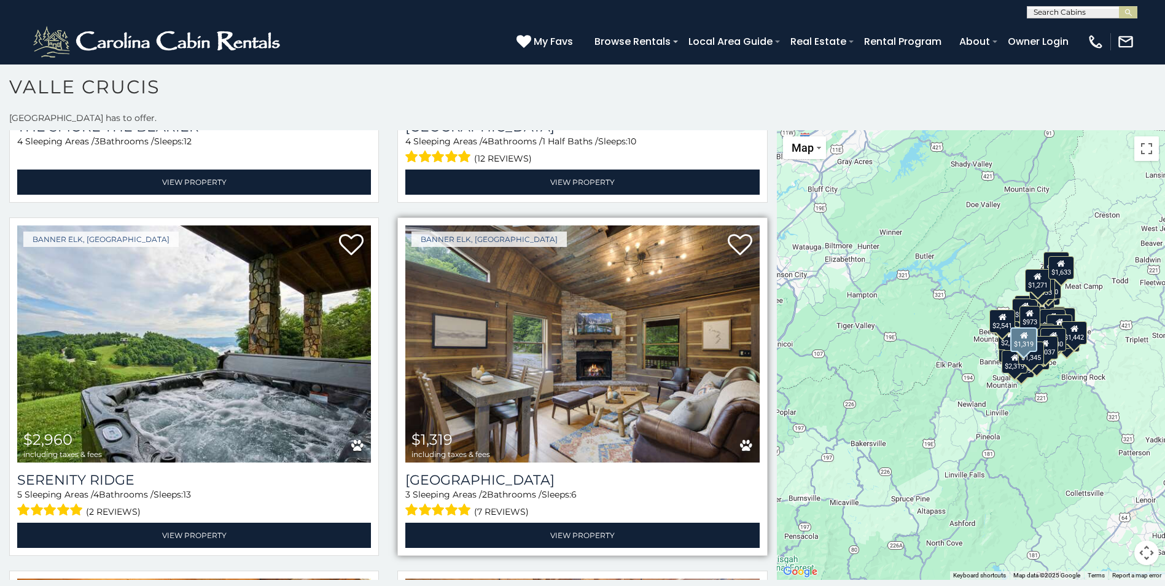
click at [542, 306] on img at bounding box center [582, 343] width 354 height 237
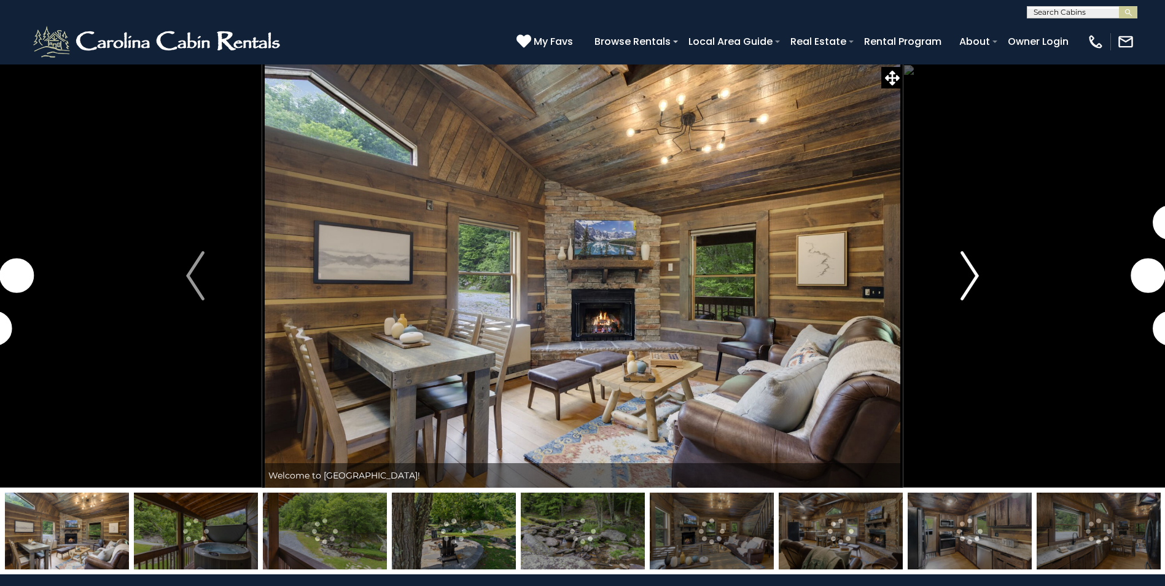
click at [969, 290] on img "Next" at bounding box center [969, 275] width 18 height 49
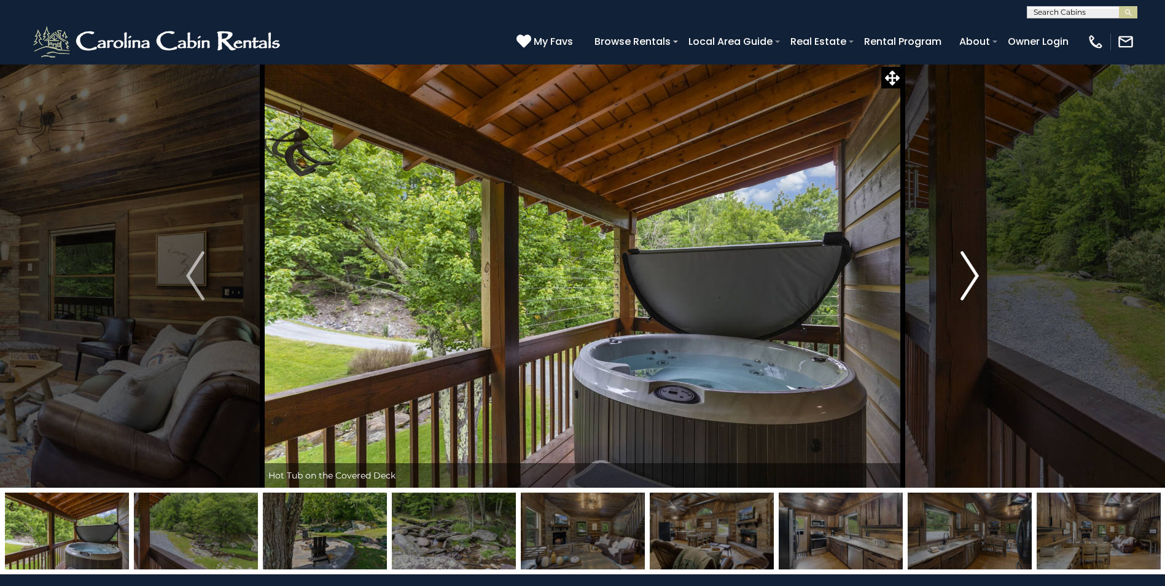
click at [969, 290] on img "Next" at bounding box center [969, 275] width 18 height 49
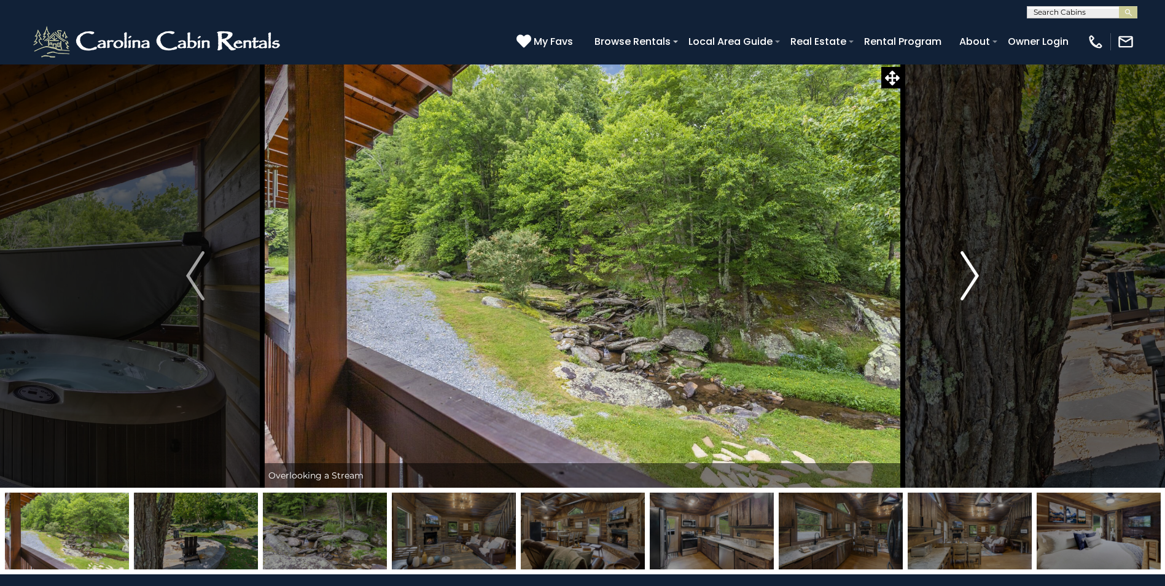
click at [969, 290] on img "Next" at bounding box center [969, 275] width 18 height 49
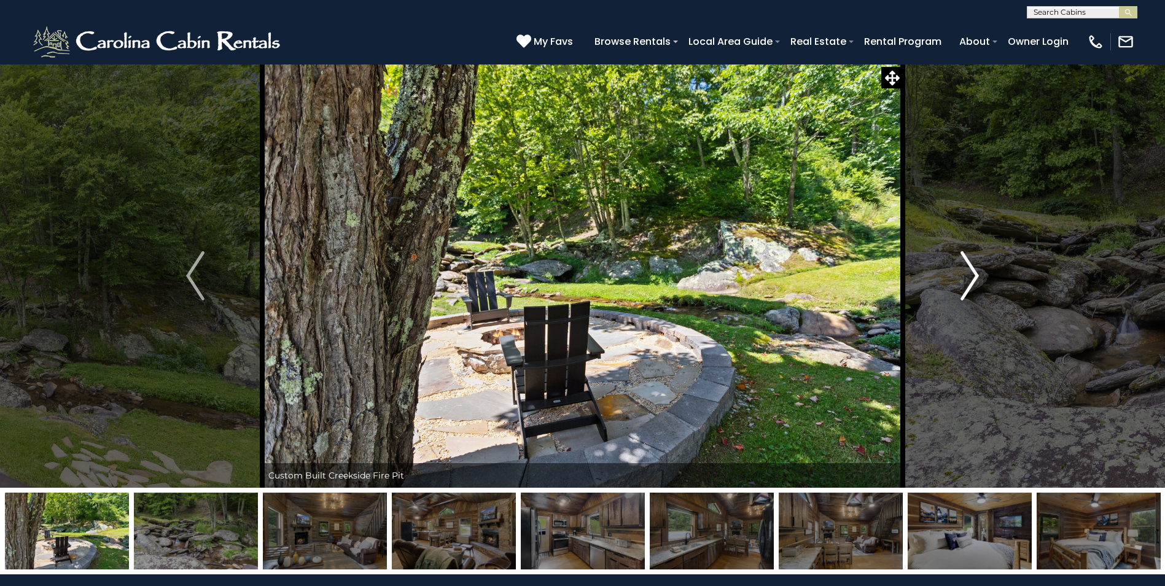
click at [969, 290] on img "Next" at bounding box center [969, 275] width 18 height 49
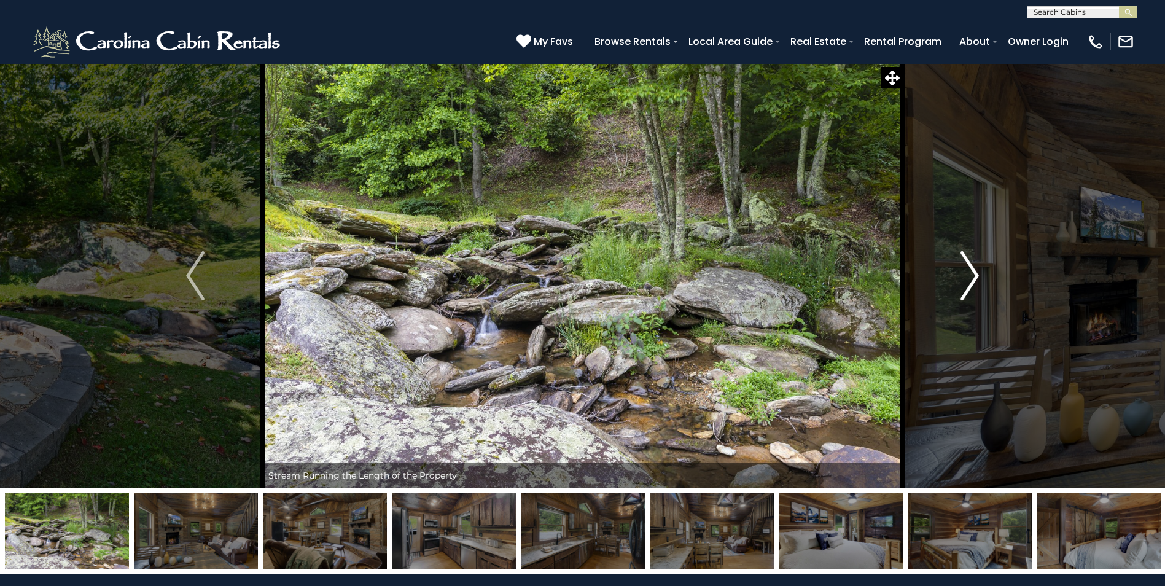
click at [969, 289] on img "Next" at bounding box center [969, 275] width 18 height 49
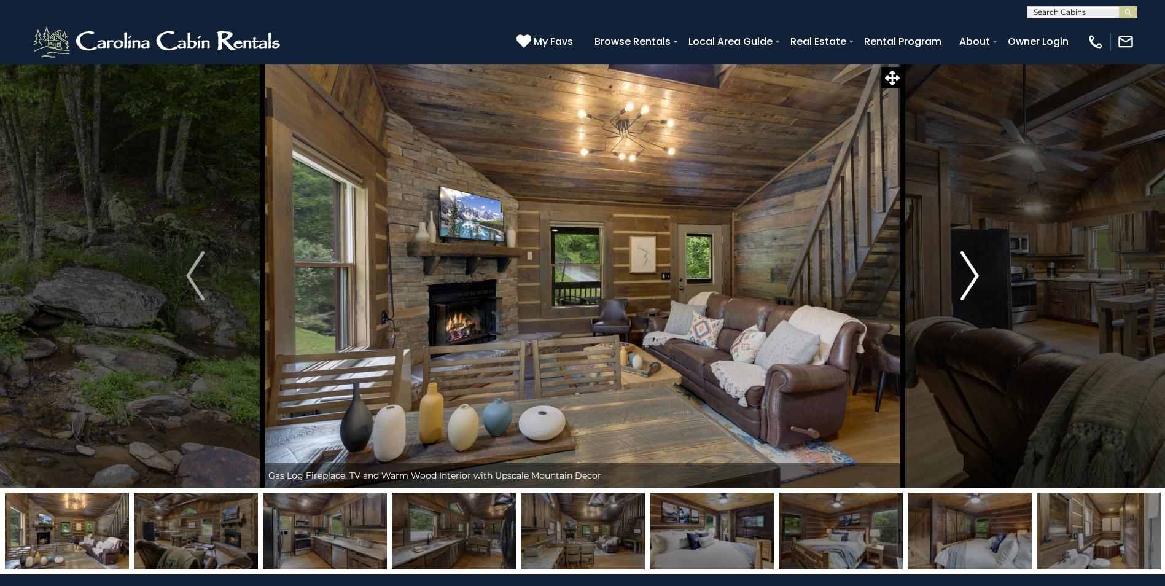
click at [969, 289] on img "Next" at bounding box center [969, 275] width 18 height 49
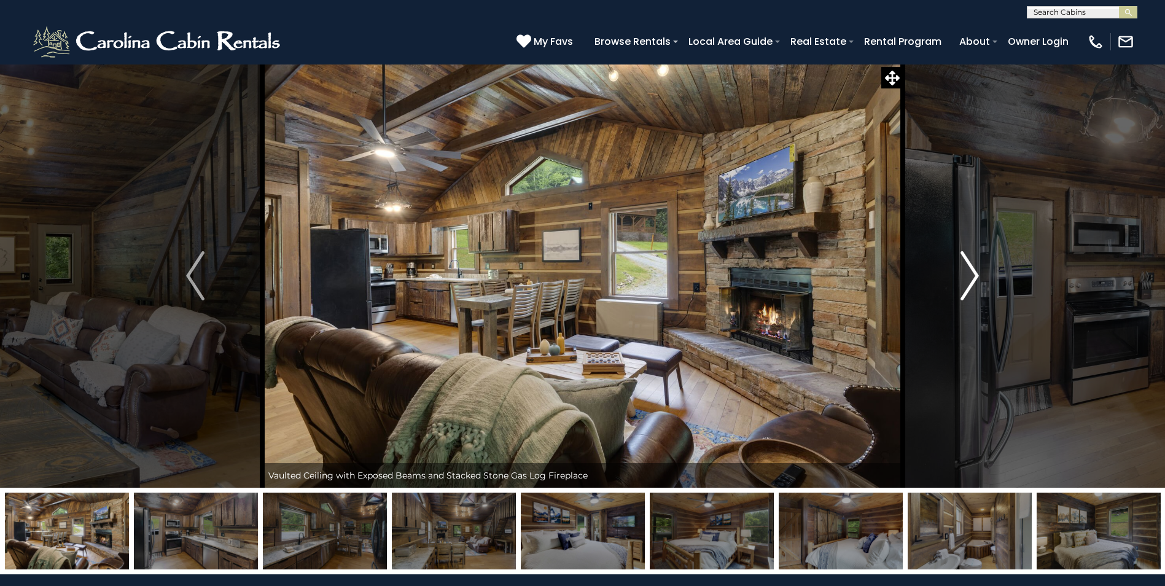
click at [969, 289] on img "Next" at bounding box center [969, 275] width 18 height 49
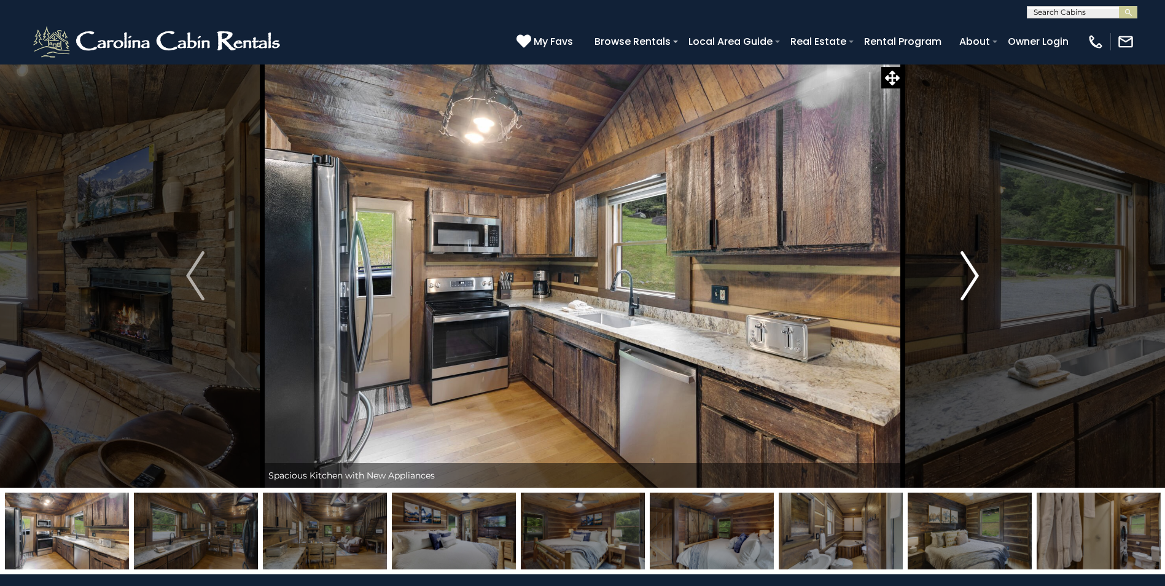
click at [969, 289] on img "Next" at bounding box center [969, 275] width 18 height 49
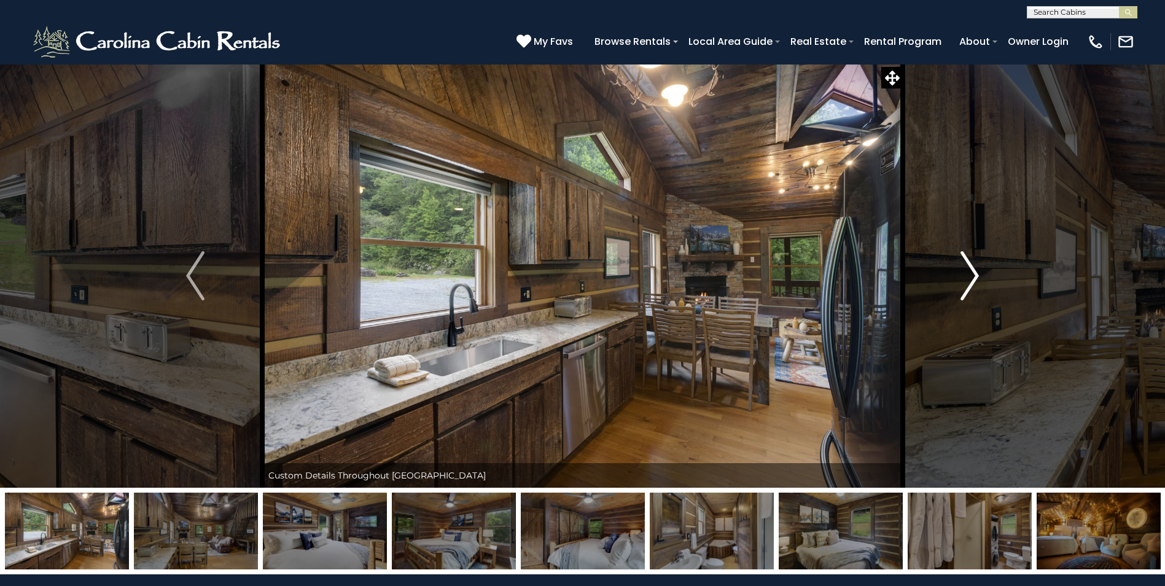
click at [969, 287] on img "Next" at bounding box center [969, 275] width 18 height 49
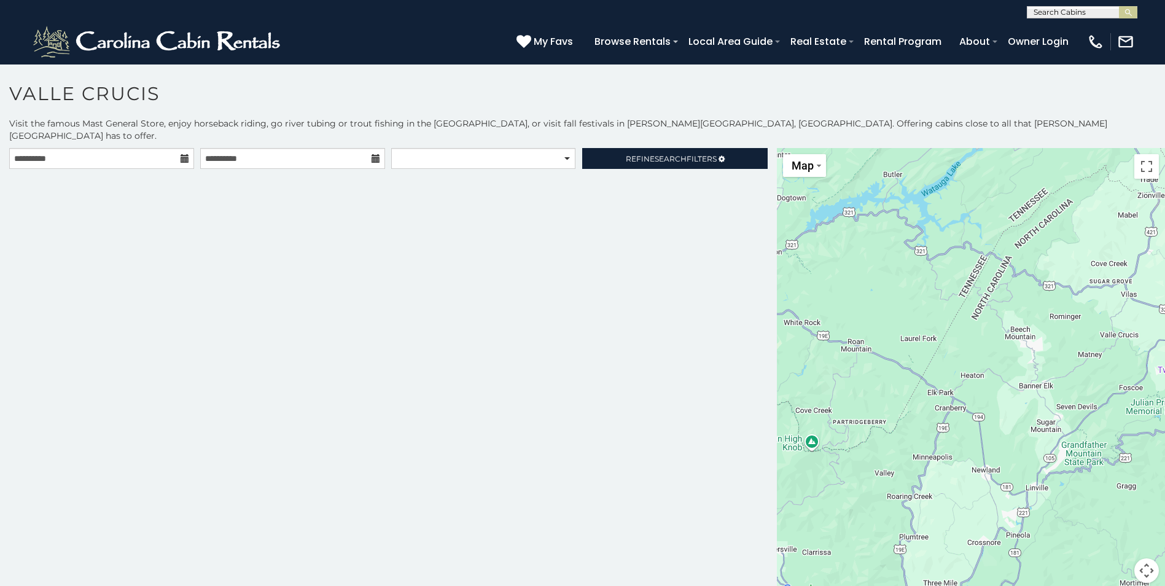
scroll to position [7, 0]
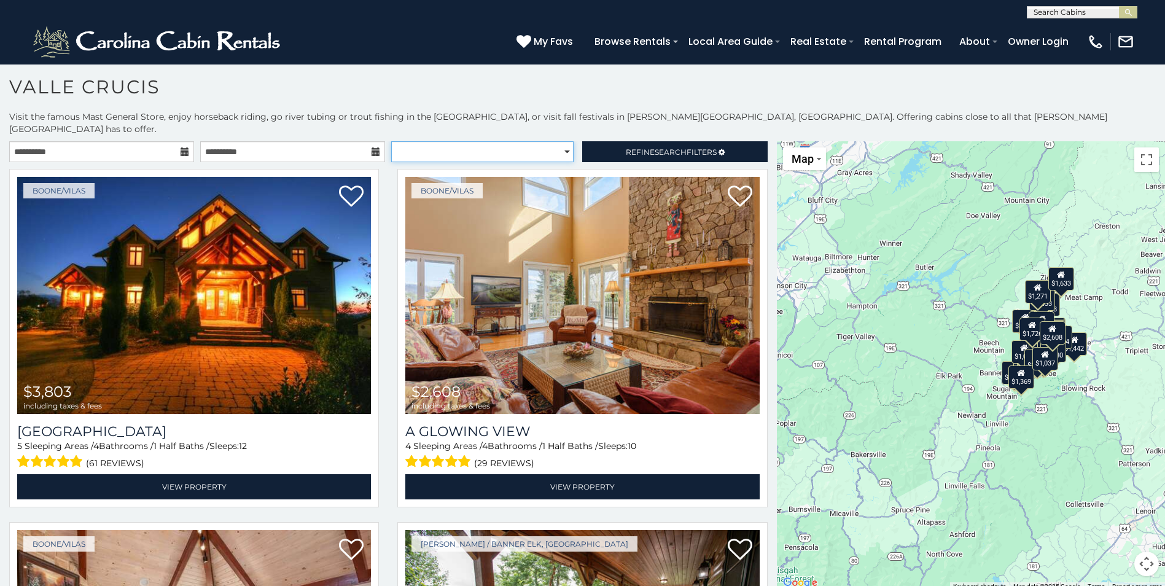
click at [538, 141] on select "**********" at bounding box center [482, 151] width 182 height 21
click at [655, 147] on span "Search" at bounding box center [671, 151] width 32 height 9
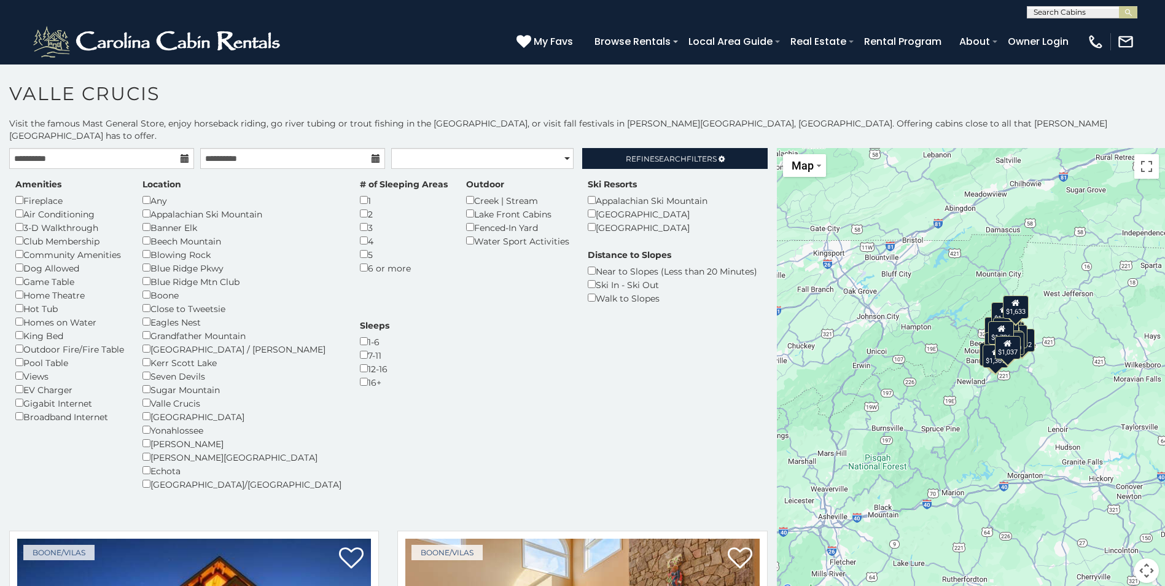
click at [1004, 340] on div "$1,037" at bounding box center [1007, 347] width 26 height 23
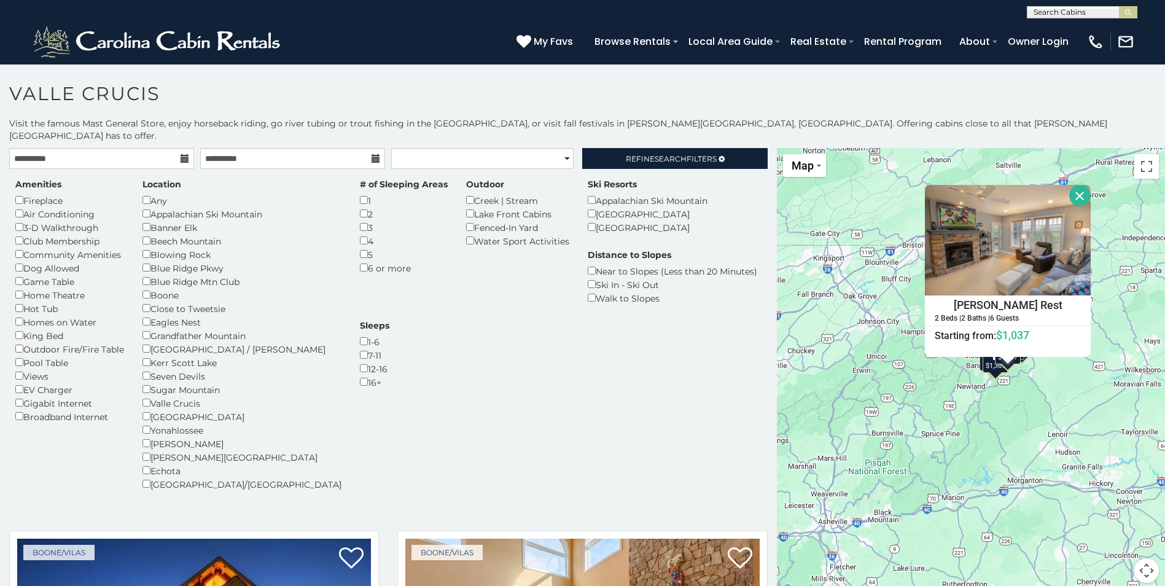
click at [988, 333] on div "[PERSON_NAME] Rest 2 Beds | 2 Baths | 6 Guests Distance from your point: %dist%…" at bounding box center [1008, 271] width 166 height 172
click at [711, 148] on link "Refine Search Filters" at bounding box center [674, 158] width 185 height 21
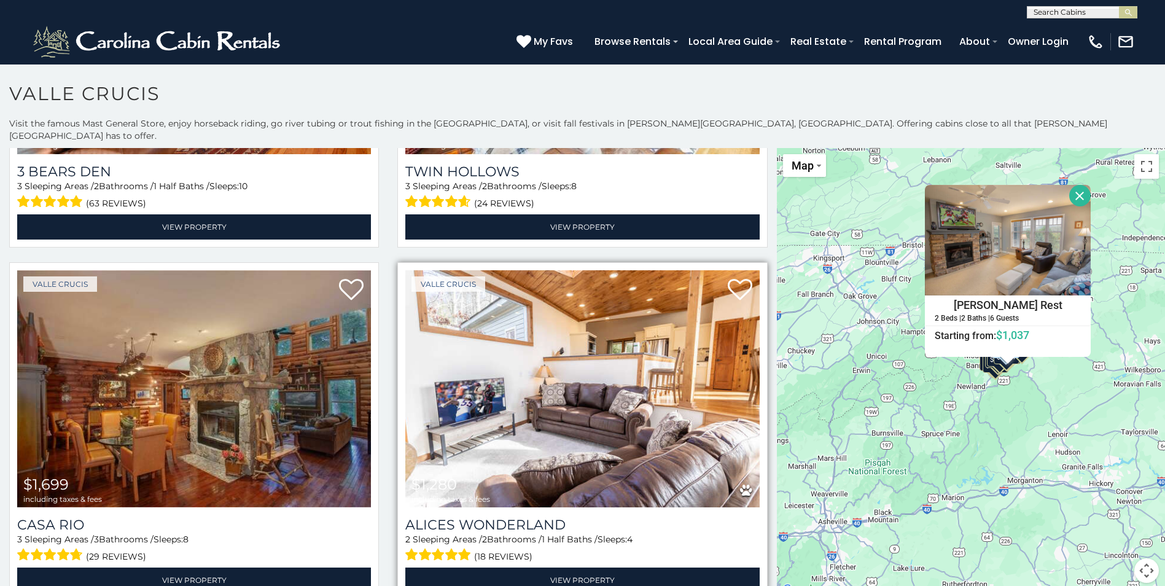
scroll to position [3807, 0]
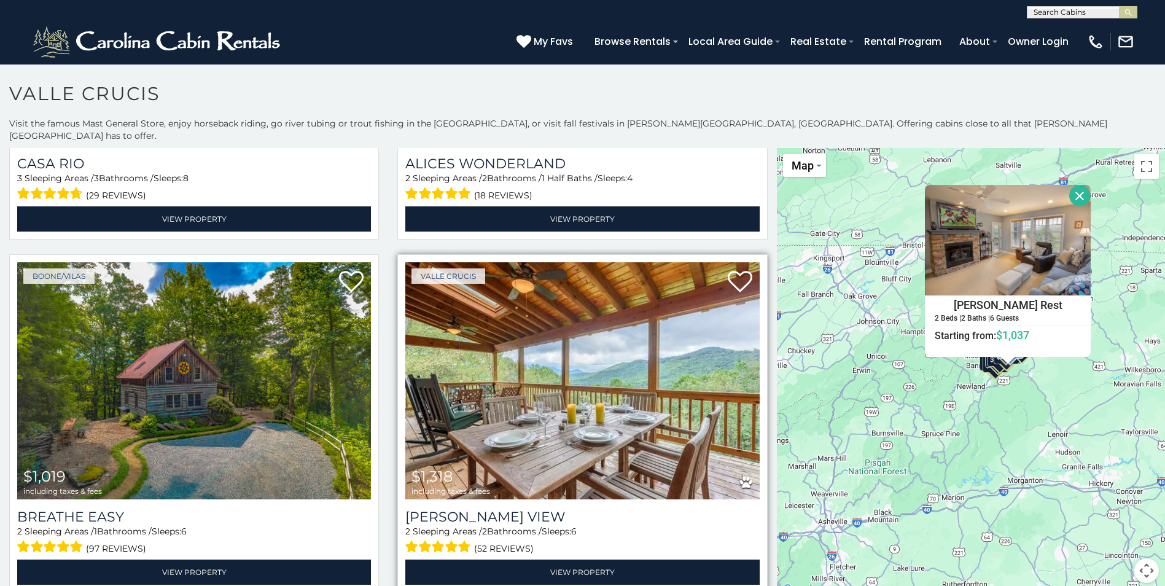
click at [628, 336] on img at bounding box center [582, 380] width 354 height 237
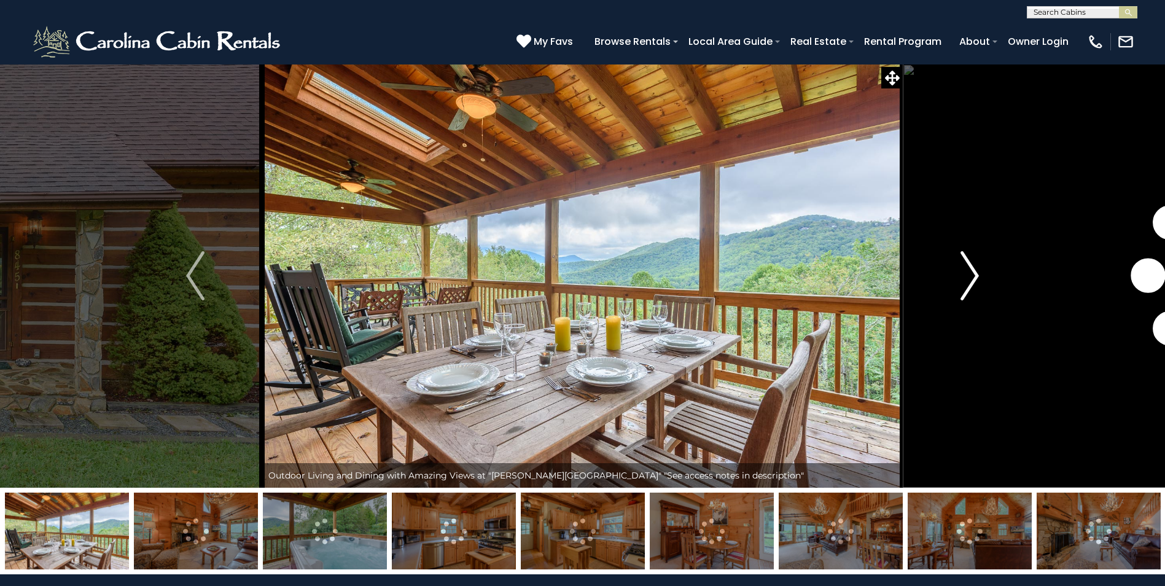
click at [952, 280] on button "Next" at bounding box center [970, 276] width 134 height 424
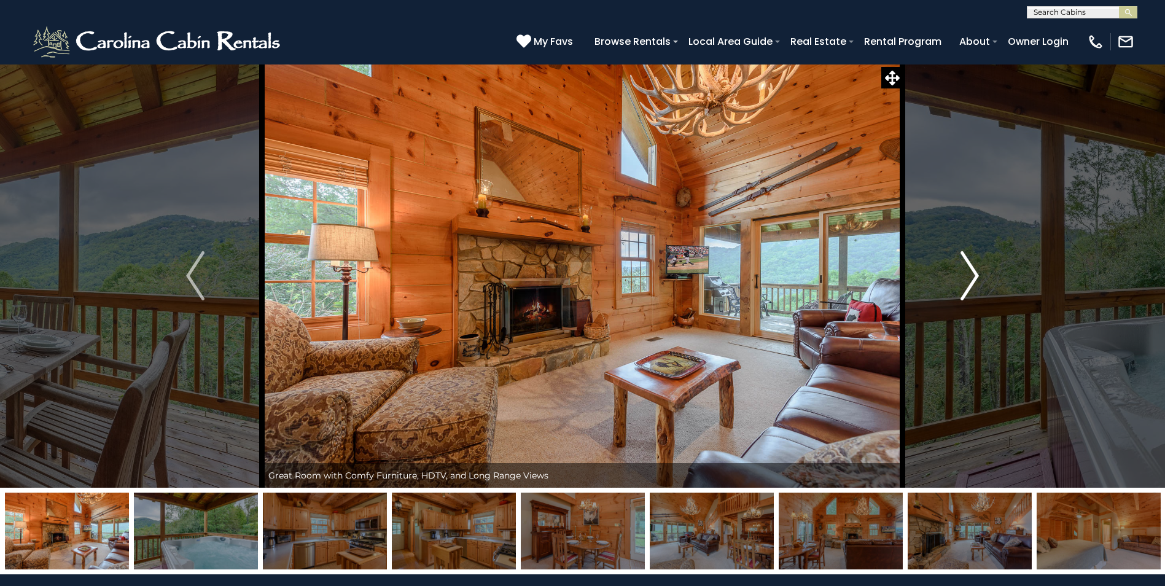
click at [952, 280] on button "Next" at bounding box center [970, 276] width 134 height 424
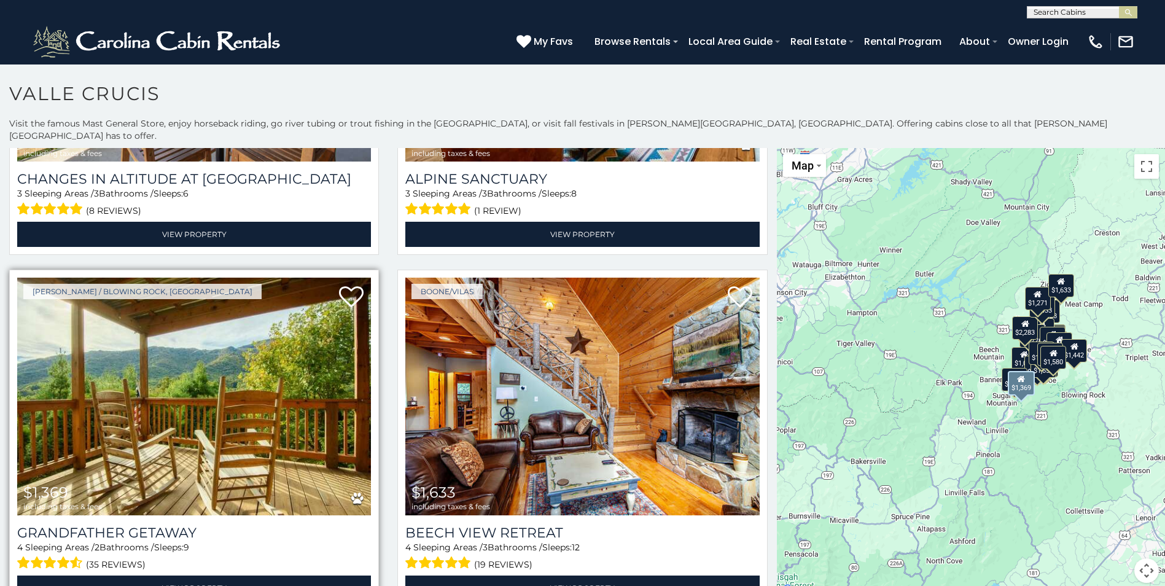
scroll to position [4543, 0]
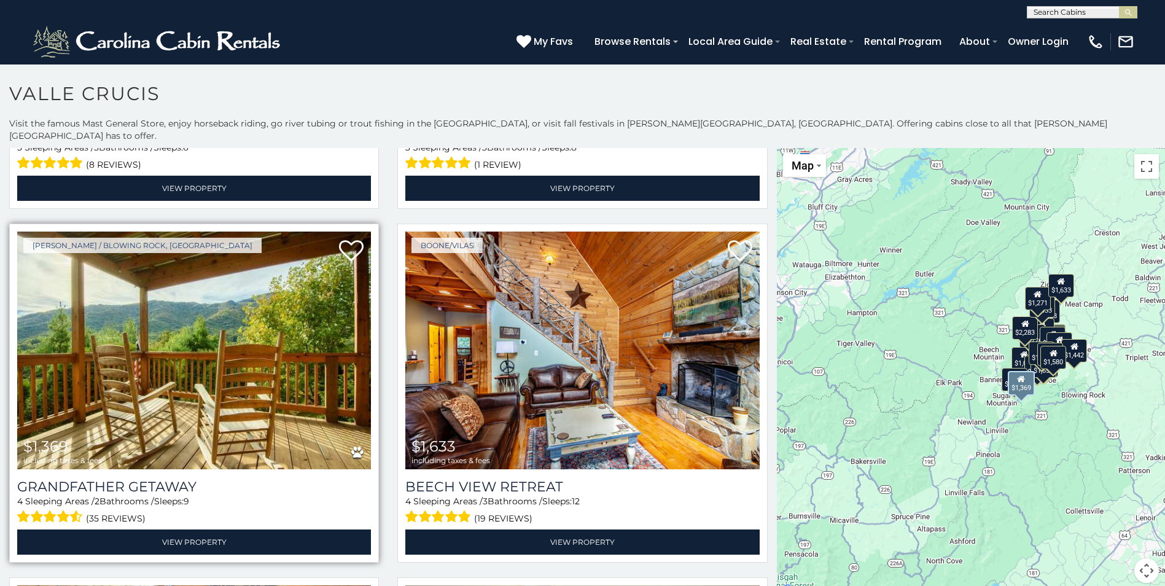
click at [263, 308] on img at bounding box center [194, 349] width 354 height 237
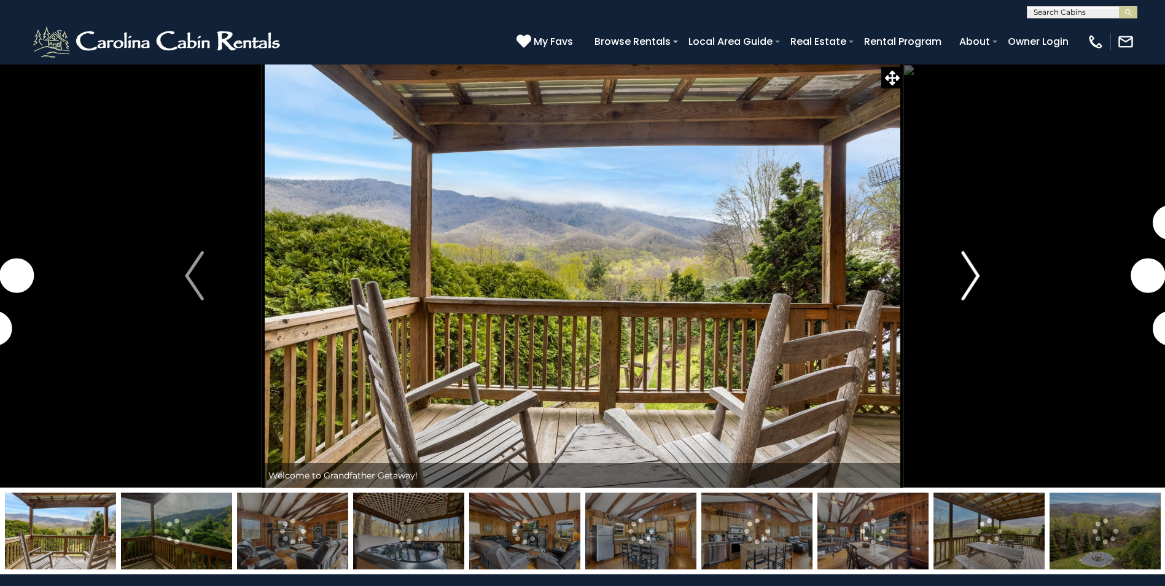
click at [930, 277] on button "Next" at bounding box center [970, 276] width 135 height 424
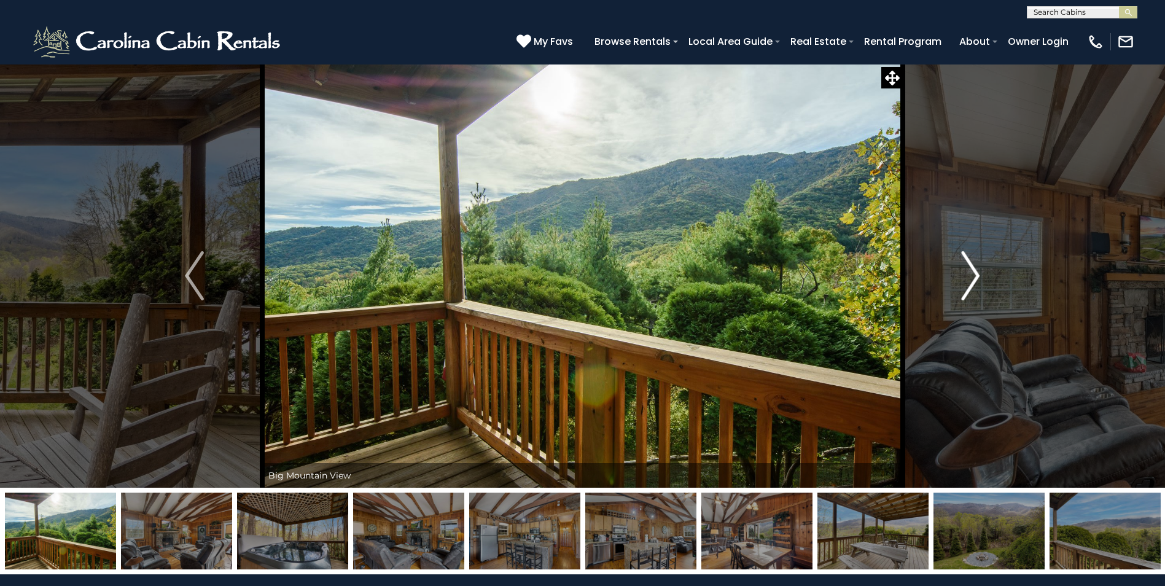
click at [930, 277] on button "Next" at bounding box center [970, 276] width 135 height 424
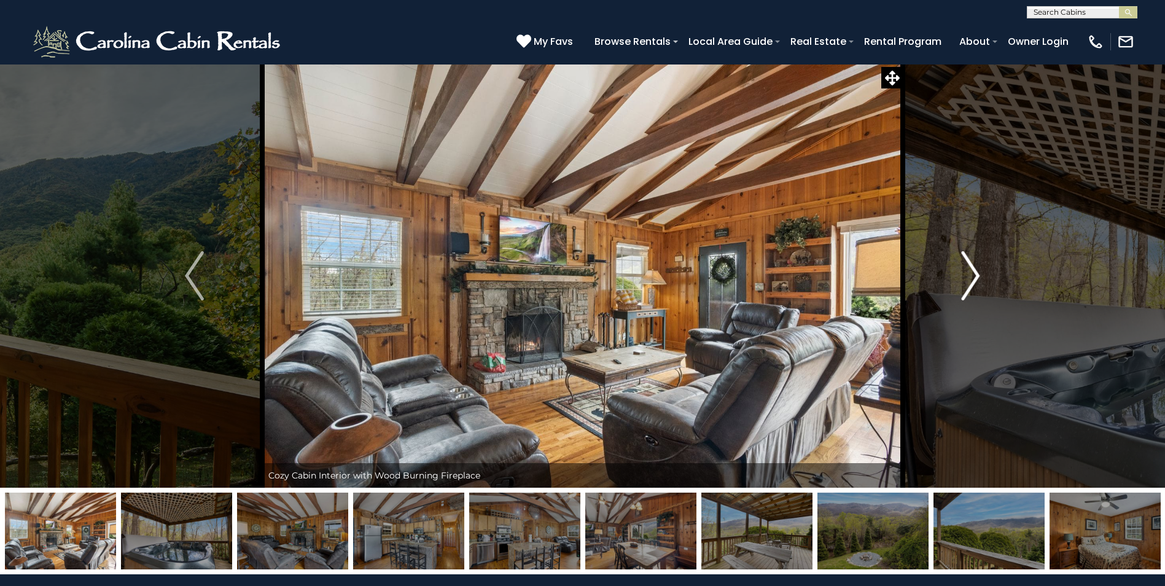
click at [930, 277] on button "Next" at bounding box center [970, 276] width 135 height 424
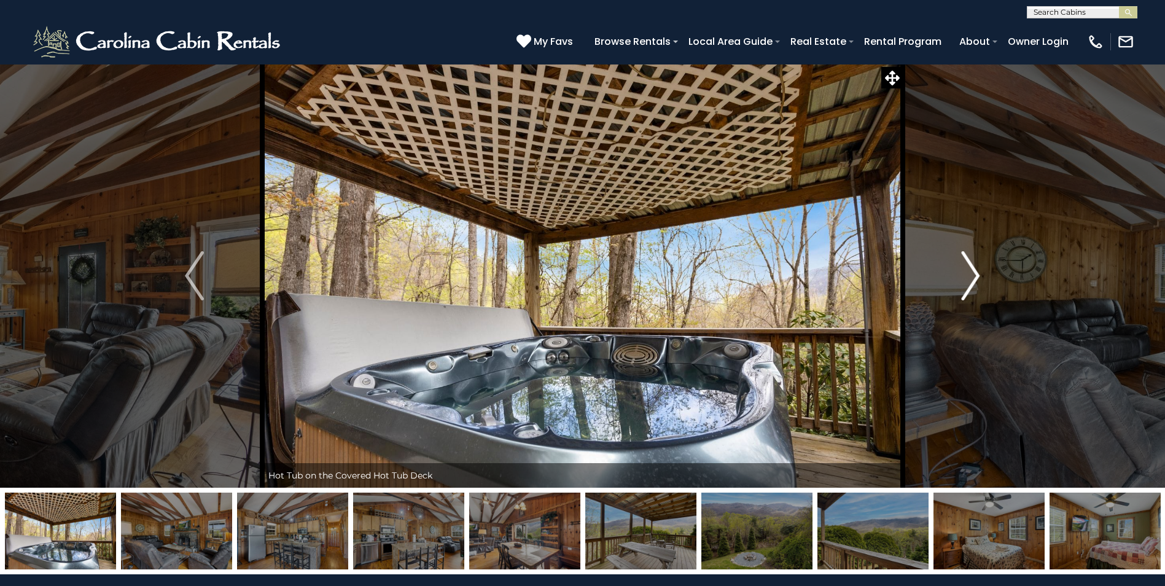
click at [930, 277] on button "Next" at bounding box center [970, 276] width 135 height 424
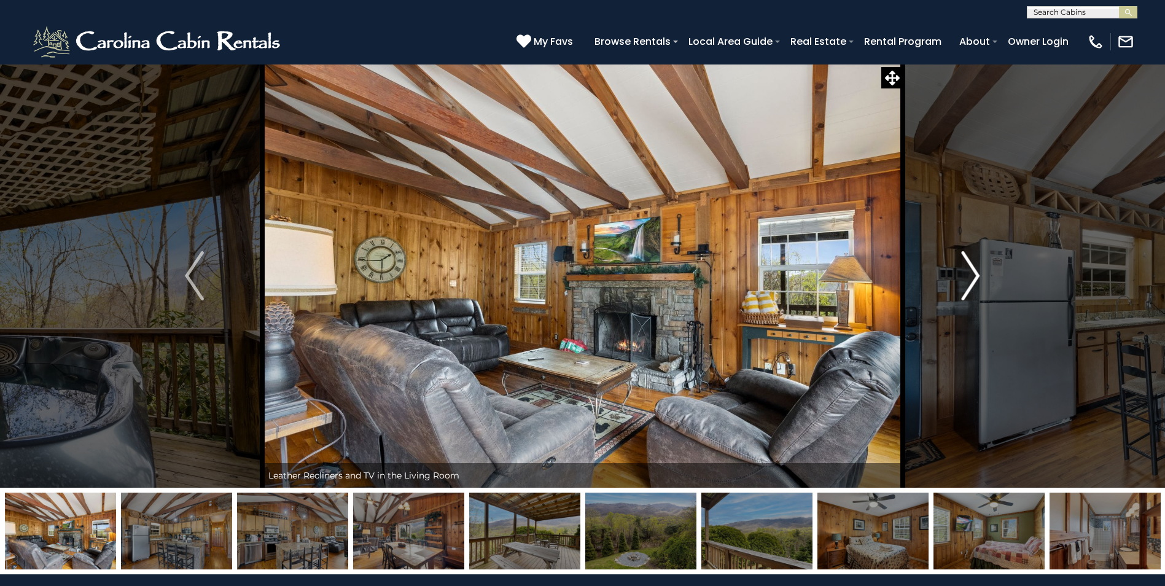
click at [930, 277] on button "Next" at bounding box center [970, 276] width 135 height 424
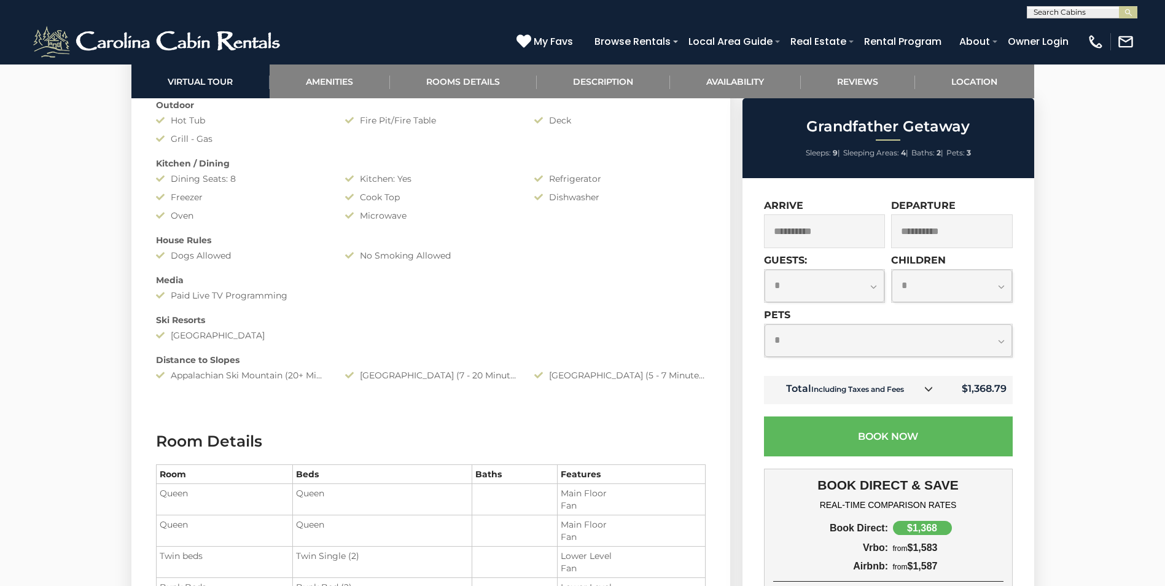
scroll to position [1167, 0]
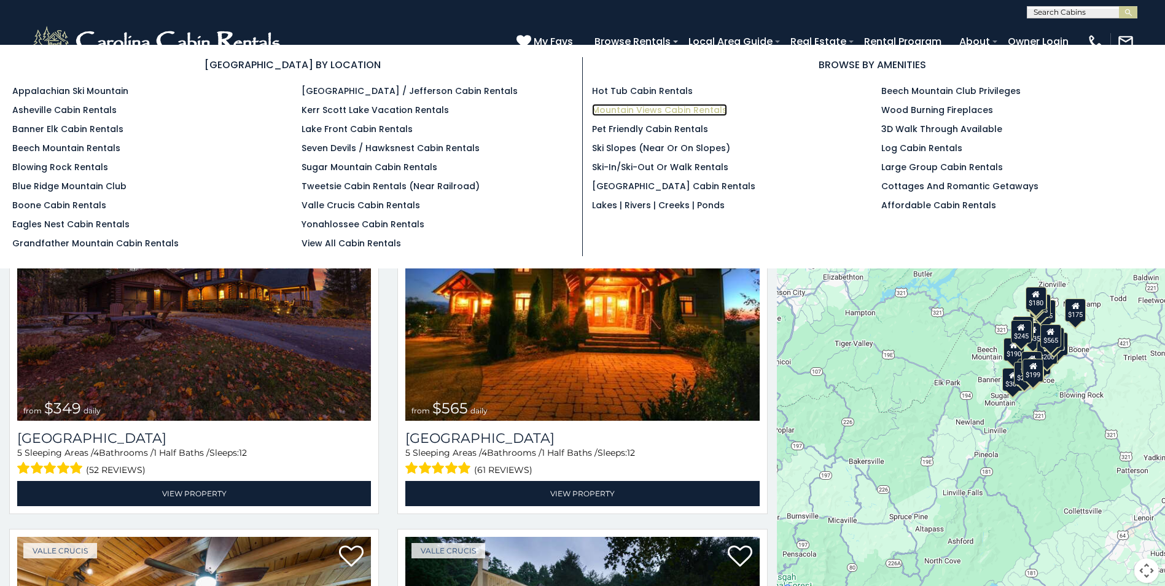
click at [632, 110] on link "Mountain Views Cabin Rentals" at bounding box center [659, 110] width 135 height 12
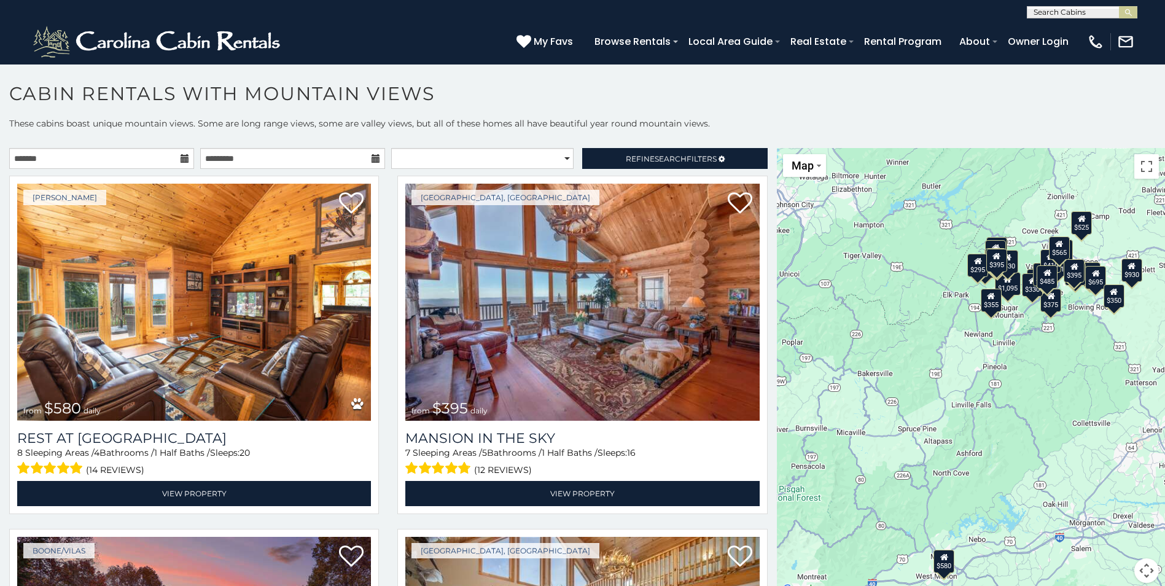
click at [186, 160] on icon at bounding box center [185, 158] width 9 height 9
click at [181, 159] on icon at bounding box center [185, 158] width 9 height 9
click at [185, 160] on icon at bounding box center [185, 158] width 9 height 9
click at [169, 154] on input "text" at bounding box center [101, 158] width 185 height 21
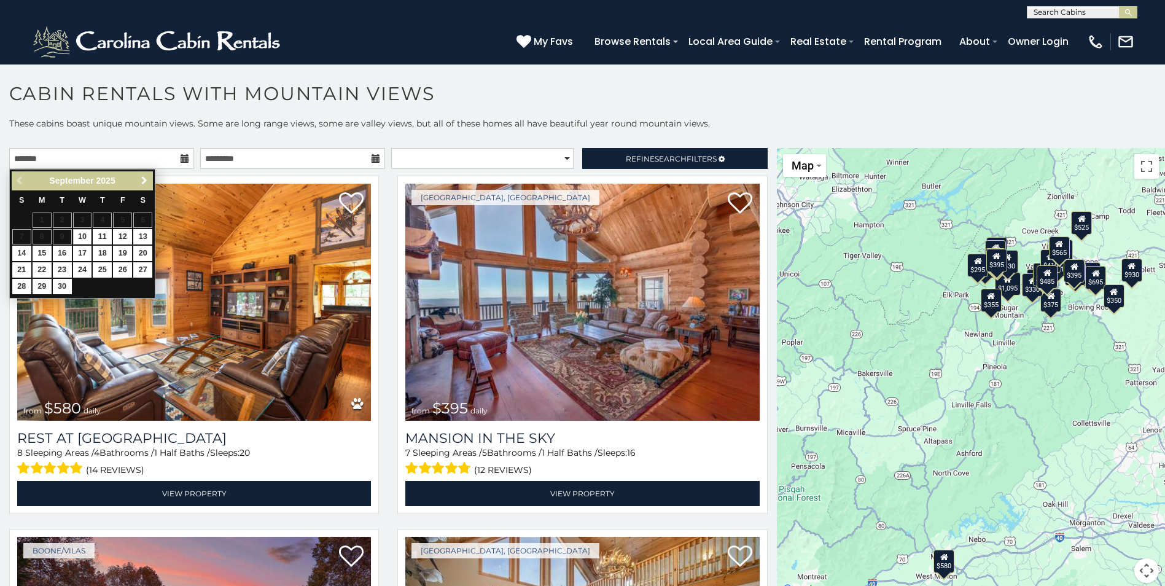
click at [141, 180] on span "Next" at bounding box center [144, 181] width 10 height 10
click at [142, 179] on span "Next" at bounding box center [144, 181] width 10 height 10
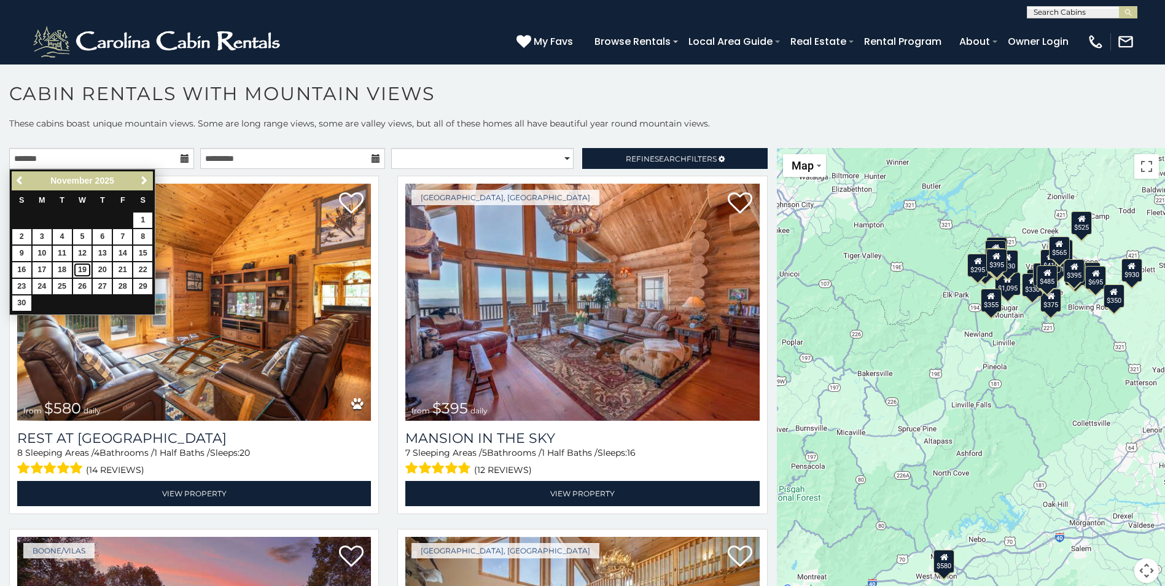
click at [79, 270] on link "19" at bounding box center [82, 269] width 19 height 15
type input "**********"
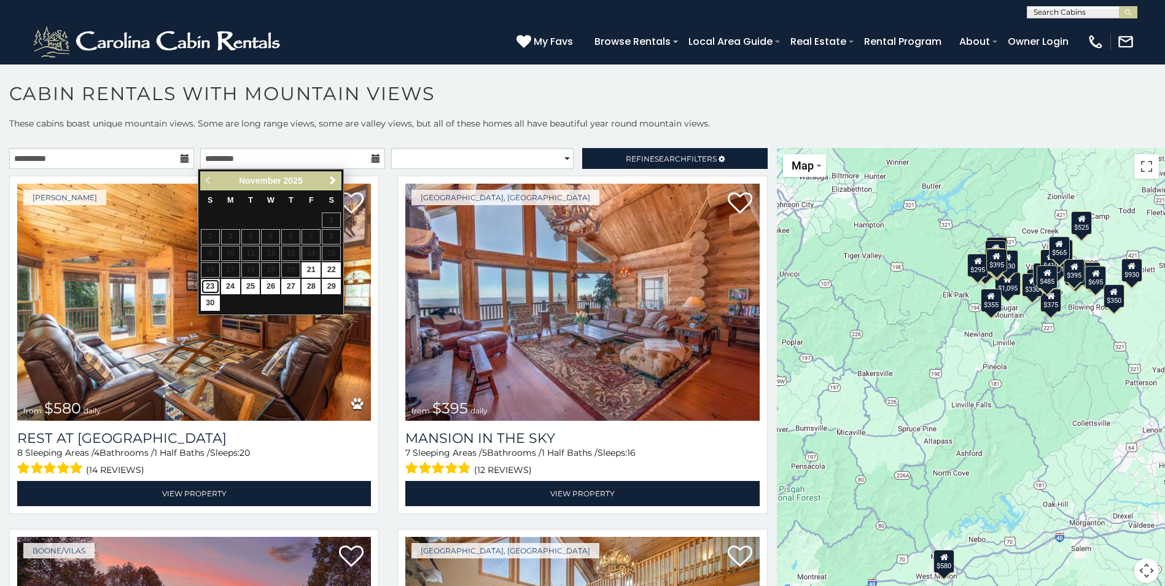
click at [211, 286] on link "23" at bounding box center [210, 286] width 19 height 15
type input "**********"
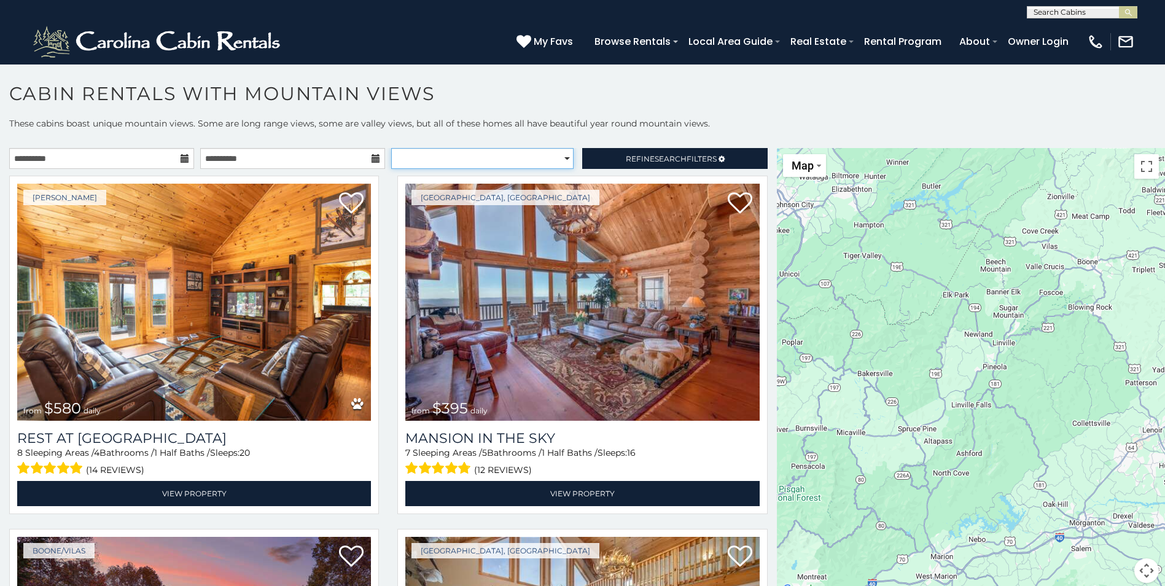
click at [556, 161] on select "**********" at bounding box center [482, 158] width 182 height 21
click at [637, 160] on span "Refine Search Filters" at bounding box center [671, 158] width 91 height 9
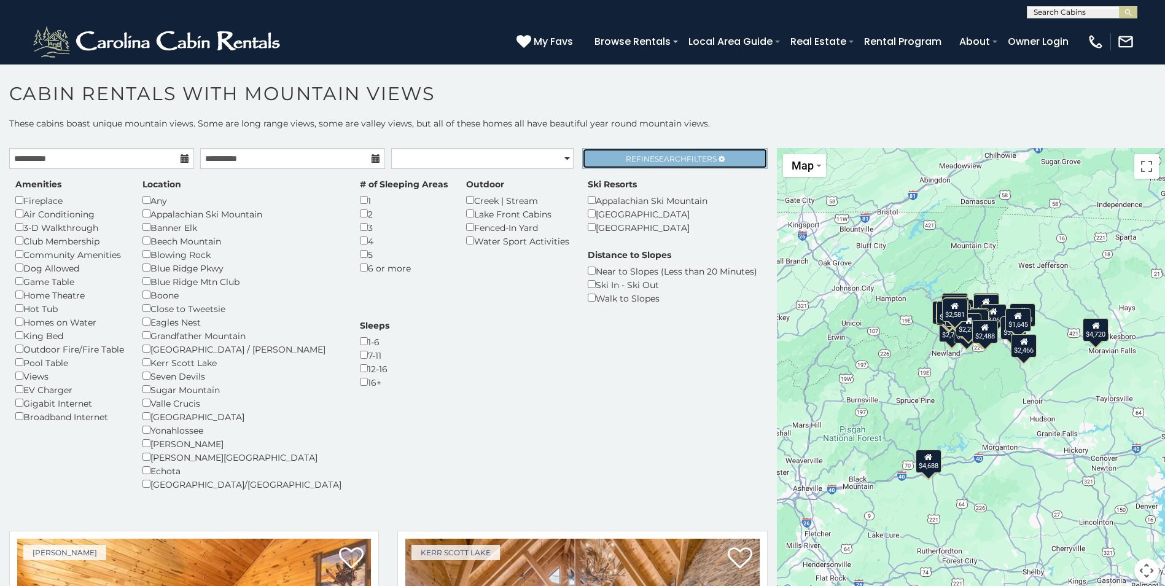
click at [693, 163] on link "Refine Search Filters" at bounding box center [674, 158] width 185 height 21
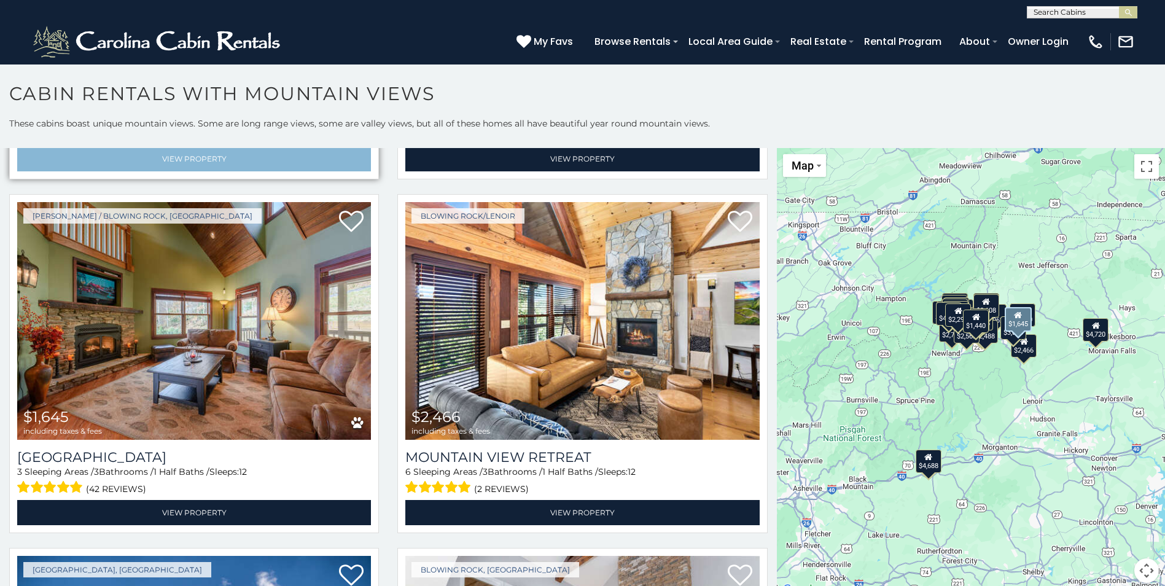
scroll to position [4605, 0]
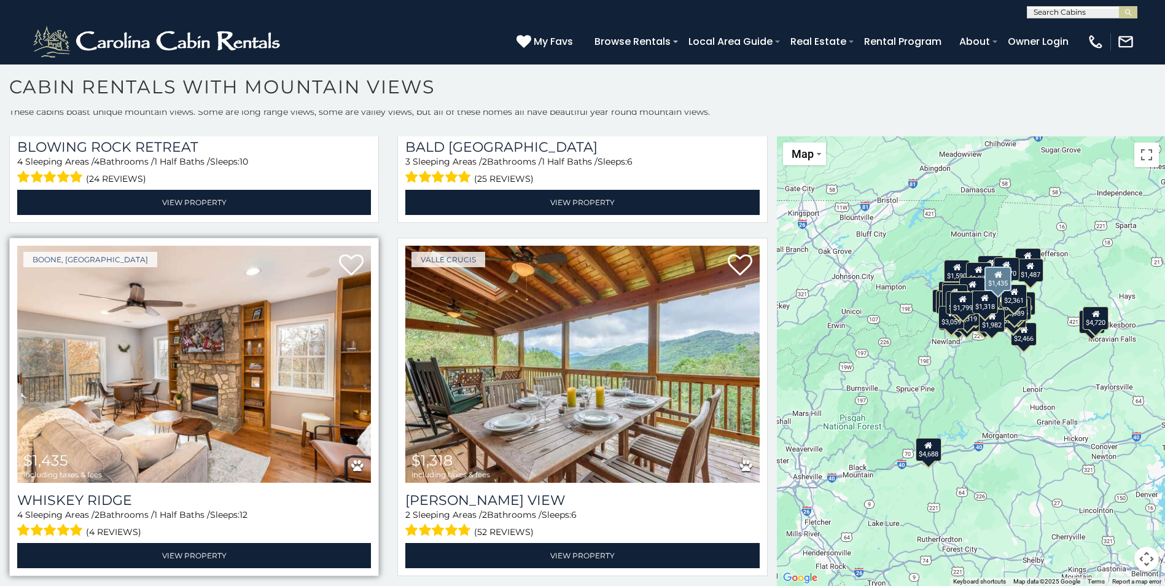
scroll to position [10563, 0]
